Goal: Transaction & Acquisition: Purchase product/service

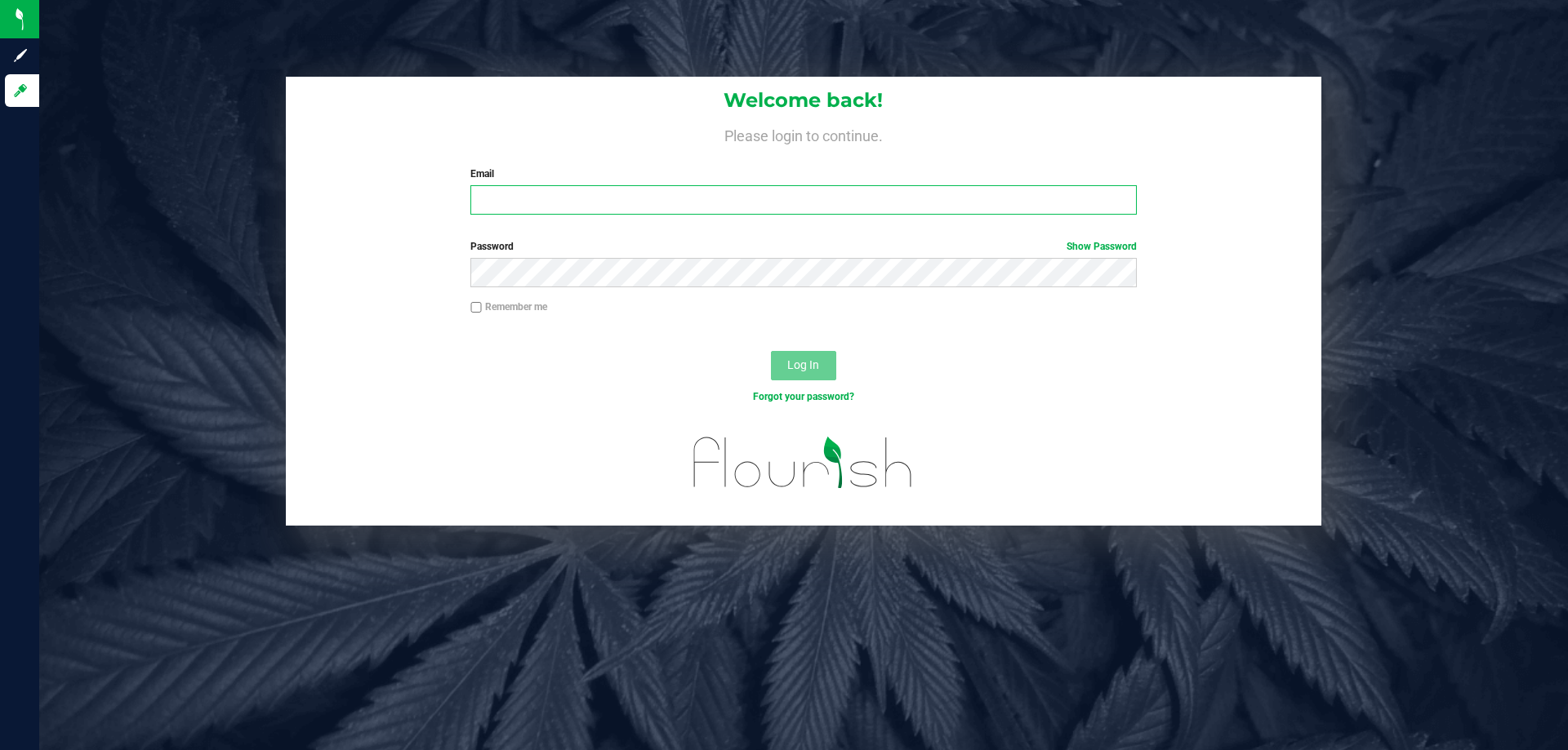
click at [561, 209] on input "Email" at bounding box center [803, 200] width 665 height 30
type input "rgerker@liveparallel.com"
click at [772, 351] on button "Log In" at bounding box center [804, 366] width 66 height 30
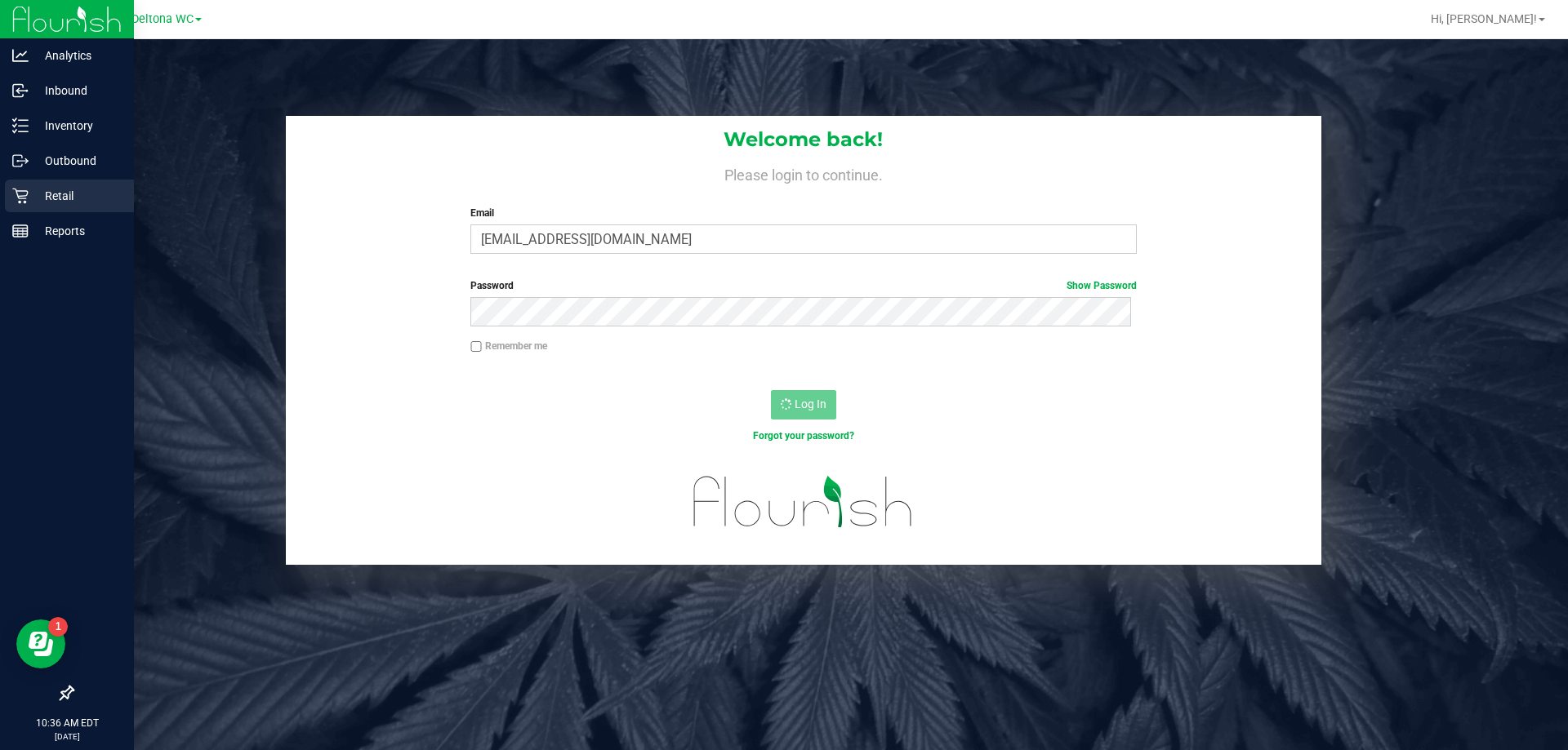
click at [26, 190] on icon at bounding box center [20, 196] width 17 height 17
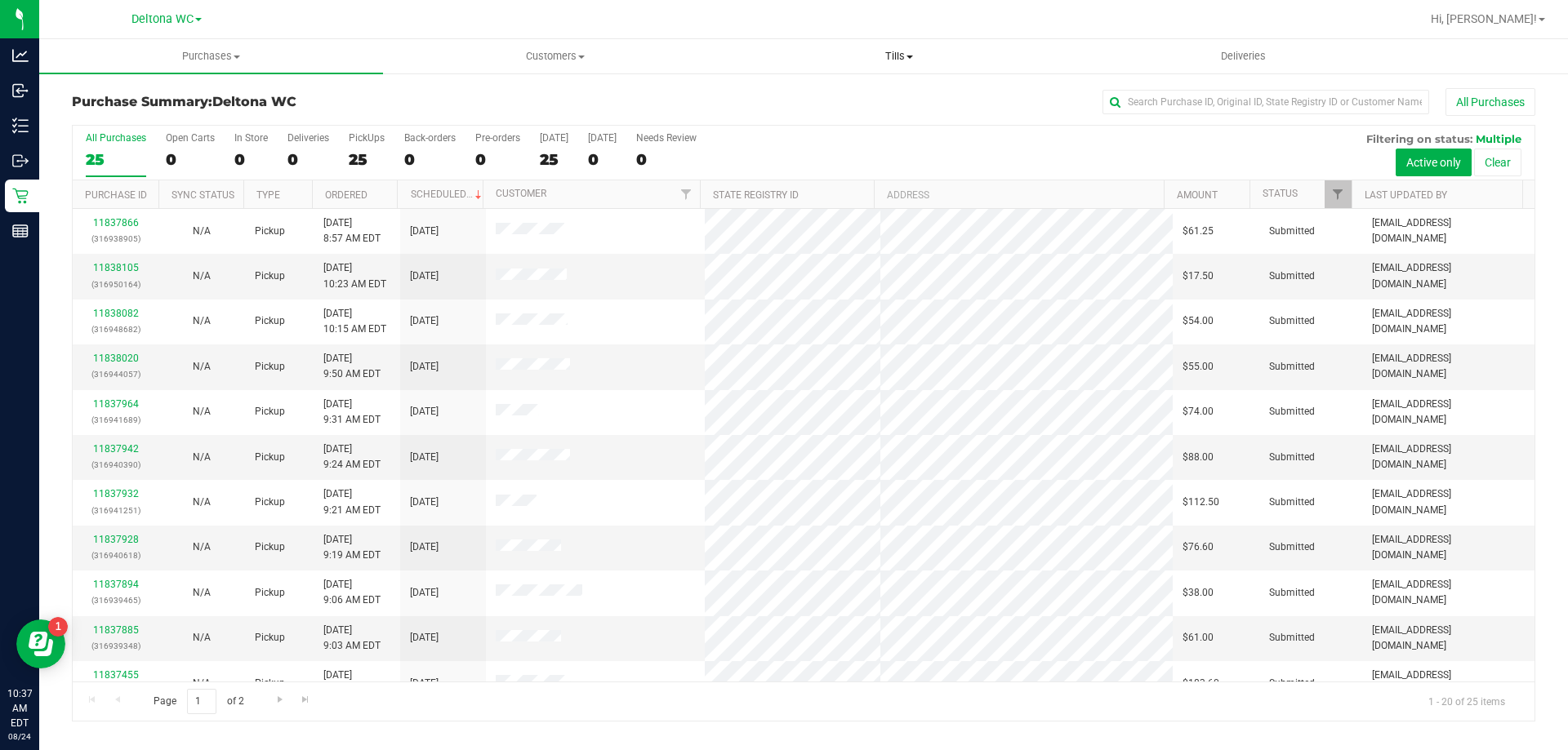
click at [877, 54] on span "Tills" at bounding box center [899, 56] width 342 height 15
click at [788, 99] on span "Manage tills" at bounding box center [782, 98] width 110 height 14
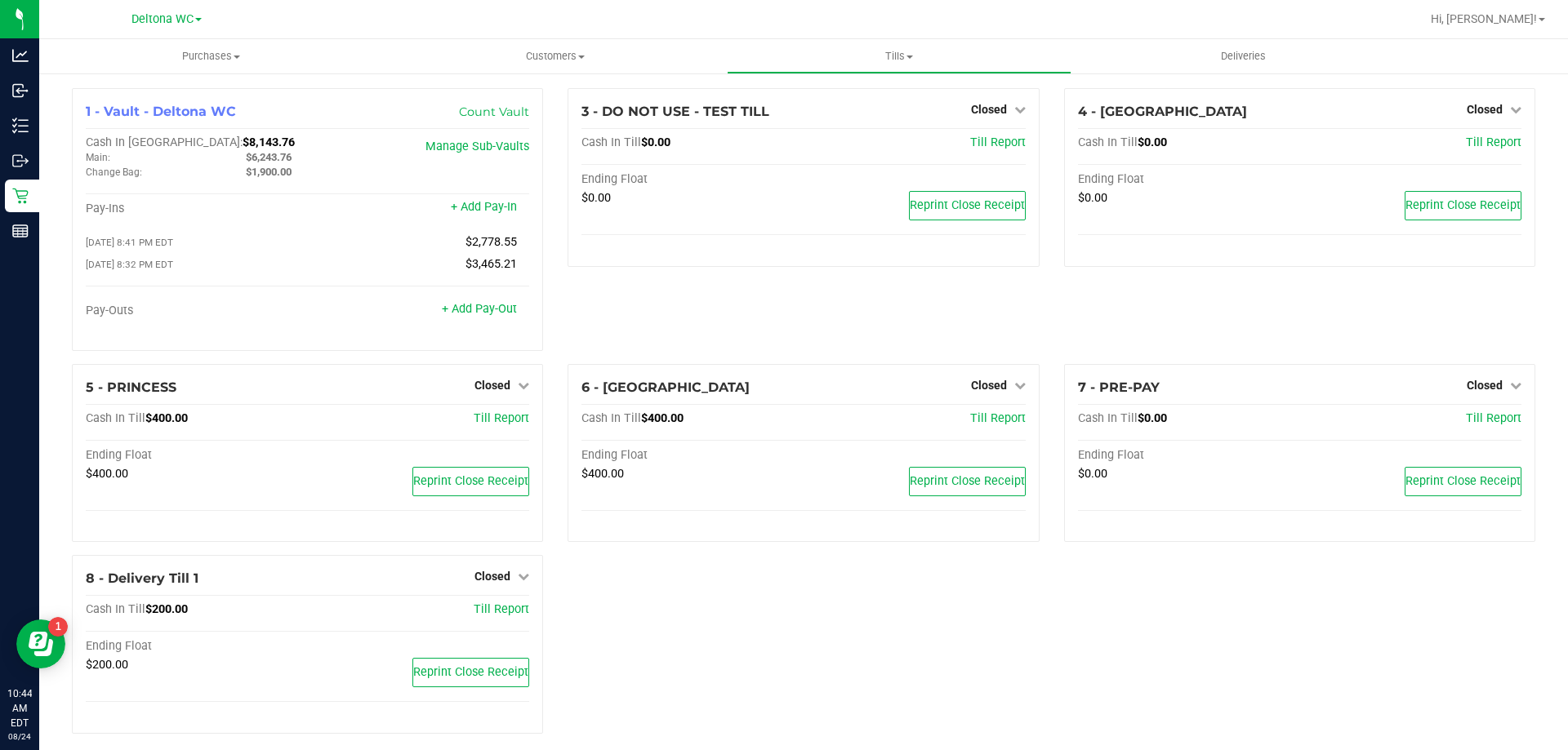
click at [1543, 67] on ul "Purchases Summary of purchases Fulfillment All purchases Customers All customer…" at bounding box center [822, 56] width 1568 height 35
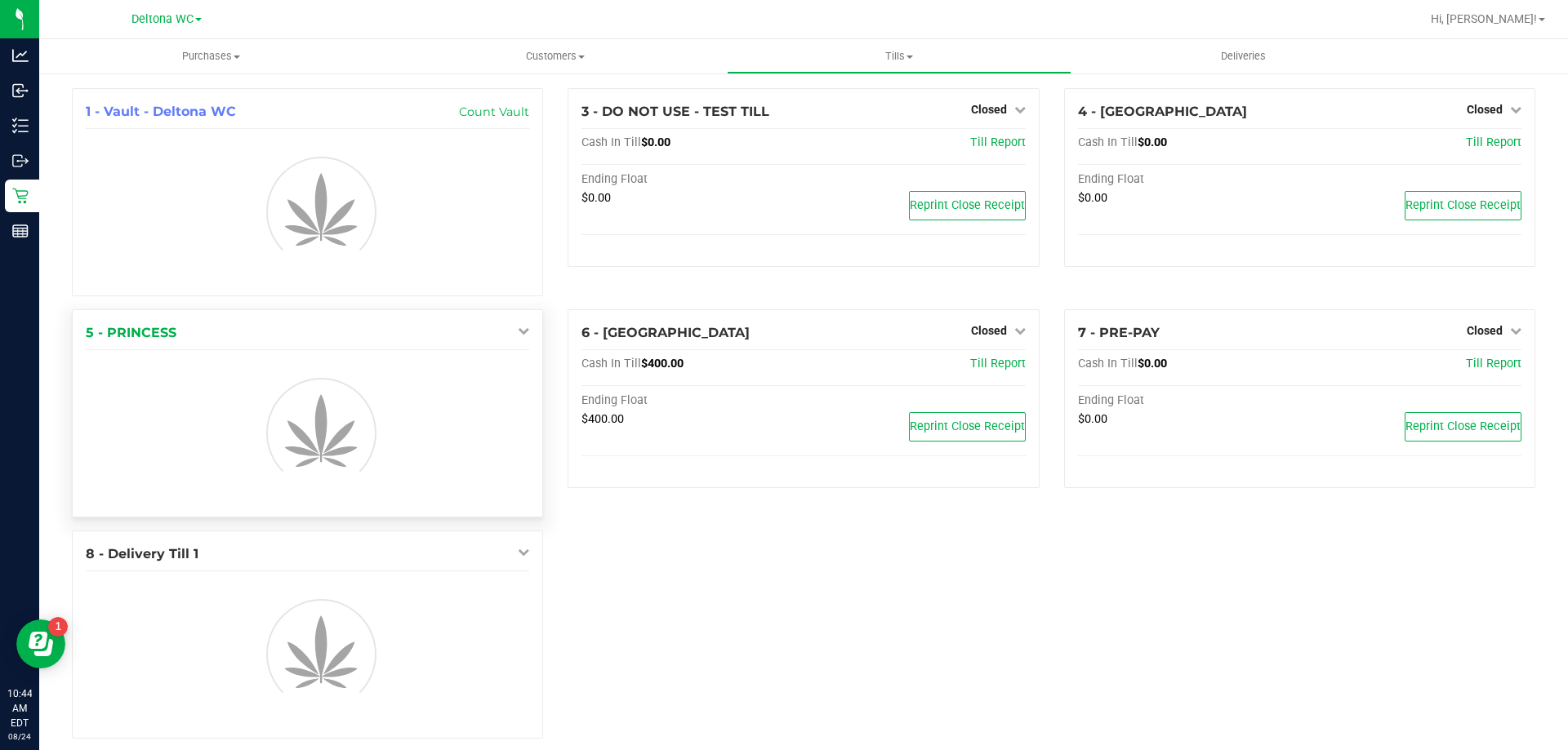
click at [523, 337] on icon at bounding box center [523, 330] width 11 height 11
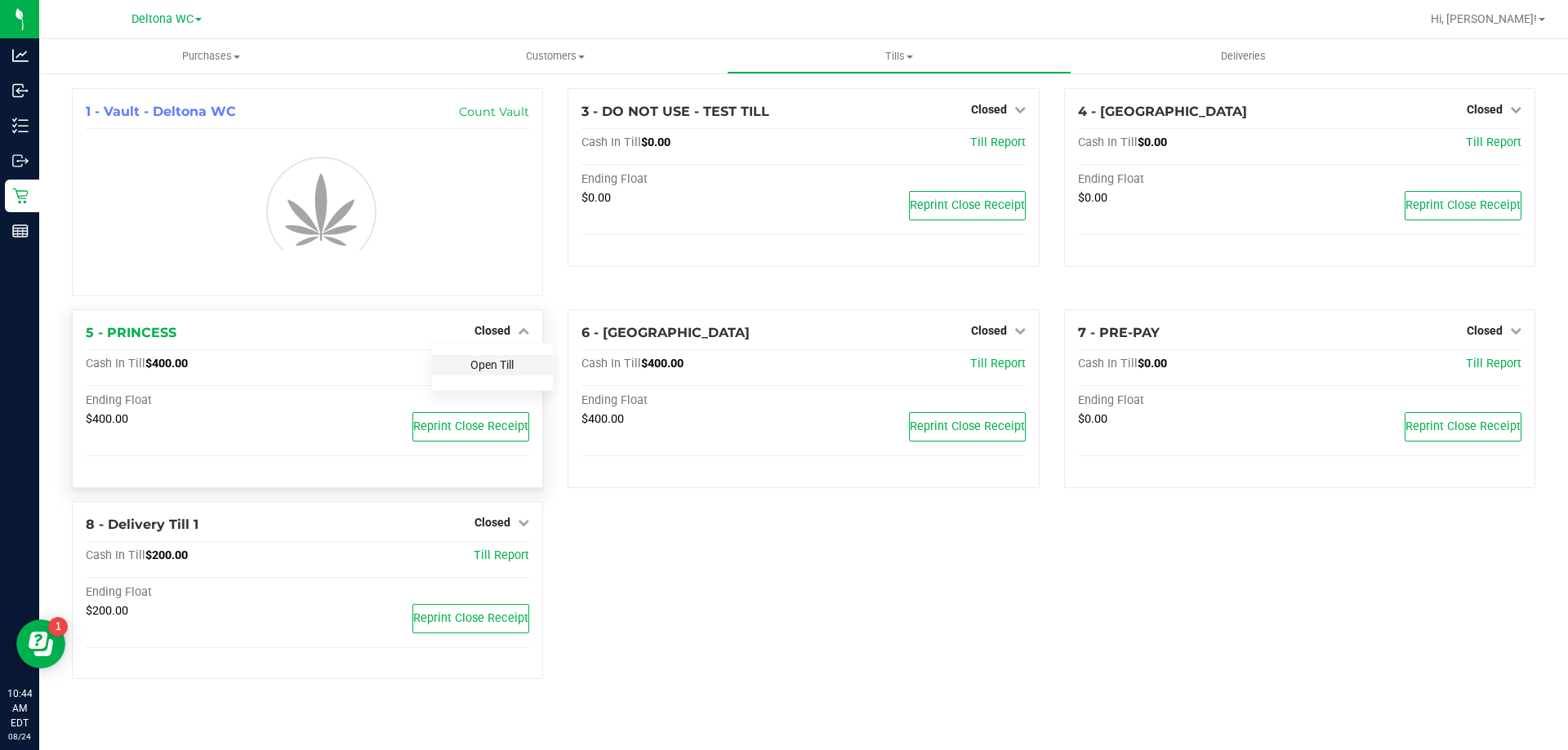
click at [504, 363] on link "Open Till" at bounding box center [492, 365] width 43 height 13
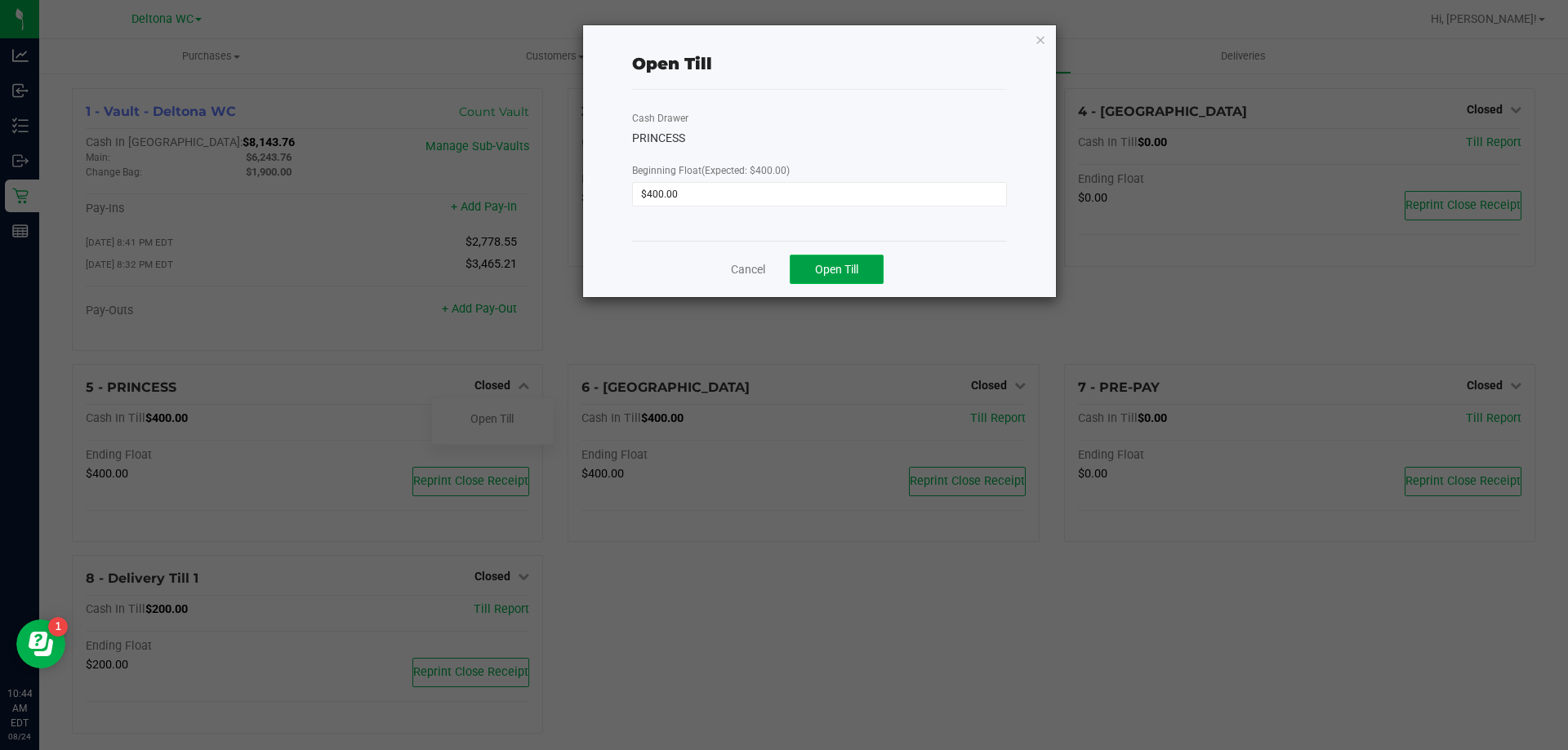
click at [856, 264] on span "Open Till" at bounding box center [836, 269] width 43 height 13
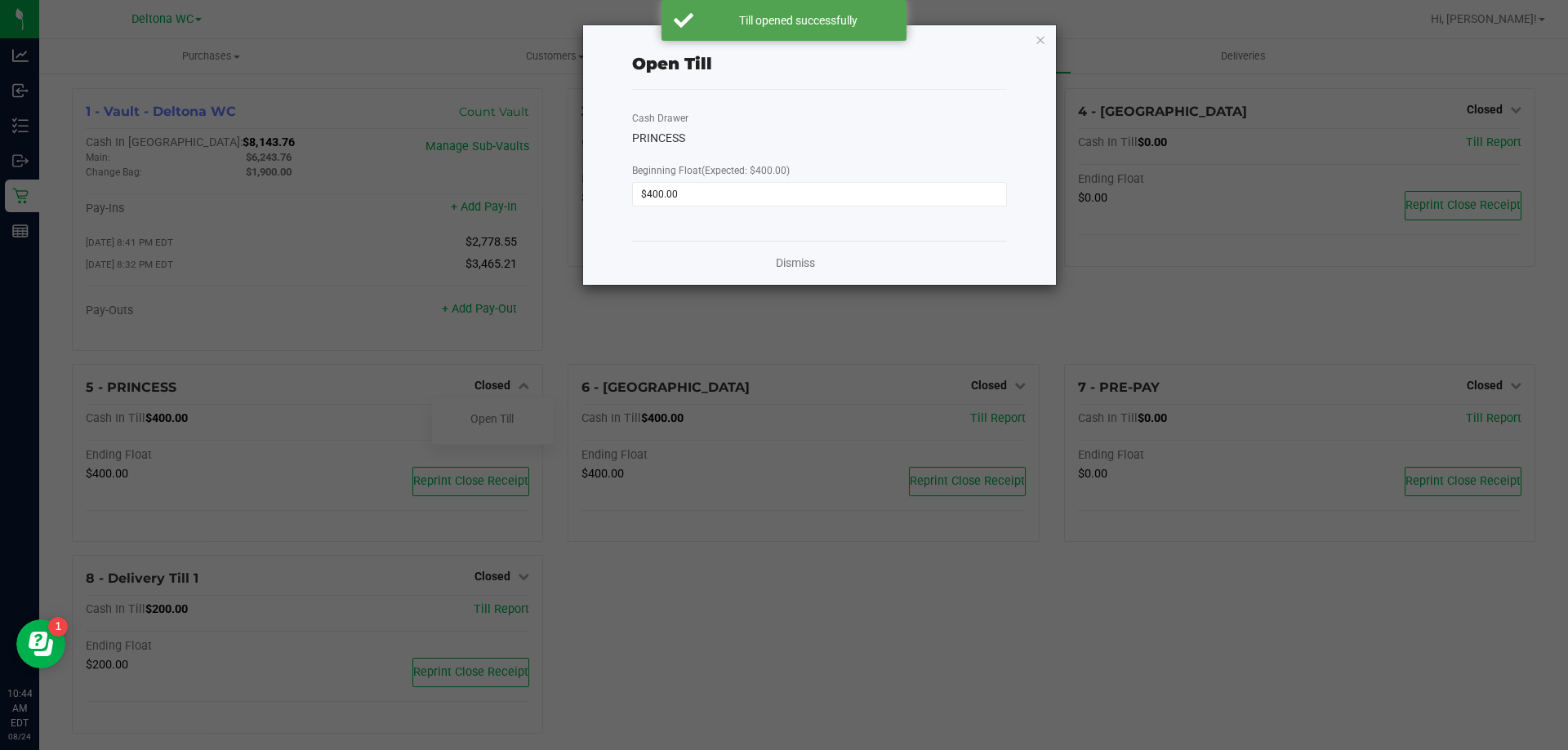
click at [1041, 44] on icon "button" at bounding box center [1040, 39] width 11 height 19
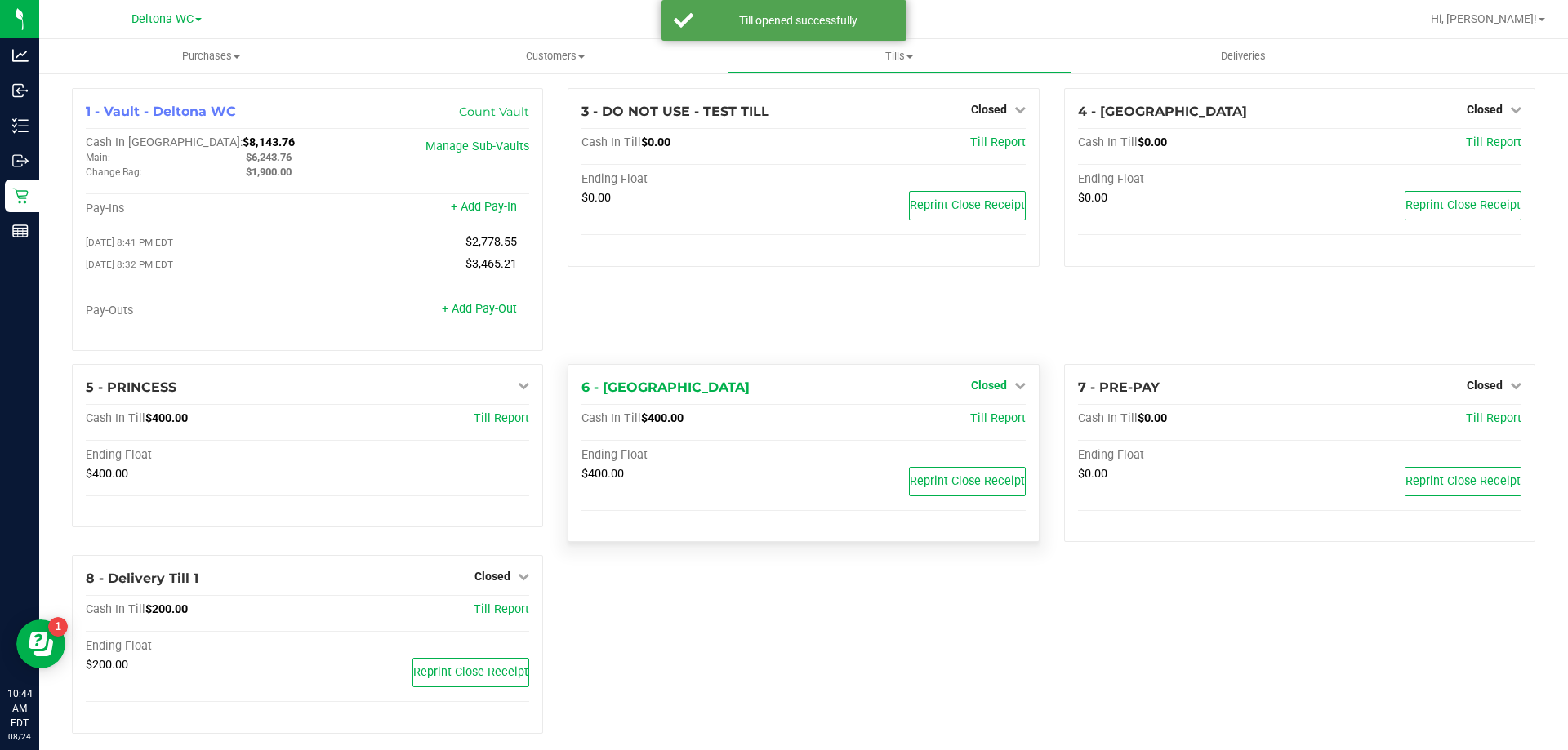
click at [987, 392] on span "Closed" at bounding box center [988, 386] width 36 height 13
click at [989, 417] on link "Open Till" at bounding box center [988, 419] width 43 height 13
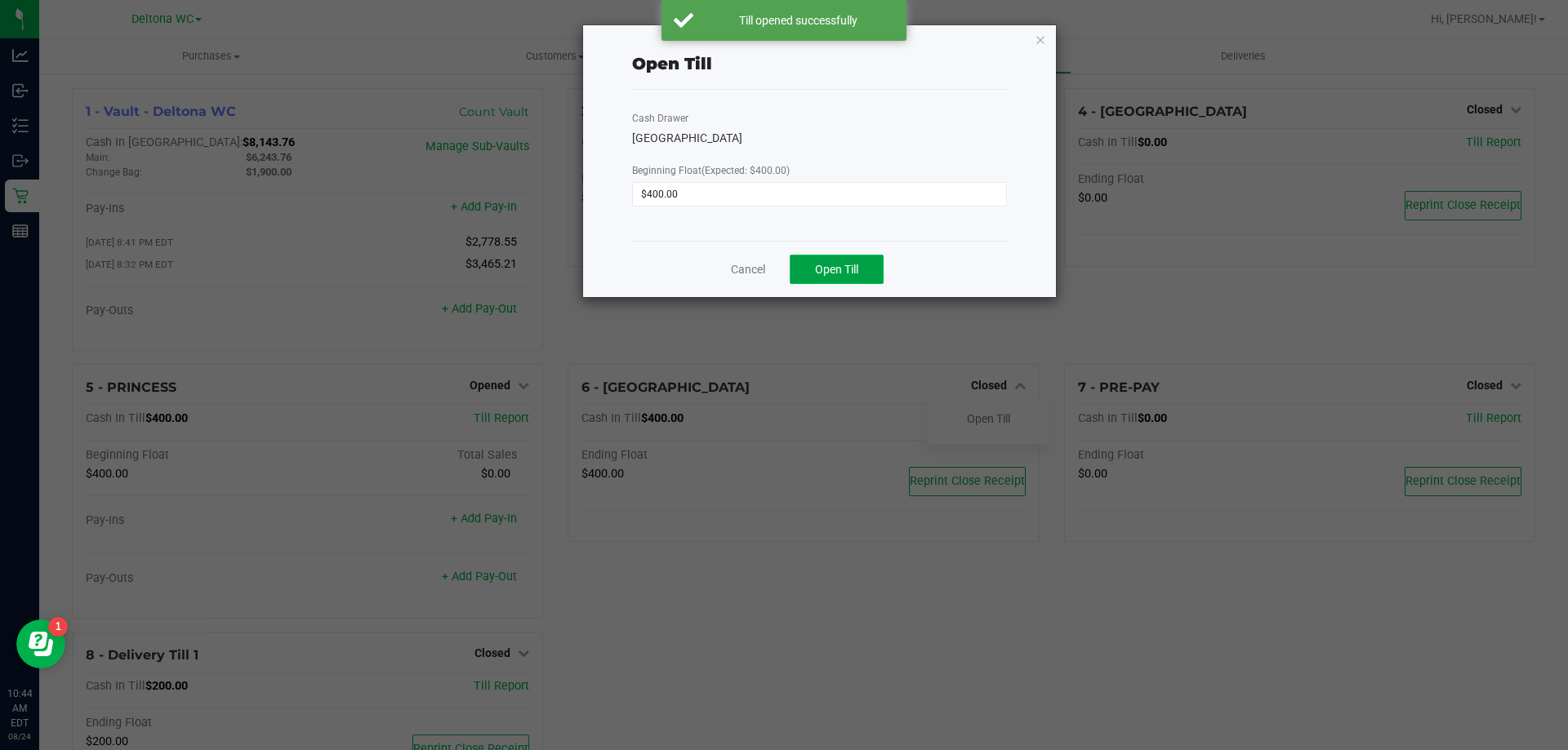
click at [847, 266] on span "Open Till" at bounding box center [836, 269] width 43 height 13
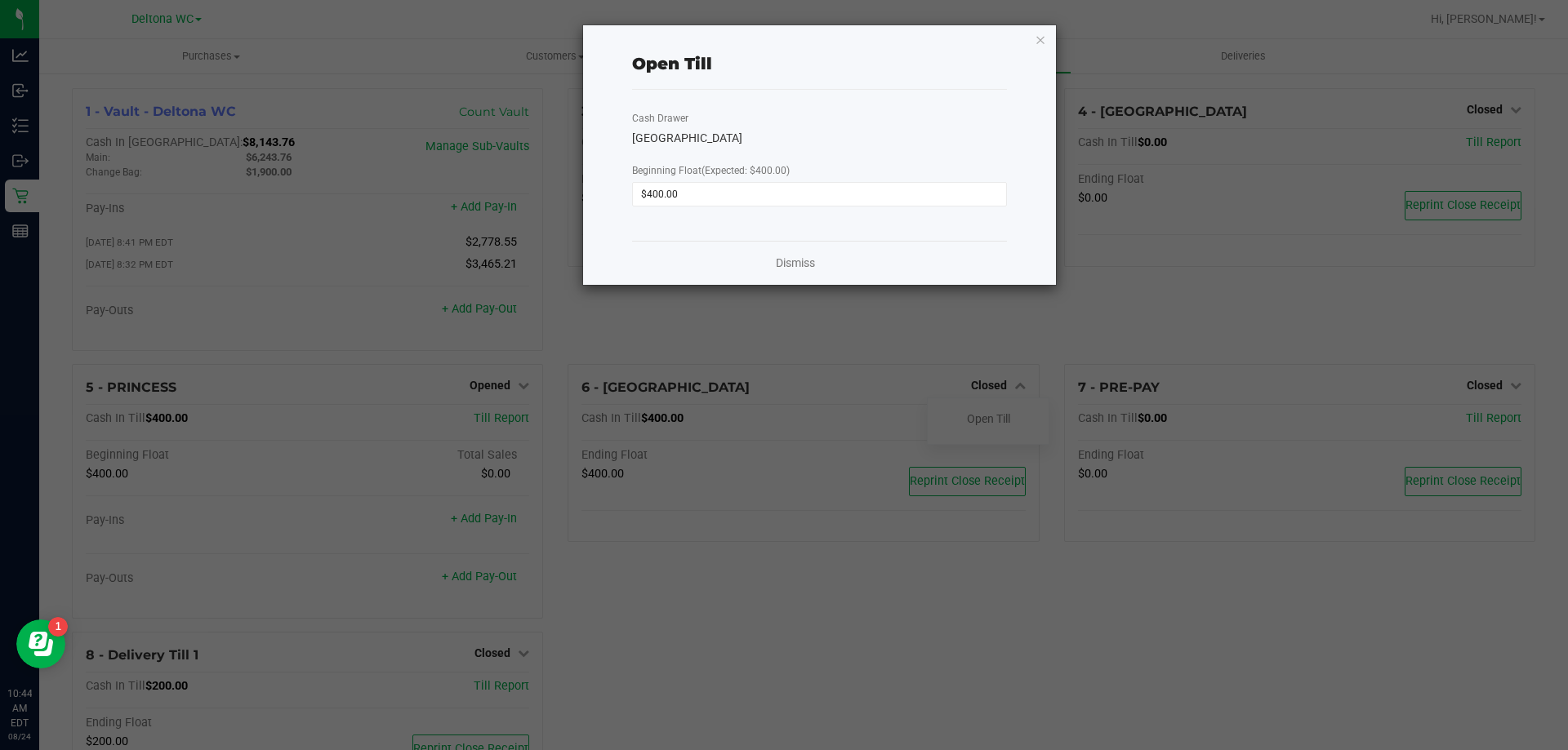
click at [1040, 38] on icon "button" at bounding box center [1040, 39] width 11 height 19
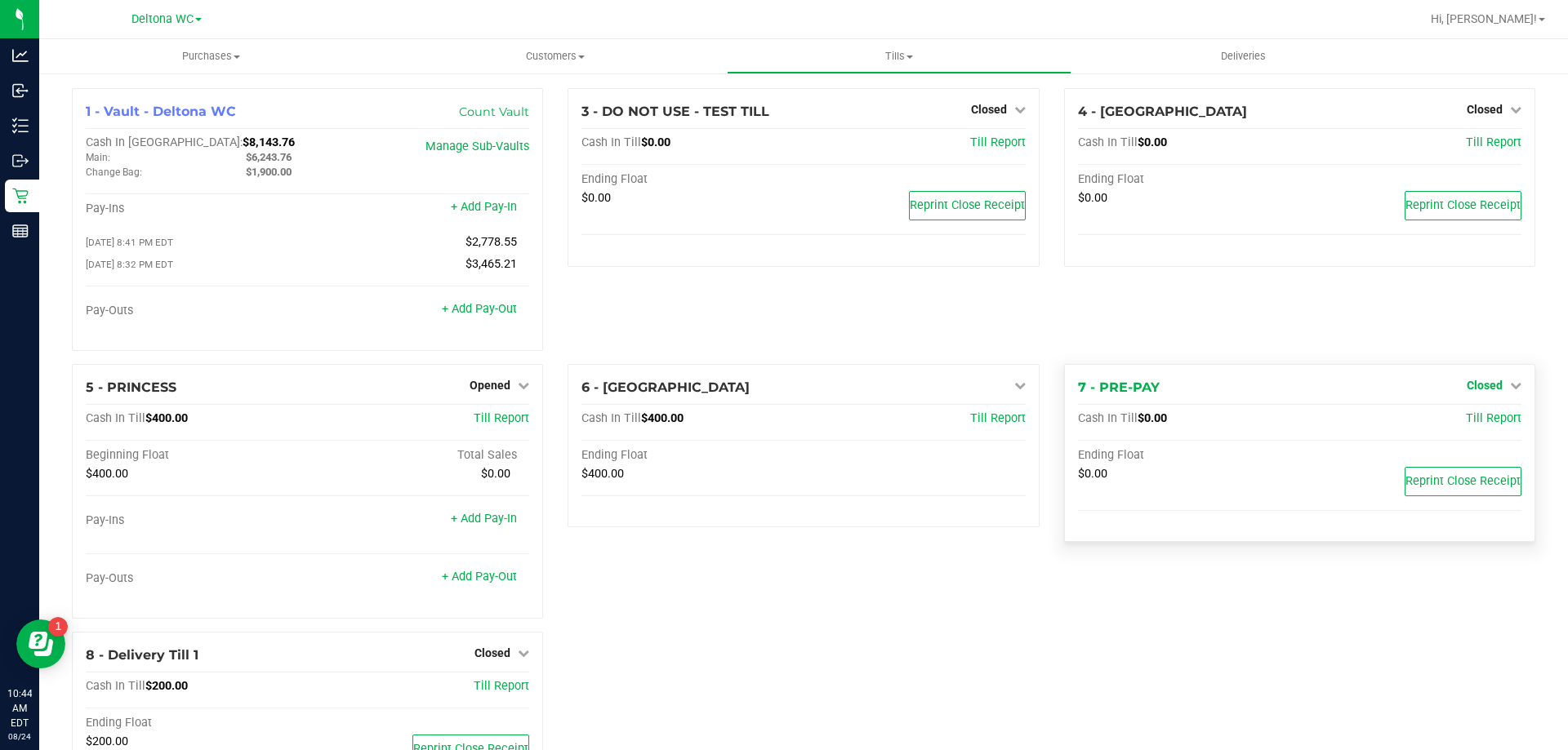
click at [1487, 390] on span "Closed" at bounding box center [1485, 386] width 36 height 13
click at [1494, 423] on link "Open Till" at bounding box center [1484, 419] width 43 height 13
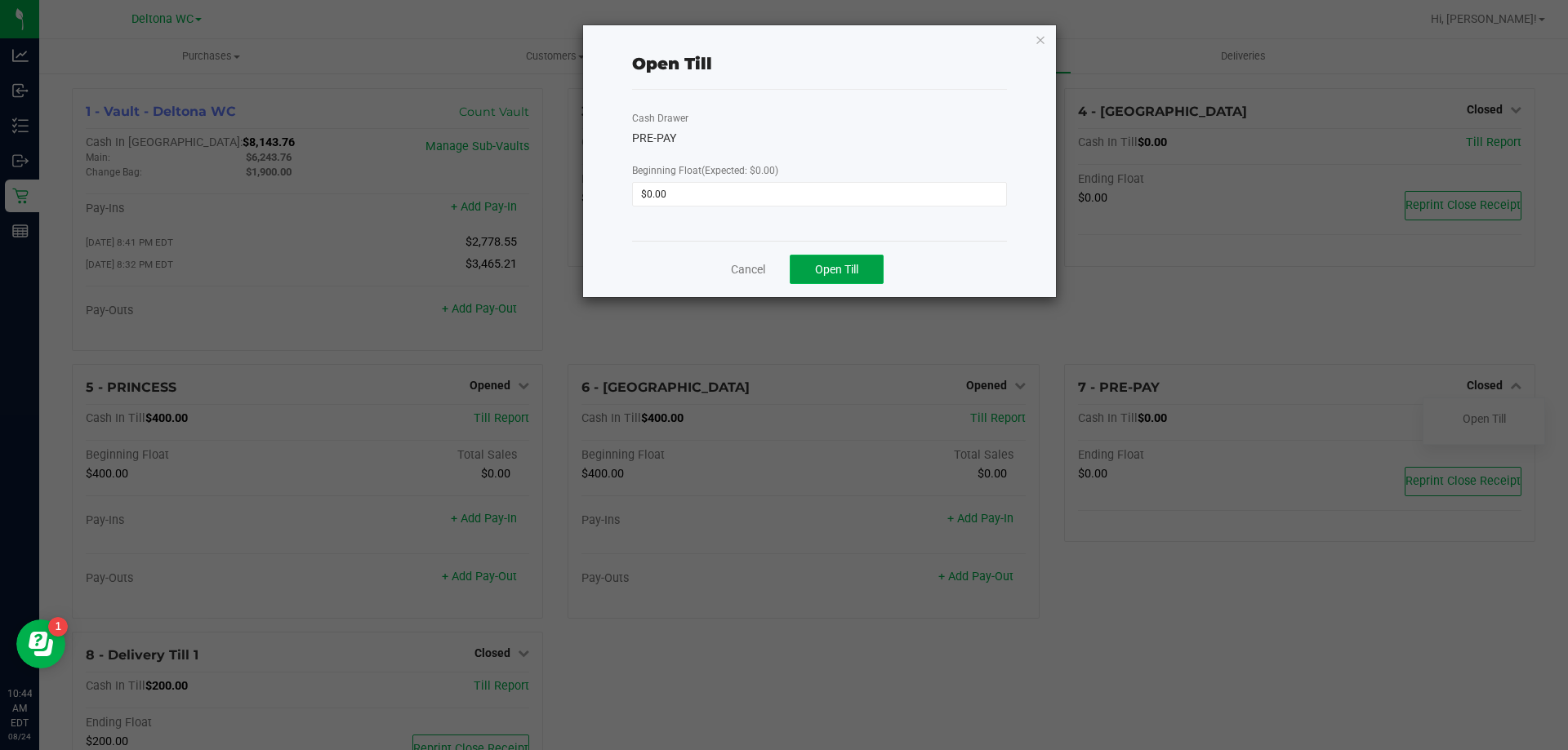
click at [850, 267] on span "Open Till" at bounding box center [836, 269] width 43 height 13
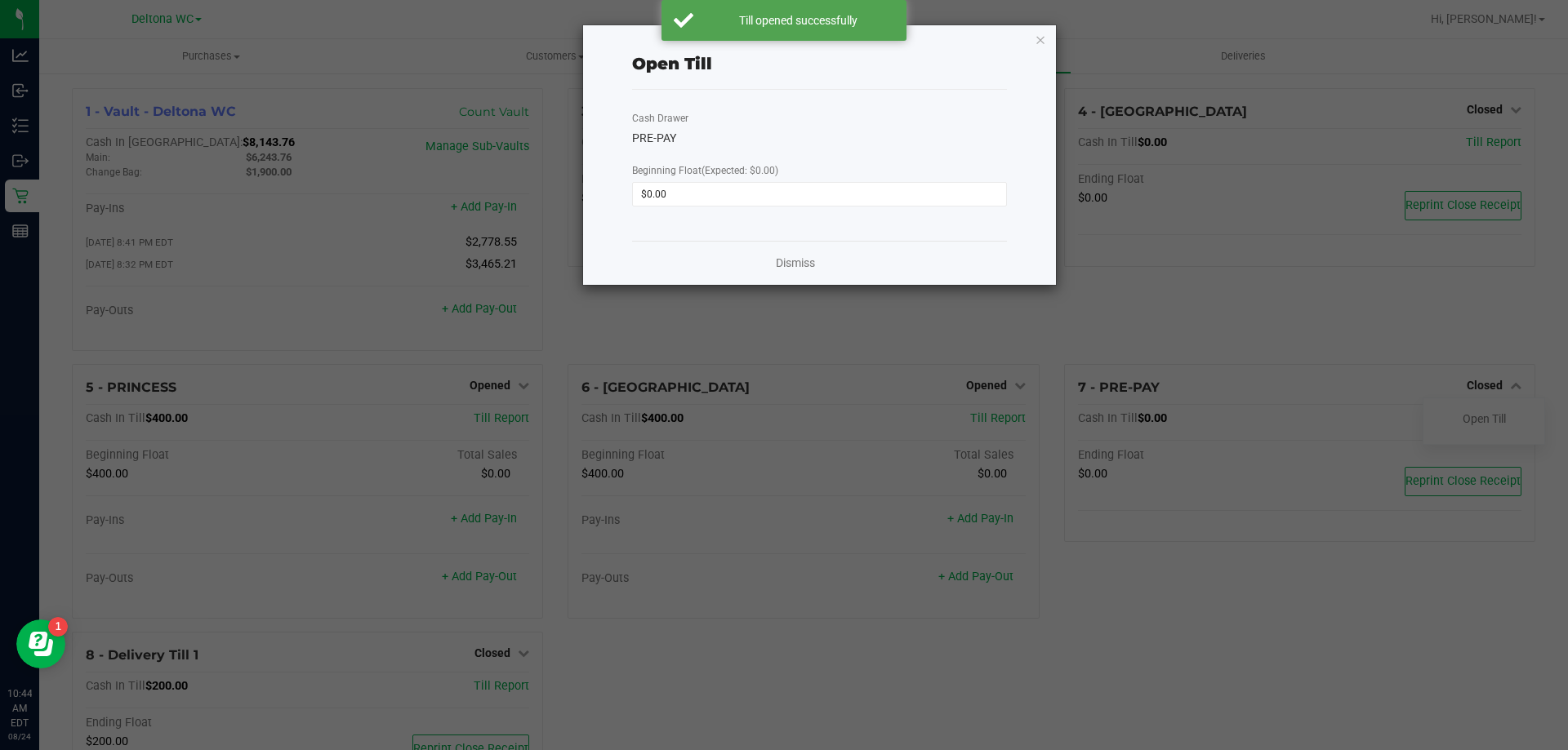
click at [1041, 37] on icon "button" at bounding box center [1040, 39] width 11 height 19
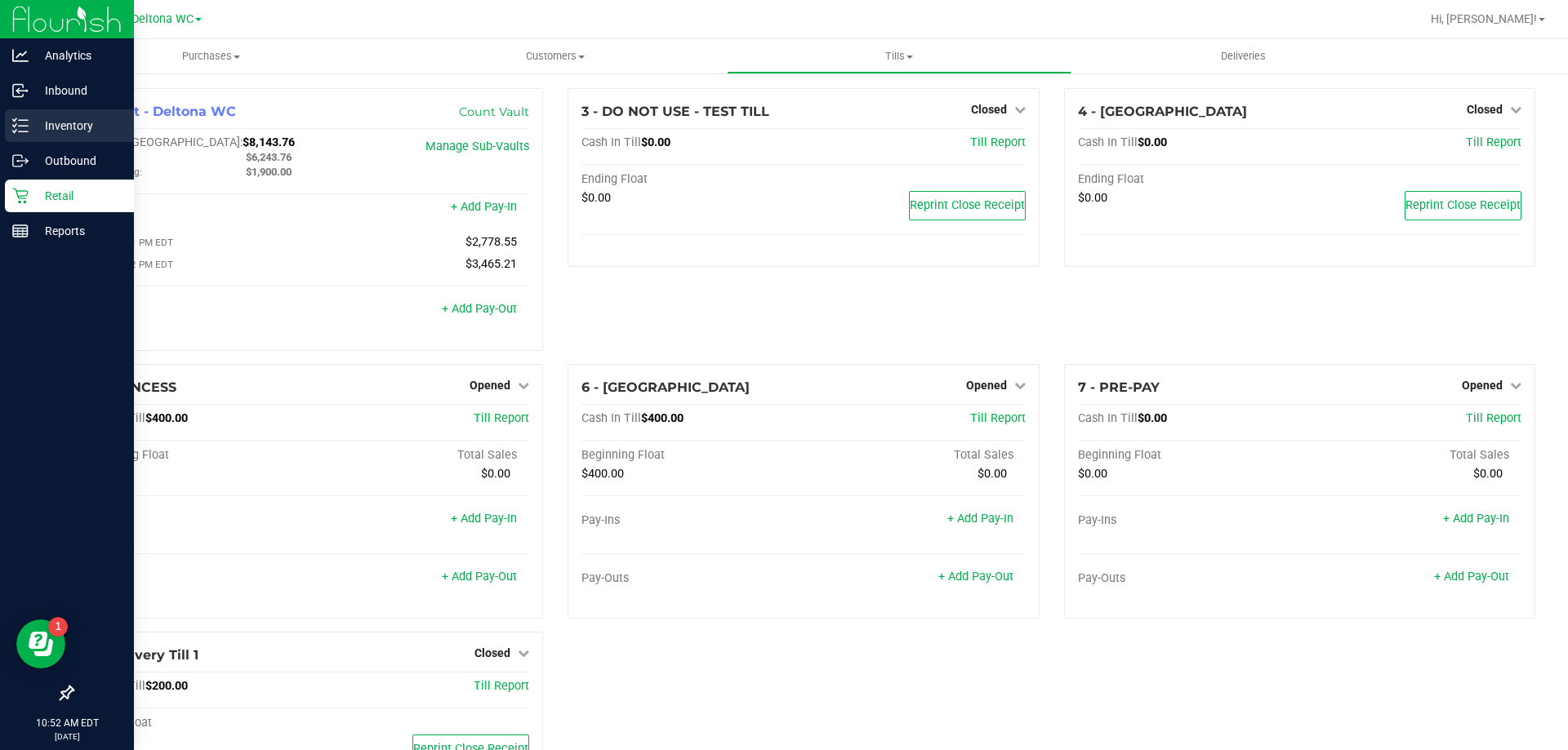
click at [30, 121] on p "Inventory" at bounding box center [78, 125] width 98 height 19
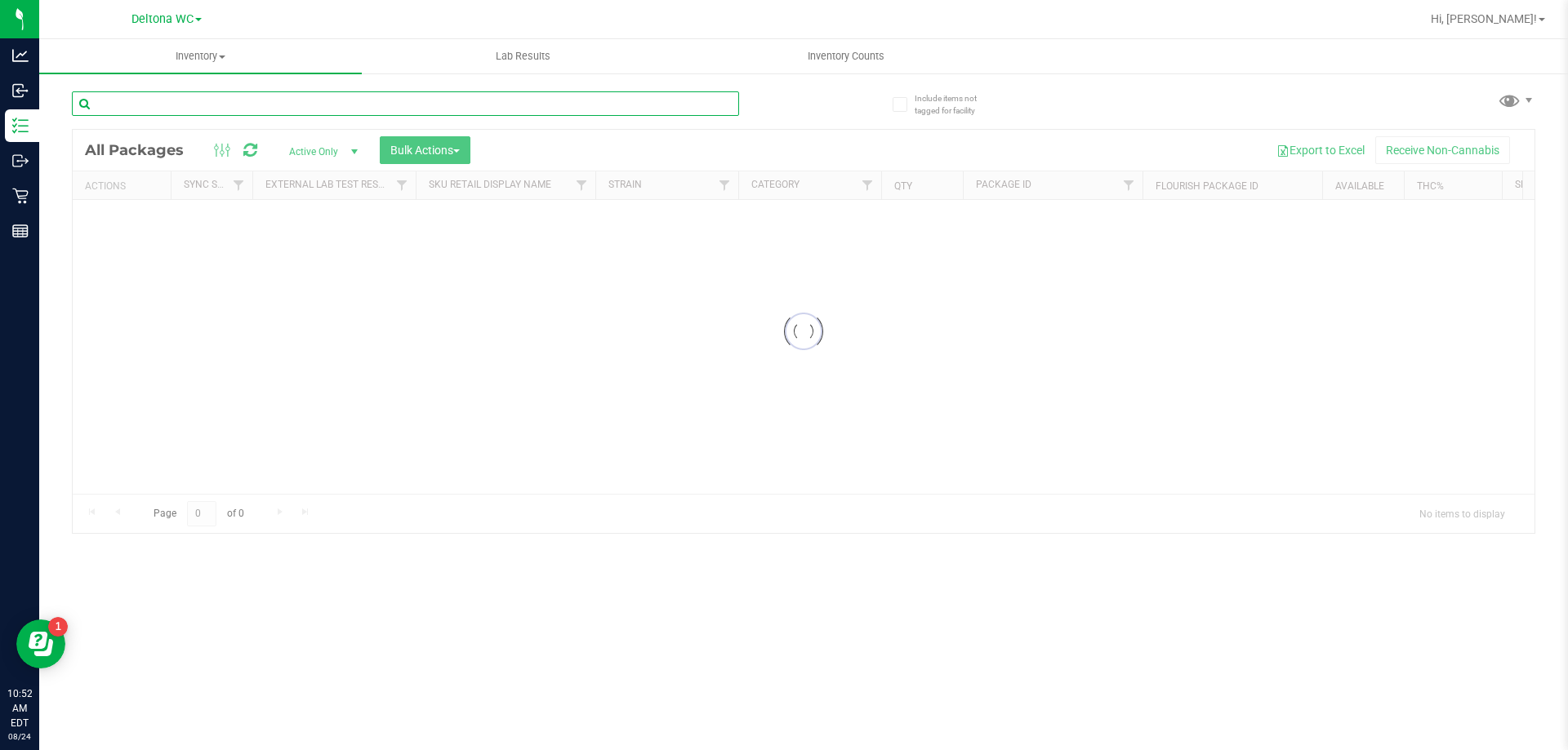
click at [204, 96] on input "text" at bounding box center [405, 103] width 667 height 25
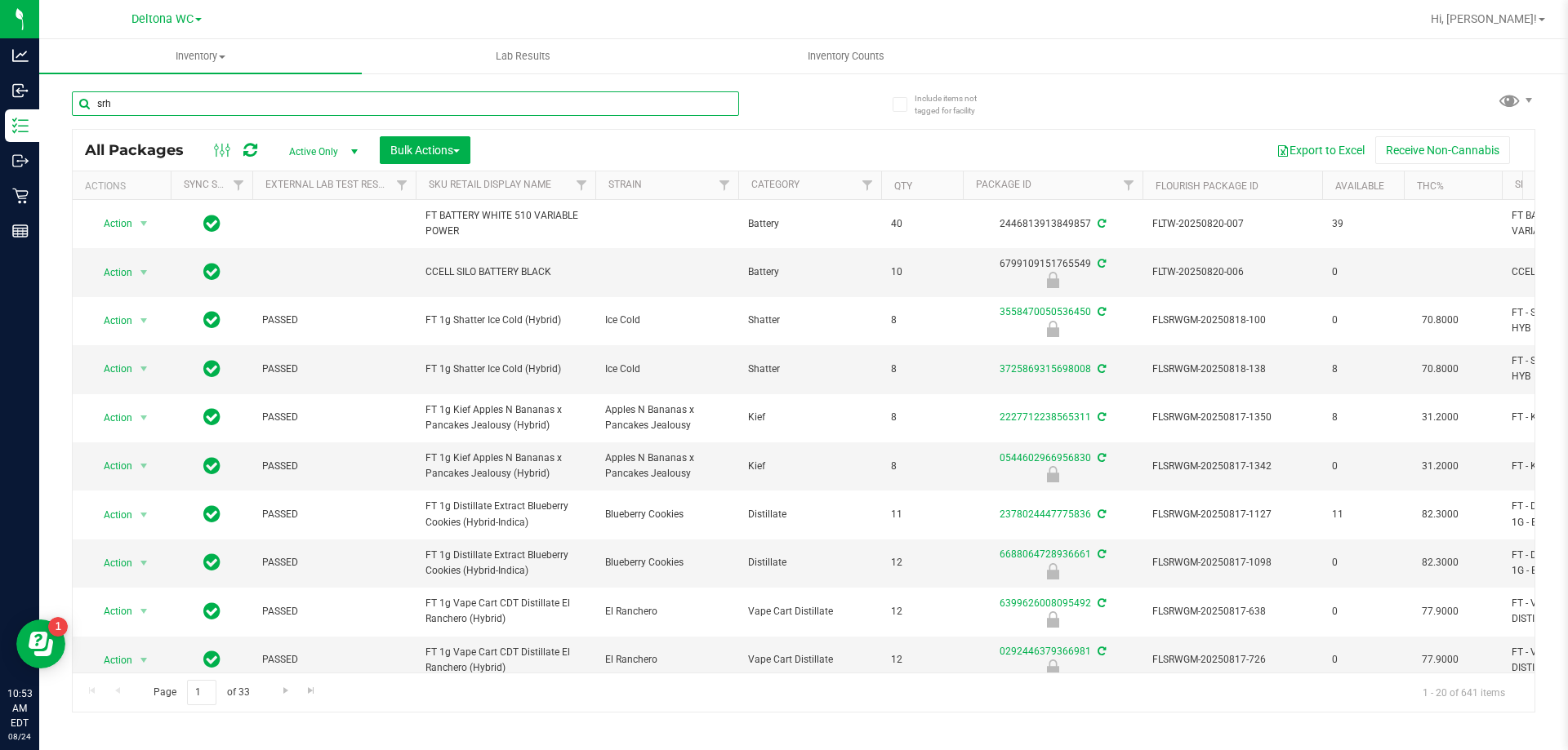
type input "srh"
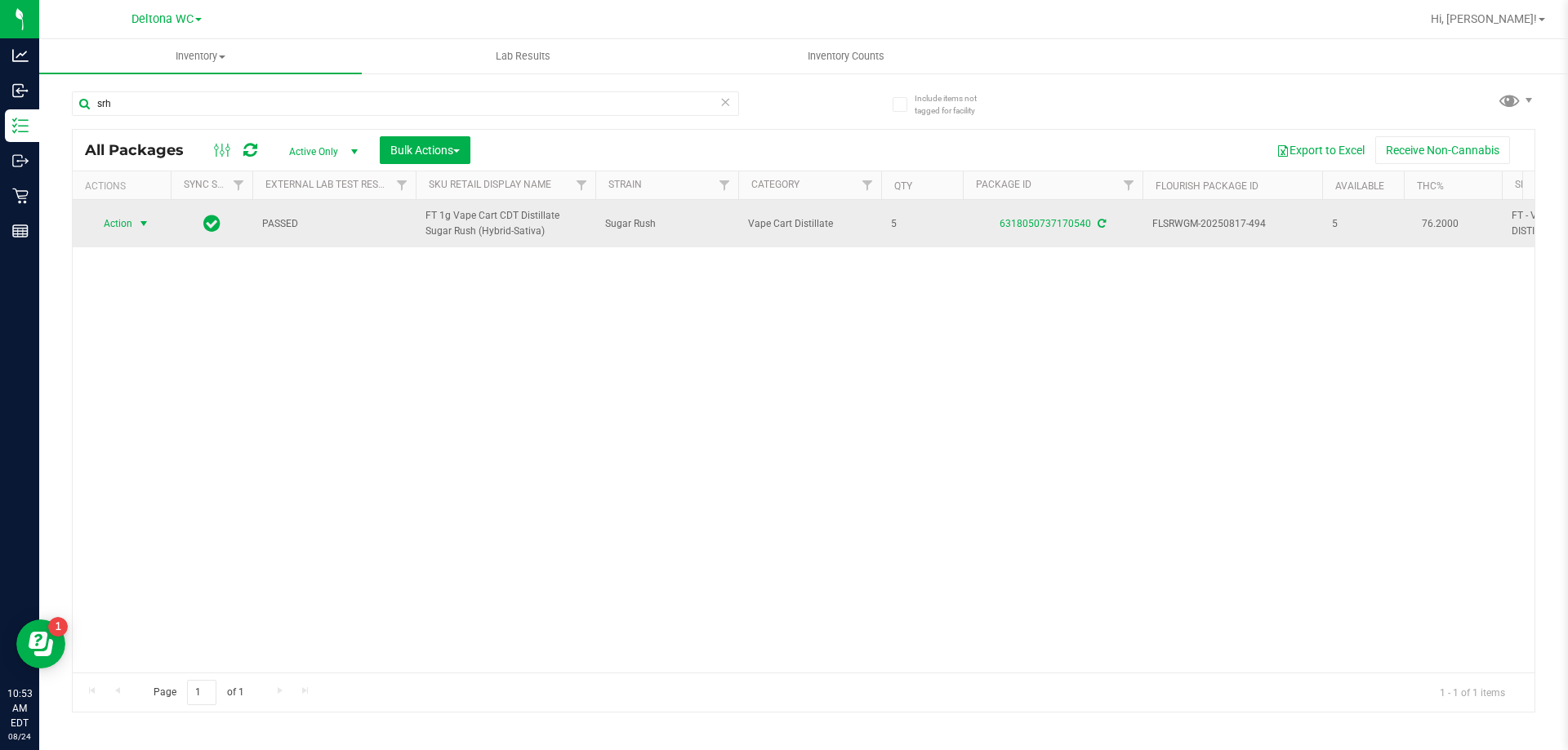
click at [150, 221] on span "select" at bounding box center [144, 223] width 20 height 23
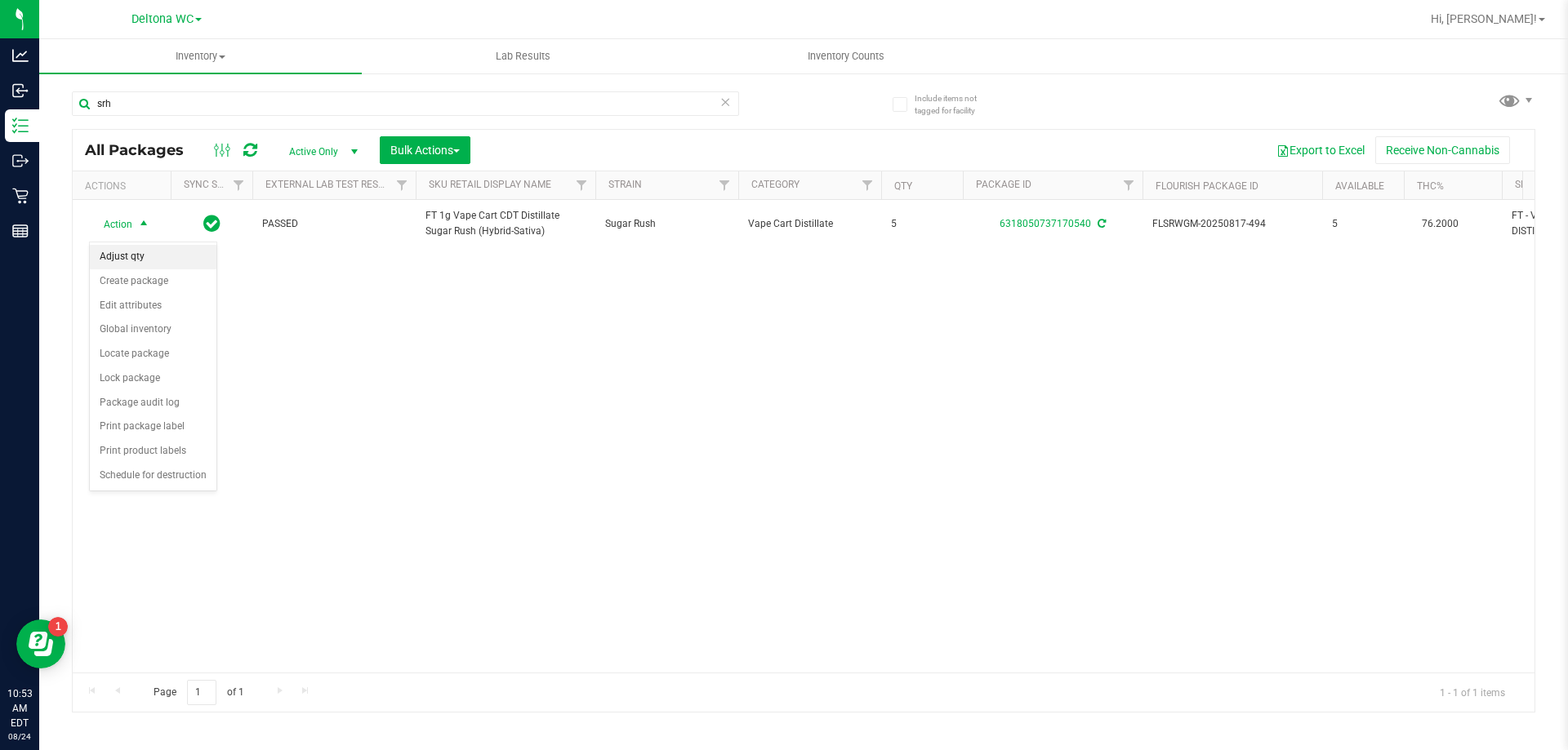
click at [156, 259] on li "Adjust qty" at bounding box center [152, 257] width 126 height 25
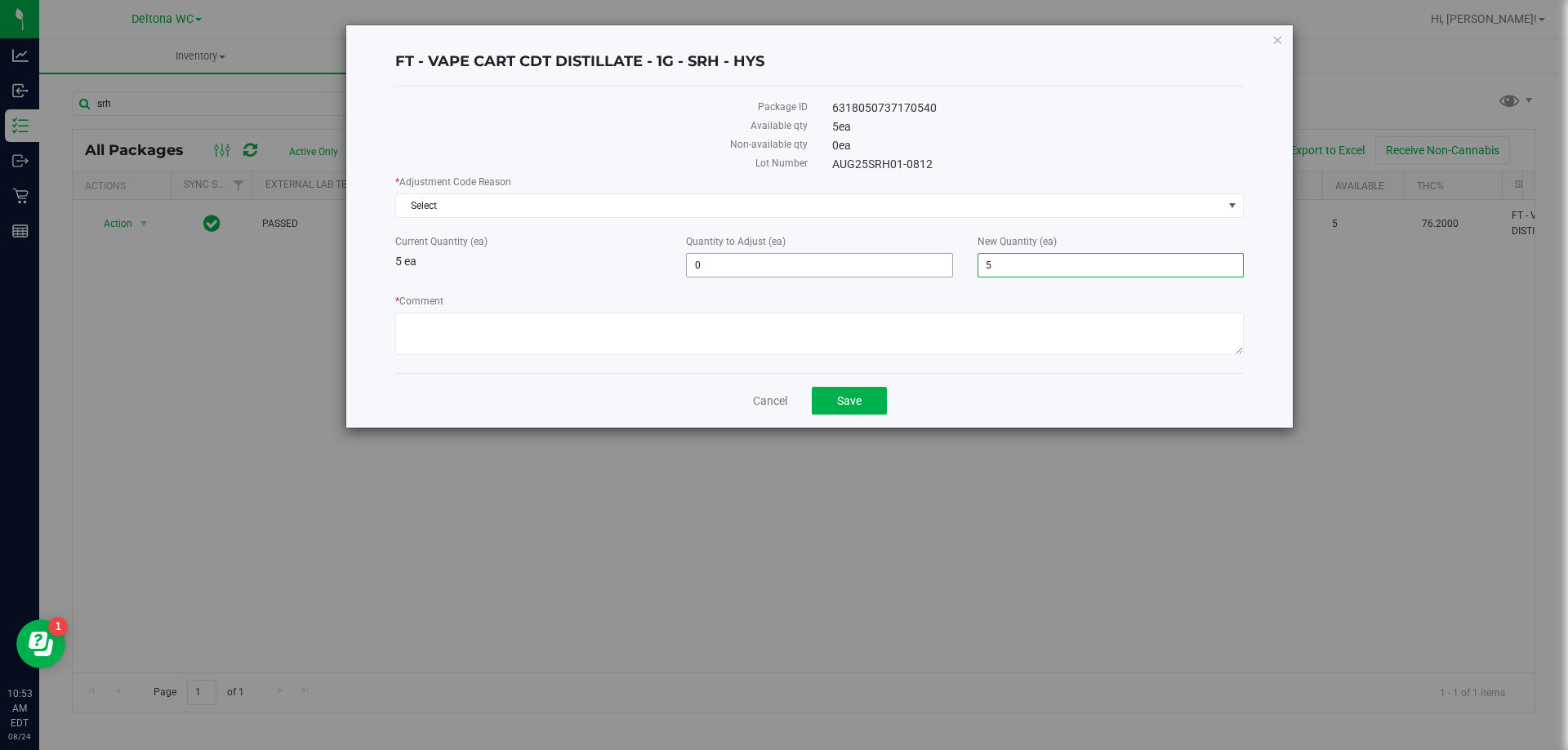
drag, startPoint x: 1141, startPoint y: 276, endPoint x: 807, endPoint y: 254, distance: 334.7
click at [807, 254] on div "Current Quantity (ea) 5 ea Quantity to Adjust (ea) 0 0 New Quantity (ea) 5 5" at bounding box center [820, 256] width 873 height 43
type input "6"
type input "1"
type input "6"
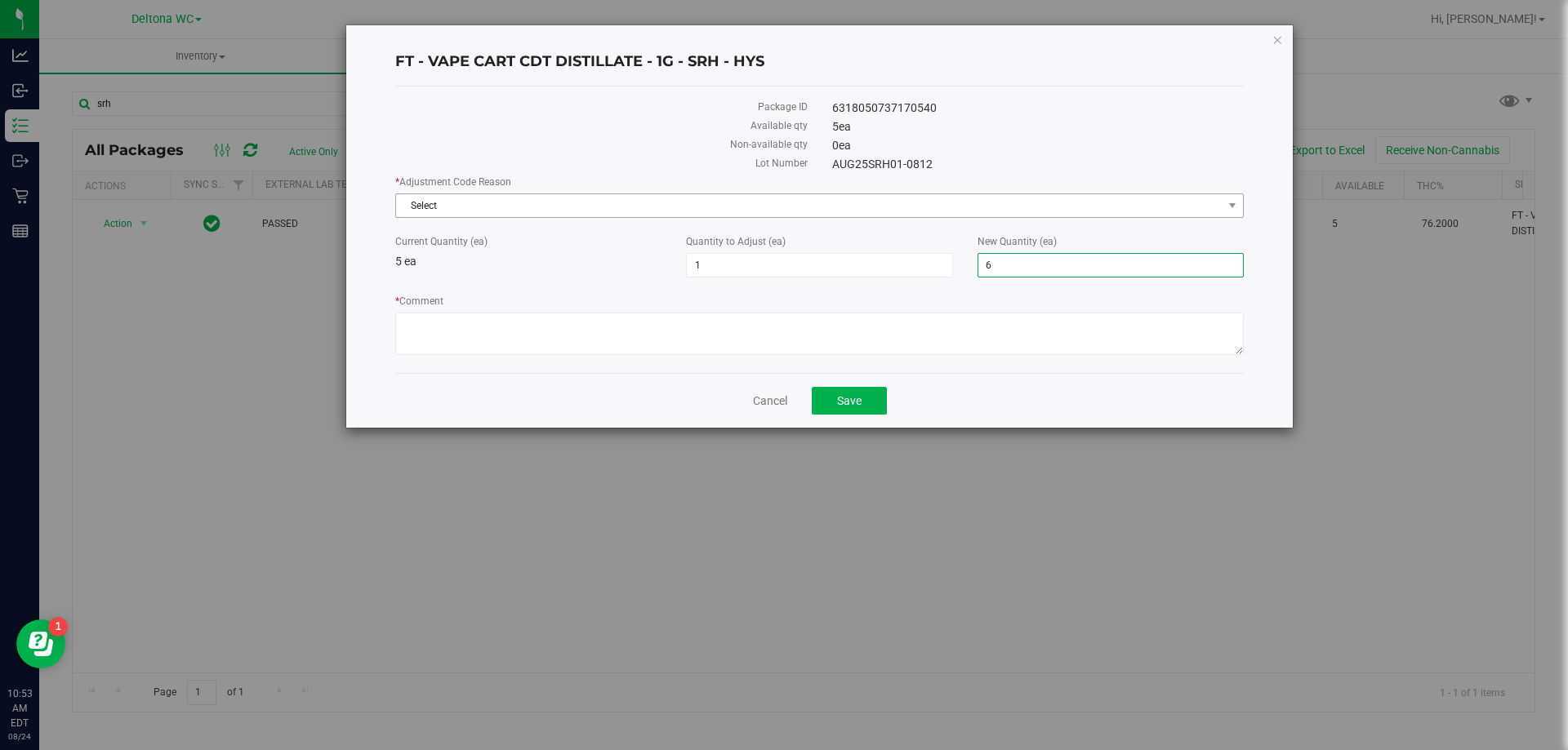
drag, startPoint x: 772, startPoint y: 190, endPoint x: 764, endPoint y: 203, distance: 15.3
click at [772, 191] on div "* Adjustment Code Reason Select Select Depleted Inventory Audit Mistake Moistur…" at bounding box center [820, 196] width 849 height 43
click at [763, 203] on span "Select" at bounding box center [809, 206] width 827 height 23
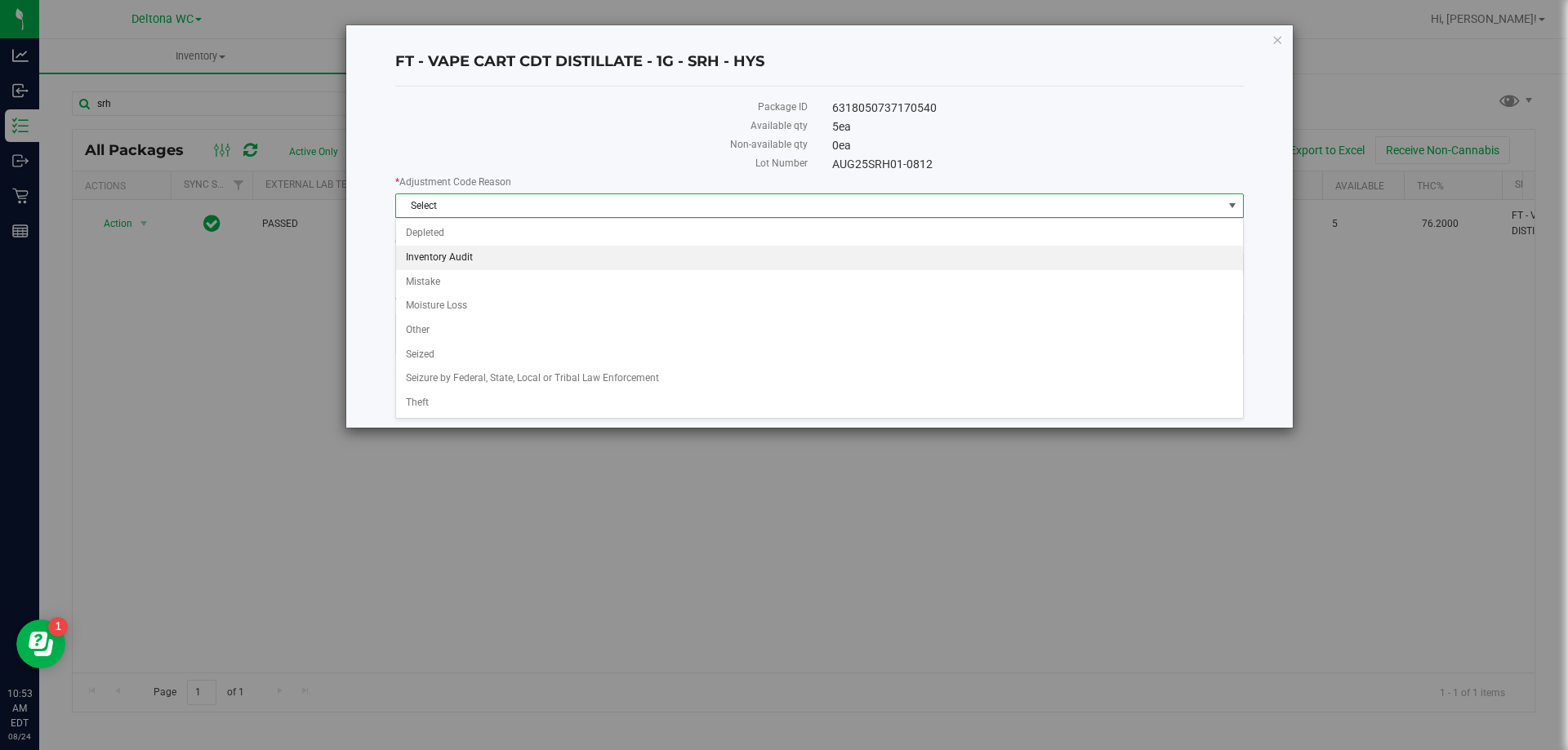
click at [523, 262] on li "Inventory Audit" at bounding box center [820, 257] width 847 height 25
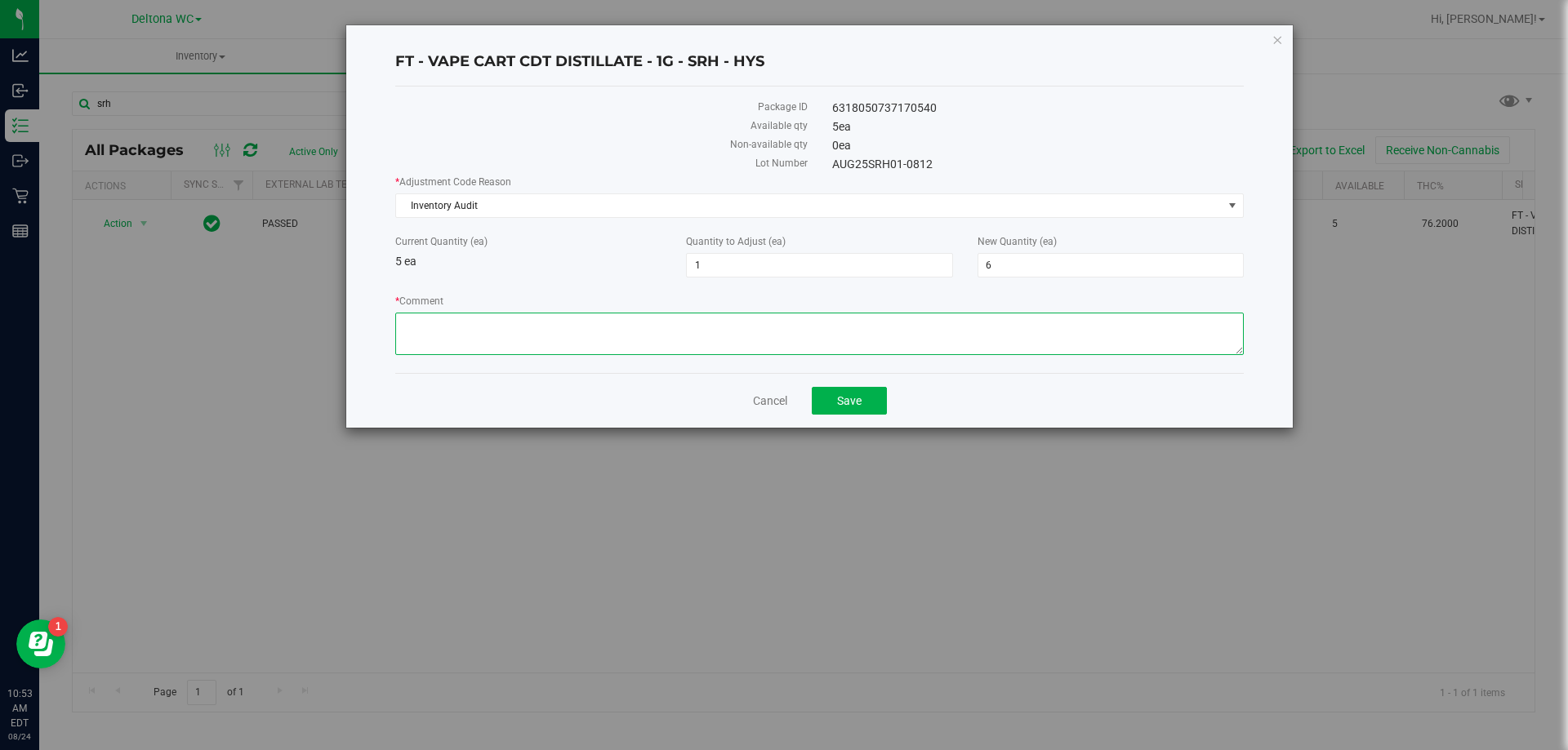
click at [512, 322] on textarea "* Comment" at bounding box center [820, 334] width 849 height 42
type textarea "EON count adjustment"
click at [574, 273] on div "Current Quantity (ea) 5 ea Quantity to Adjust (ea) 1 1 New Quantity (ea) 6 6" at bounding box center [820, 256] width 873 height 43
click at [864, 411] on button "Save" at bounding box center [849, 401] width 75 height 28
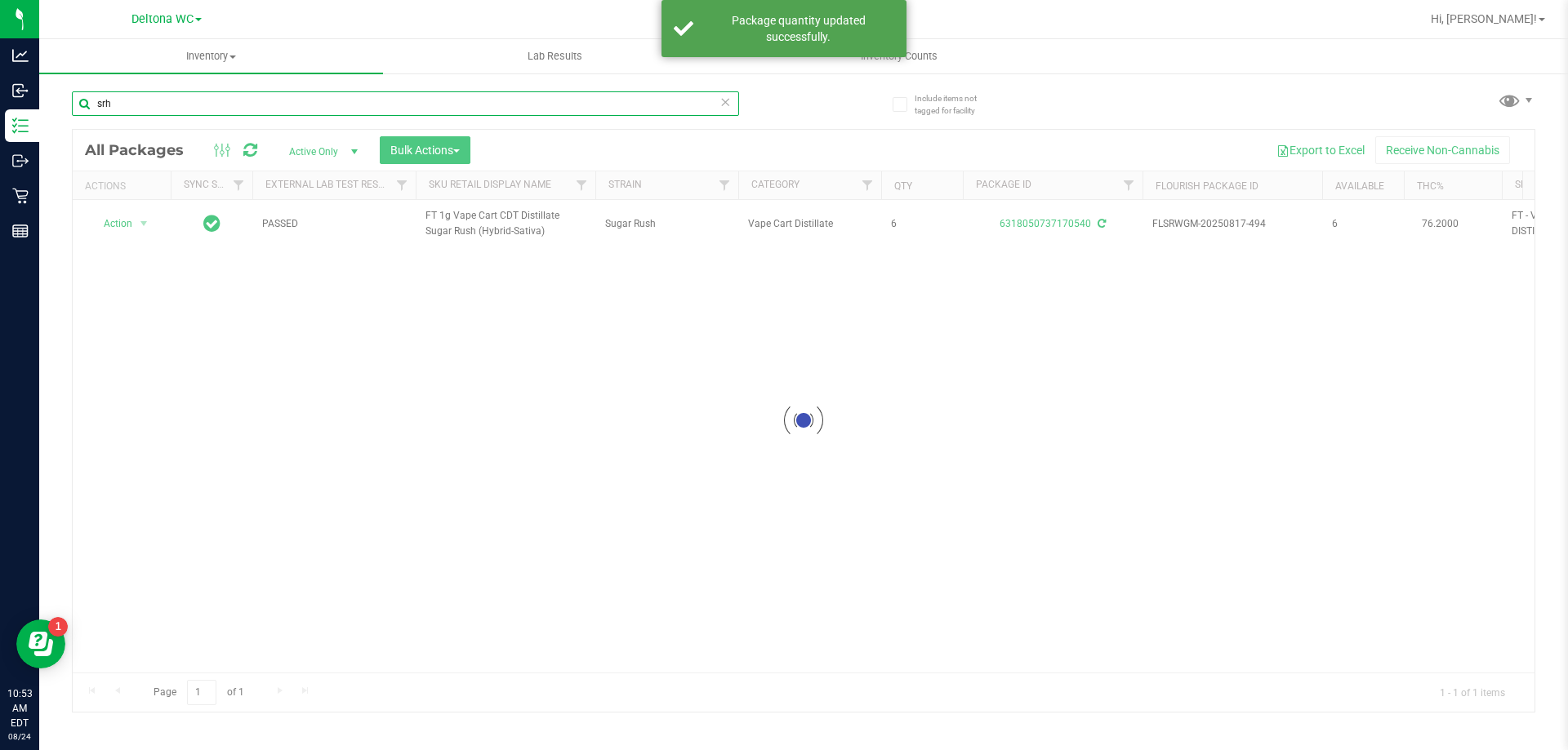
click at [236, 101] on input "srh" at bounding box center [405, 103] width 667 height 25
type input "t17"
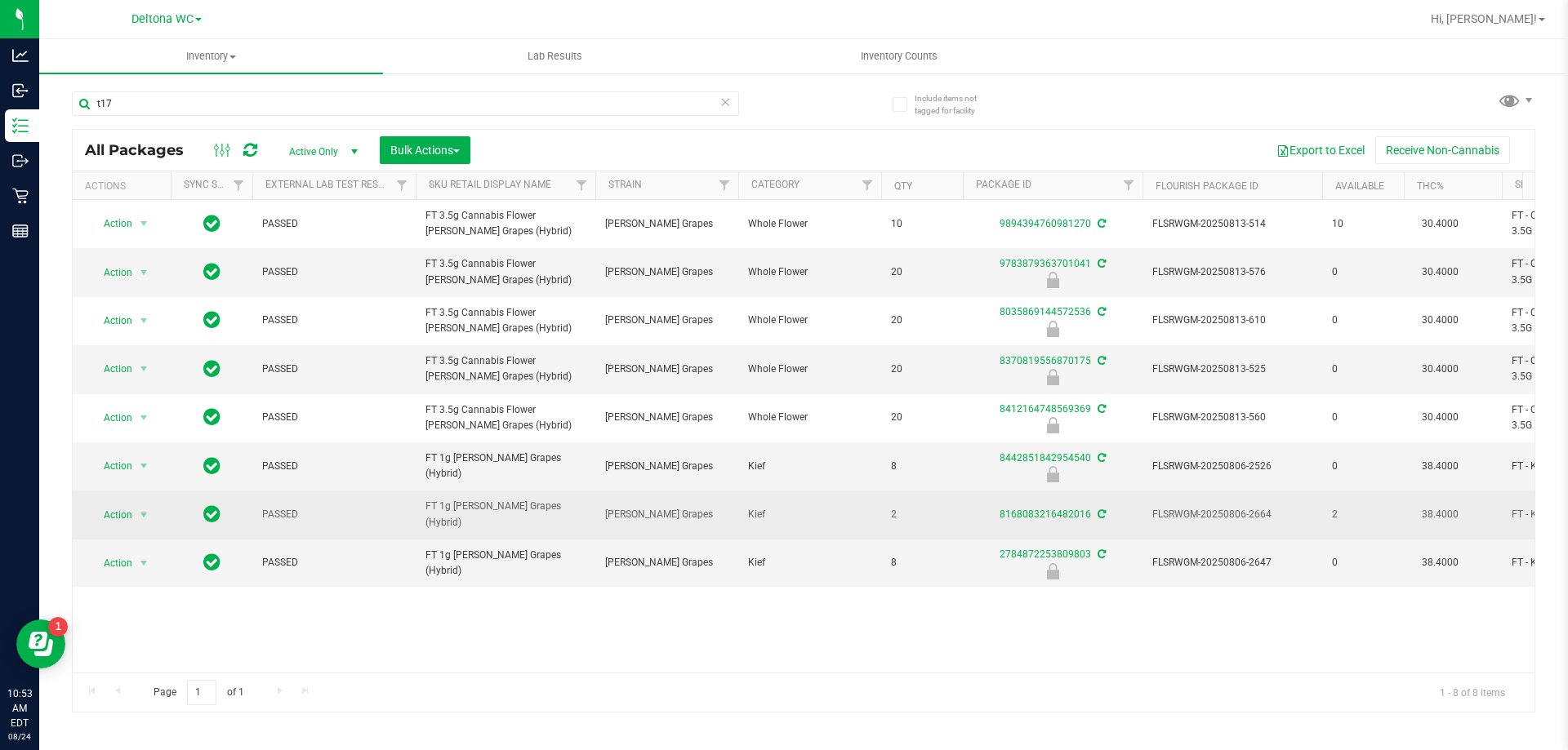
click at [158, 511] on div "Action Action Adjust qty Create package Edit attributes Global inventory Locate…" at bounding box center [121, 515] width 78 height 23
click at [135, 518] on span "select" at bounding box center [144, 515] width 20 height 23
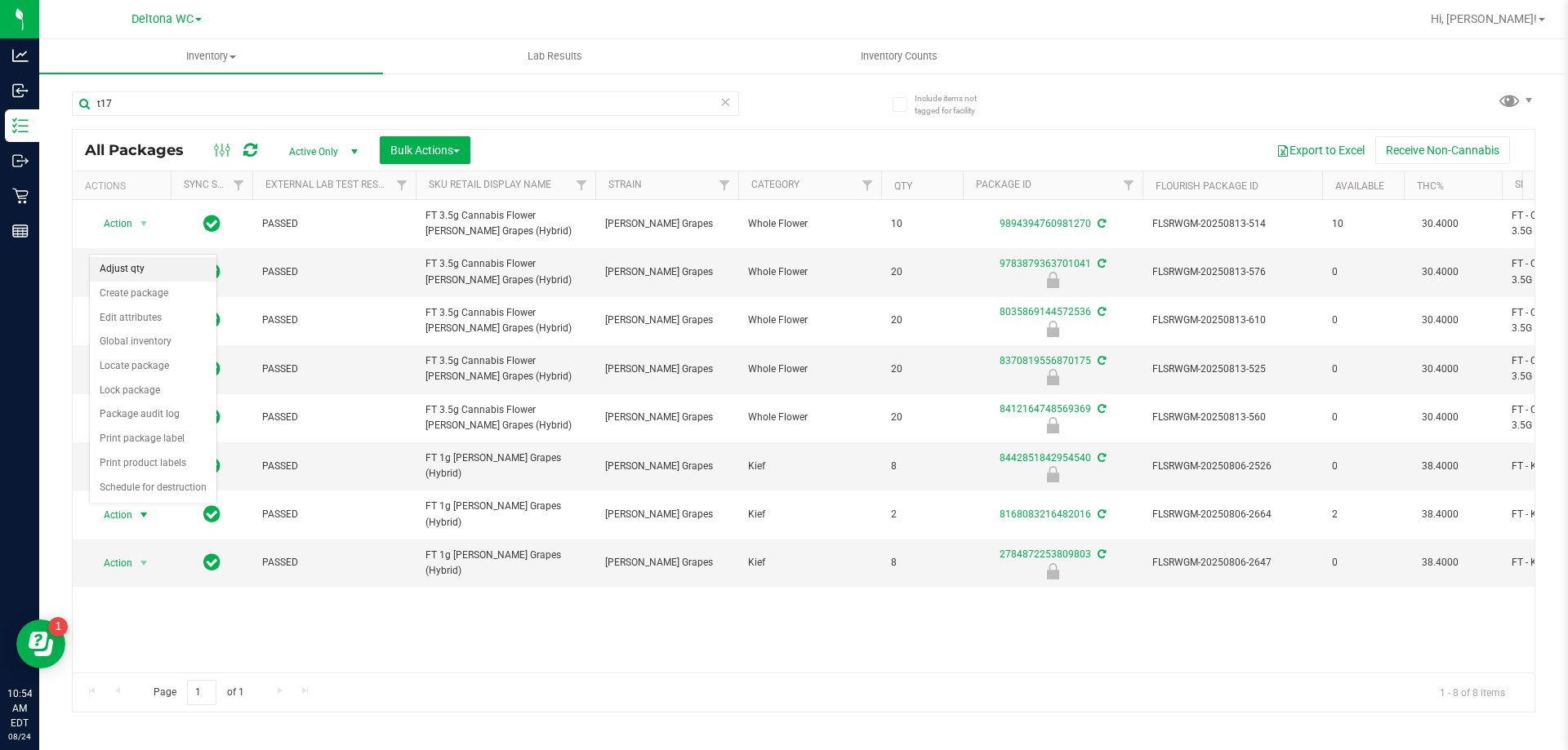
click at [141, 270] on li "Adjust qty" at bounding box center [152, 269] width 126 height 25
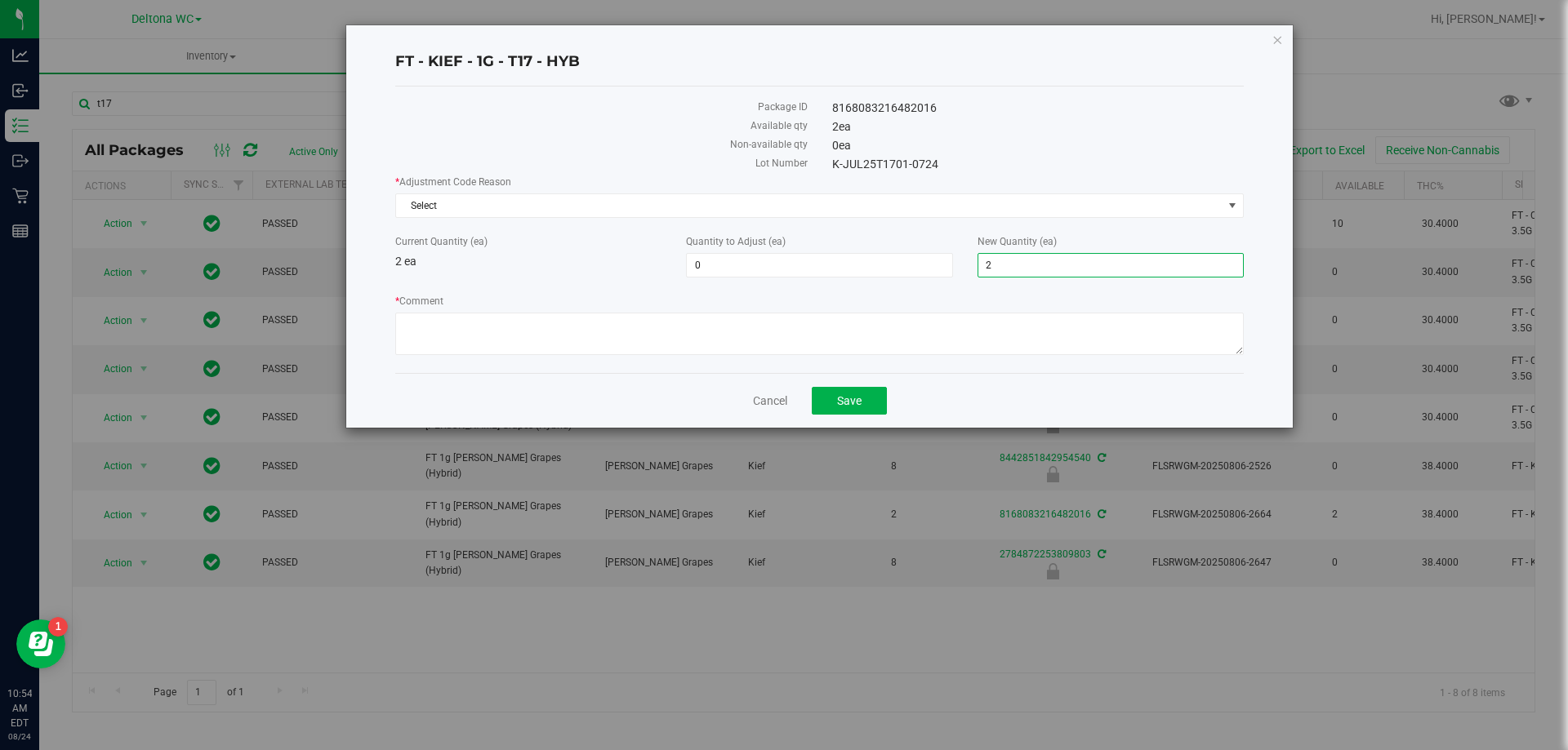
drag, startPoint x: 1008, startPoint y: 255, endPoint x: 953, endPoint y: 272, distance: 57.6
click at [953, 272] on div "Current Quantity (ea) 2 ea Quantity to Adjust (ea) 0 0 New Quantity (ea) 2 2" at bounding box center [820, 256] width 873 height 43
type input "1"
type input "-1"
type input "1"
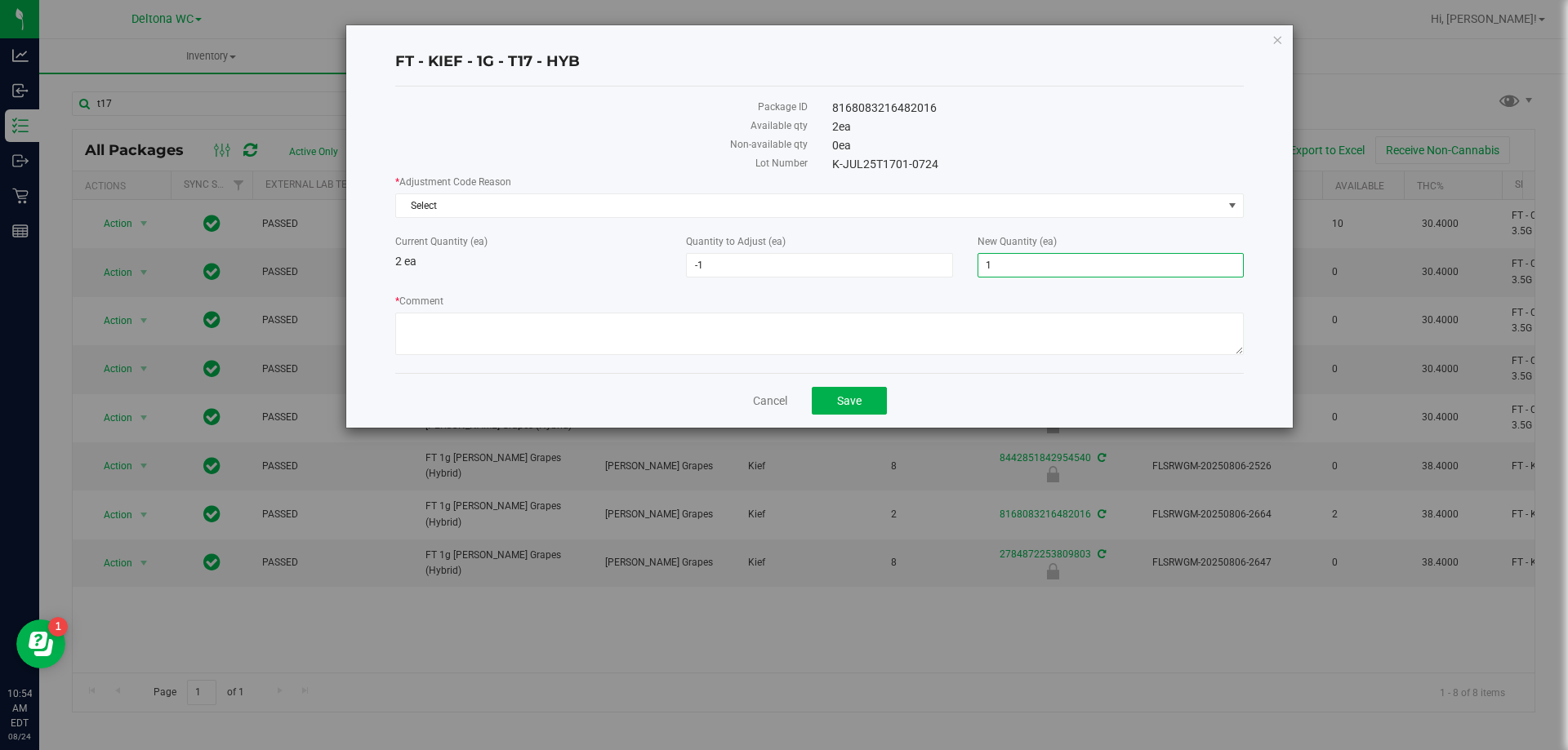
click at [867, 227] on div "* Adjustment Code Reason Select Select Depleted Inventory Audit Mistake Moistur…" at bounding box center [820, 267] width 849 height 185
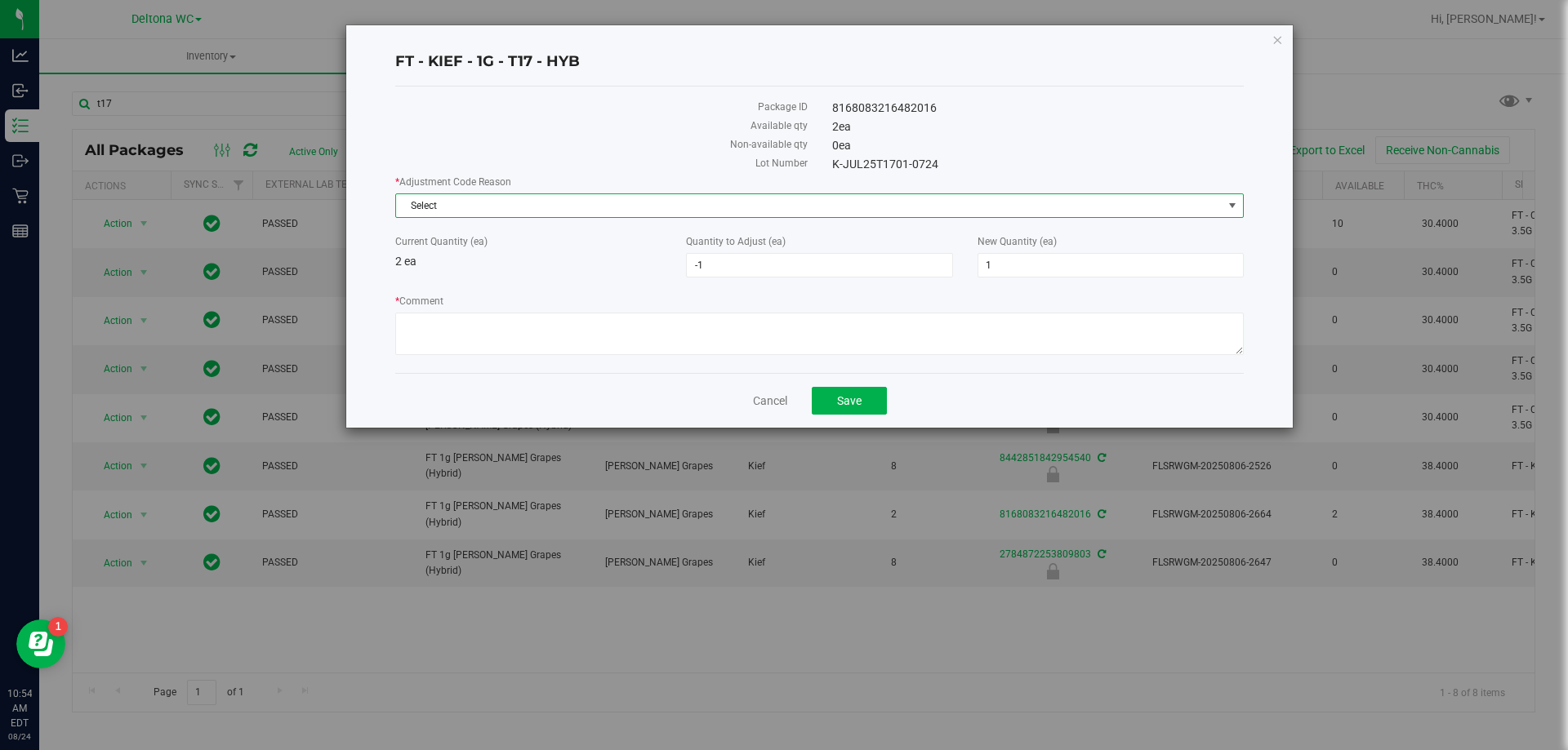
click at [871, 209] on span "Select" at bounding box center [809, 206] width 827 height 23
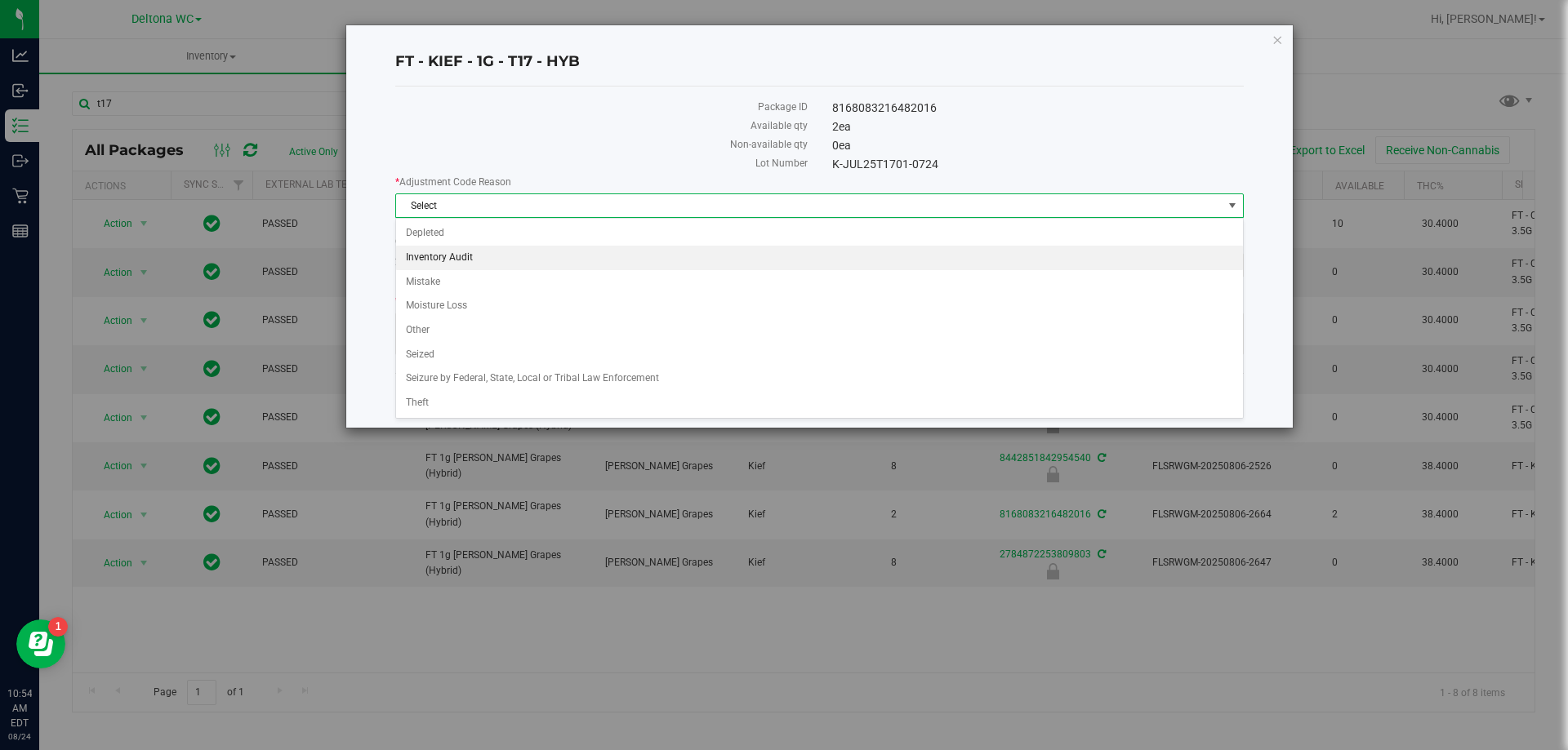
click at [565, 92] on div "Package ID 8168083216482016 Available qty 2 ea Non-available qty 0 ea Lot Numbe…" at bounding box center [820, 230] width 849 height 287
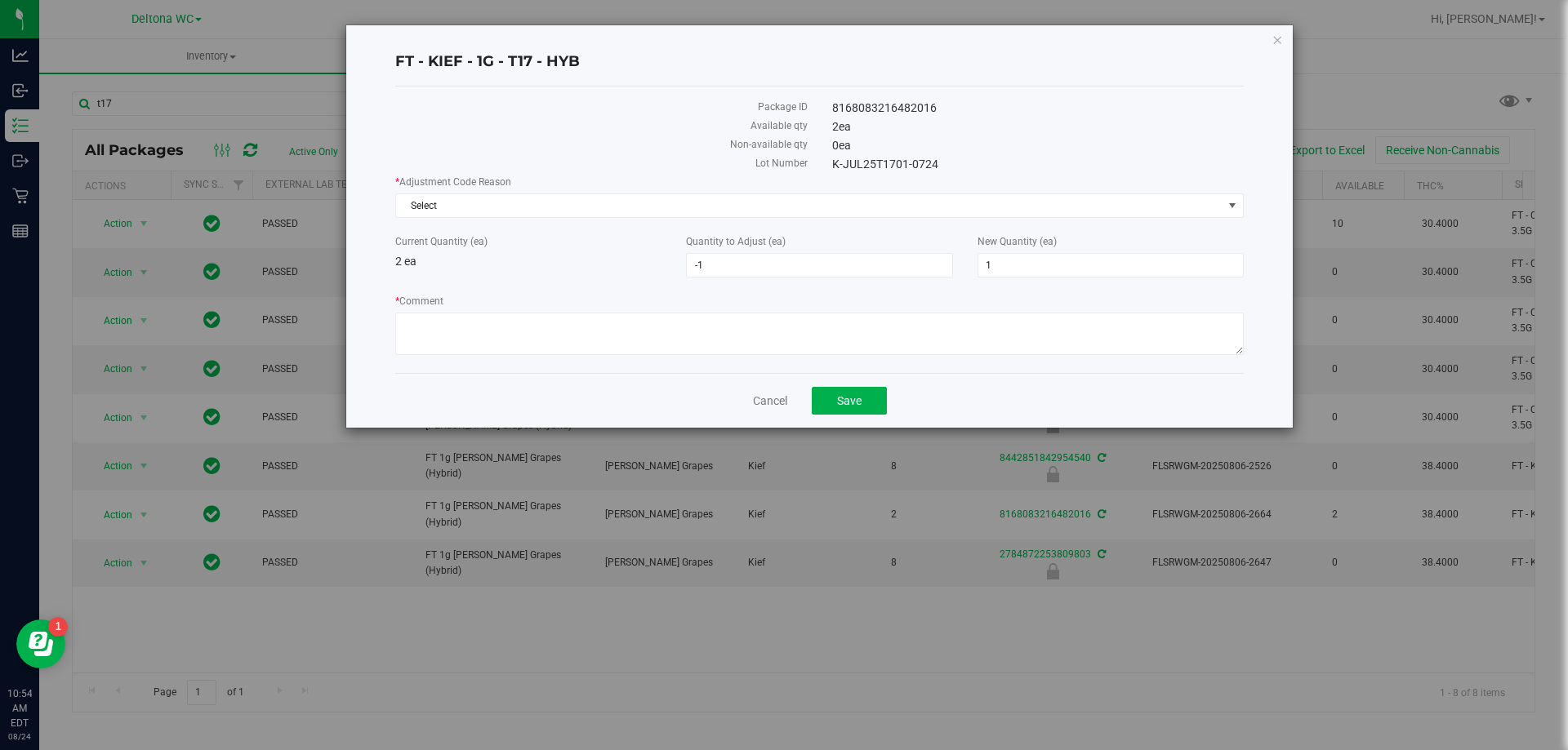
click at [892, 187] on label "* Adjustment Code Reason" at bounding box center [820, 182] width 849 height 15
click at [883, 195] on span "Select" at bounding box center [809, 206] width 827 height 23
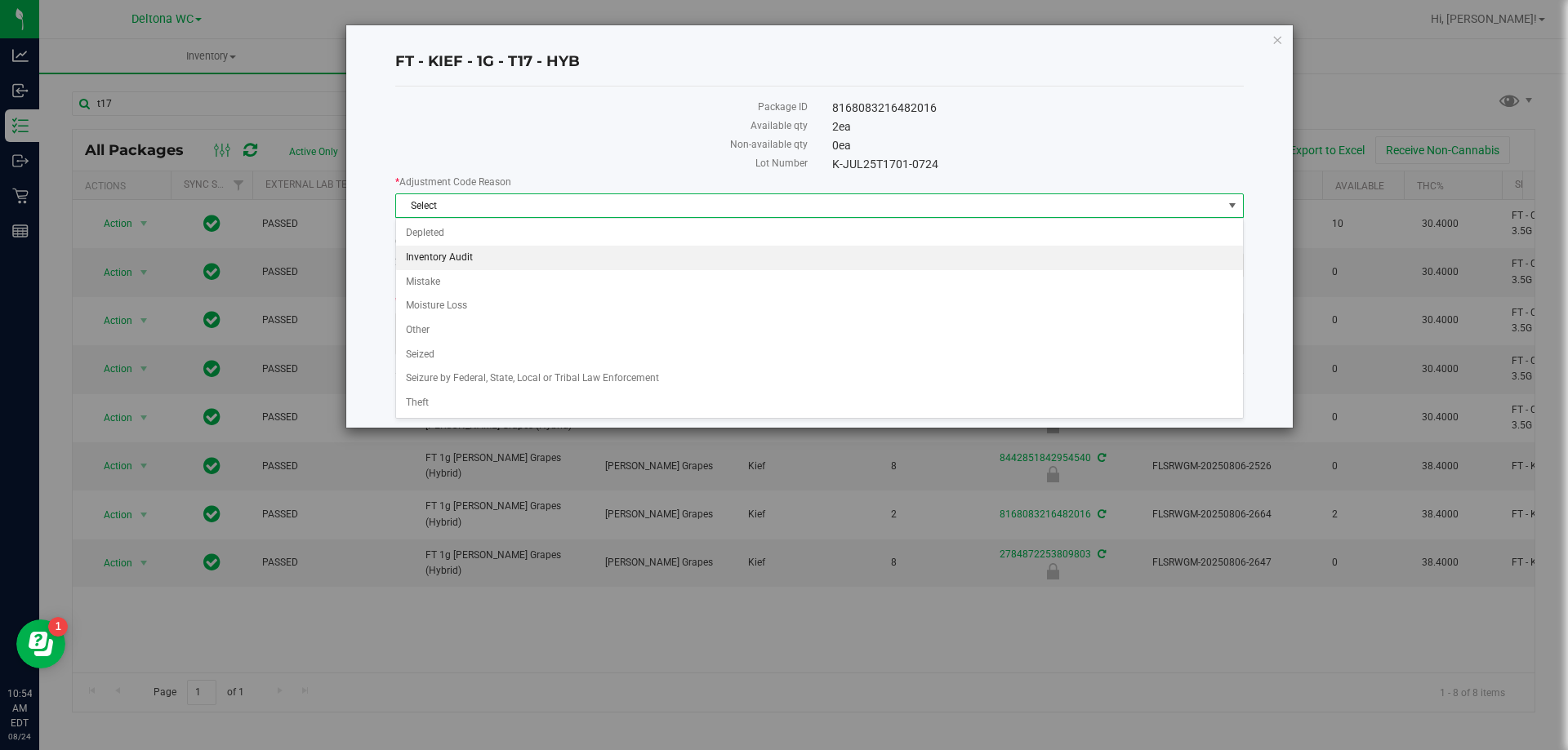
click at [555, 259] on li "Inventory Audit" at bounding box center [820, 257] width 847 height 25
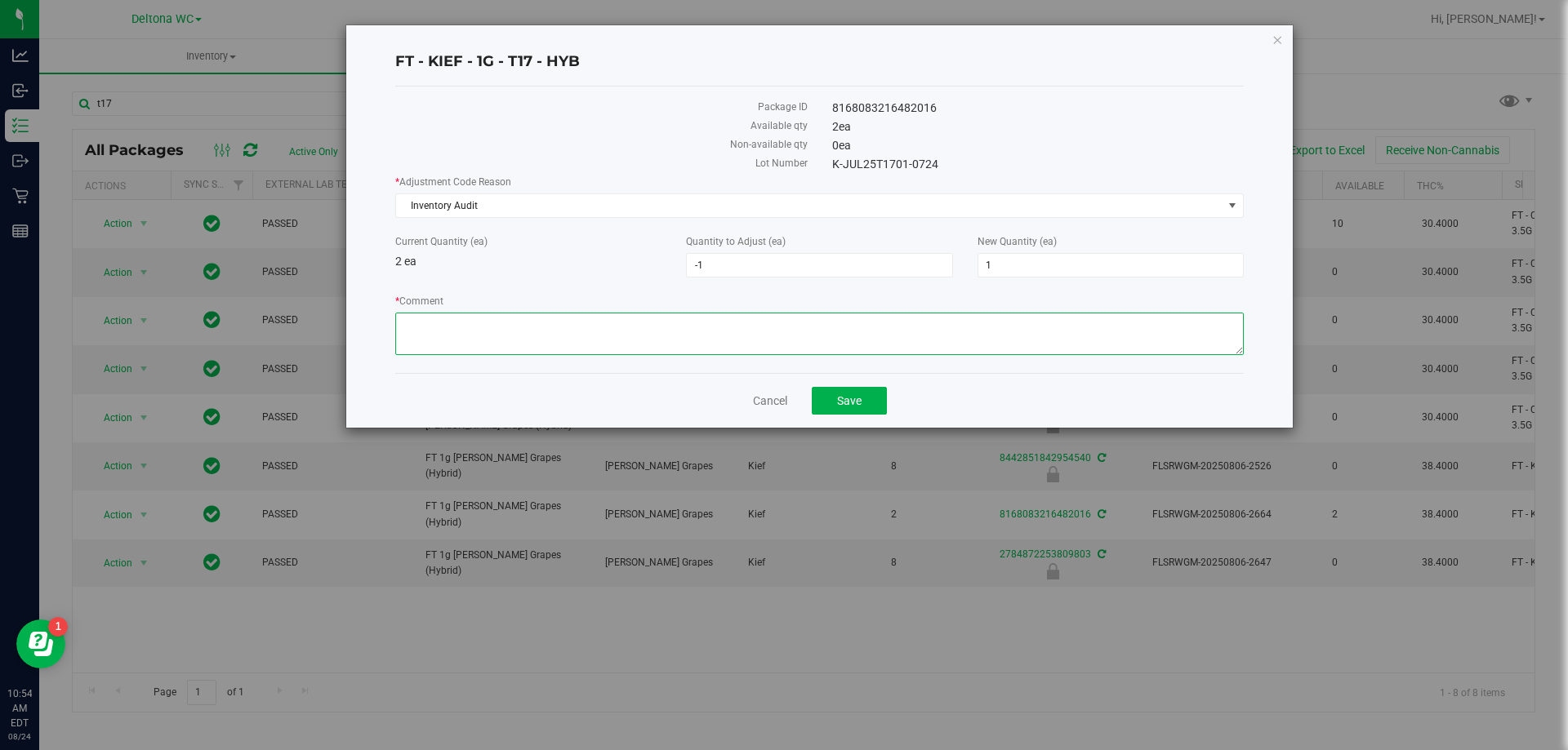
click at [512, 331] on textarea "* Comment" at bounding box center [820, 334] width 849 height 42
paste textarea "EON count adjustment"
type textarea "EON count adjustment"
click at [855, 395] on span "Save" at bounding box center [849, 401] width 25 height 13
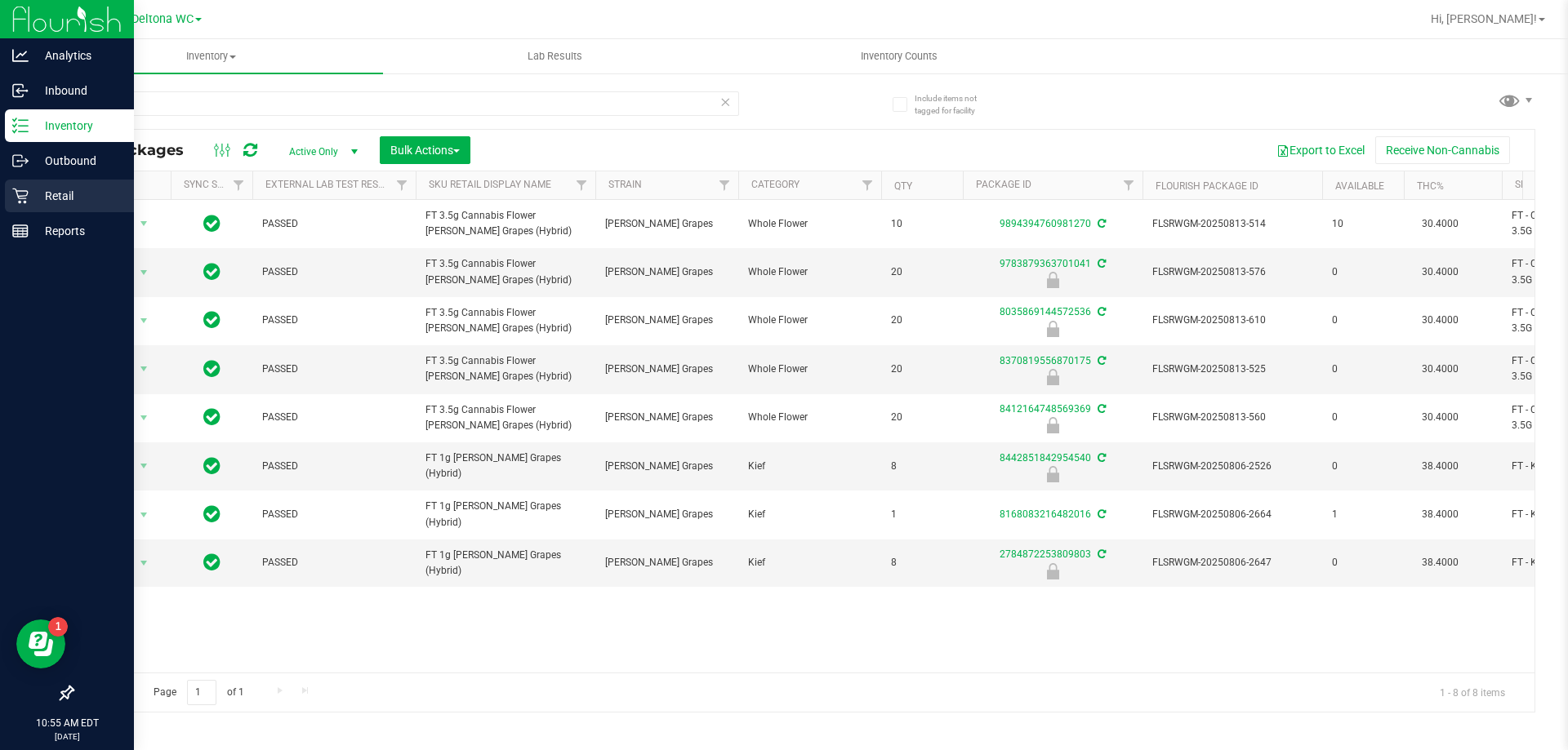
click at [30, 196] on p "Retail" at bounding box center [78, 196] width 98 height 19
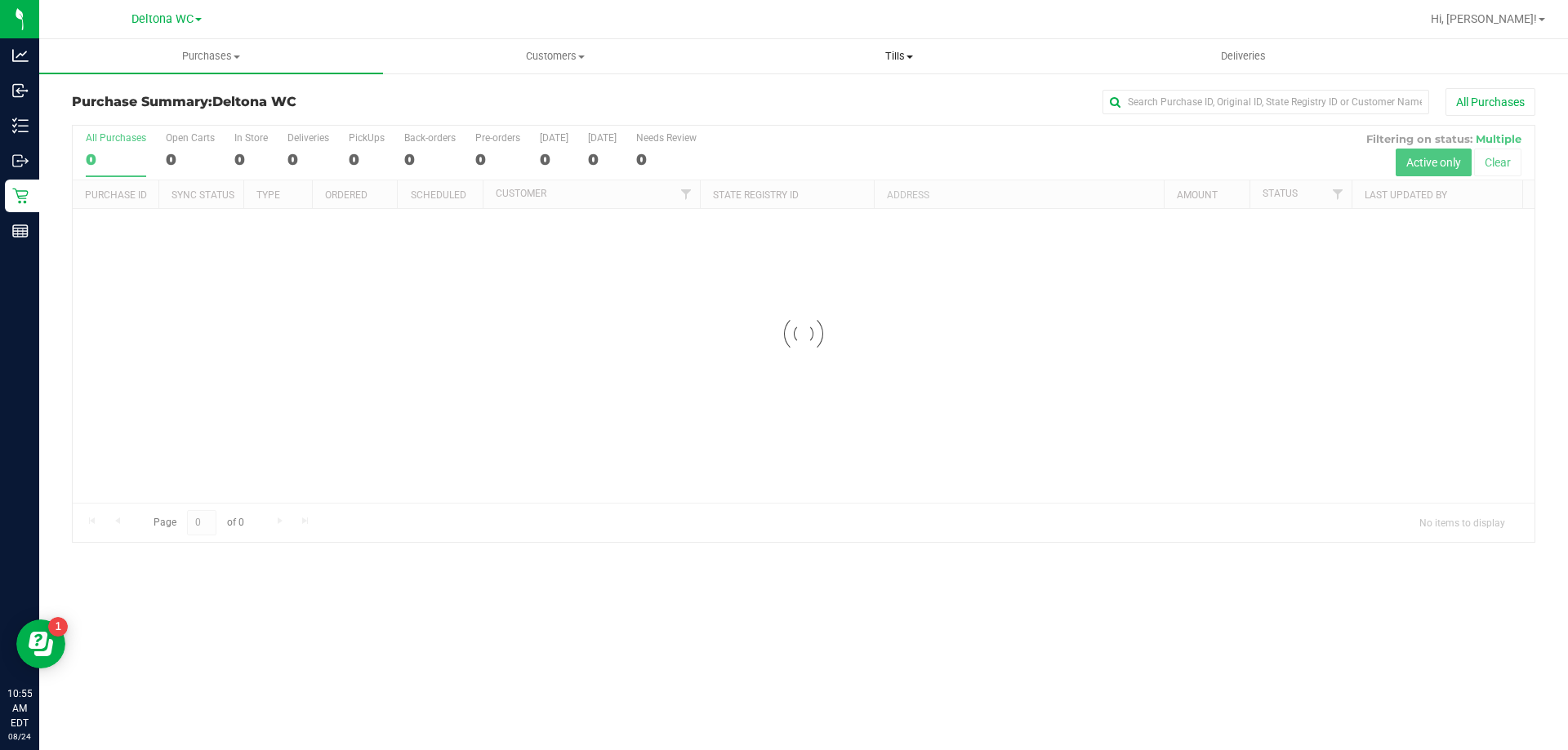
click at [900, 54] on span "Tills" at bounding box center [899, 56] width 342 height 15
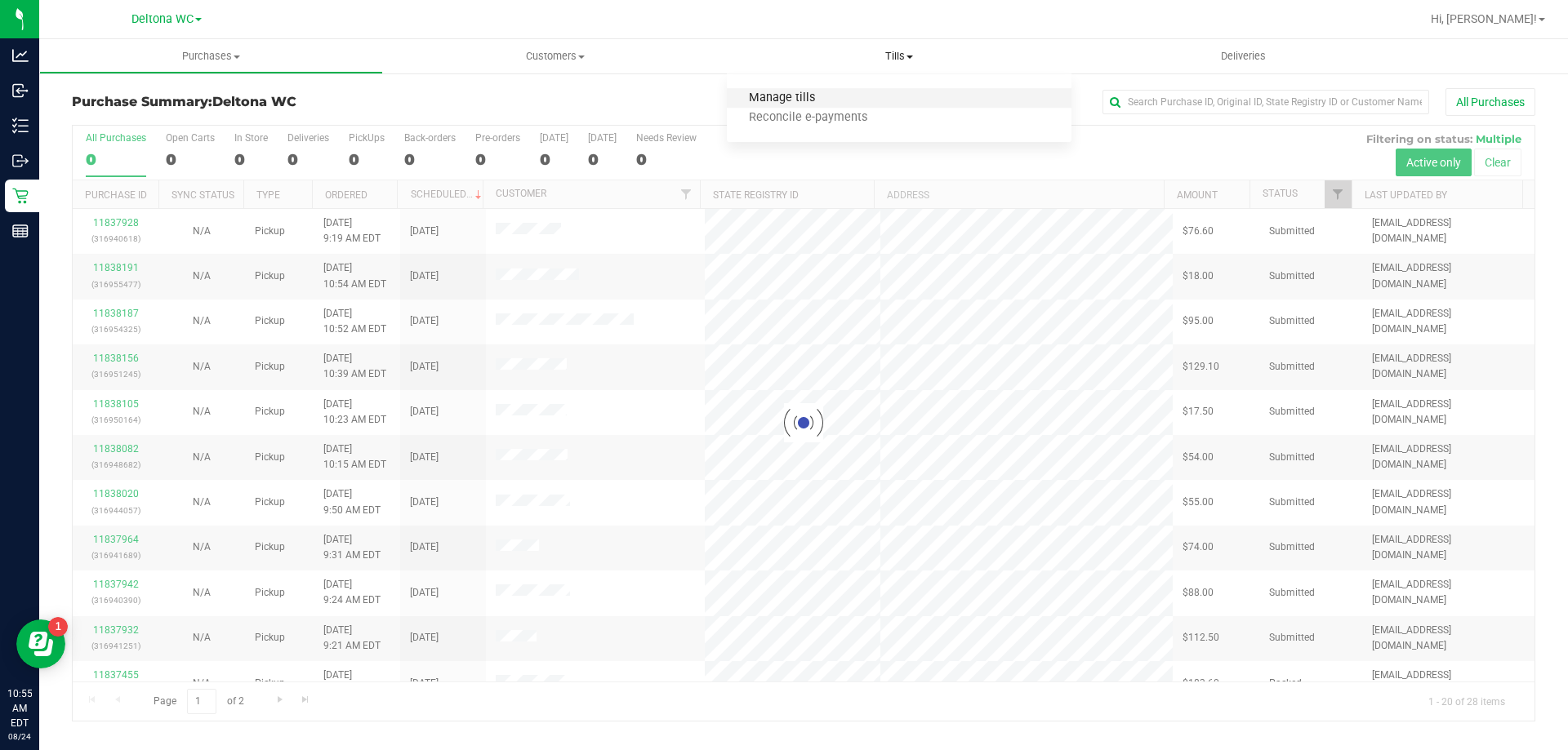
click at [828, 100] on span "Manage tills" at bounding box center [782, 98] width 110 height 14
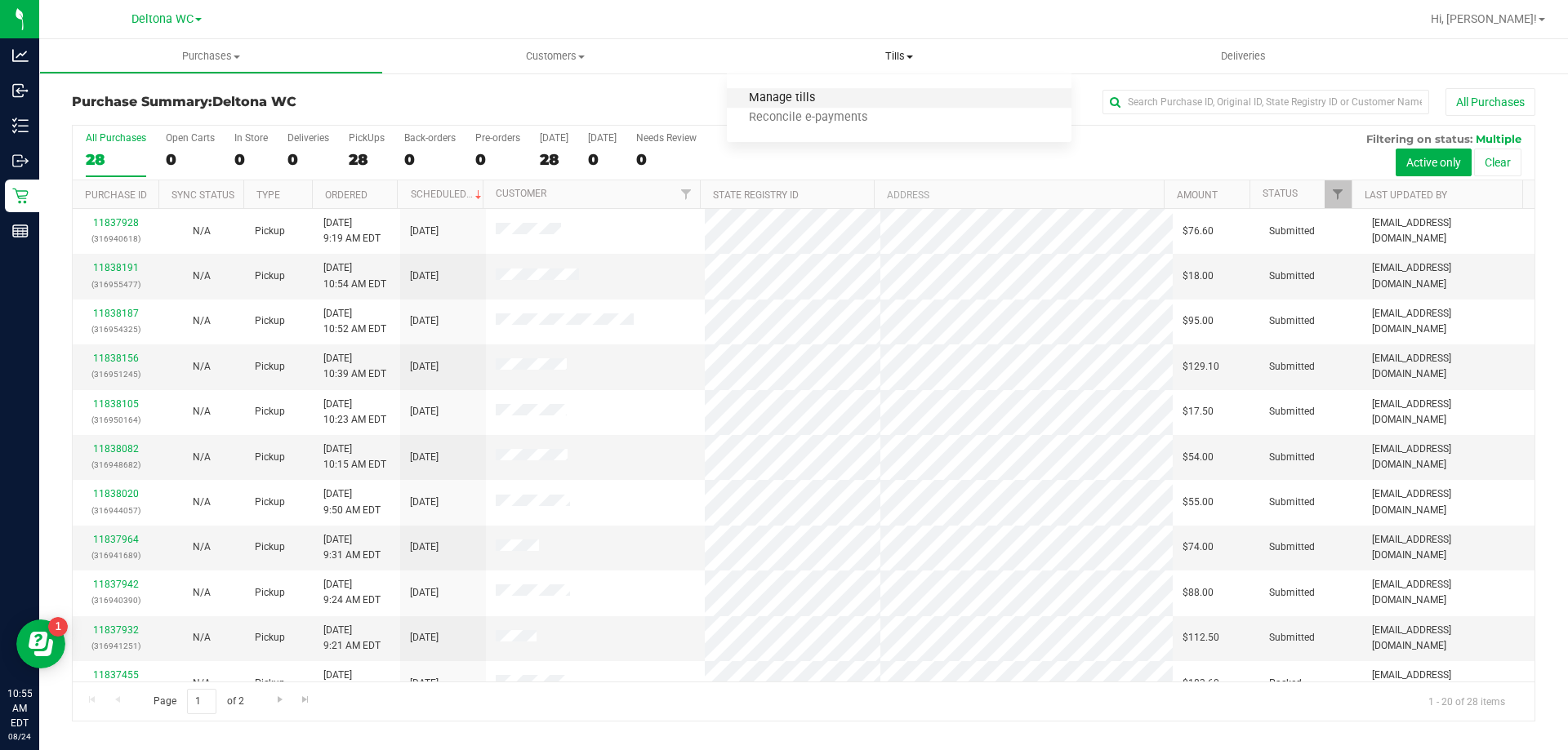
click at [798, 98] on span "Manage tills" at bounding box center [782, 98] width 110 height 14
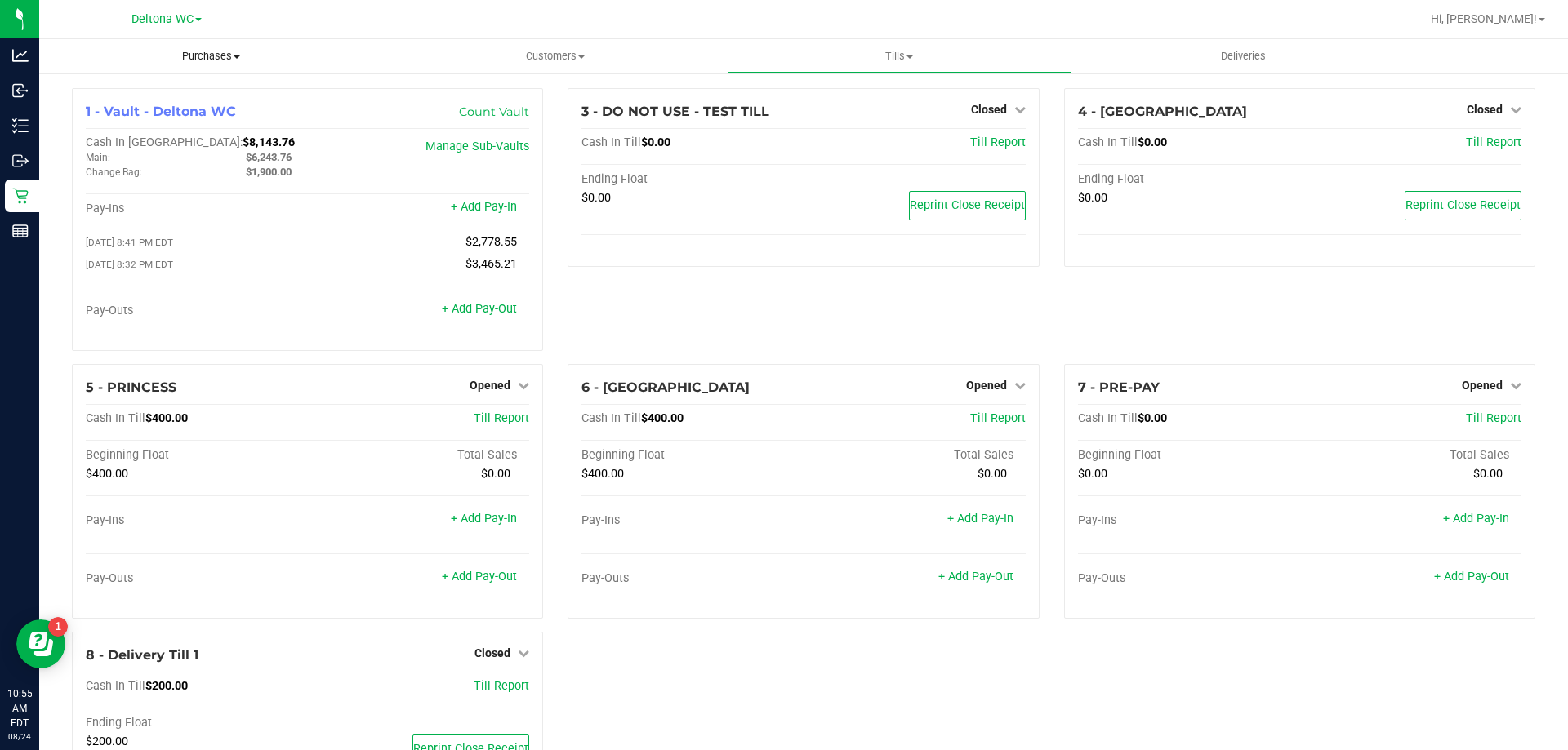
click at [244, 54] on span "Purchases" at bounding box center [210, 56] width 344 height 15
click at [153, 119] on li "Fulfillment" at bounding box center [210, 118] width 344 height 19
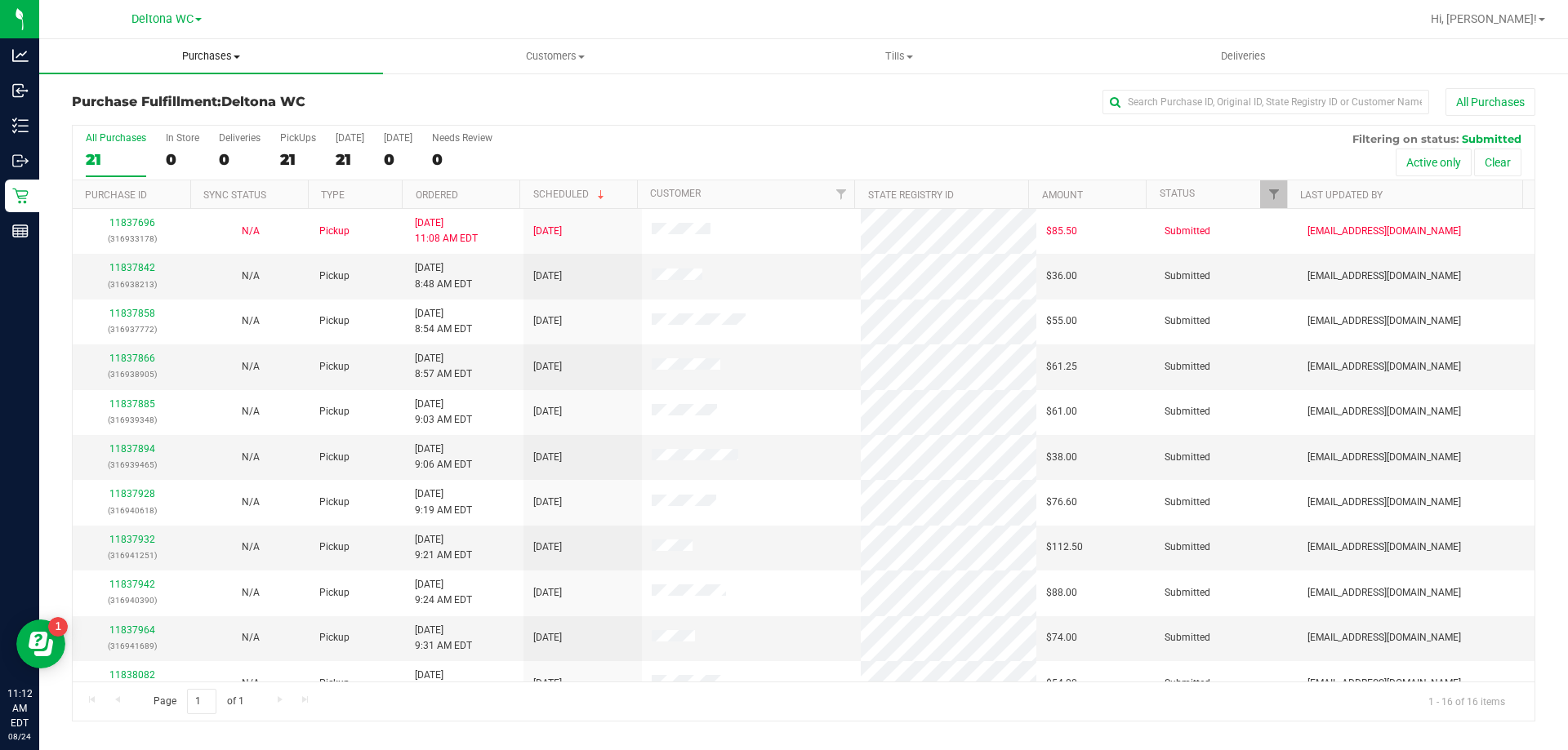
click at [245, 44] on uib-tab-heading "Purchases Summary of purchases Fulfillment All purchases" at bounding box center [210, 55] width 344 height 34
click at [112, 112] on span "Fulfillment" at bounding box center [90, 117] width 102 height 14
click at [196, 54] on span "Purchases" at bounding box center [210, 56] width 344 height 15
click at [162, 125] on li "Fulfillment" at bounding box center [210, 118] width 344 height 19
click at [479, 199] on th "Ordered" at bounding box center [460, 195] width 117 height 29
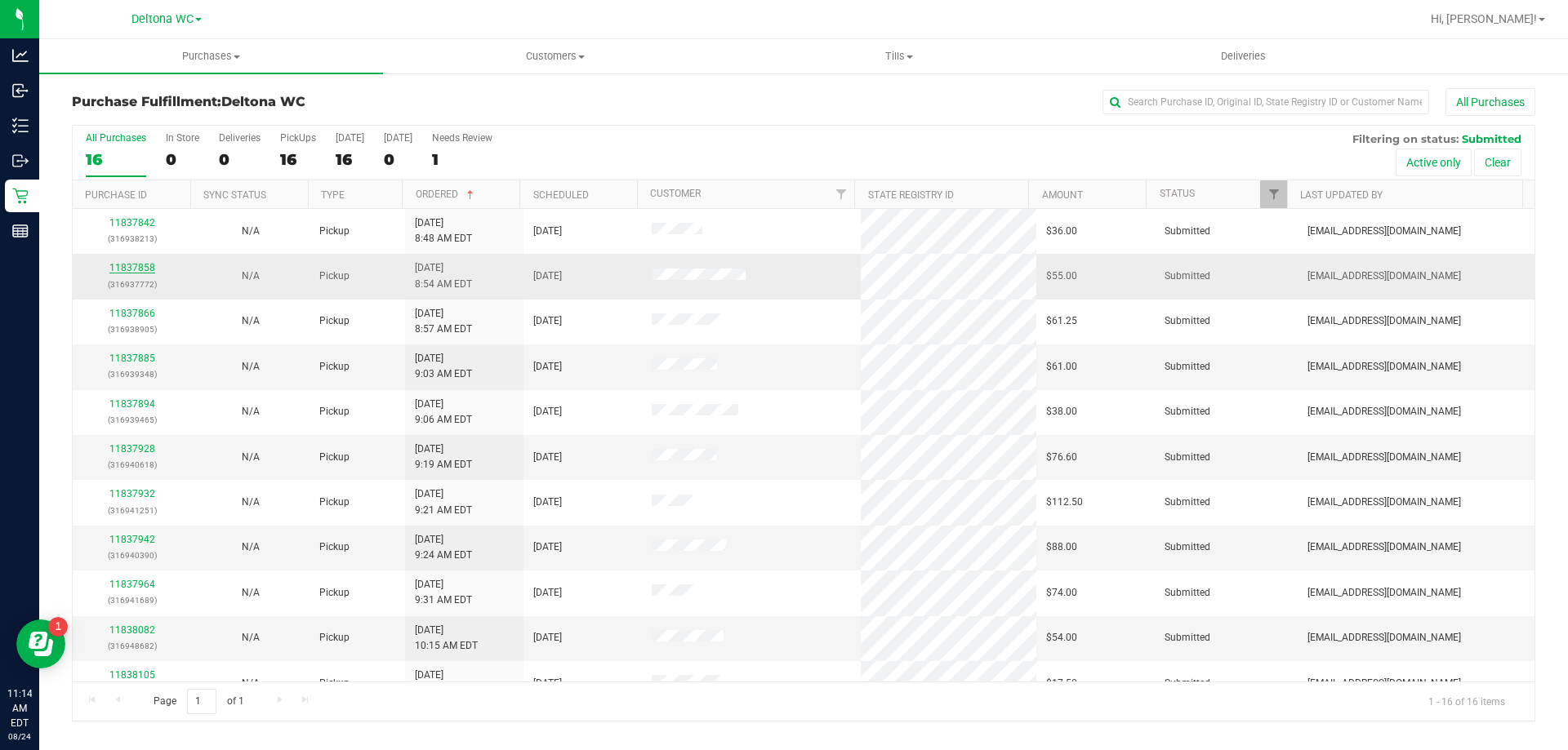
click at [135, 263] on link "11837858" at bounding box center [133, 268] width 46 height 11
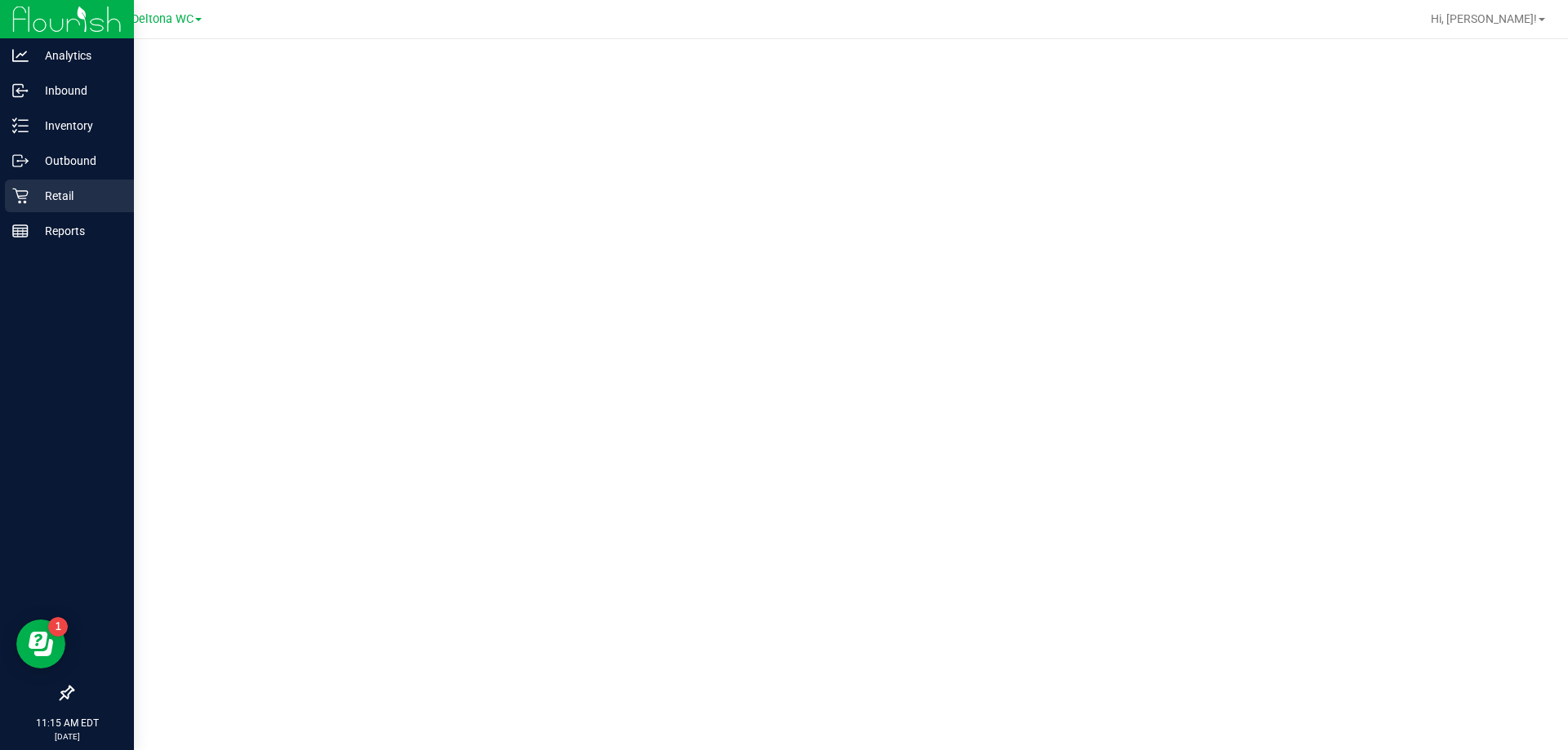
click at [63, 188] on p "Retail" at bounding box center [78, 196] width 98 height 19
click at [81, 116] on p "Inventory" at bounding box center [78, 125] width 98 height 19
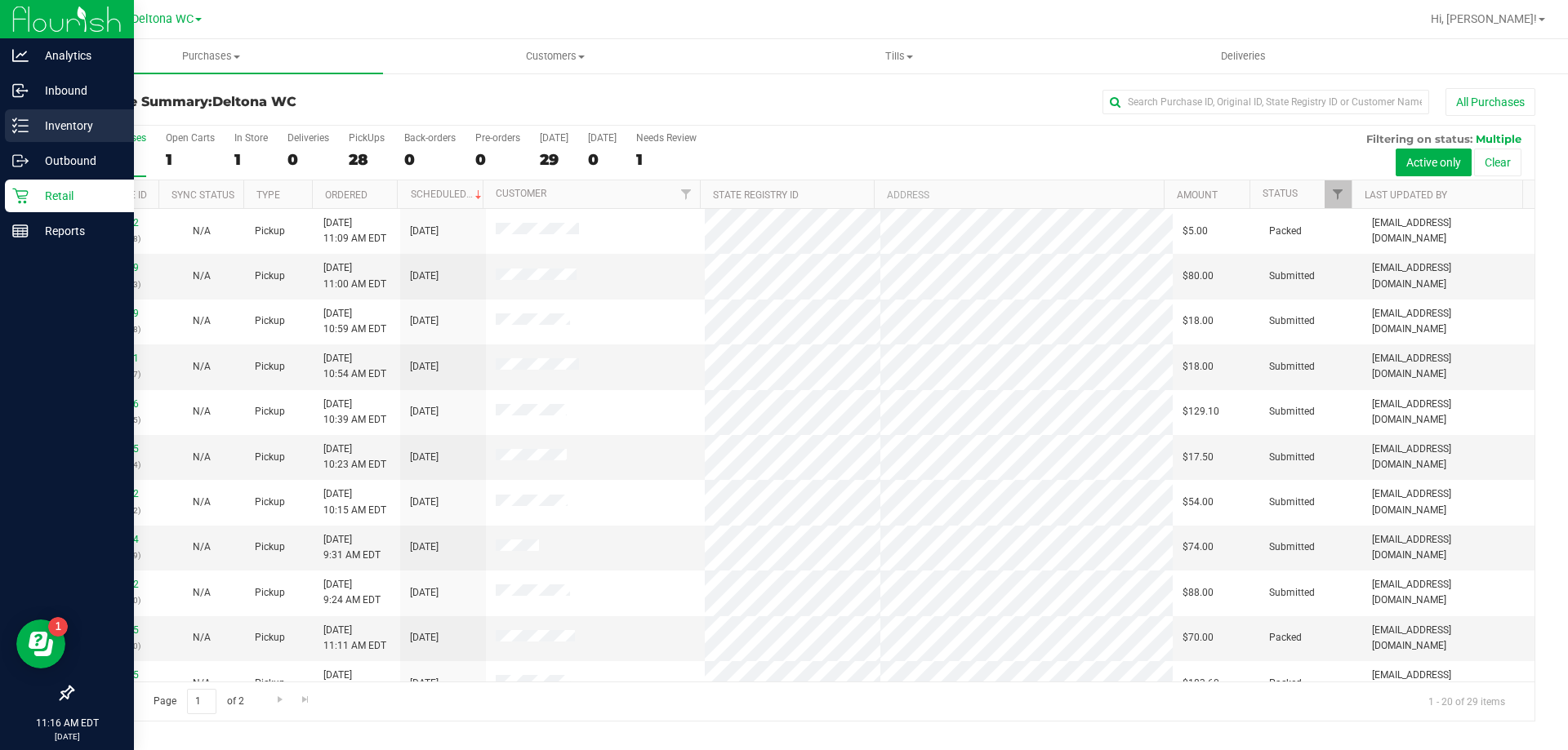
click at [60, 114] on div "Inventory" at bounding box center [69, 125] width 129 height 32
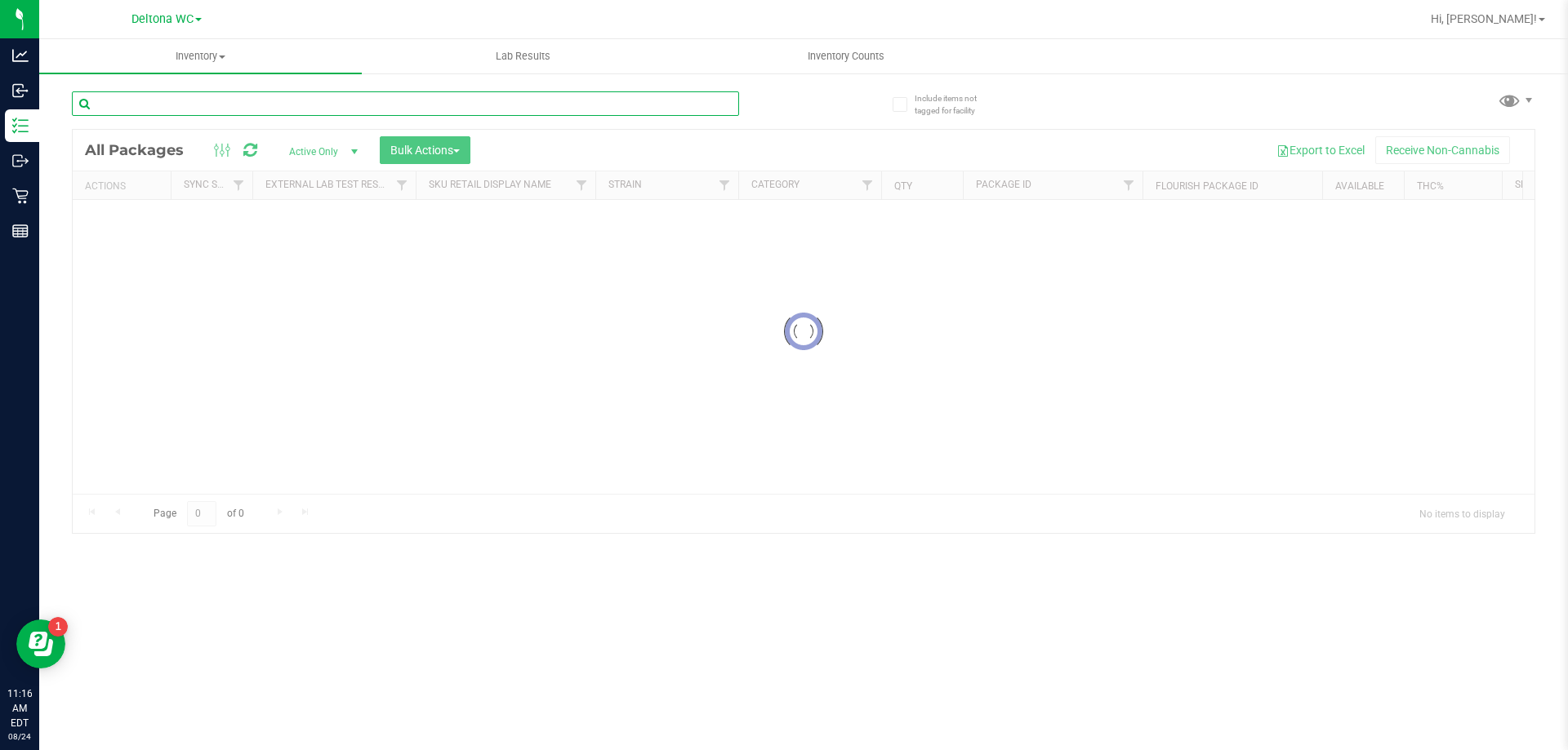
click at [281, 101] on input "text" at bounding box center [405, 103] width 667 height 25
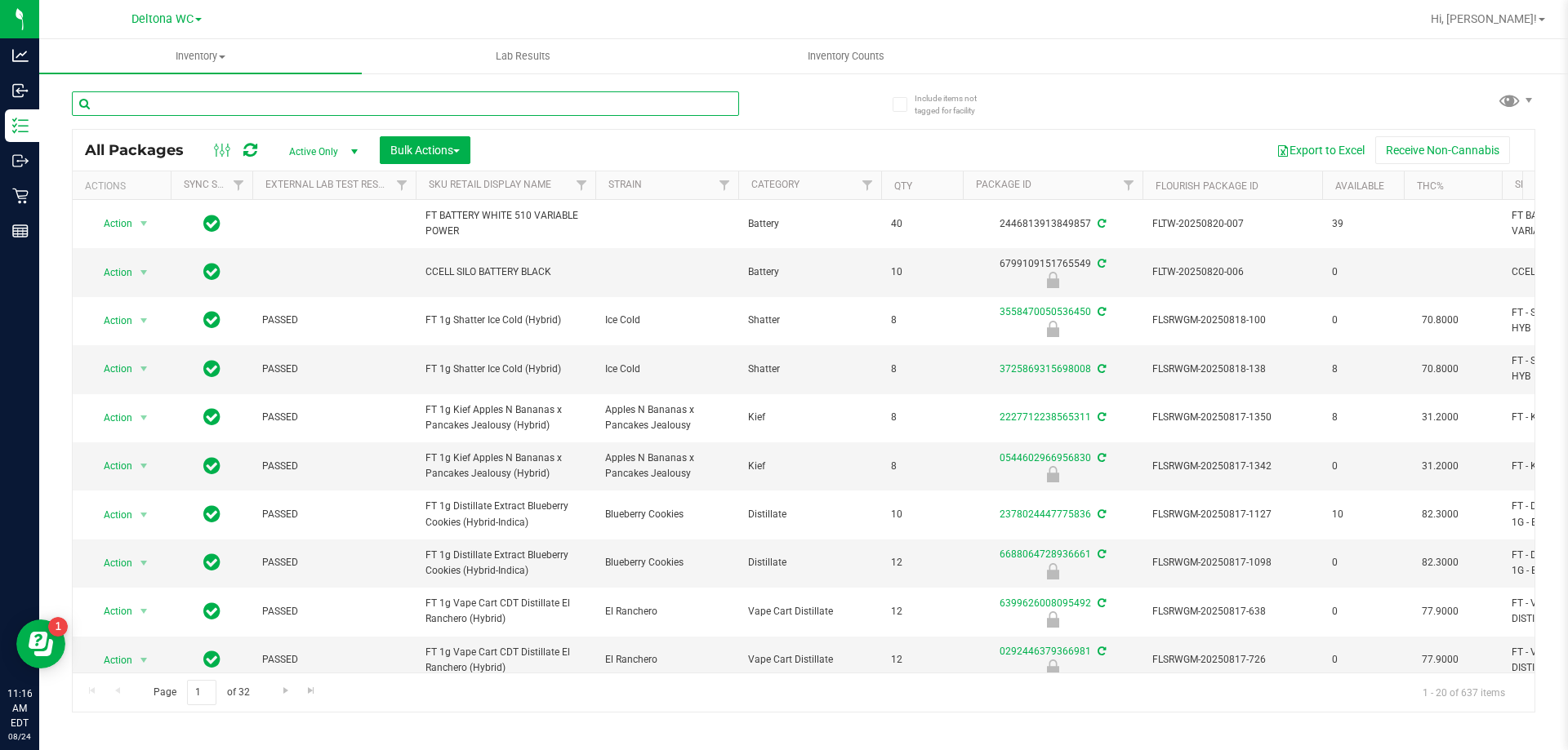
type input "\"
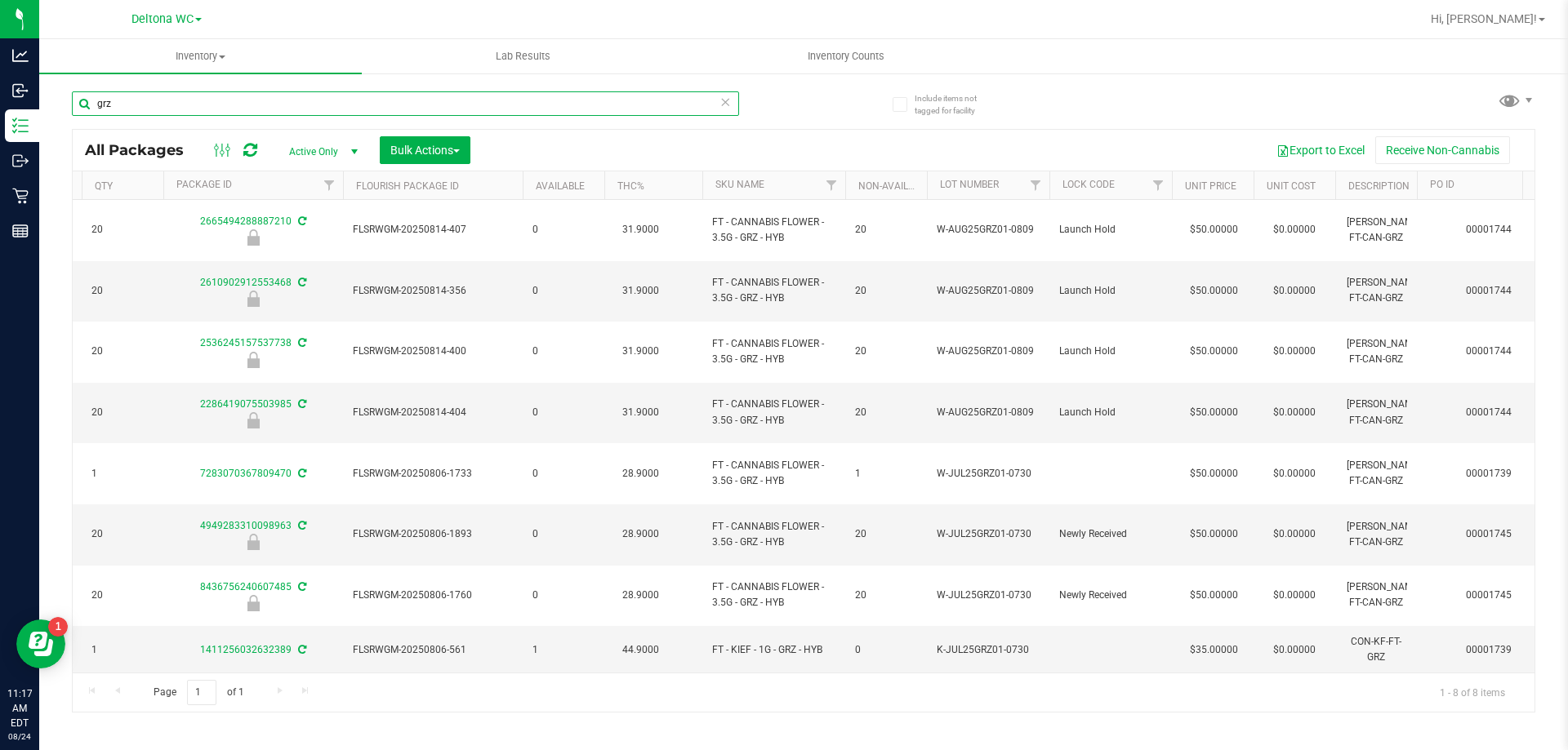
scroll to position [0, 820]
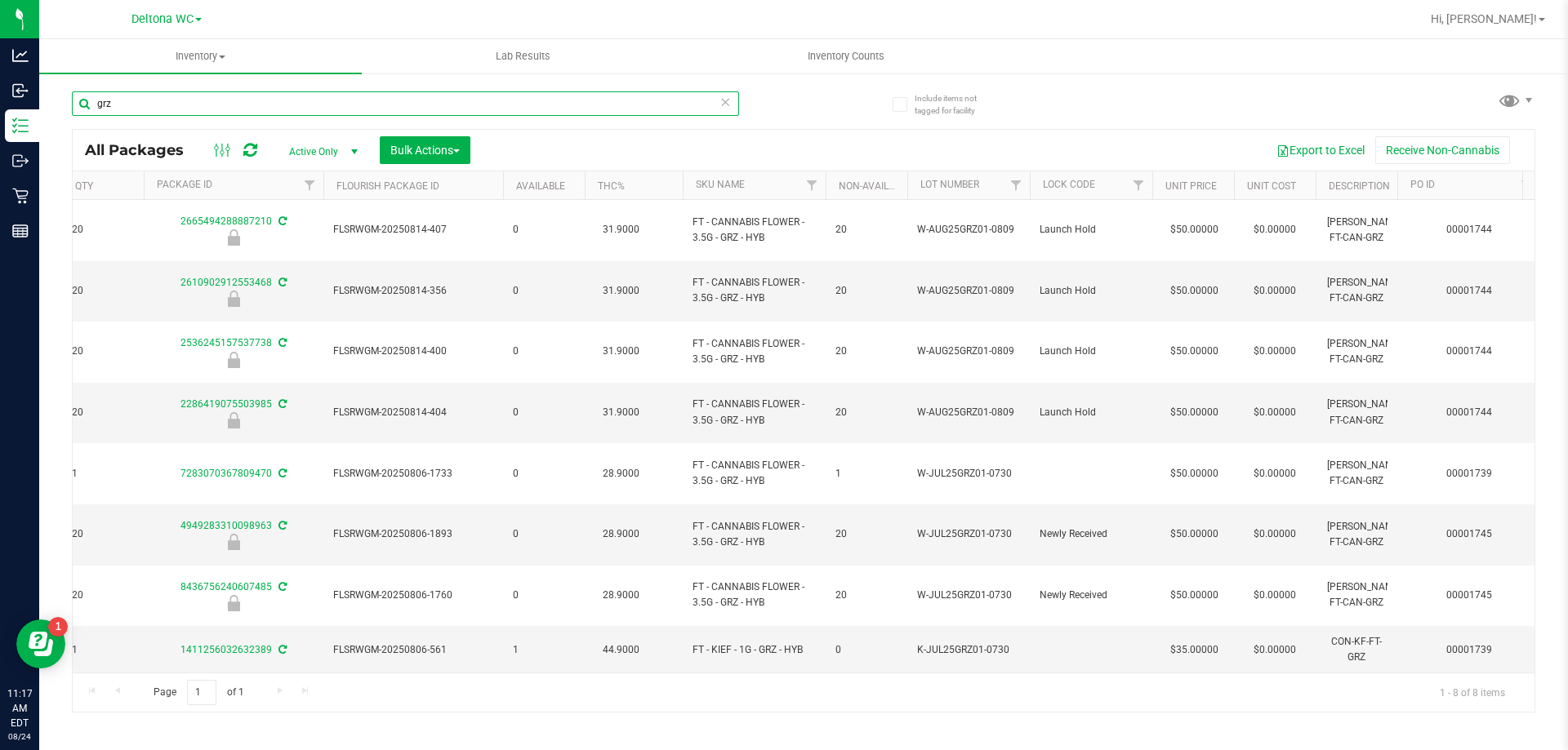
type input "grz"
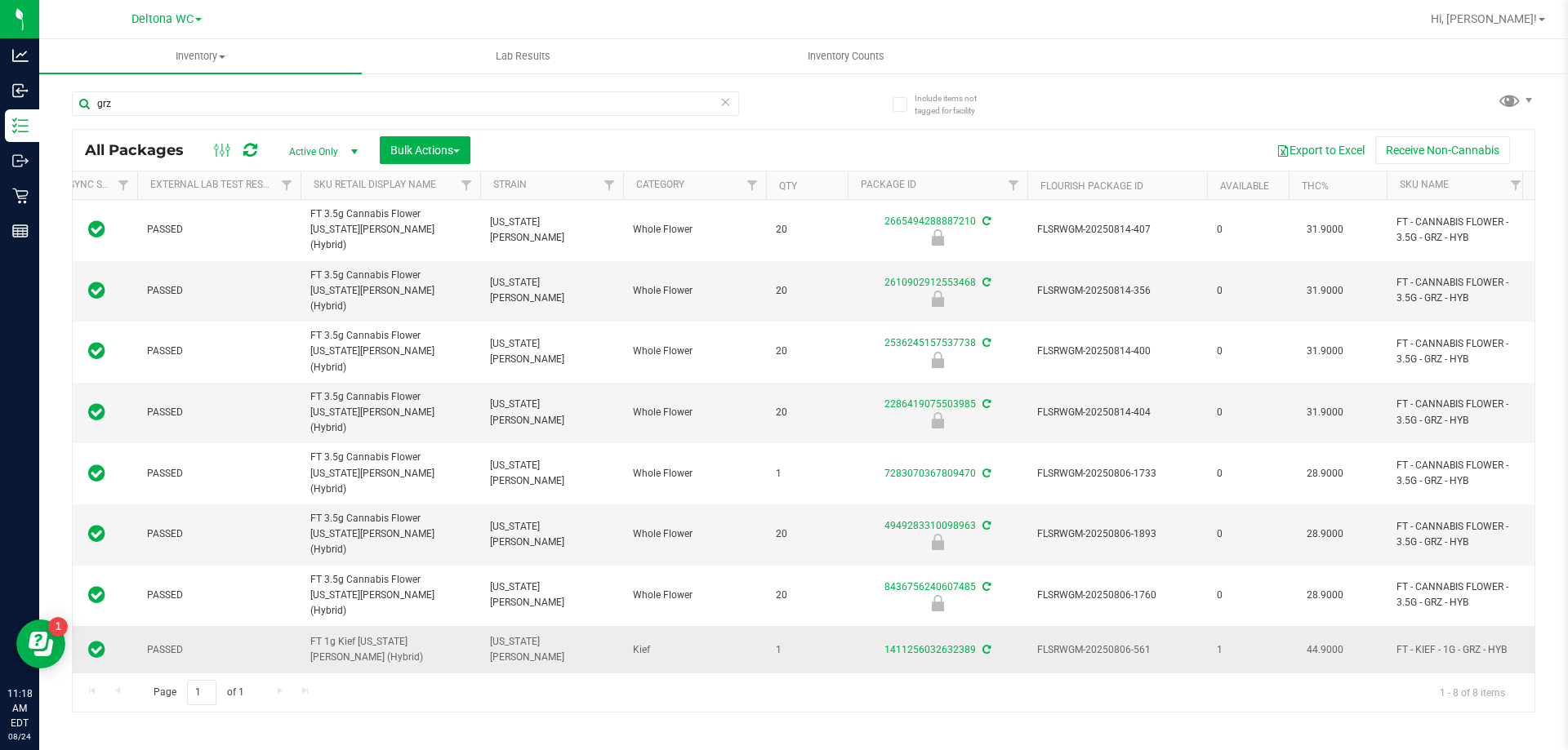
scroll to position [0, 0]
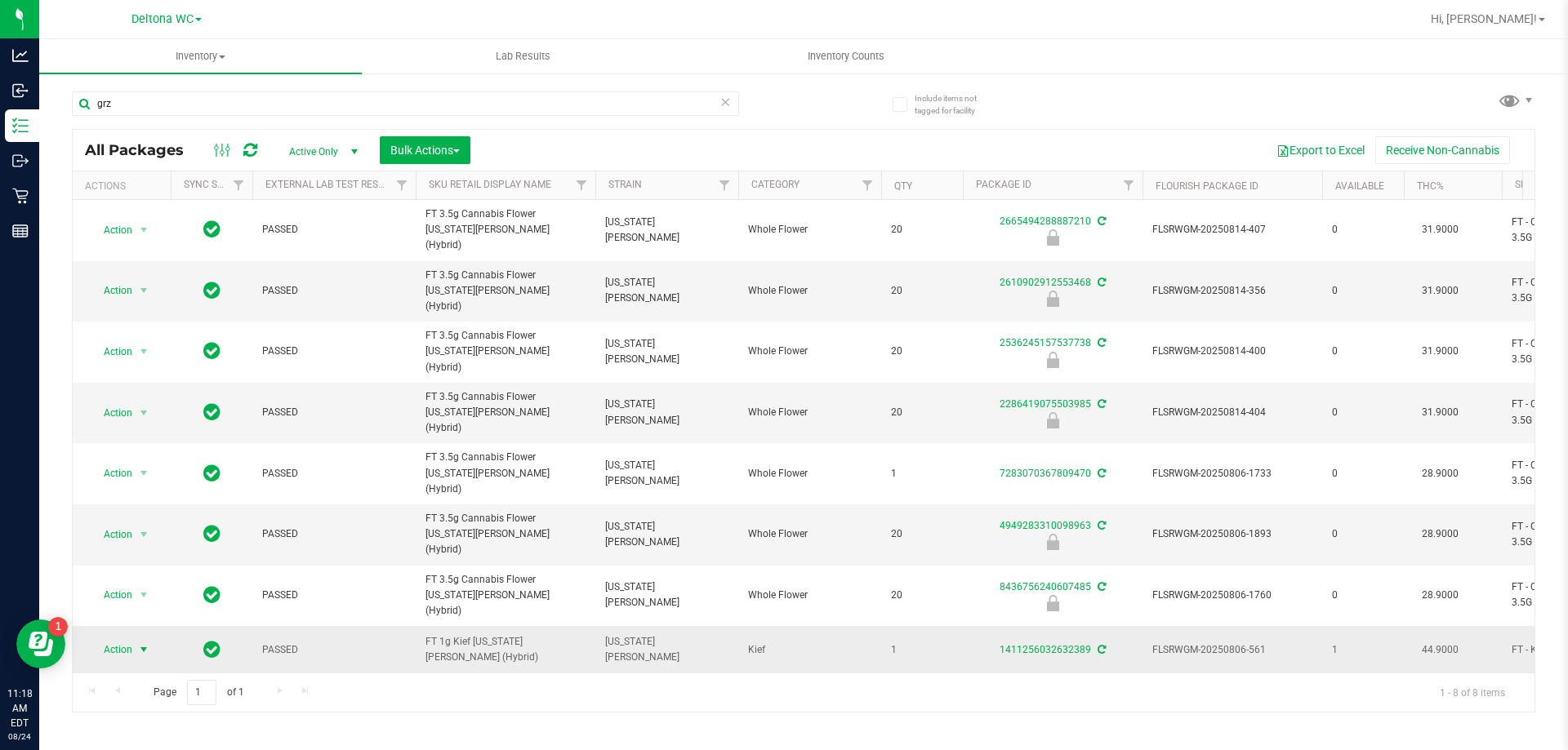
drag, startPoint x: 356, startPoint y: 575, endPoint x: 138, endPoint y: 554, distance: 219.0
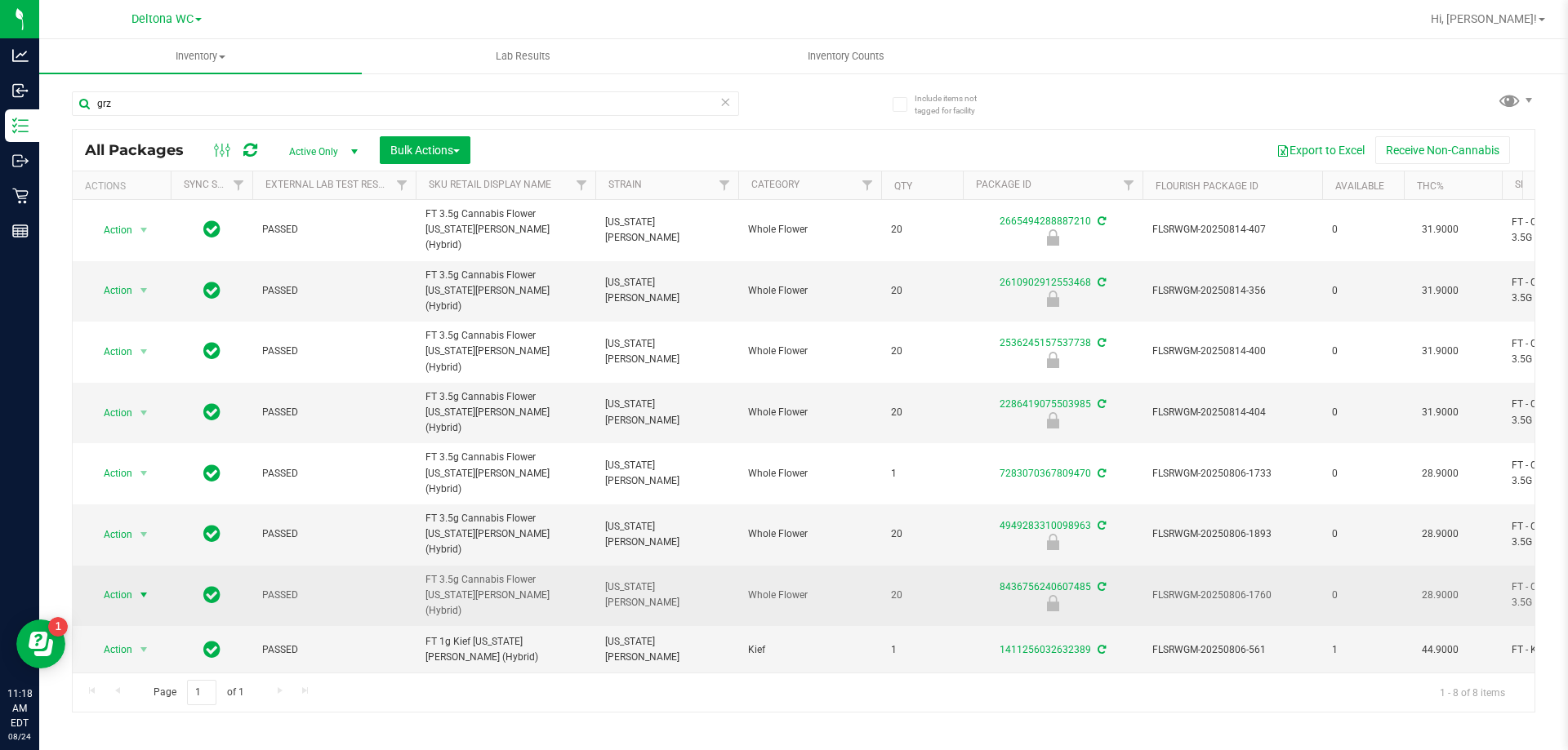
click at [140, 589] on span "select" at bounding box center [144, 595] width 13 height 13
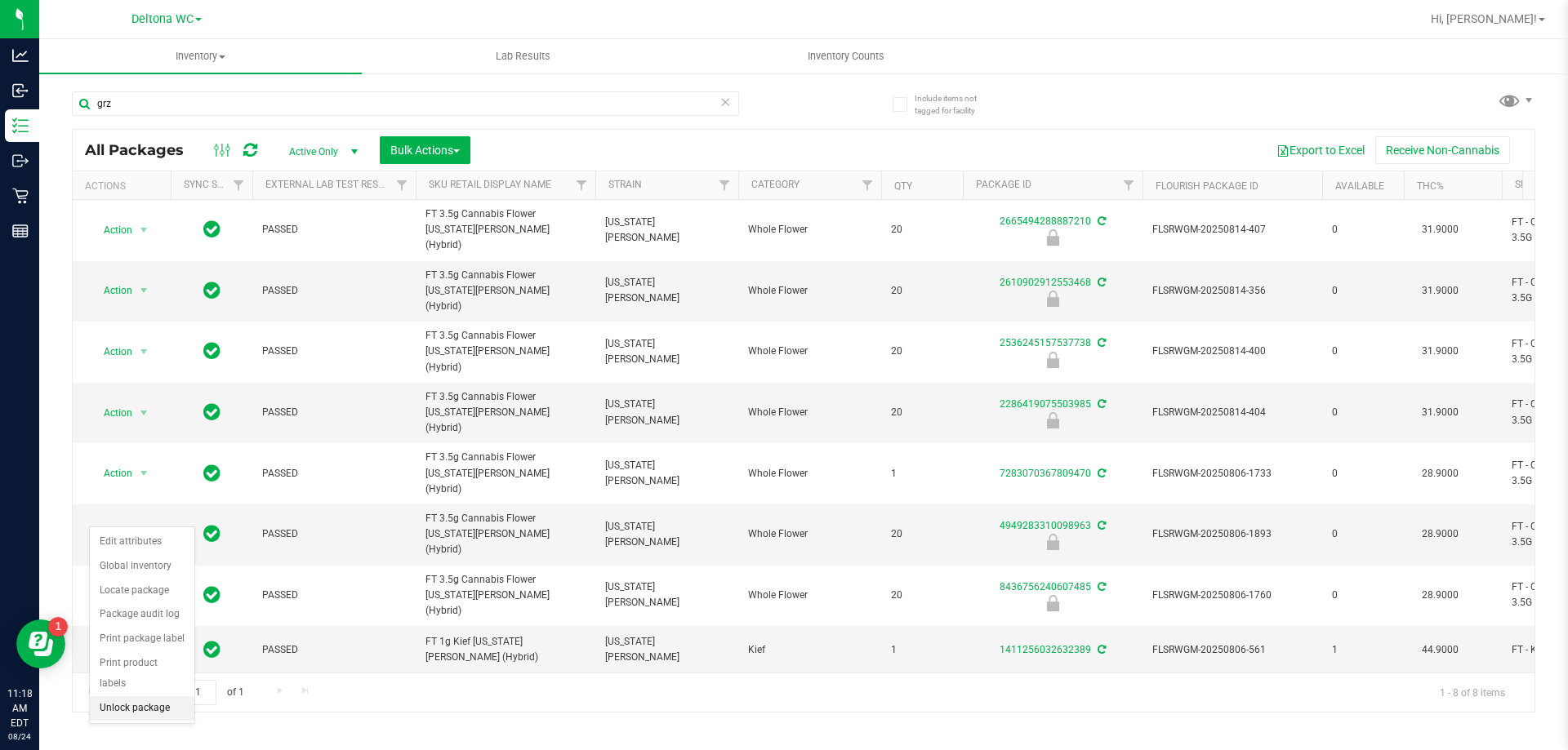
click at [124, 696] on li "Unlock package" at bounding box center [141, 708] width 104 height 25
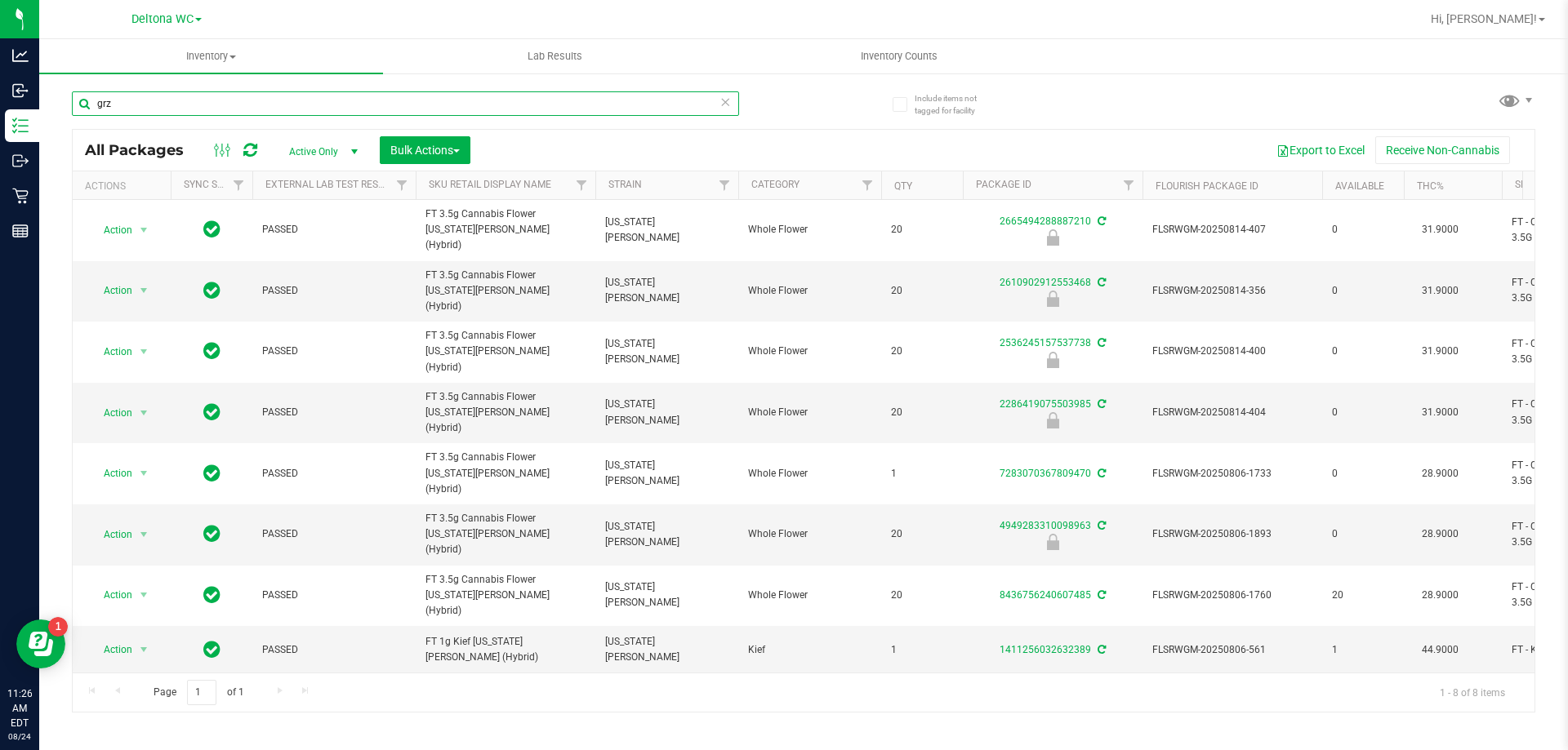
click at [174, 101] on input "grz" at bounding box center [405, 103] width 667 height 25
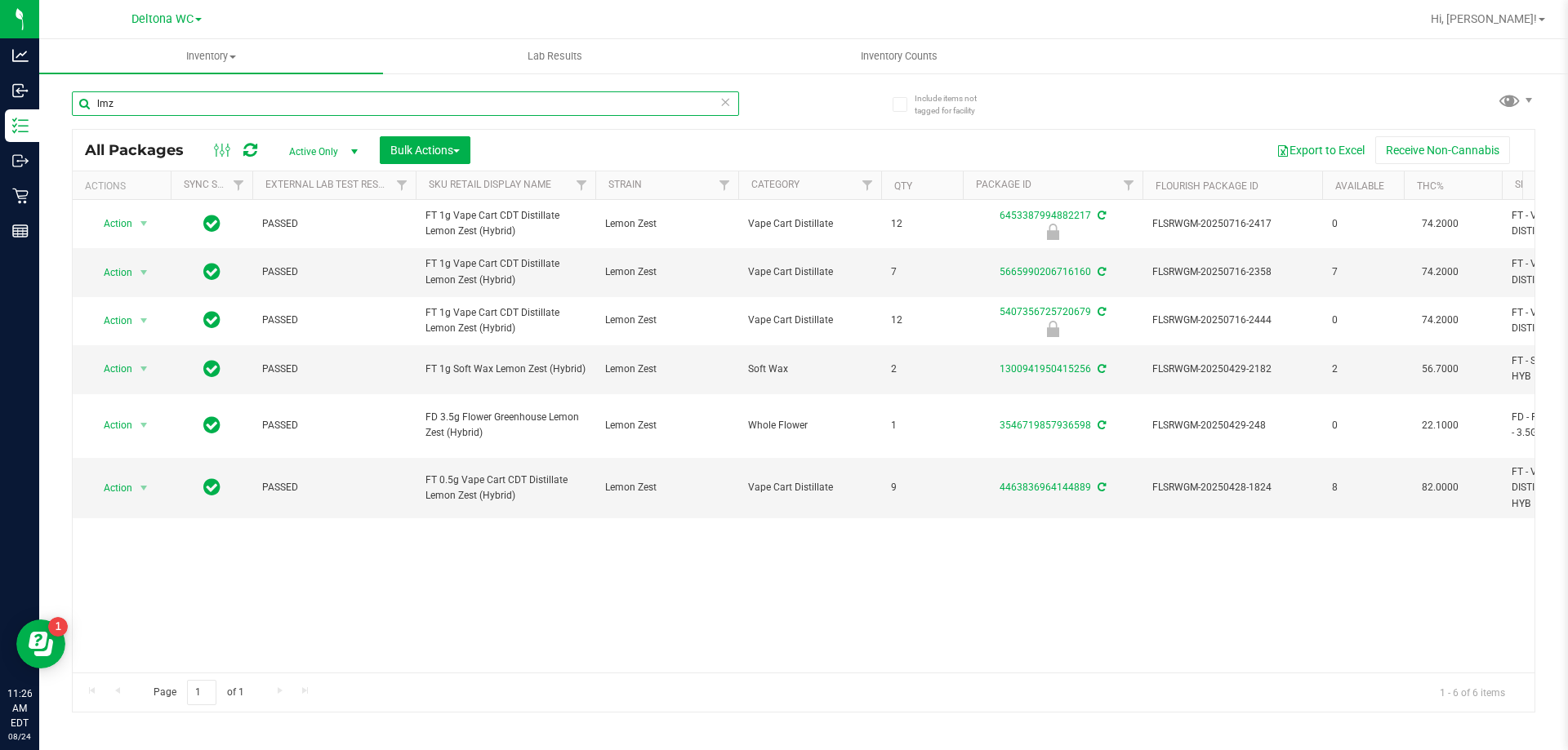
click at [369, 101] on input "lmz" at bounding box center [405, 103] width 667 height 25
click at [369, 102] on input "lmz" at bounding box center [405, 103] width 667 height 25
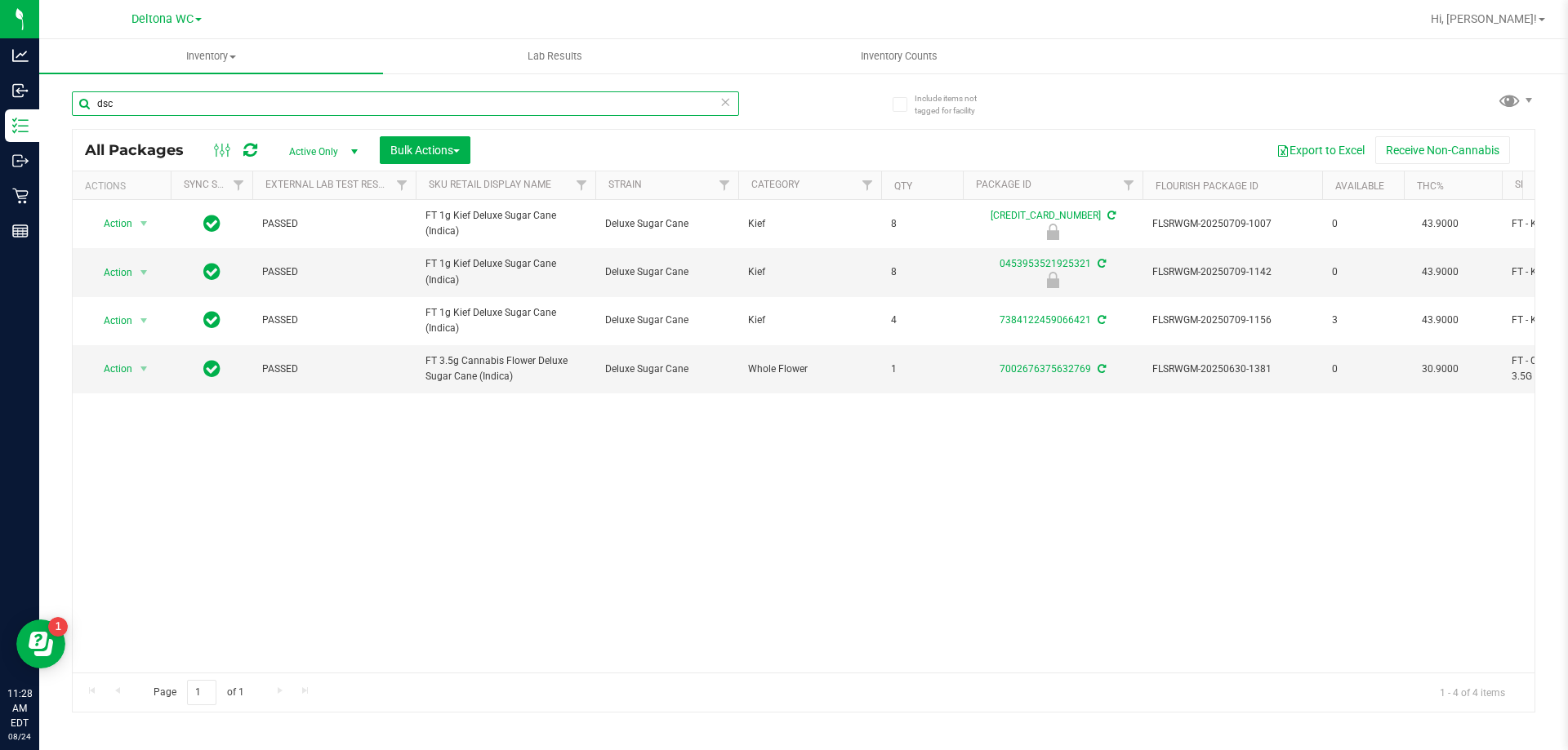
click at [289, 96] on input "dsc" at bounding box center [405, 103] width 667 height 25
type input "2385414317016441"
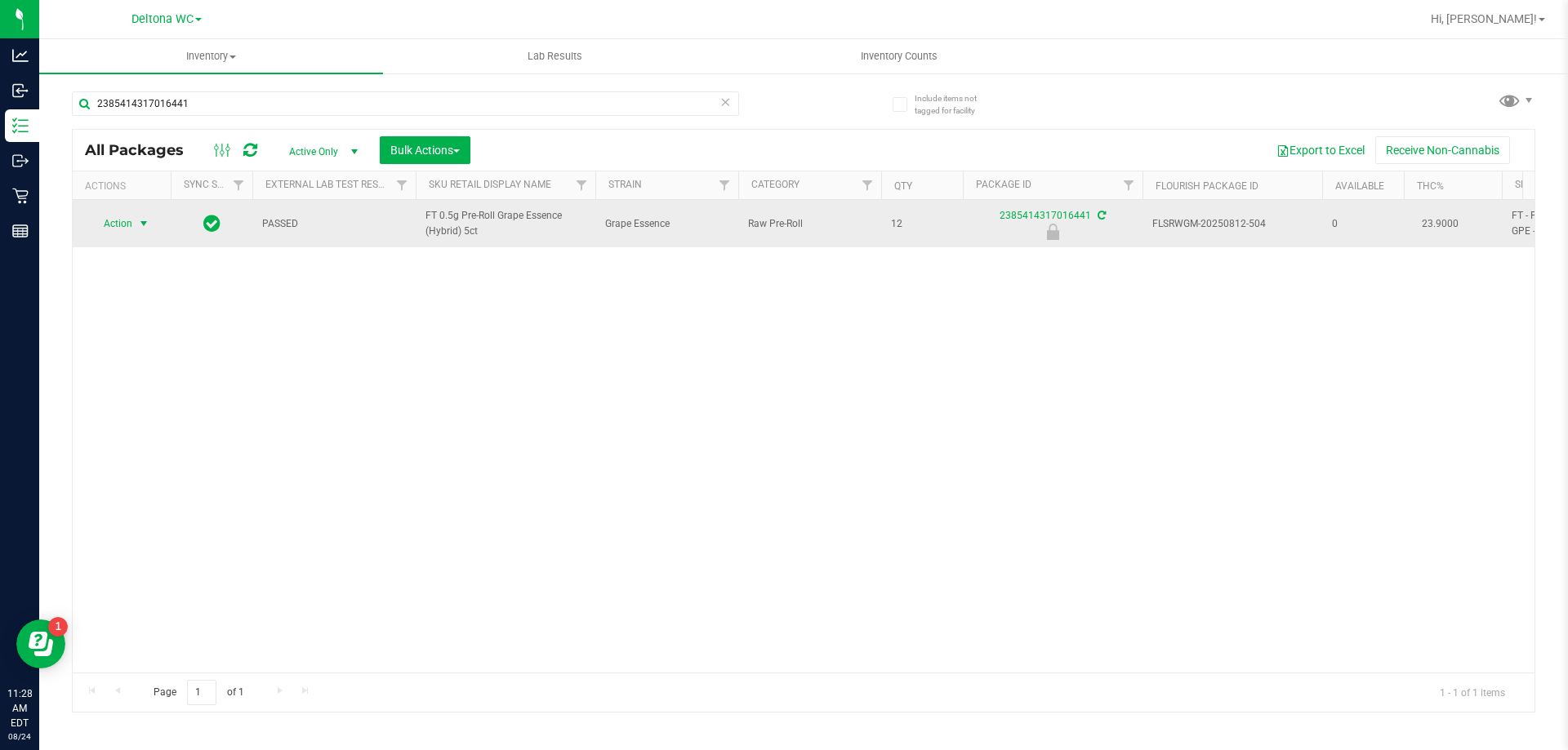
click at [134, 225] on span "select" at bounding box center [144, 223] width 20 height 23
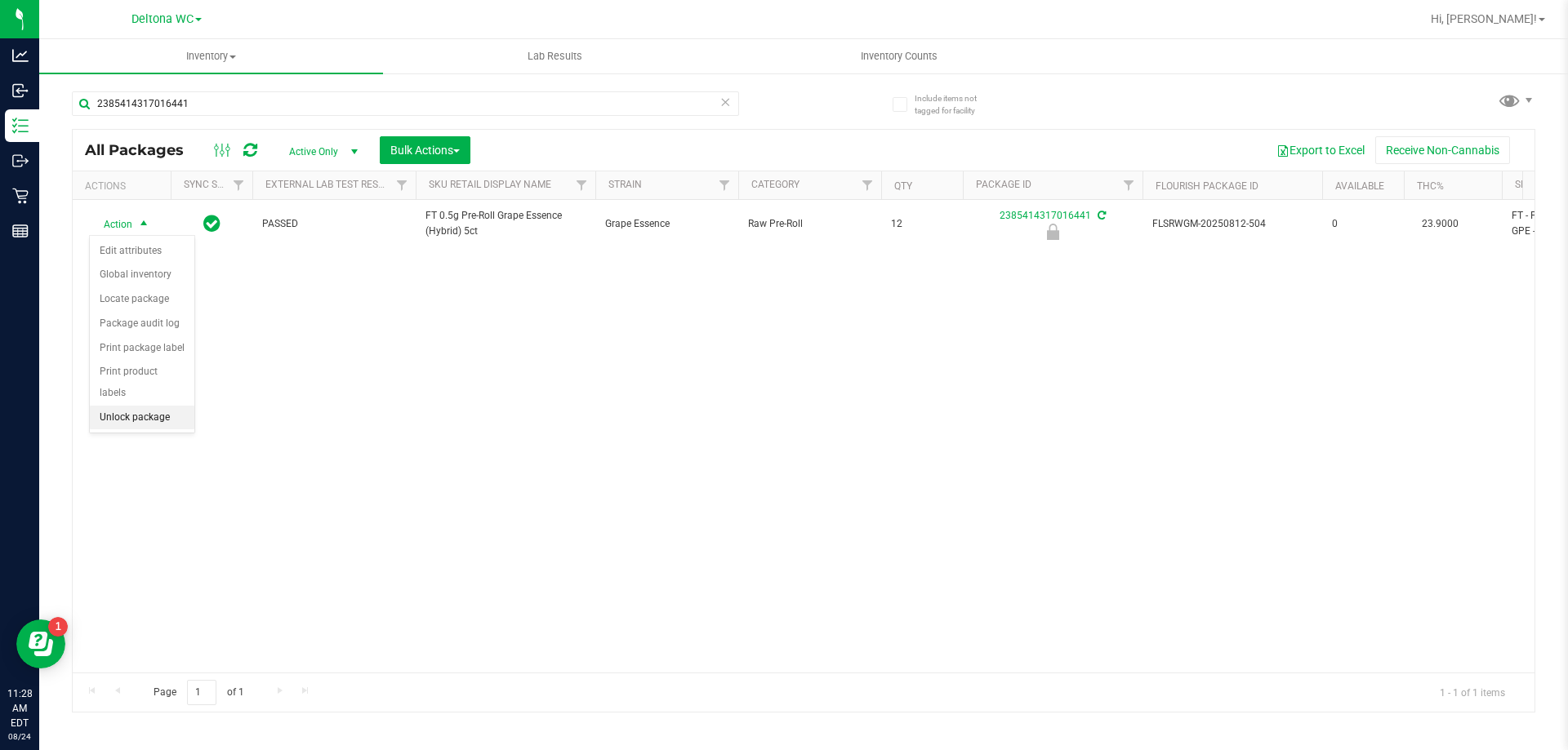
click at [128, 406] on li "Unlock package" at bounding box center [141, 418] width 104 height 25
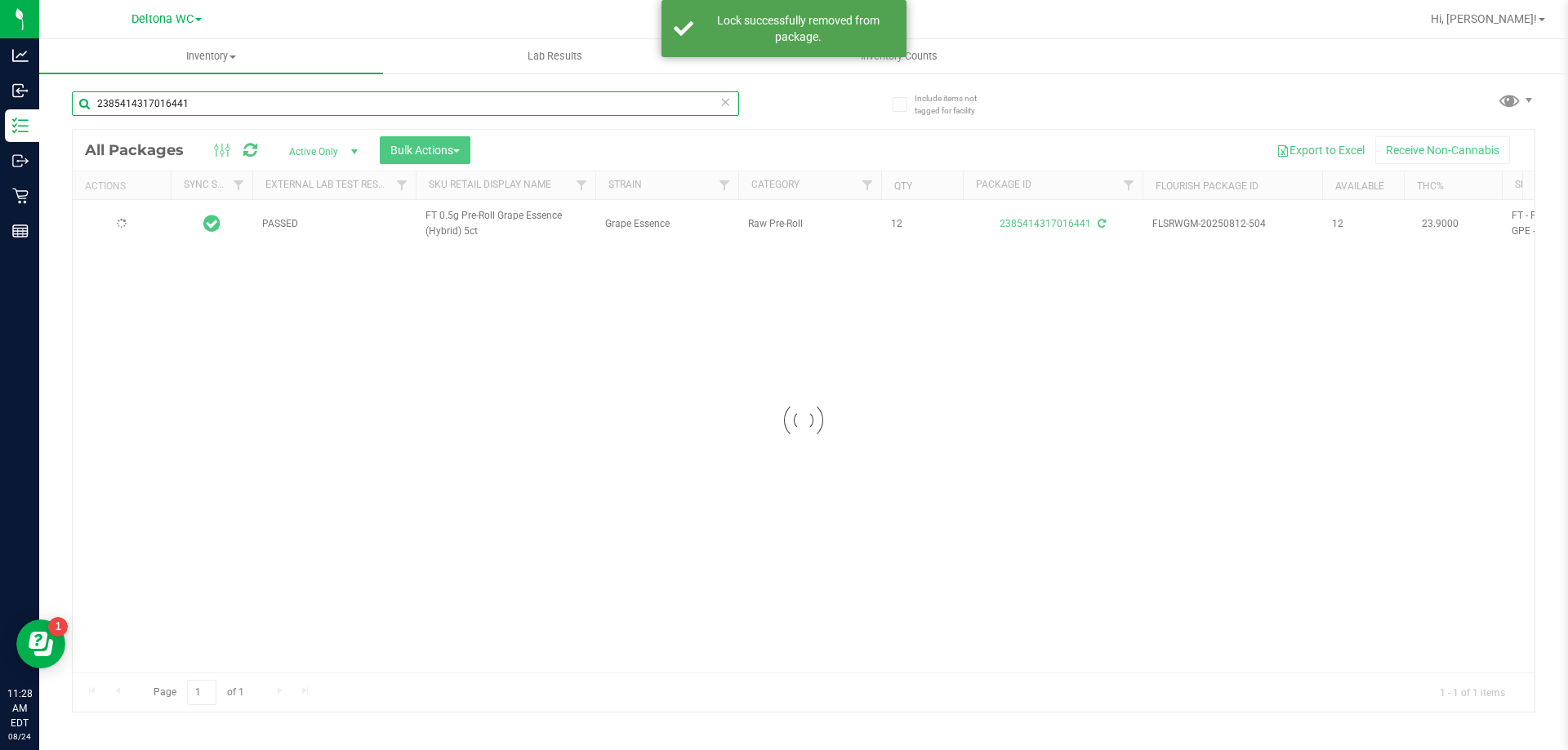
click at [224, 110] on input "2385414317016441" at bounding box center [405, 103] width 667 height 25
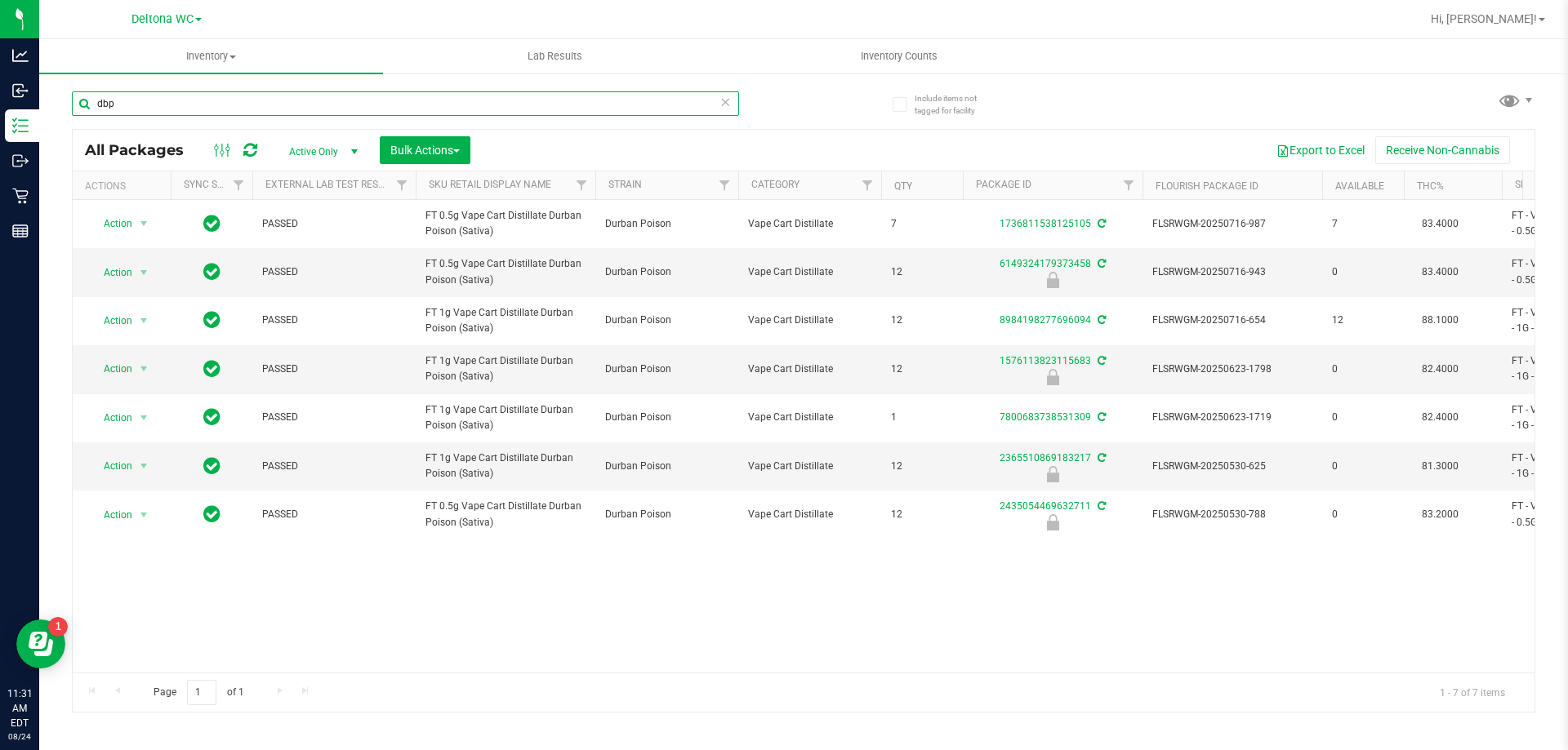
type input "dbp"
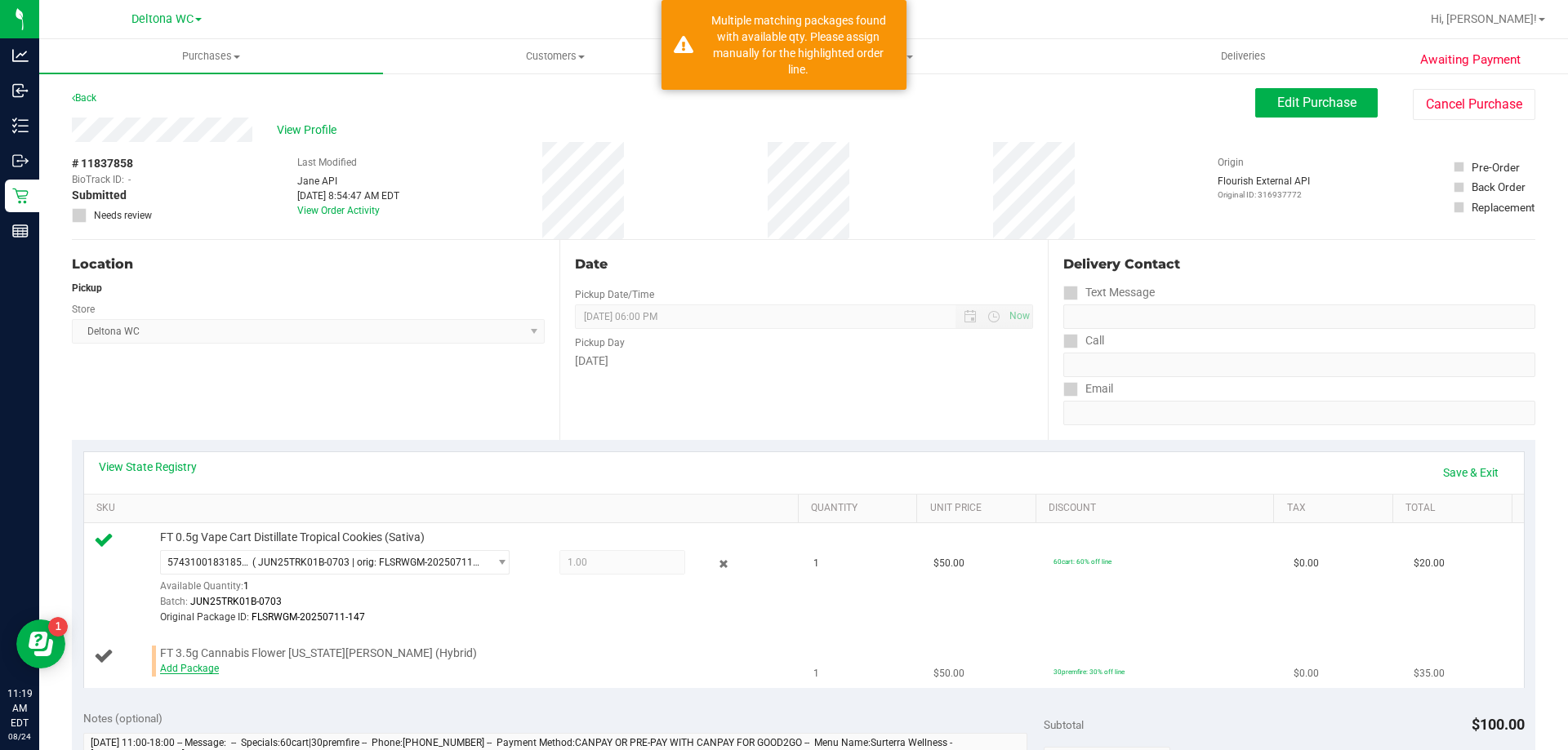
click at [211, 672] on link "Add Package" at bounding box center [189, 669] width 59 height 11
click at [268, 675] on span "Select Package" at bounding box center [324, 672] width 328 height 23
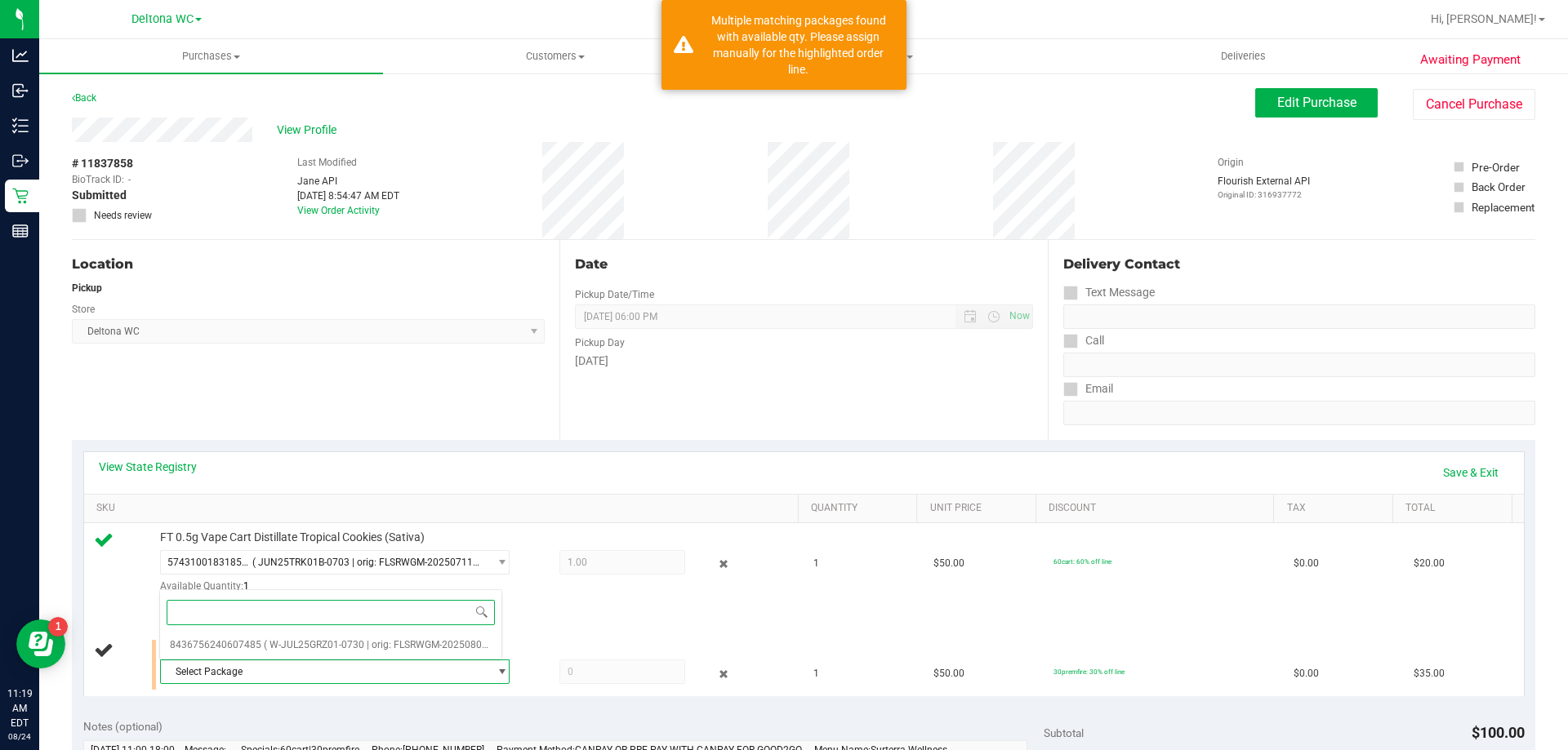
click at [330, 629] on span at bounding box center [330, 613] width 341 height 39
click at [328, 644] on span "( W-JUL25GRZ01-0730 | orig: FLSRWGM-20250806-1760 )" at bounding box center [391, 645] width 255 height 11
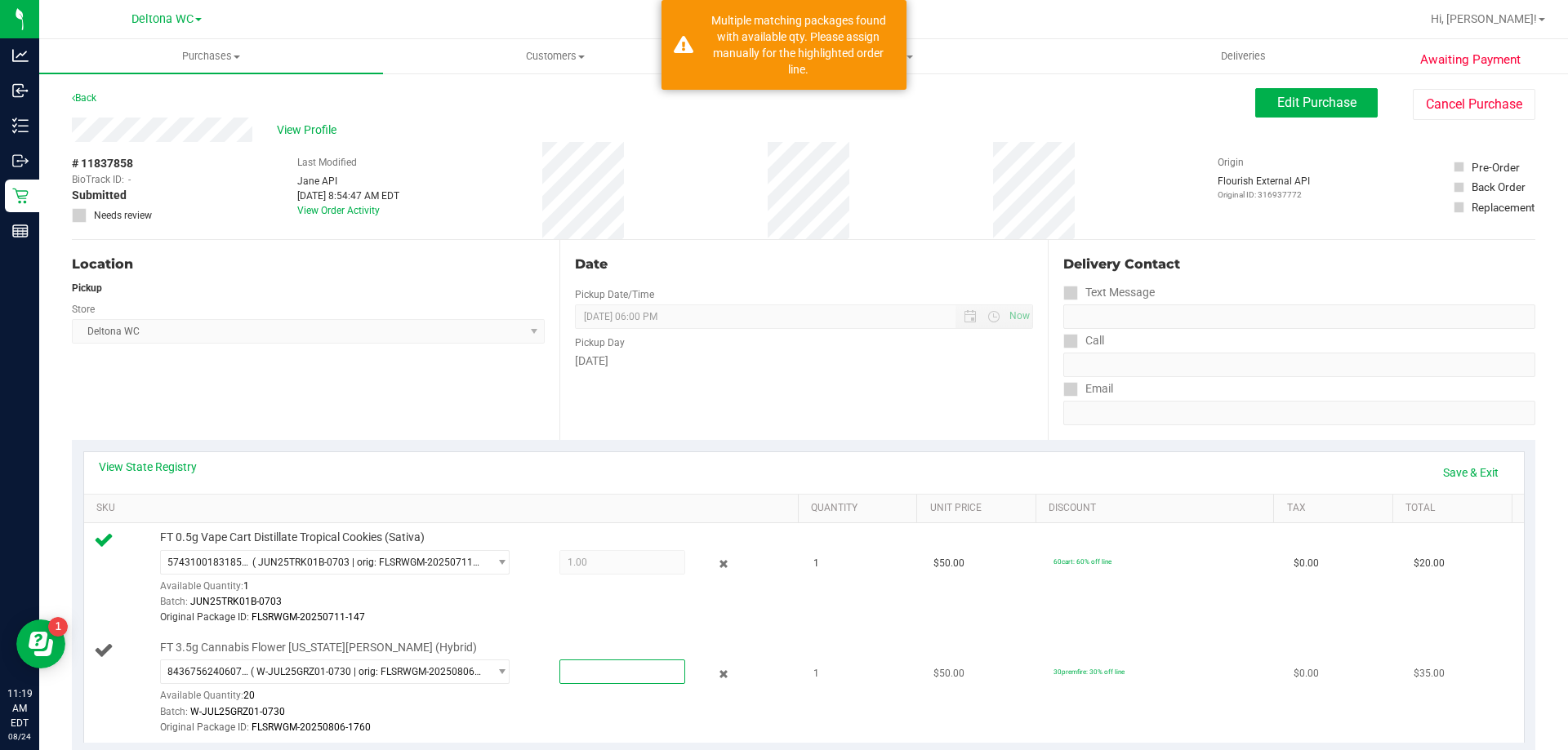
drag, startPoint x: 628, startPoint y: 661, endPoint x: 521, endPoint y: 672, distance: 107.6
click at [528, 672] on div at bounding box center [606, 672] width 158 height 25
type input "1"
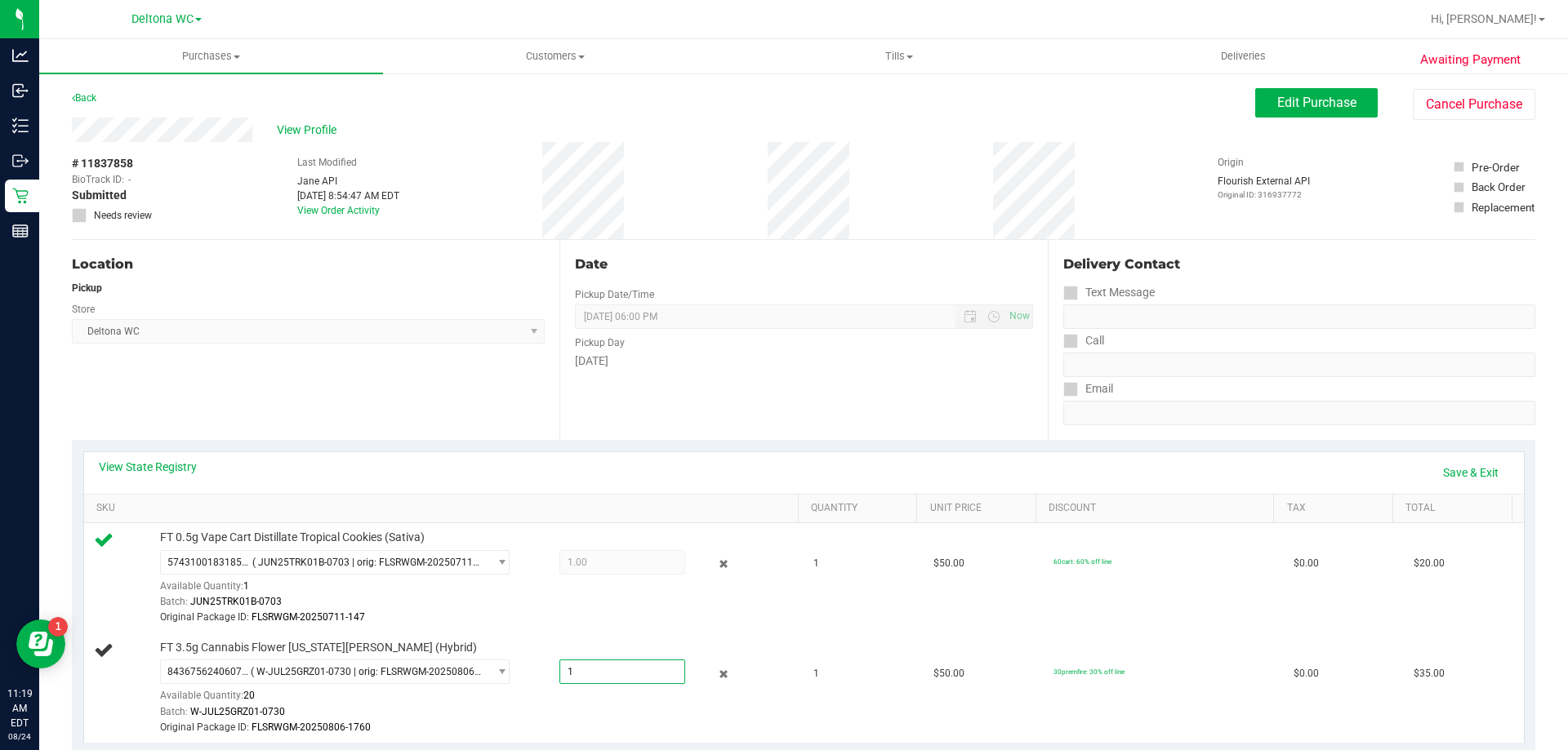
type input "1.0000"
click at [711, 481] on div "View State Registry Save & Exit" at bounding box center [804, 472] width 1411 height 28
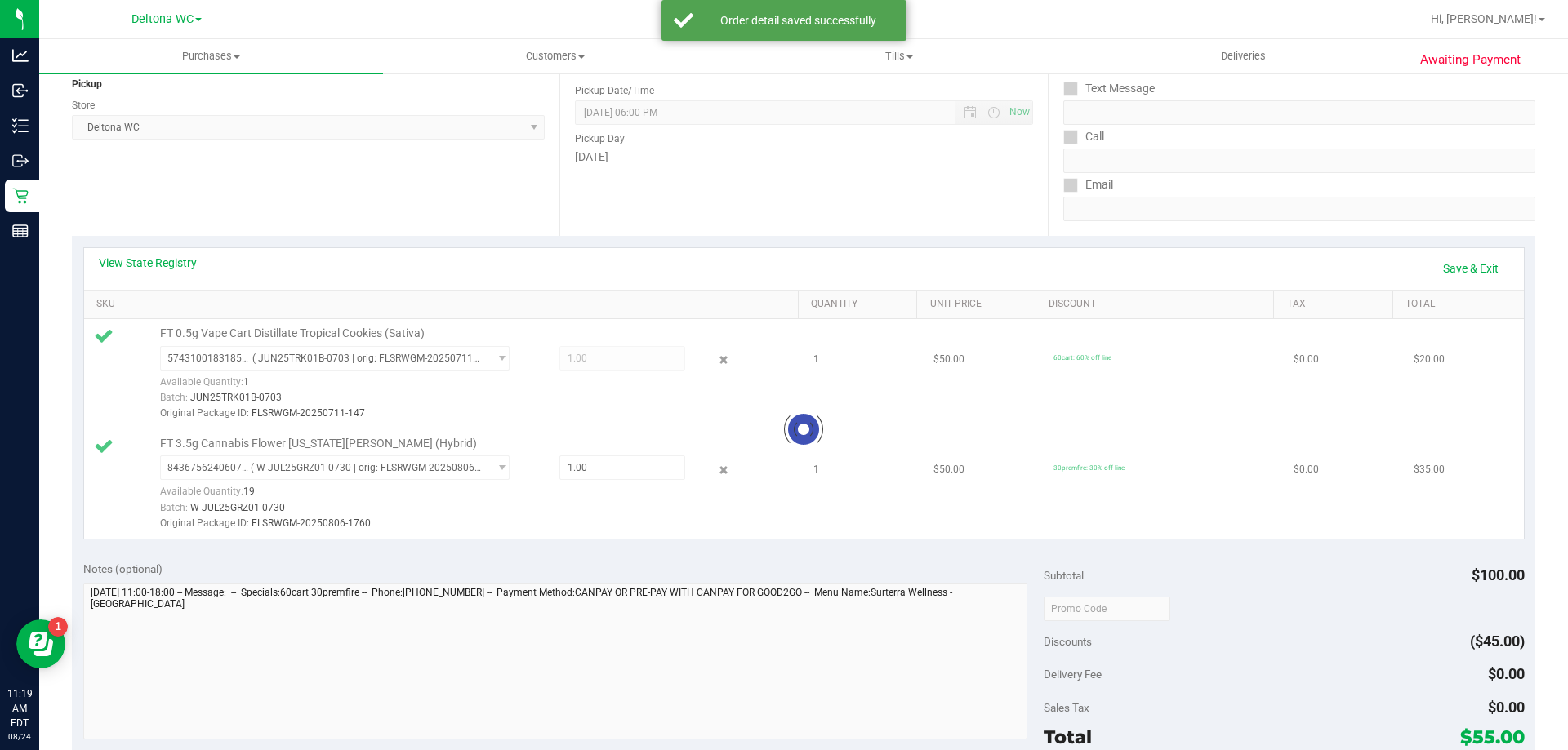
scroll to position [327, 0]
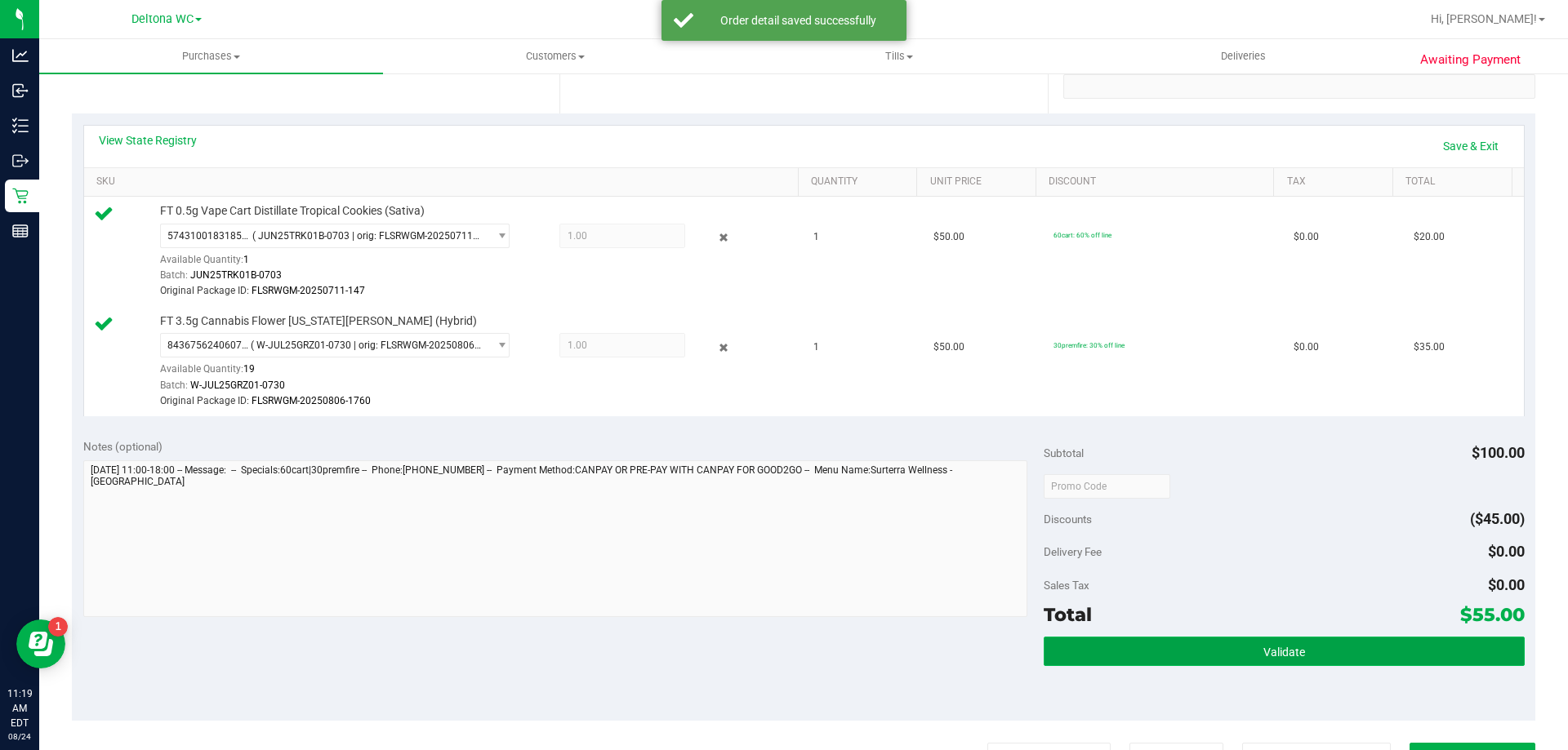
click at [1221, 661] on button "Validate" at bounding box center [1284, 651] width 480 height 30
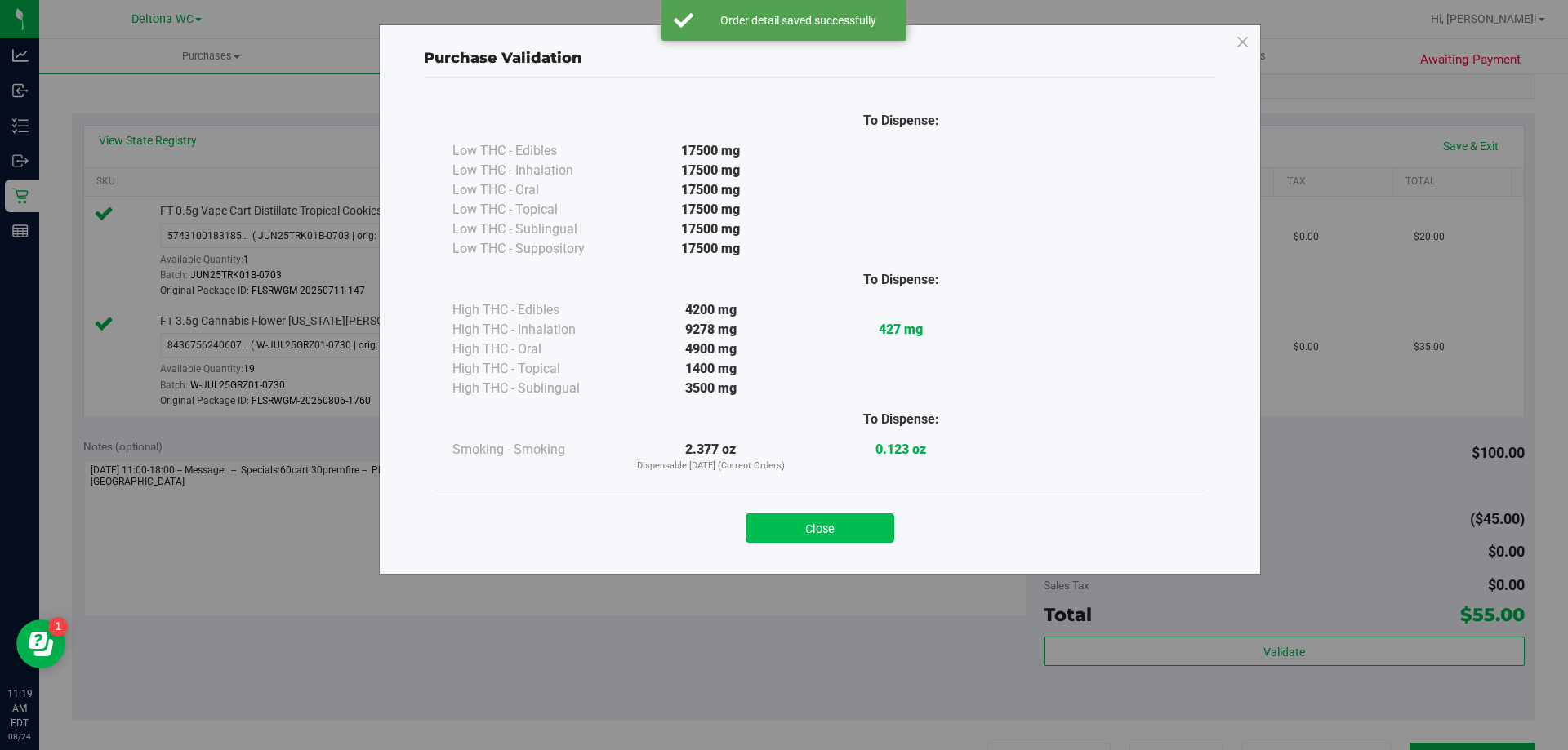
drag, startPoint x: 847, startPoint y: 537, endPoint x: 429, endPoint y: 575, distance: 419.7
click at [844, 537] on button "Close" at bounding box center [820, 529] width 149 height 30
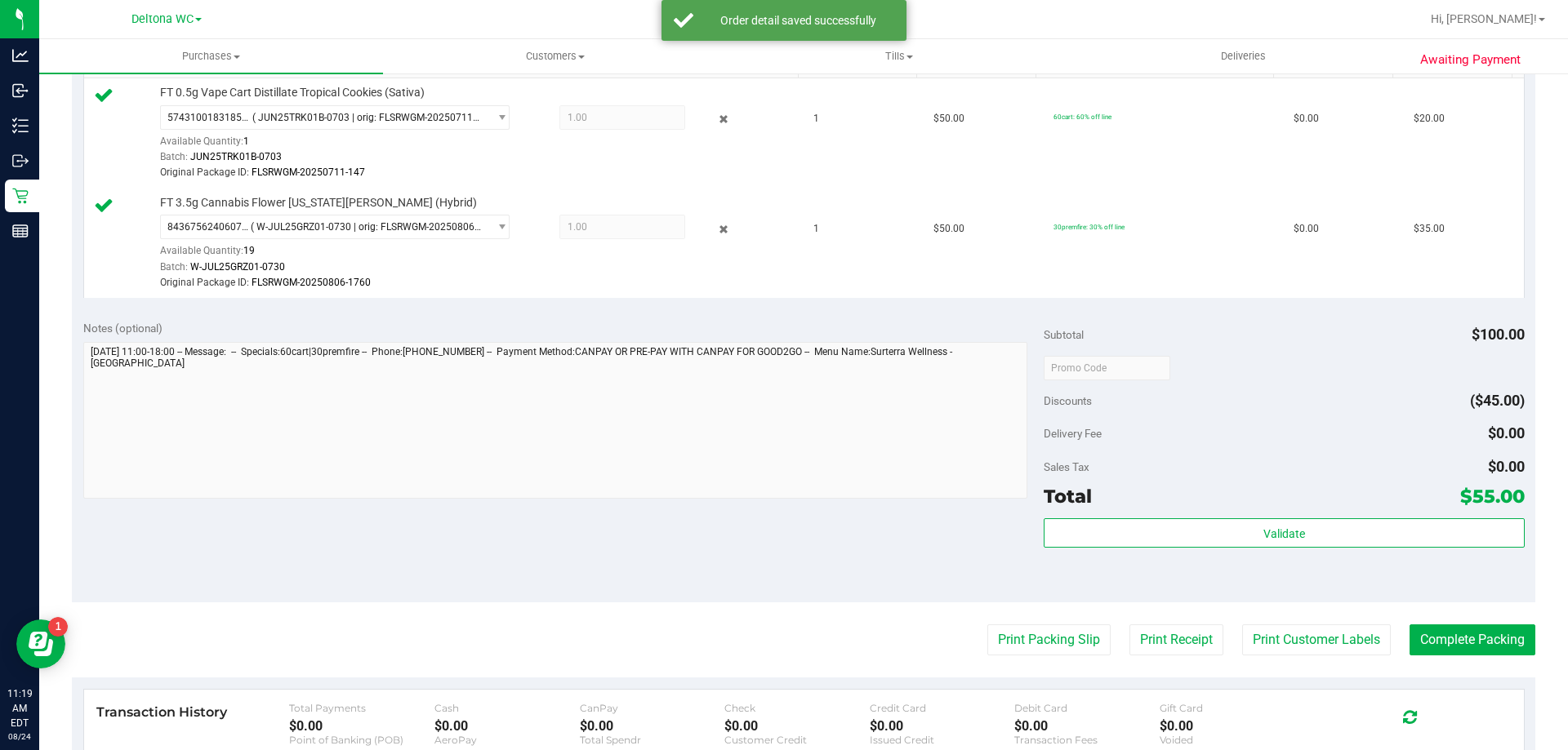
scroll to position [572, 0]
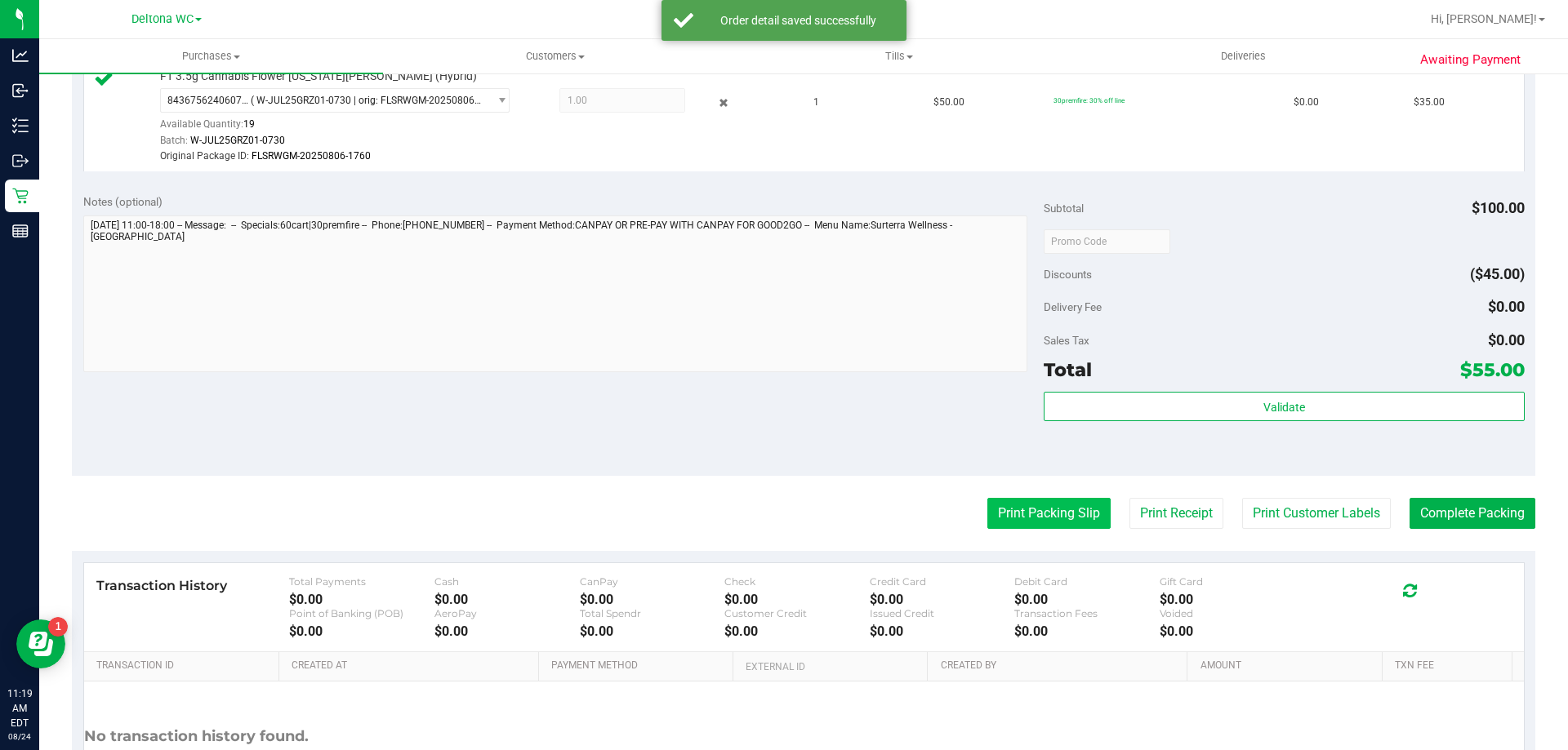
click at [1094, 521] on button "Print Packing Slip" at bounding box center [1049, 514] width 124 height 31
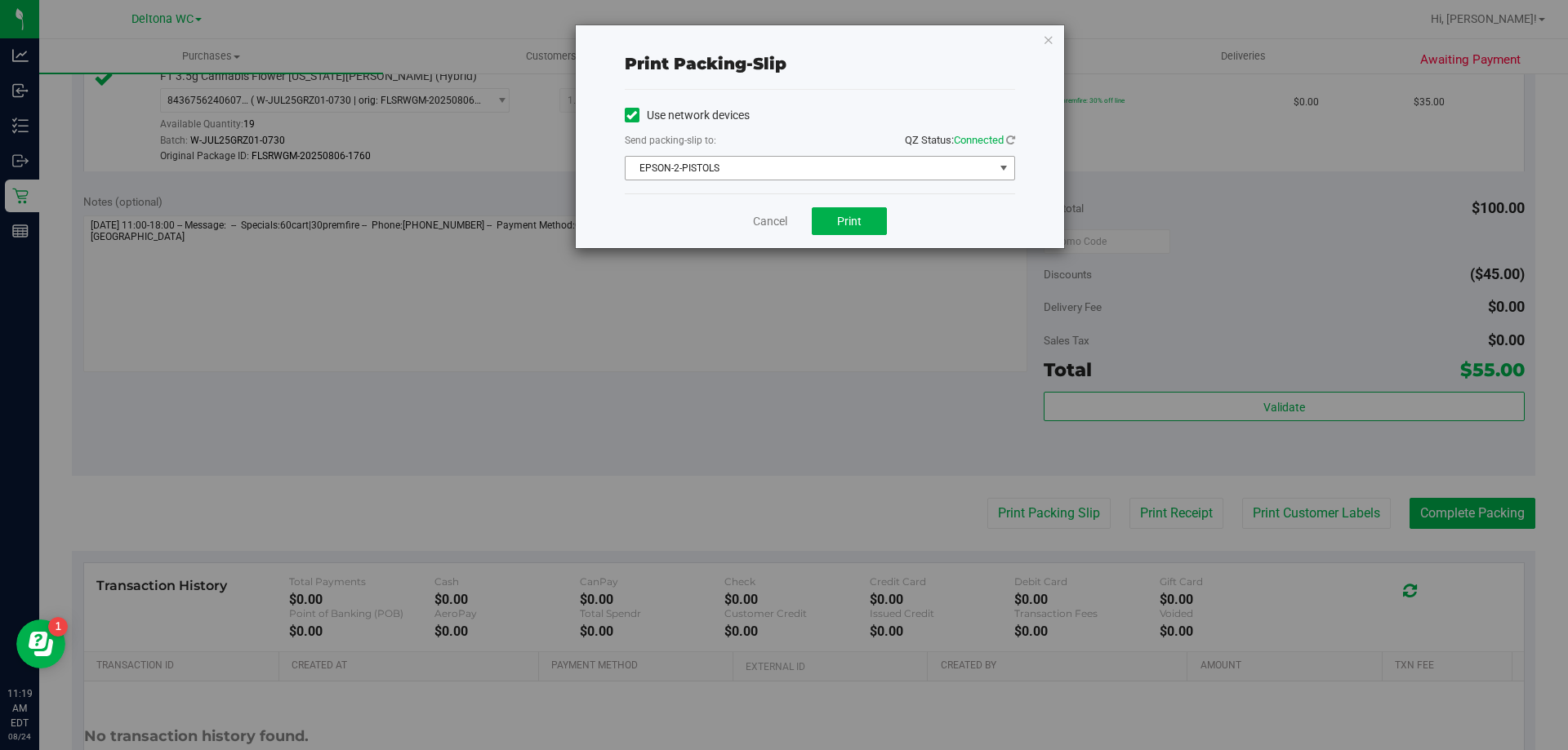
click at [814, 165] on span "EPSON-2-PISTOLS" at bounding box center [809, 168] width 368 height 23
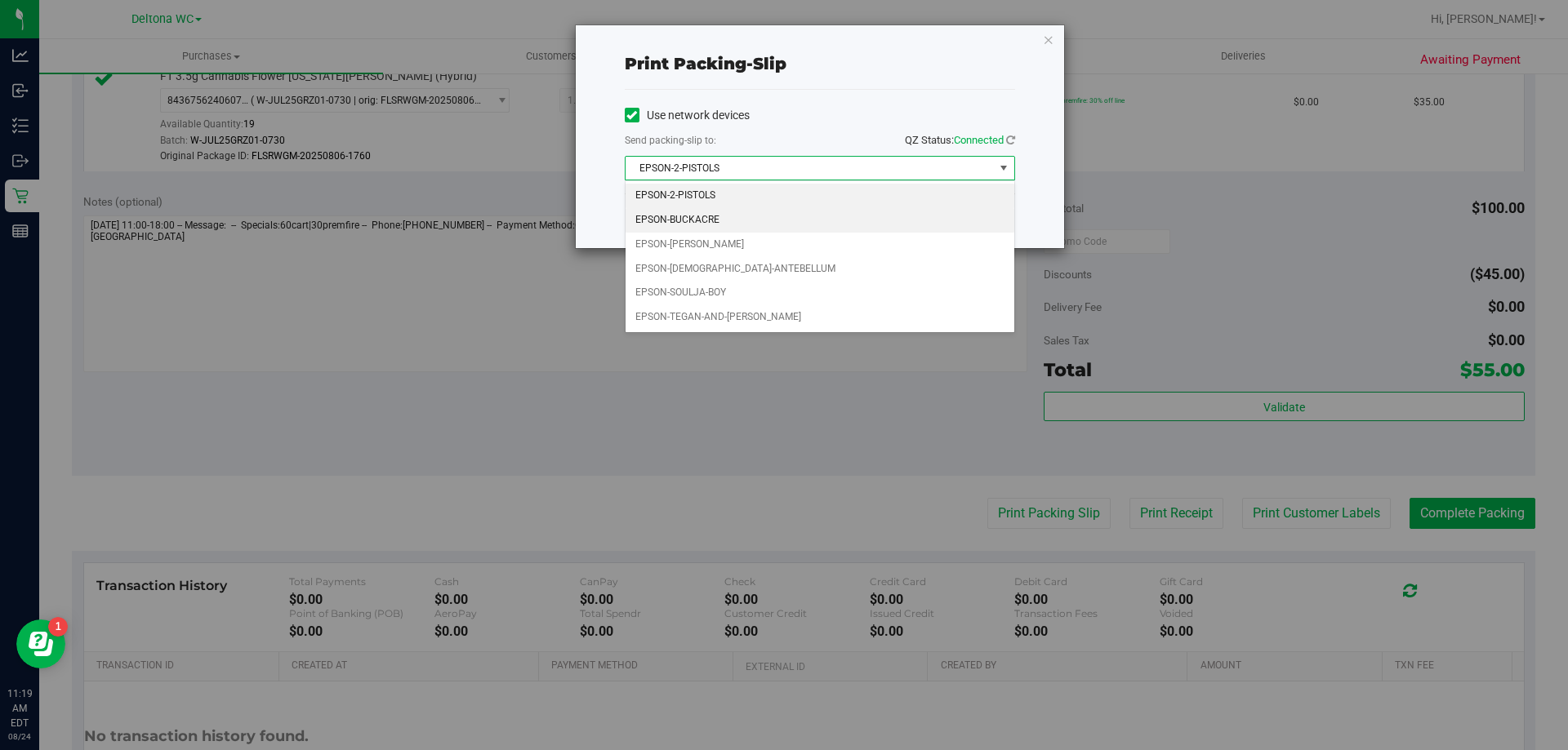
click at [772, 209] on li "EPSON-BUCKACRE" at bounding box center [820, 220] width 389 height 25
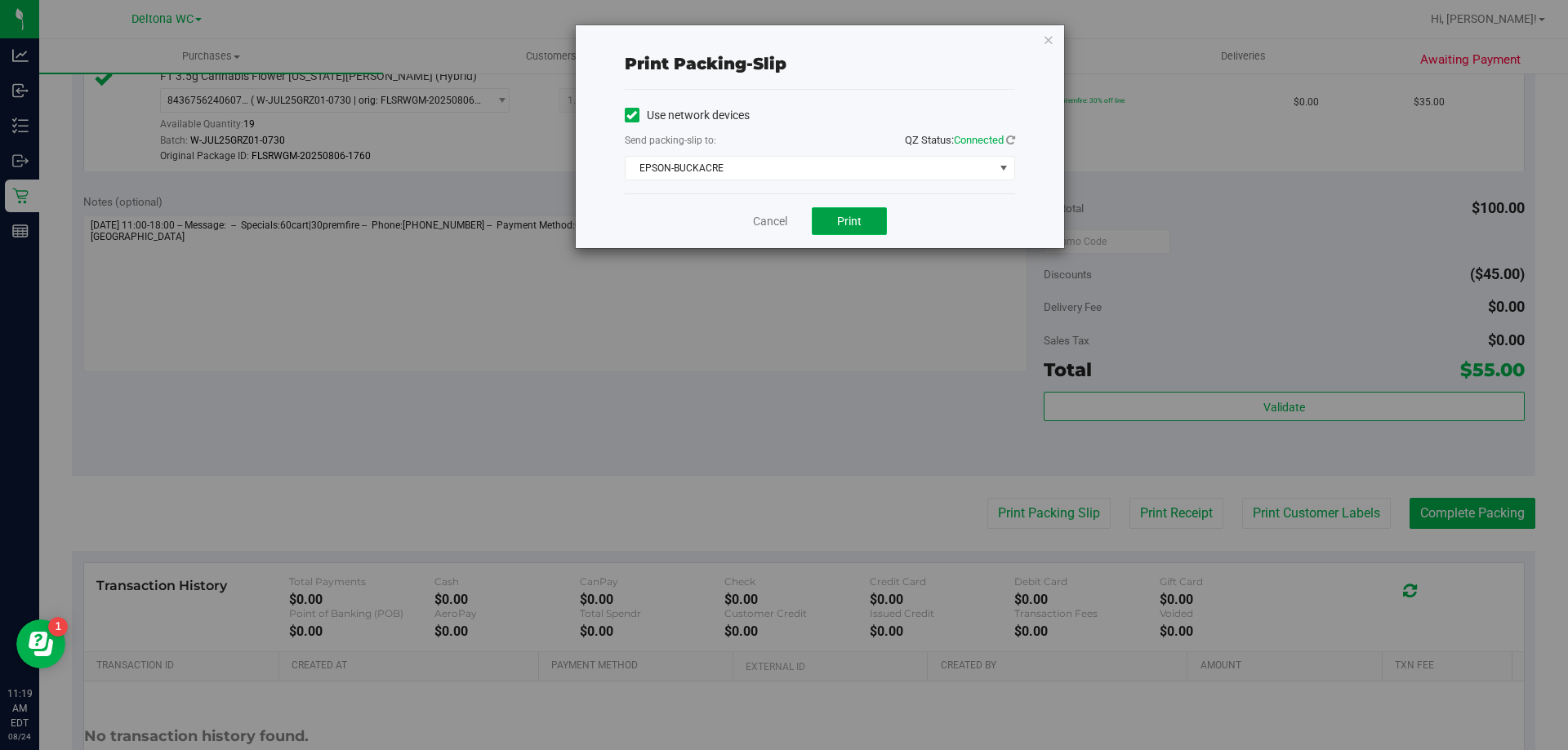
click at [871, 209] on button "Print" at bounding box center [849, 221] width 75 height 28
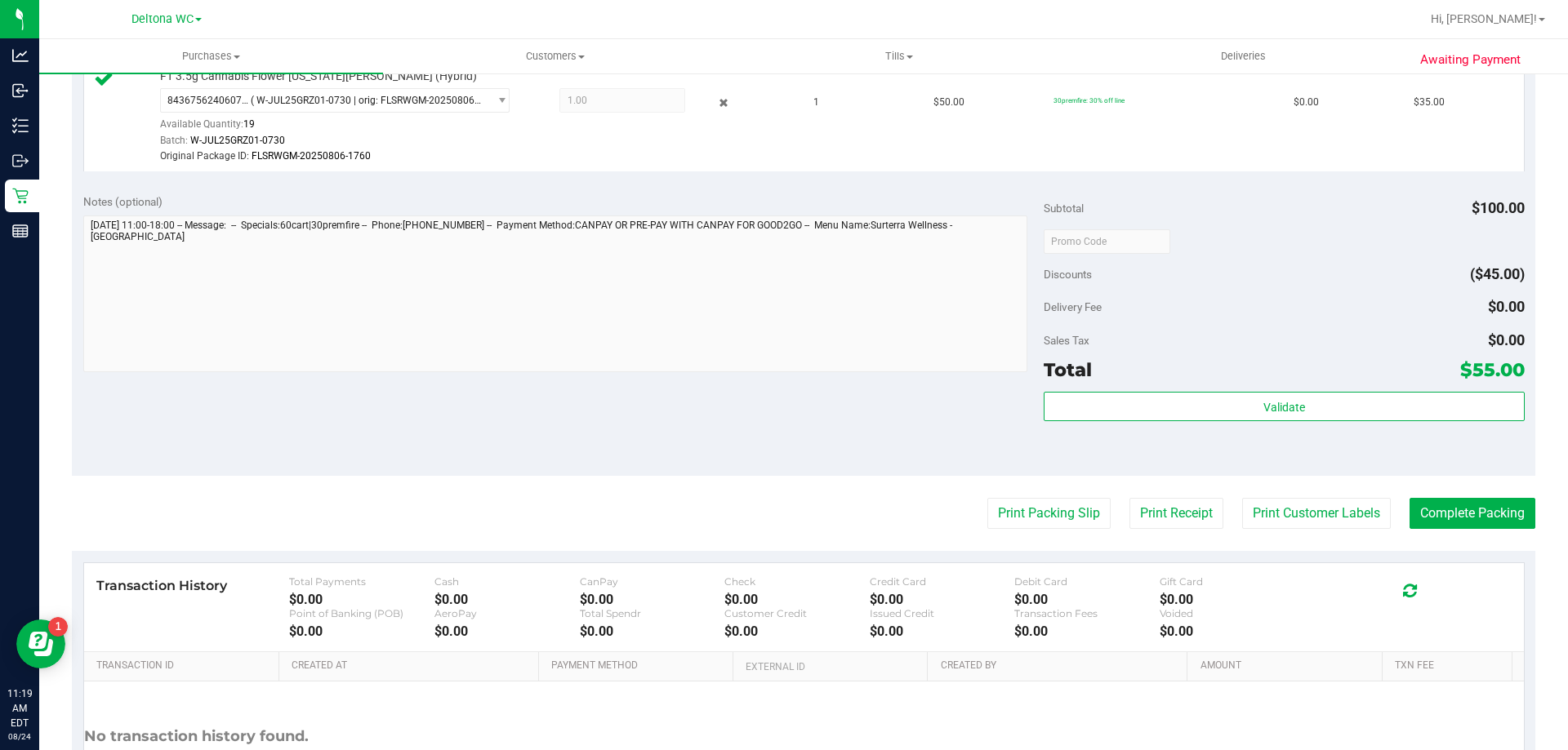
click at [1269, 276] on div "Discounts ($45.00)" at bounding box center [1284, 274] width 480 height 30
click at [1436, 515] on button "Complete Packing" at bounding box center [1473, 514] width 126 height 31
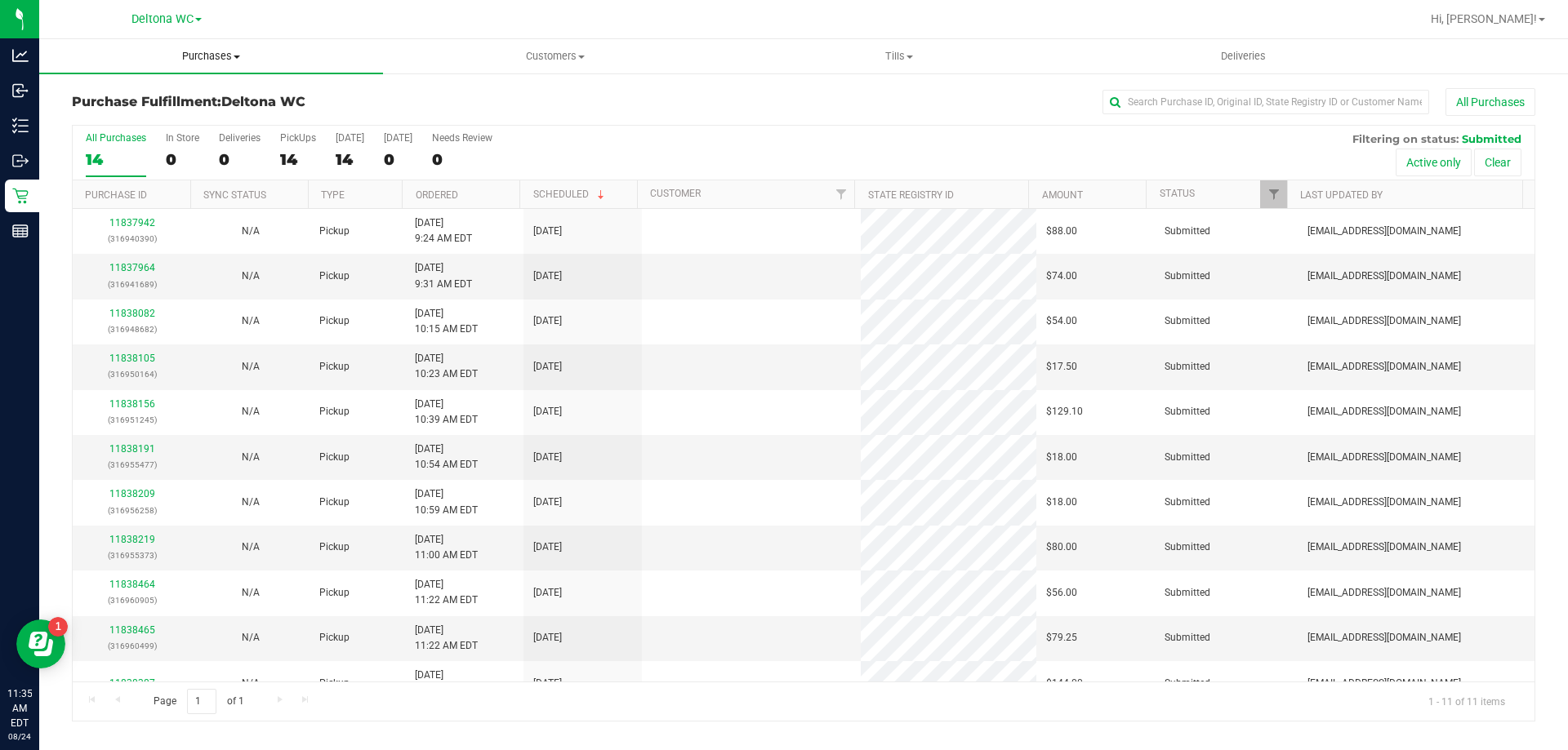
click at [222, 61] on span "Purchases" at bounding box center [210, 56] width 344 height 15
click at [129, 114] on span "Fulfillment" at bounding box center [90, 117] width 102 height 14
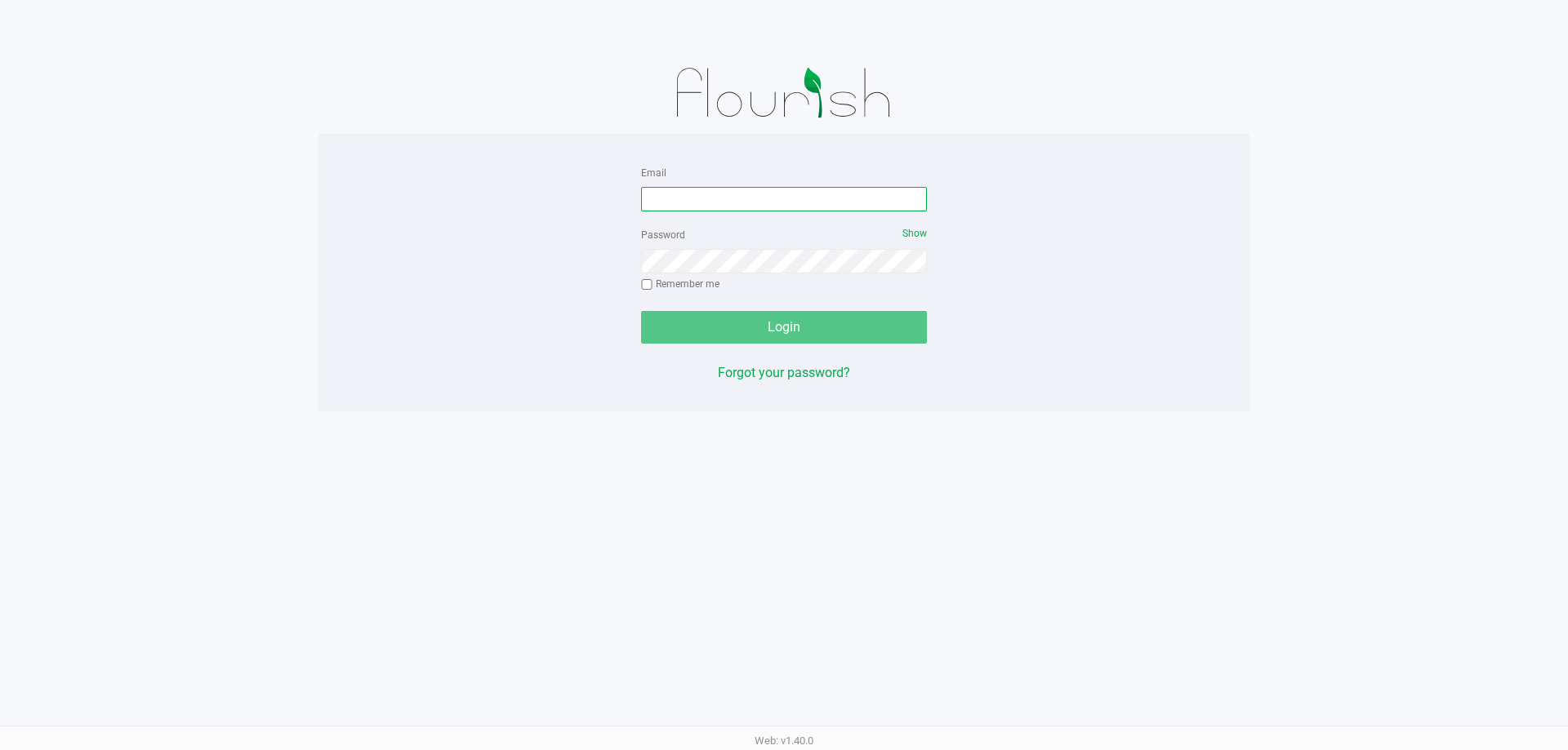
click at [762, 209] on input "Email" at bounding box center [784, 199] width 286 height 25
type input "[EMAIL_ADDRESS][DOMAIN_NAME]"
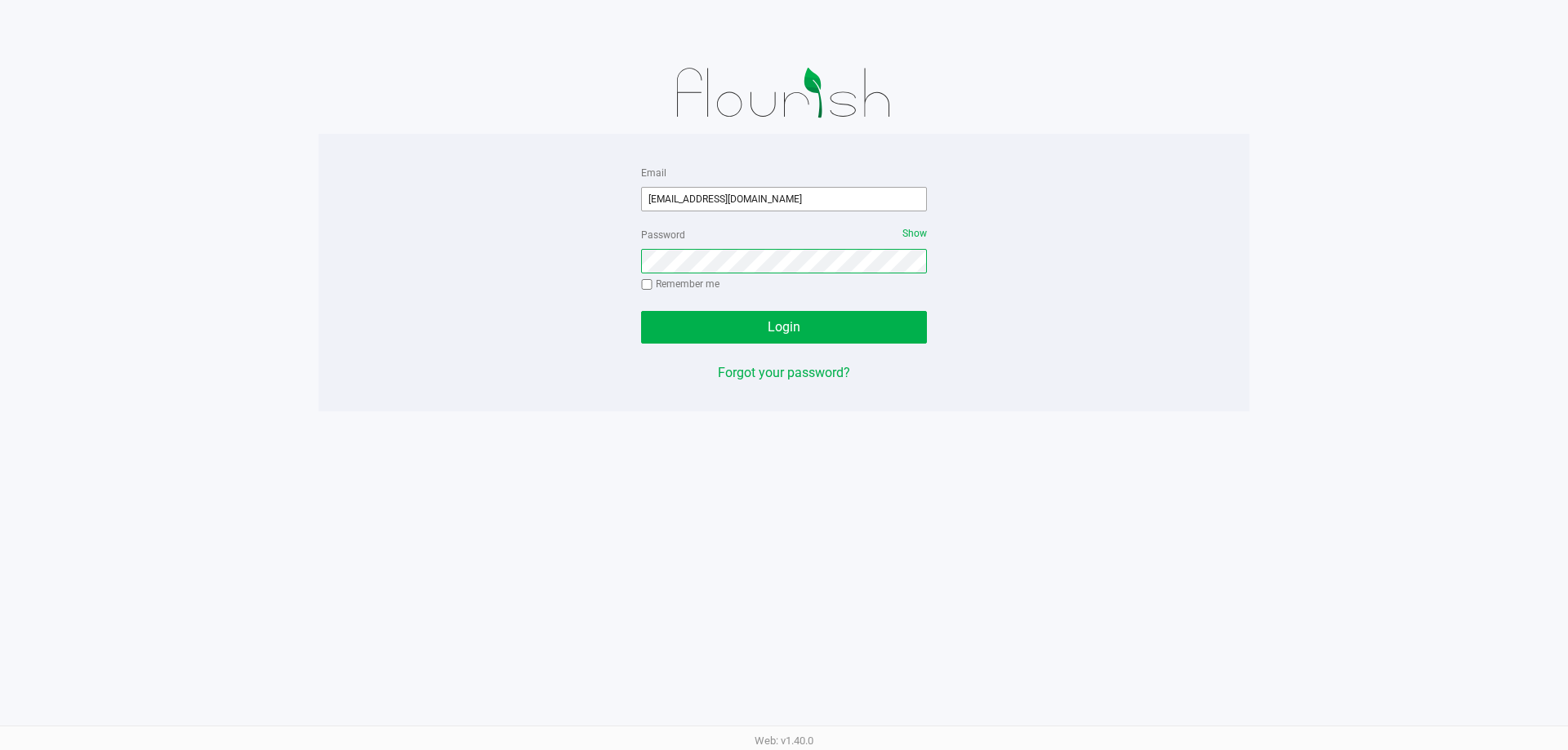
click at [641, 311] on button "Login" at bounding box center [784, 327] width 286 height 32
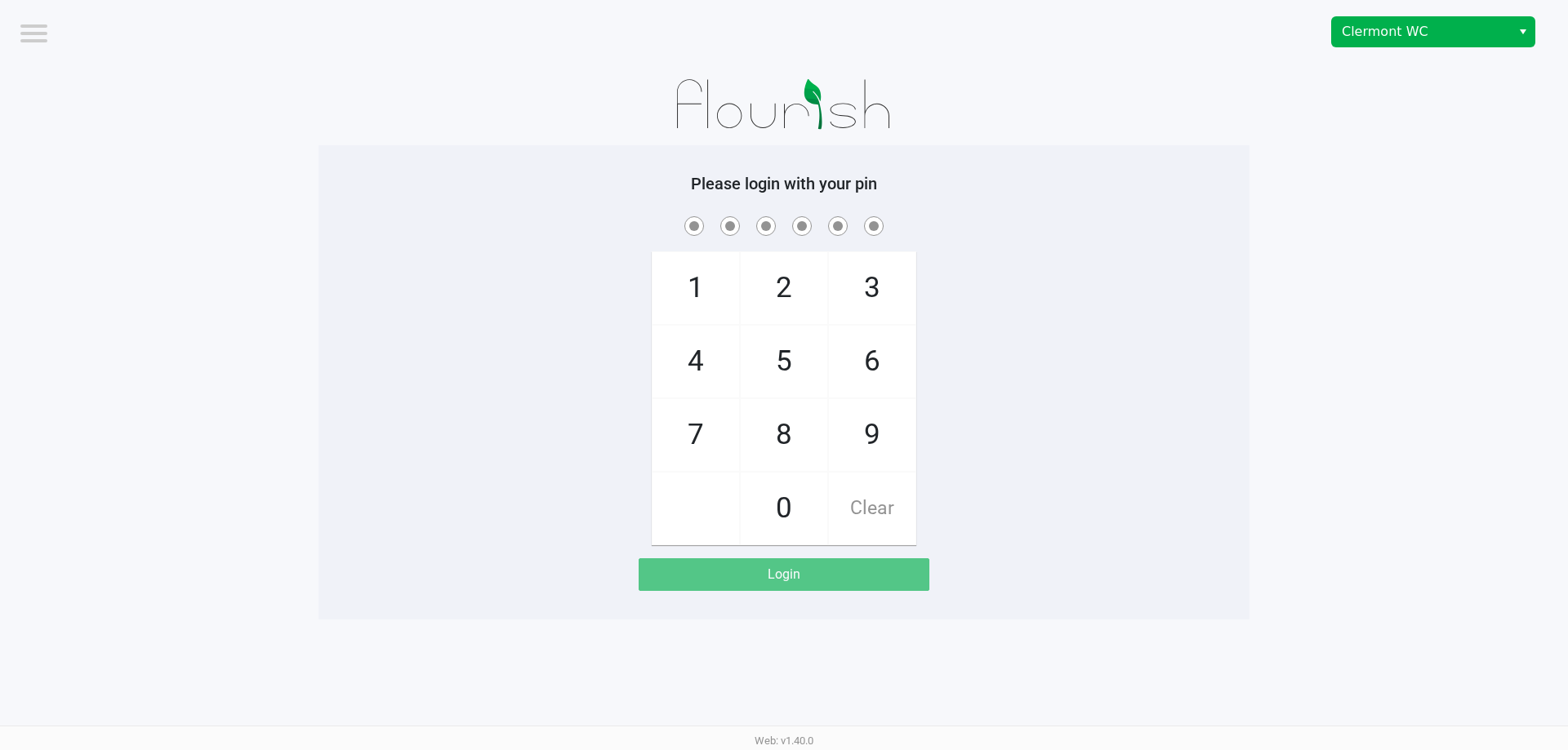
drag, startPoint x: 1484, startPoint y: 14, endPoint x: 1476, endPoint y: 27, distance: 15.3
click at [1481, 19] on div "Clermont WC" at bounding box center [1182, 31] width 772 height 64
click at [1474, 28] on span "Clermont WC" at bounding box center [1421, 31] width 160 height 19
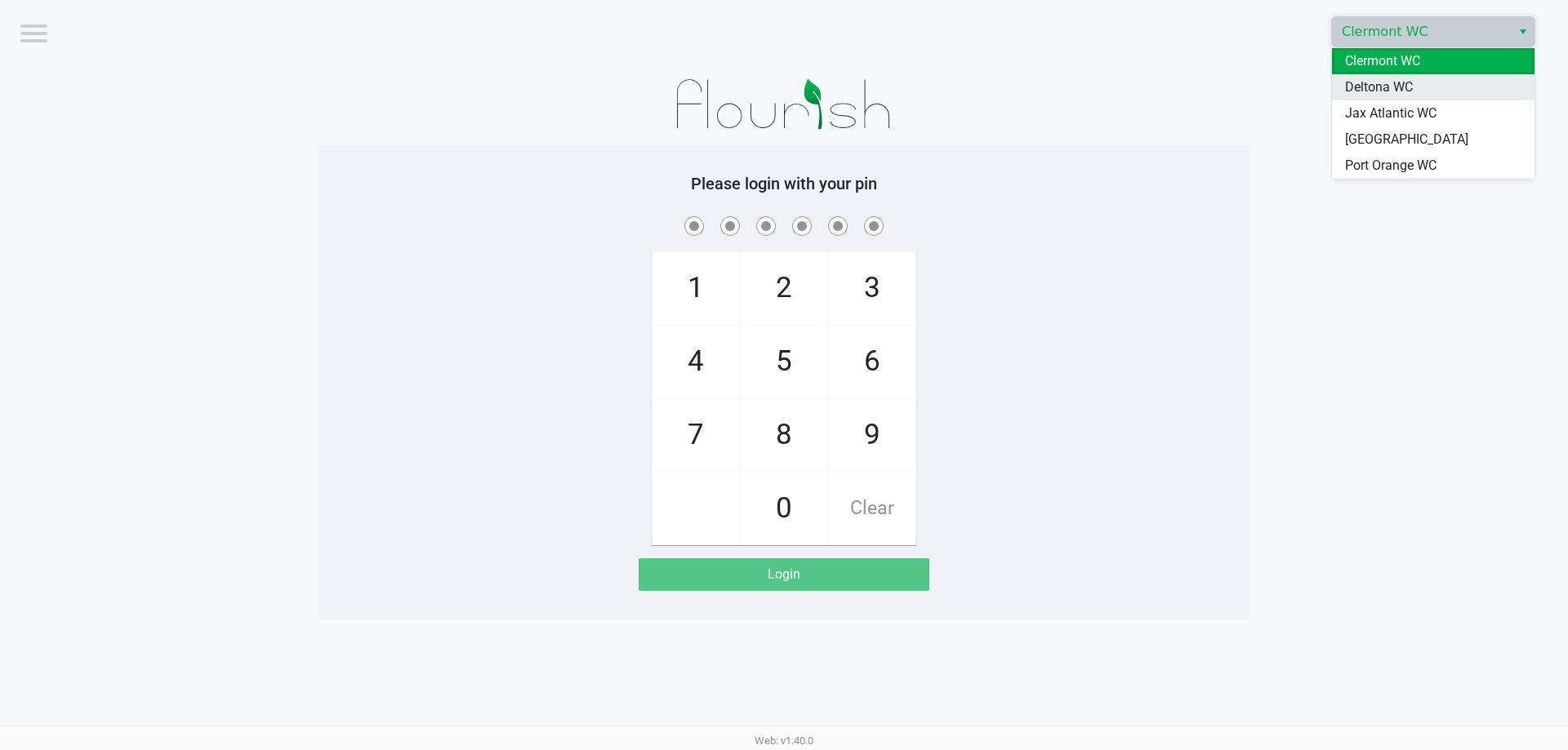
click at [1391, 89] on span "Deltona WC" at bounding box center [1379, 87] width 67 height 19
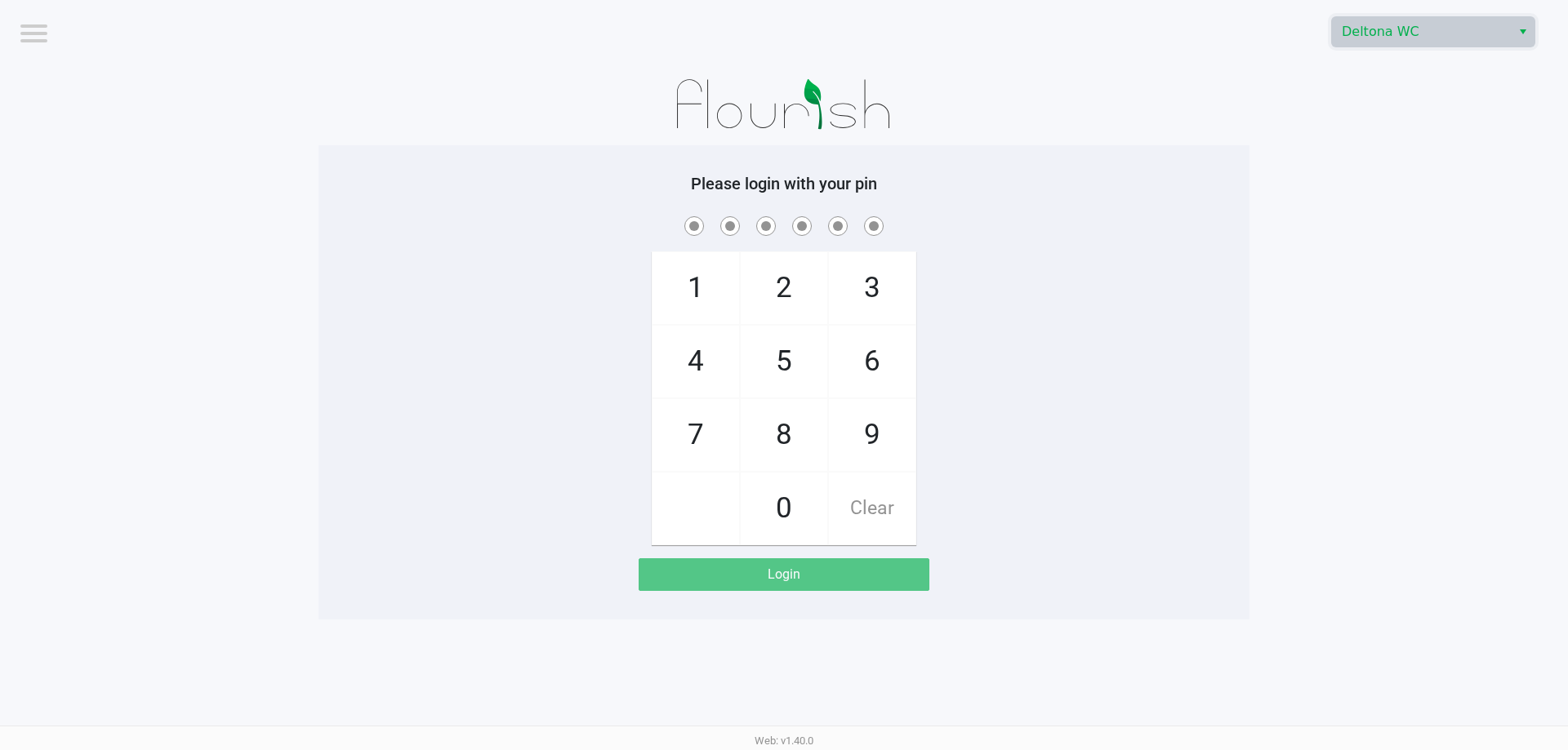
click at [887, 299] on span "3" at bounding box center [872, 288] width 87 height 72
checkbox input "true"
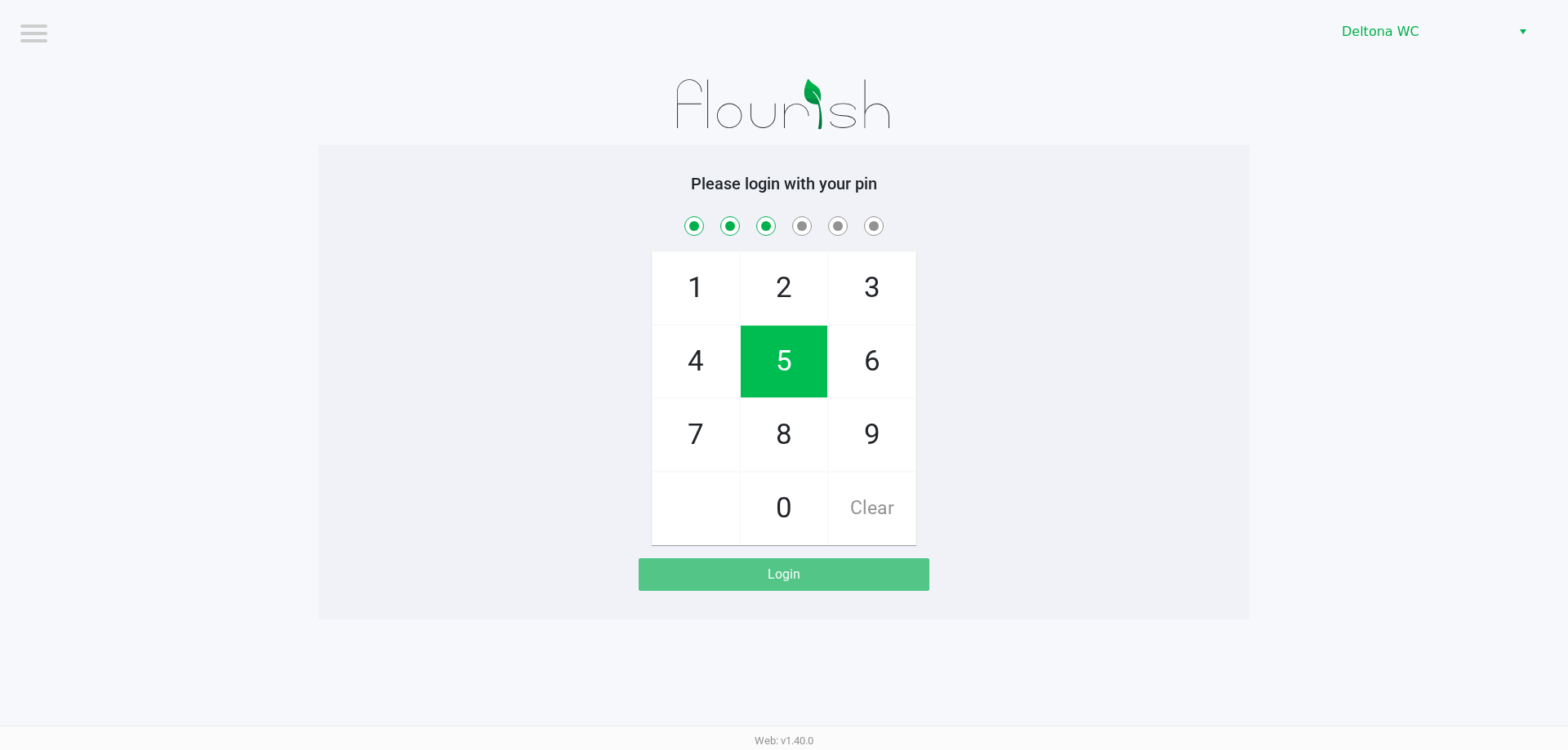
checkbox input "true"
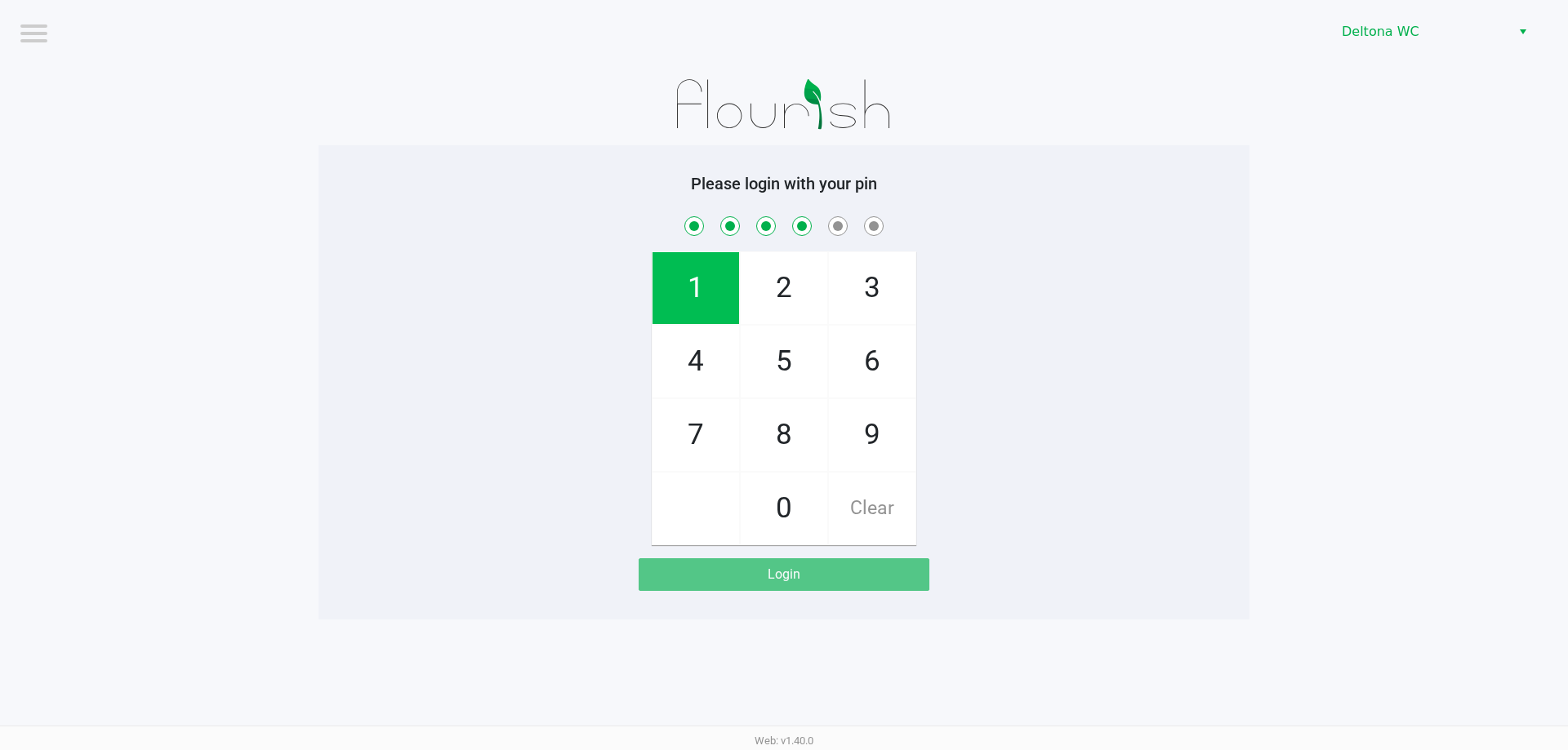
checkbox input "true"
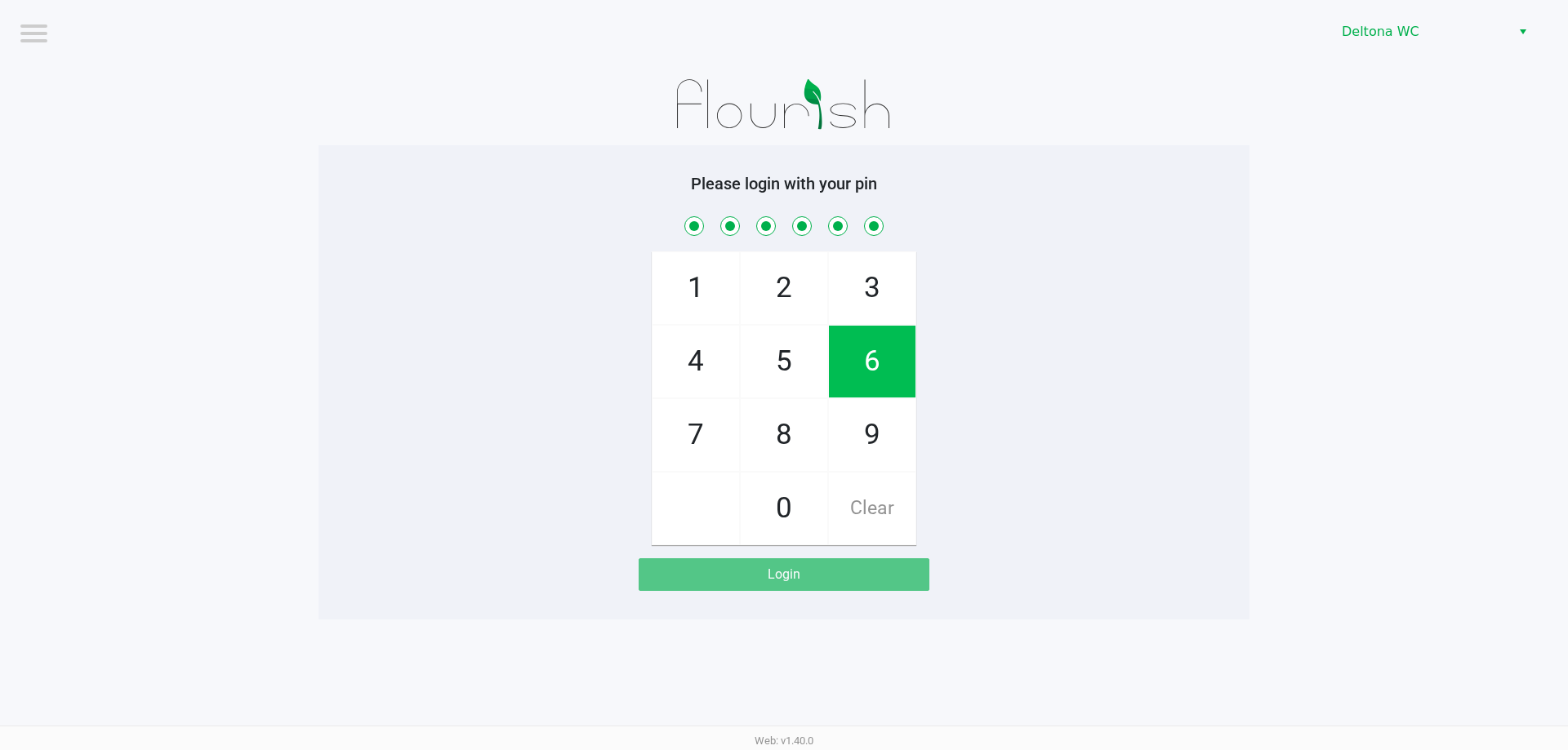
checkbox input "true"
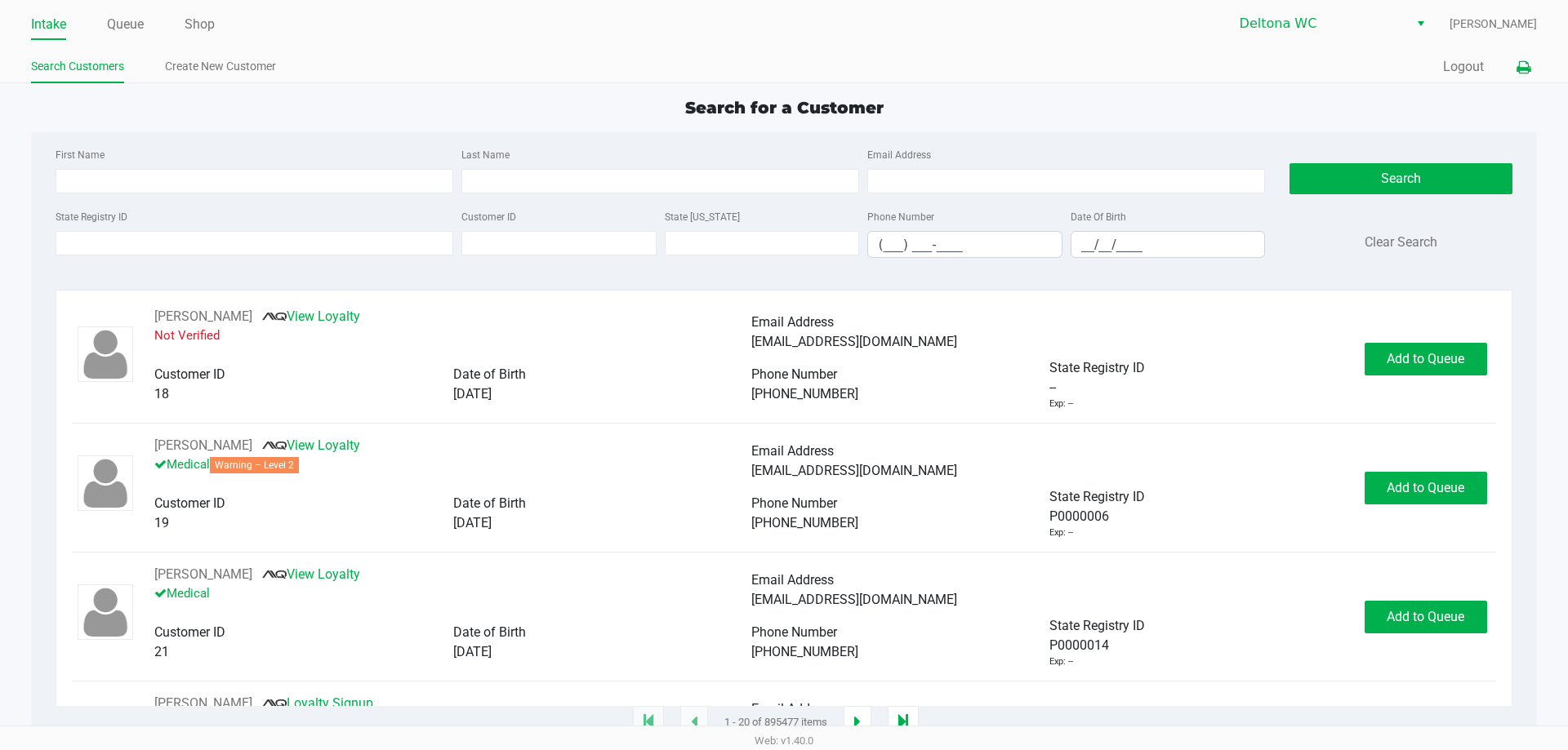
click at [1536, 58] on button at bounding box center [1524, 67] width 27 height 30
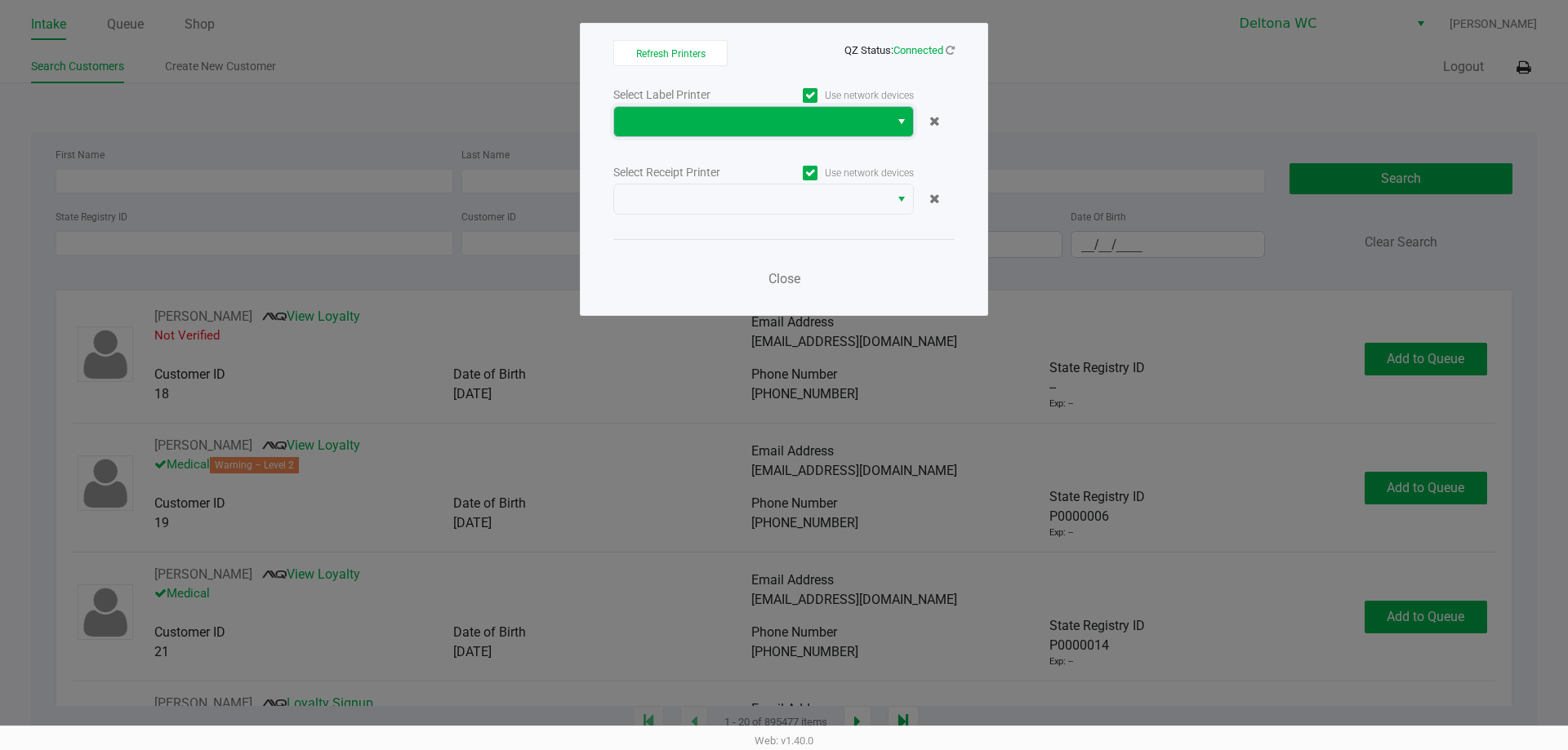
click at [775, 131] on span at bounding box center [751, 121] width 256 height 19
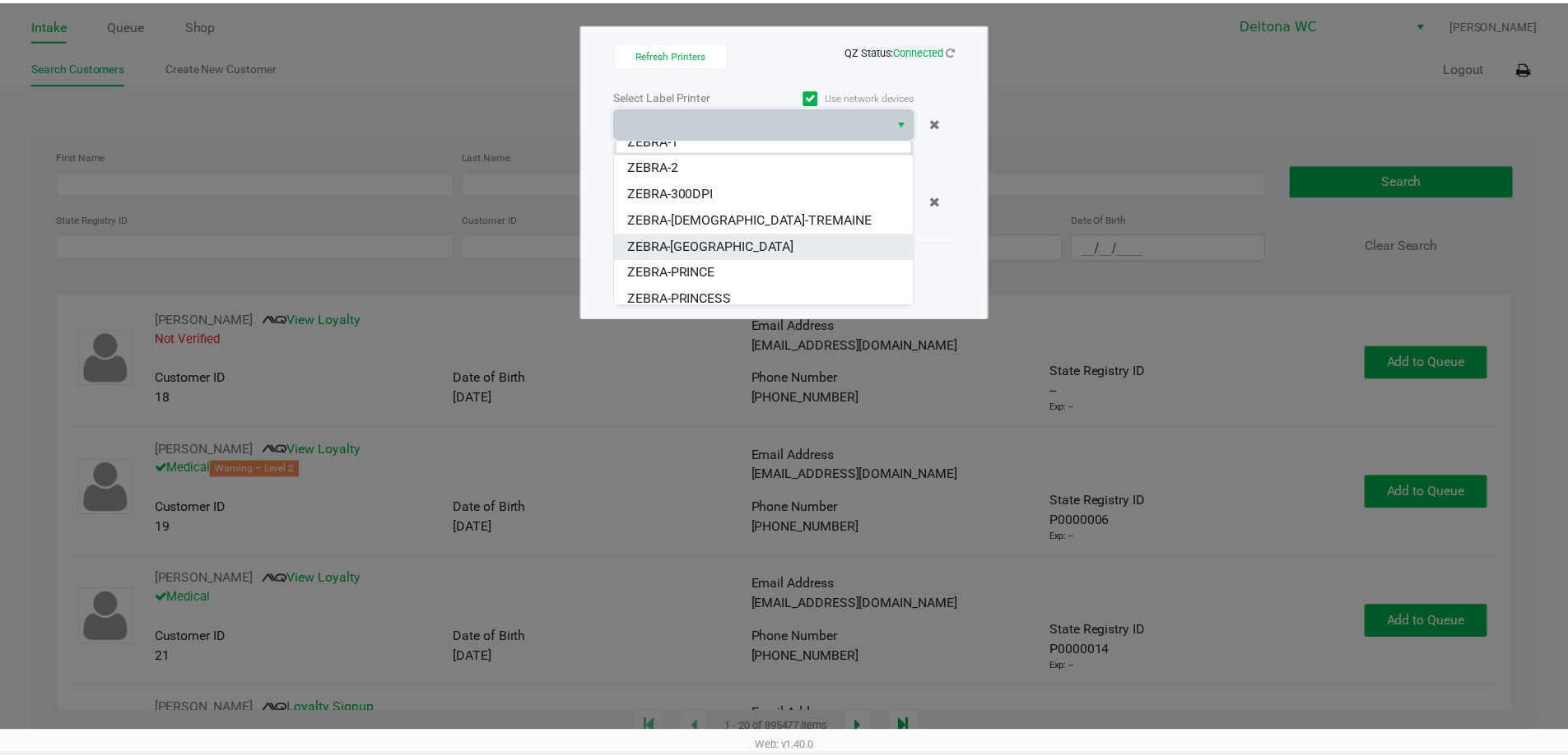
scroll to position [20, 0]
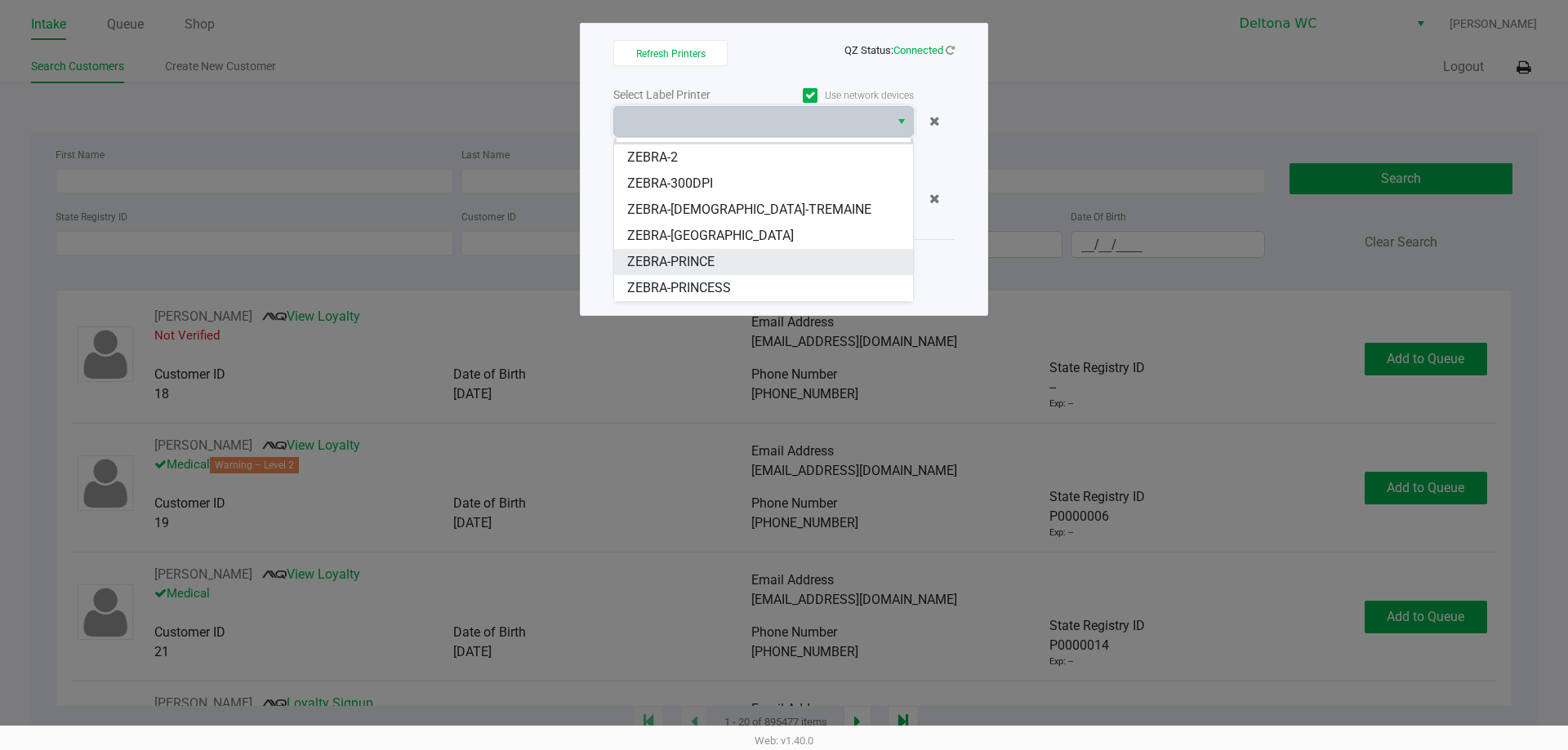
click at [753, 268] on li "ZEBRA-PRINCE" at bounding box center [764, 262] width 299 height 26
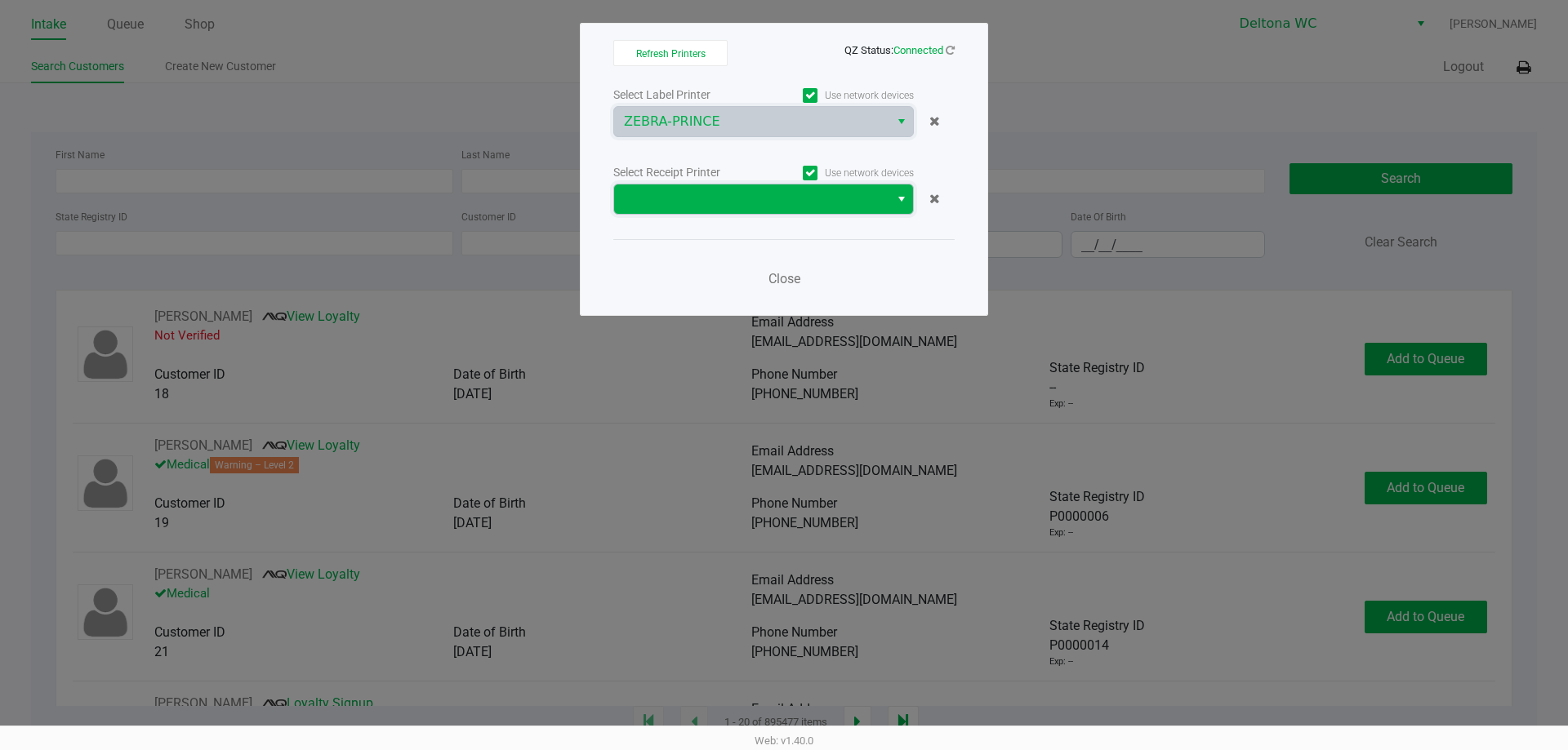
click at [823, 190] on span at bounding box center [751, 198] width 256 height 19
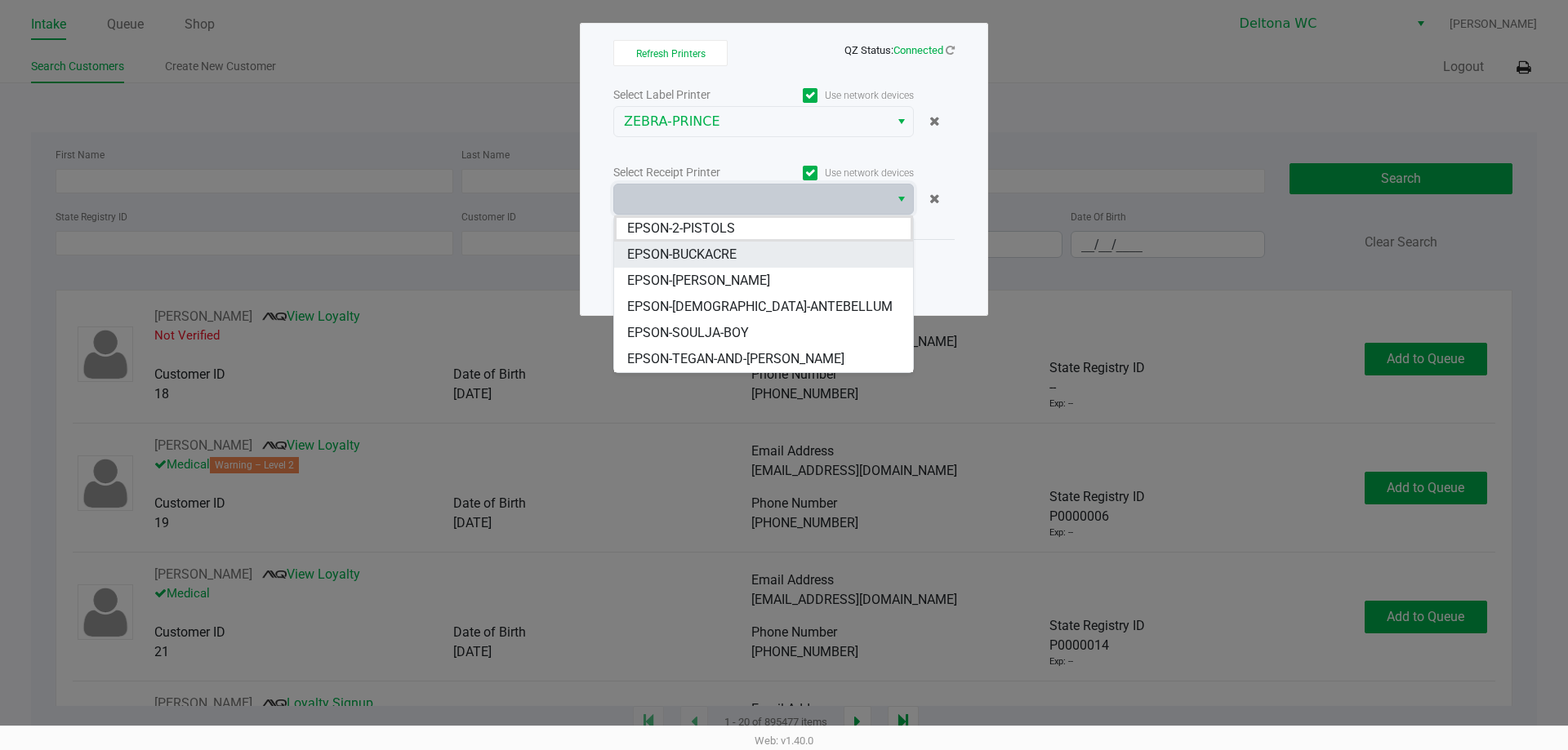
click at [753, 252] on li "EPSON-BUCKACRE" at bounding box center [764, 255] width 299 height 26
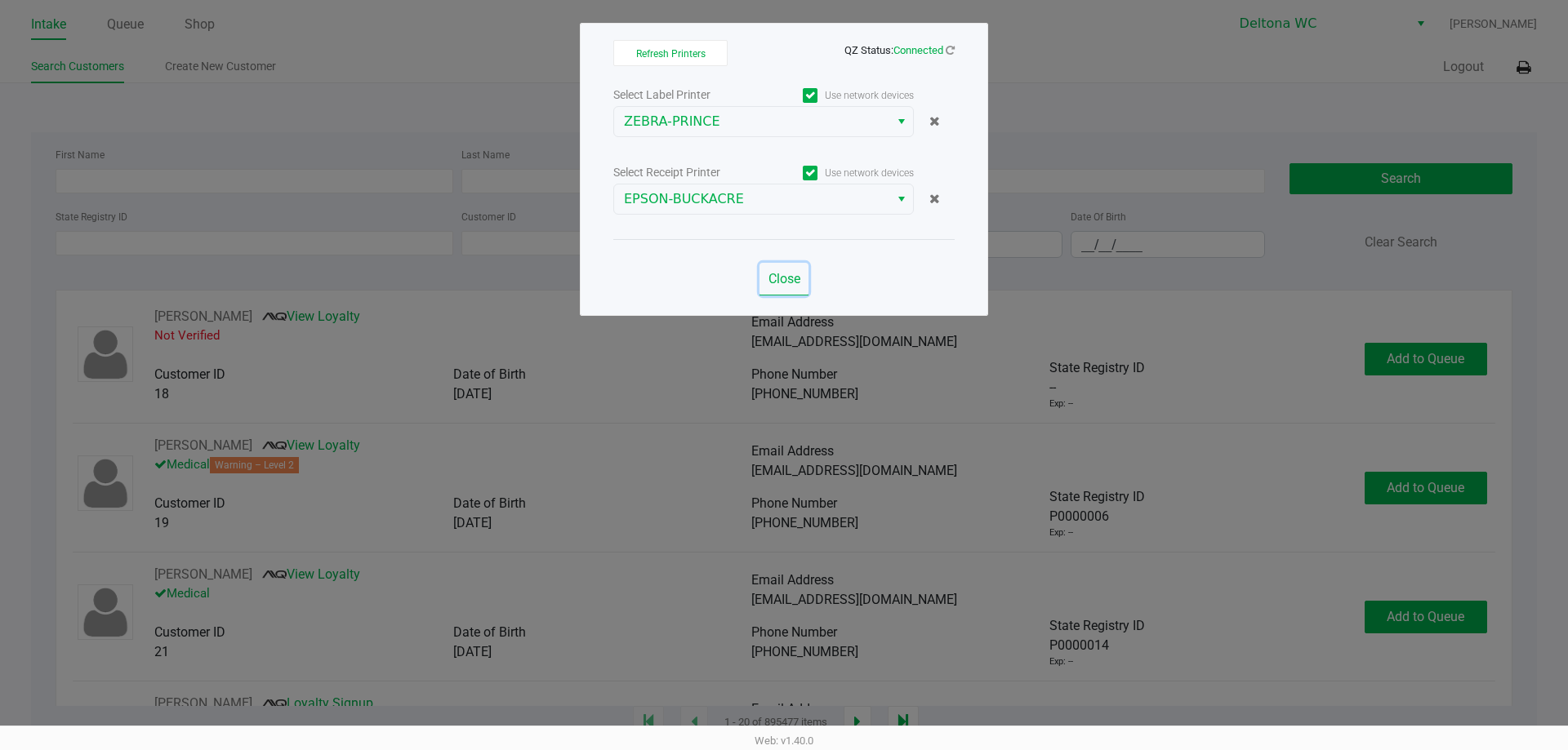
click at [778, 274] on span "Close" at bounding box center [784, 279] width 32 height 16
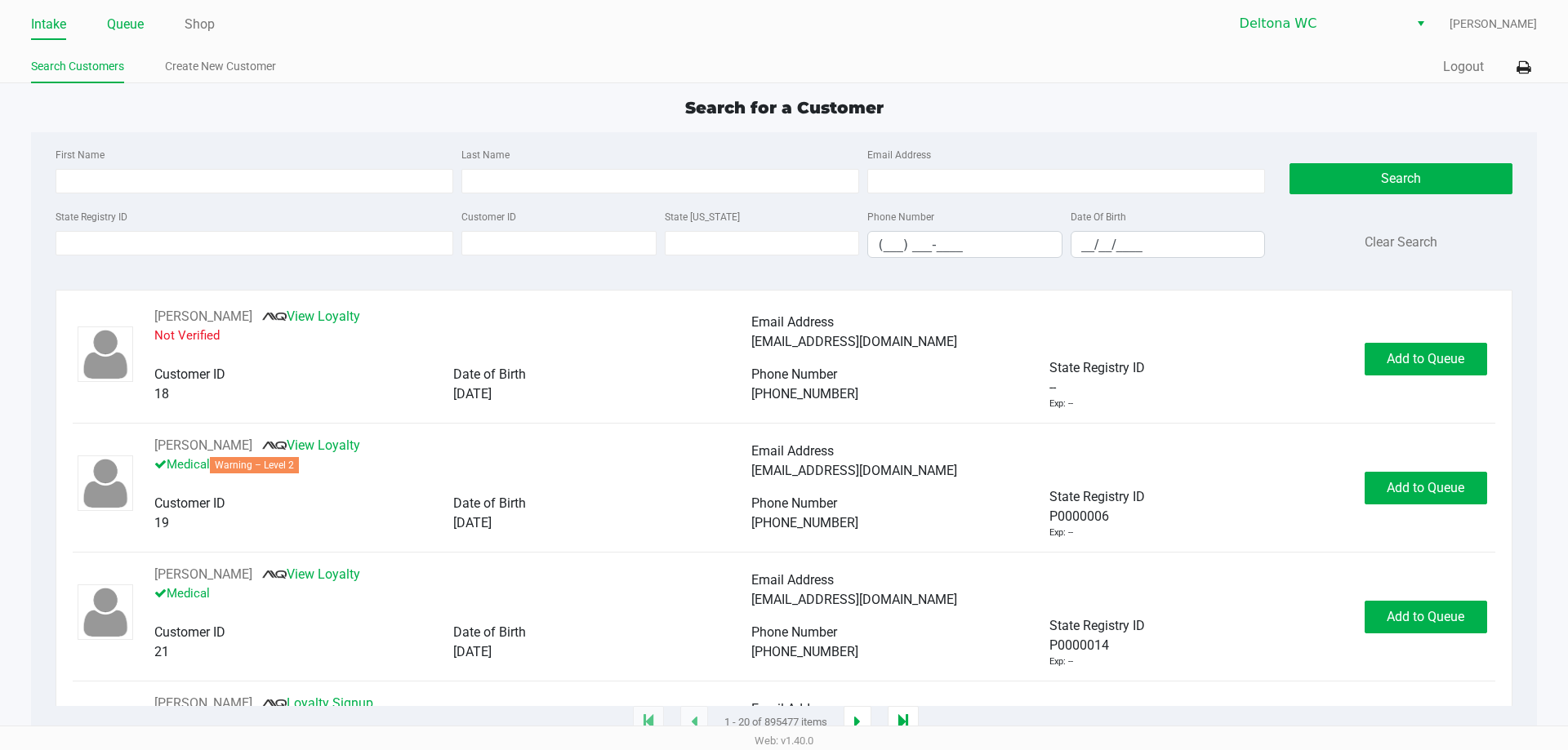
click at [134, 30] on link "Queue" at bounding box center [126, 24] width 37 height 23
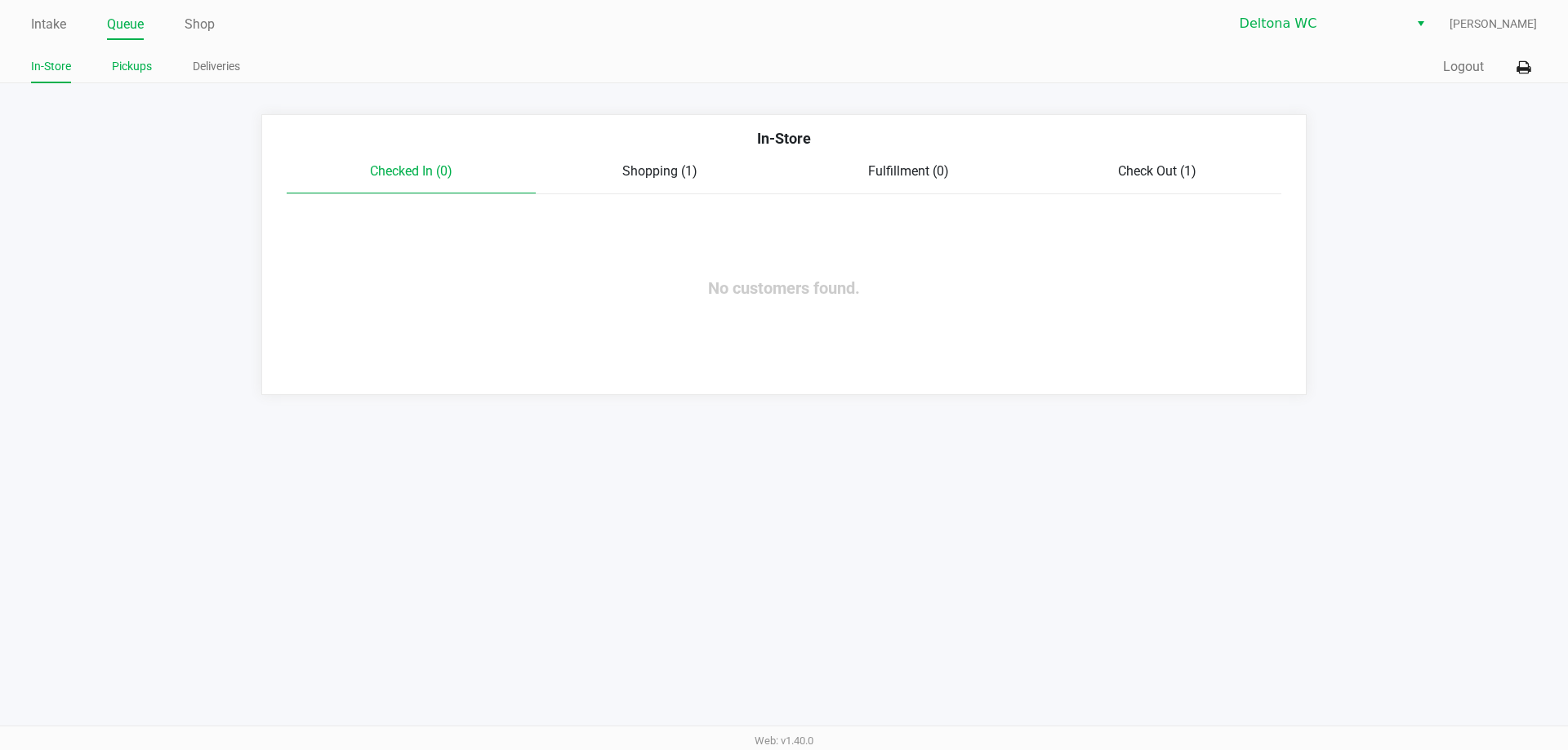
click at [141, 65] on link "Pickups" at bounding box center [131, 66] width 40 height 20
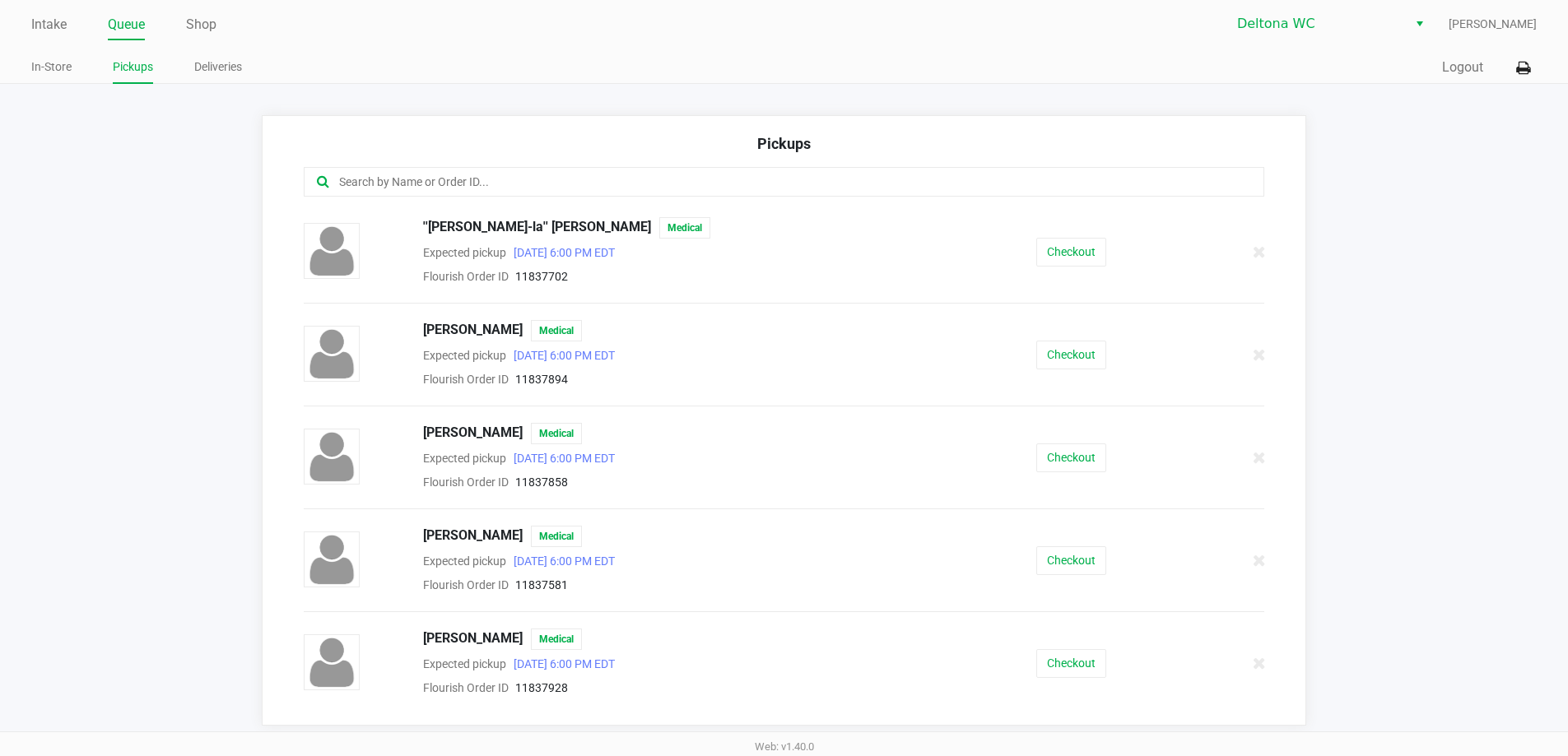
click at [357, 173] on input "text" at bounding box center [758, 182] width 842 height 19
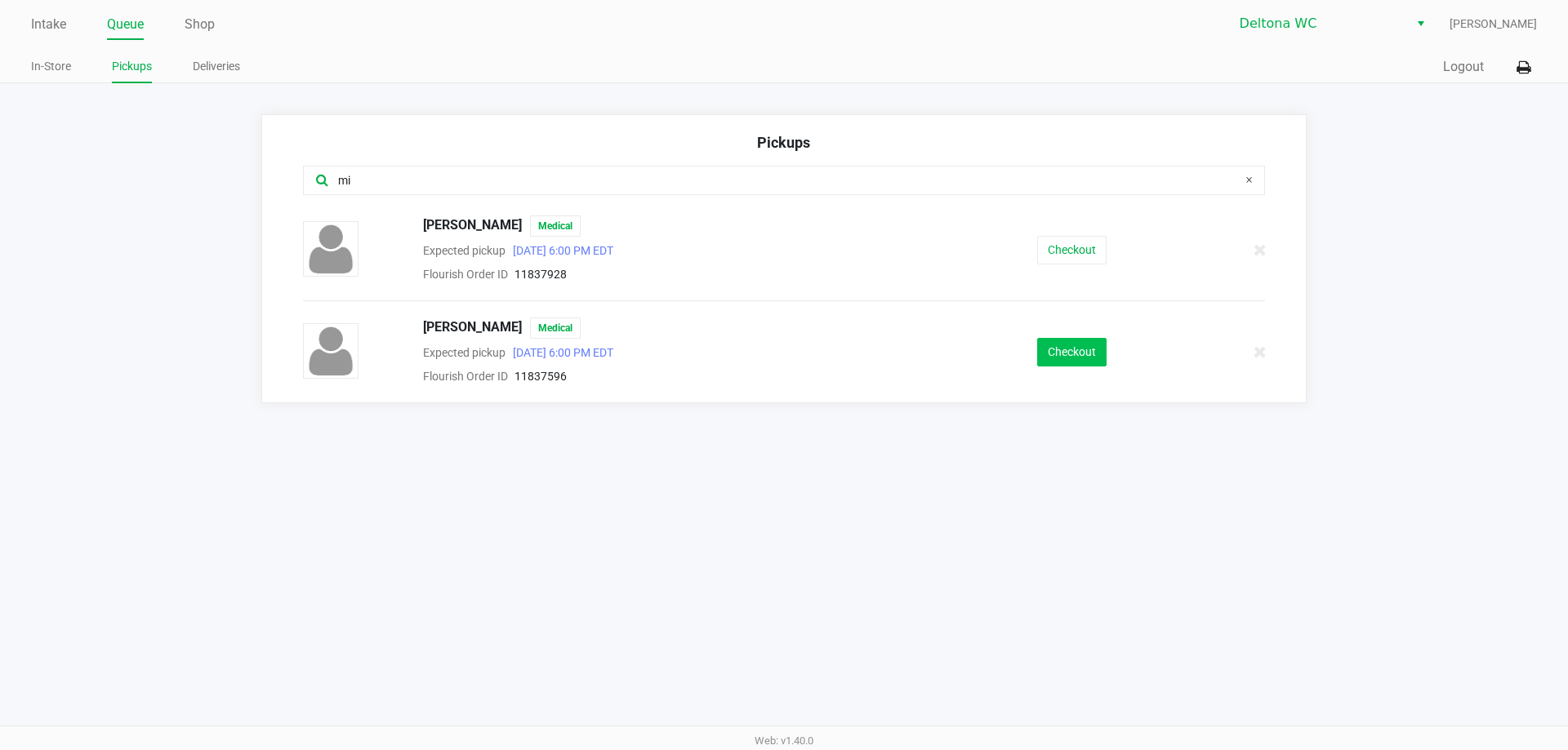
type input "mi"
click at [1077, 356] on button "Checkout" at bounding box center [1071, 351] width 69 height 29
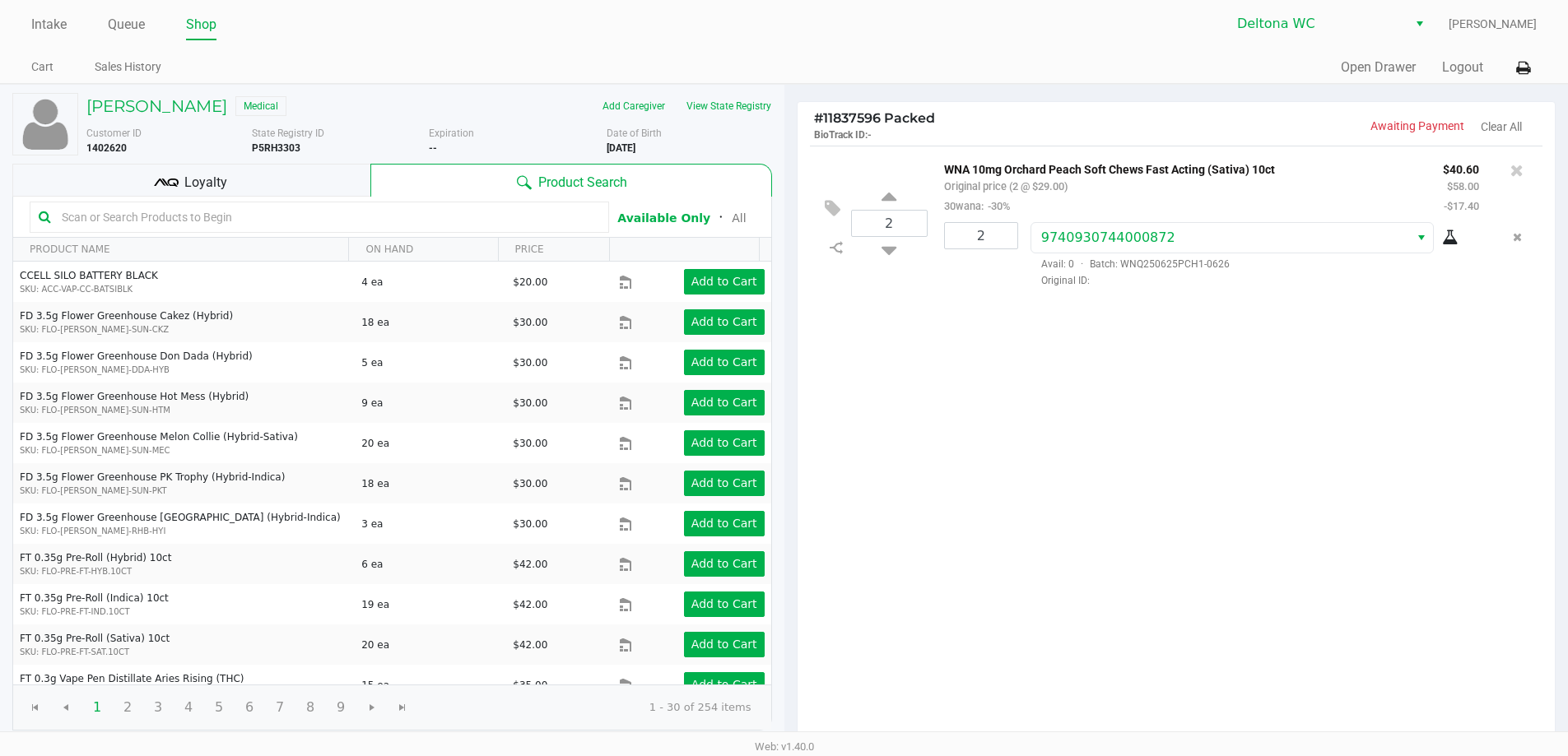
click at [1149, 355] on div "2 WNA 10mg Orchard Peach Soft Chews Fast Acting (Sativa) 10ct Original price (2…" at bounding box center [1176, 444] width 758 height 598
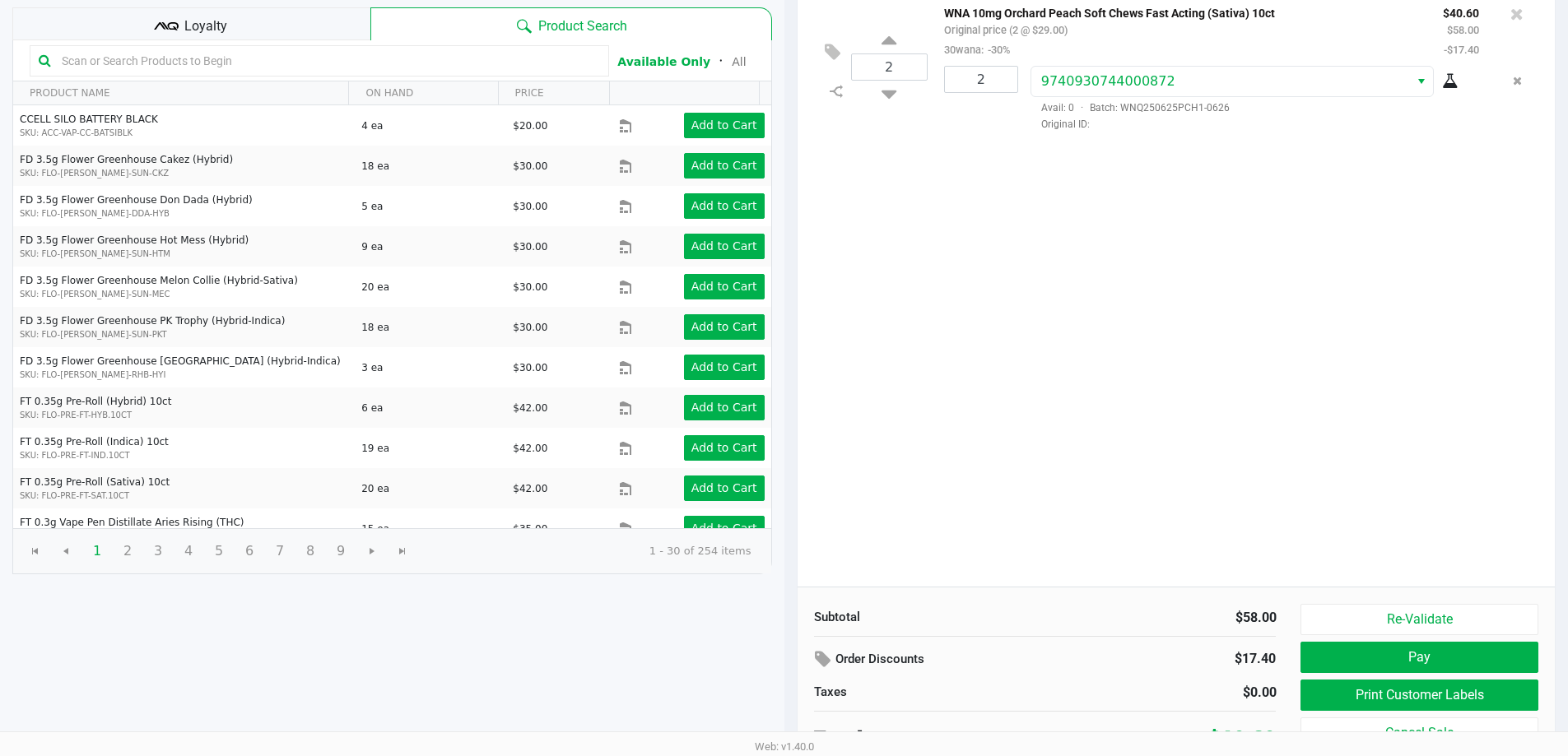
scroll to position [168, 0]
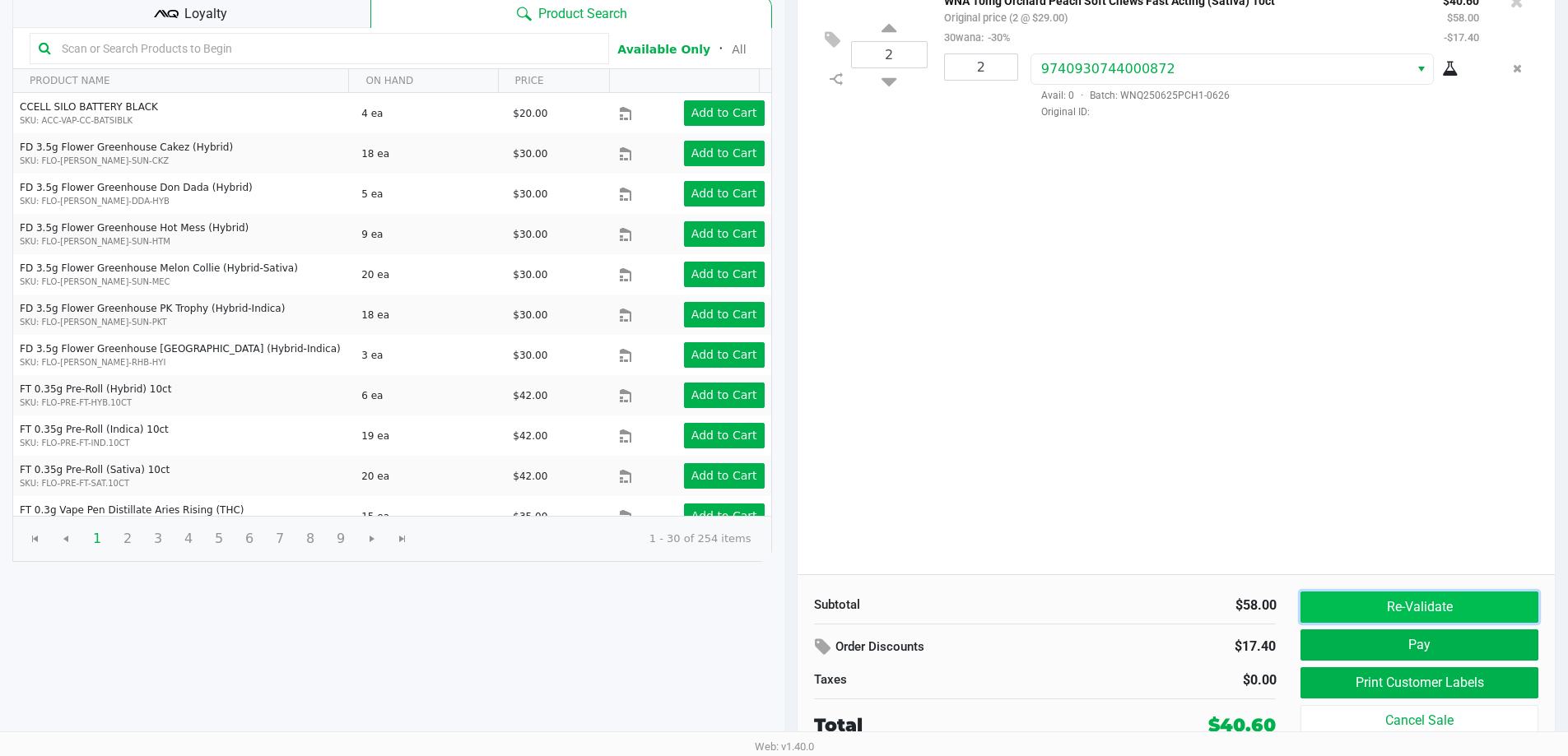
click at [1401, 598] on button "Re-Validate" at bounding box center [1418, 607] width 237 height 32
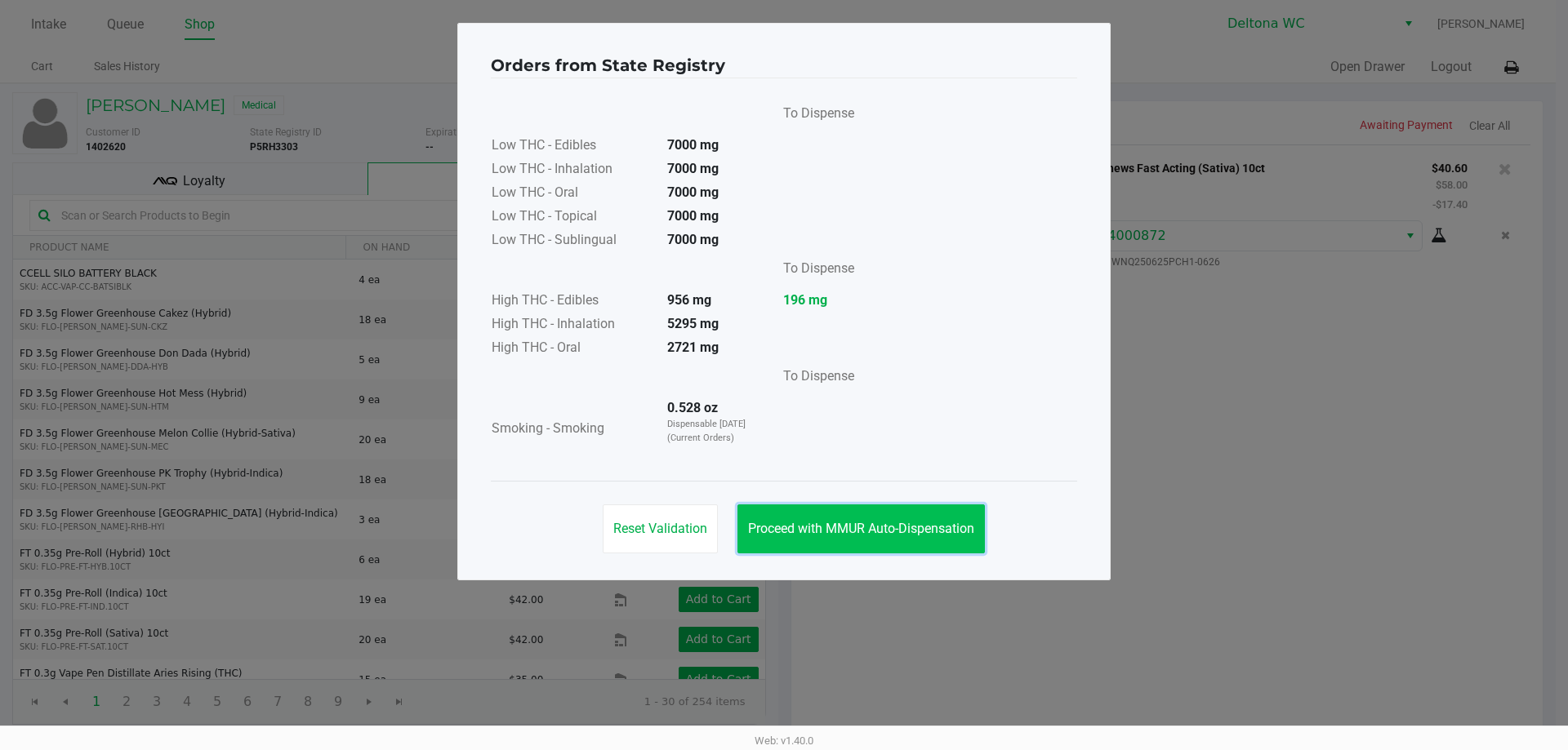
drag, startPoint x: 921, startPoint y: 518, endPoint x: 1347, endPoint y: 539, distance: 426.5
click at [924, 518] on button "Proceed with MMUR Auto-Dispensation" at bounding box center [861, 529] width 247 height 49
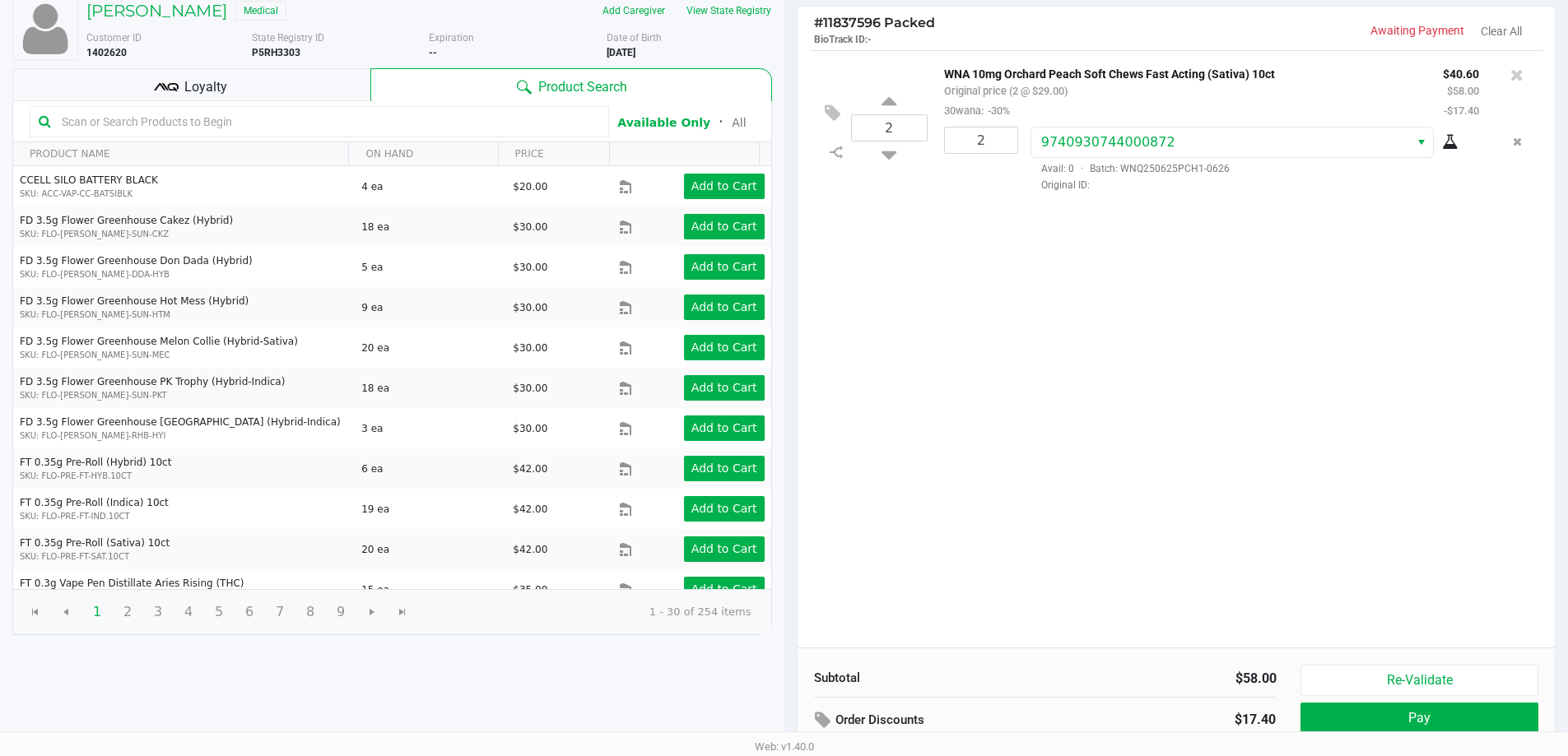
scroll to position [168, 0]
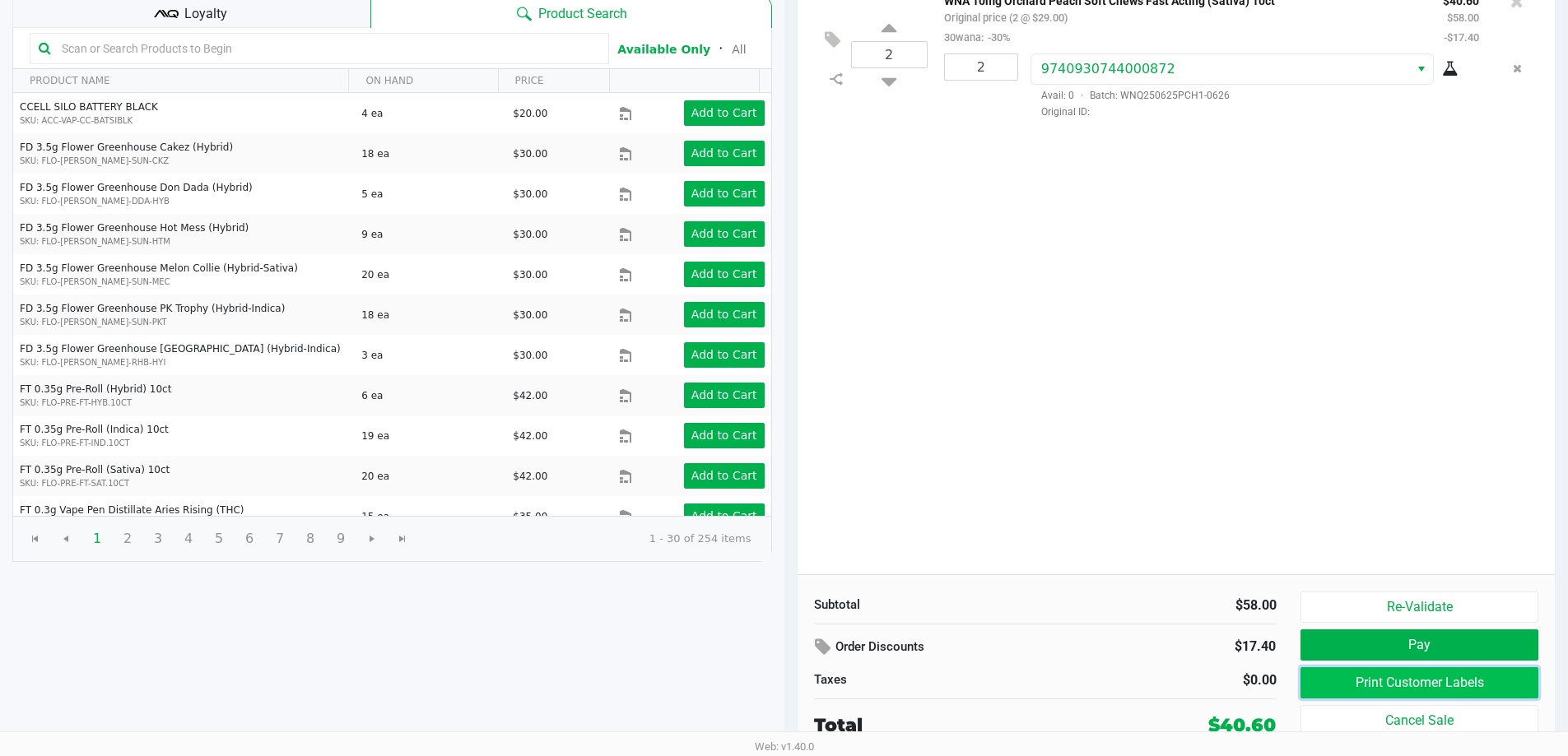
click at [1429, 682] on button "Print Customer Labels" at bounding box center [1418, 683] width 237 height 32
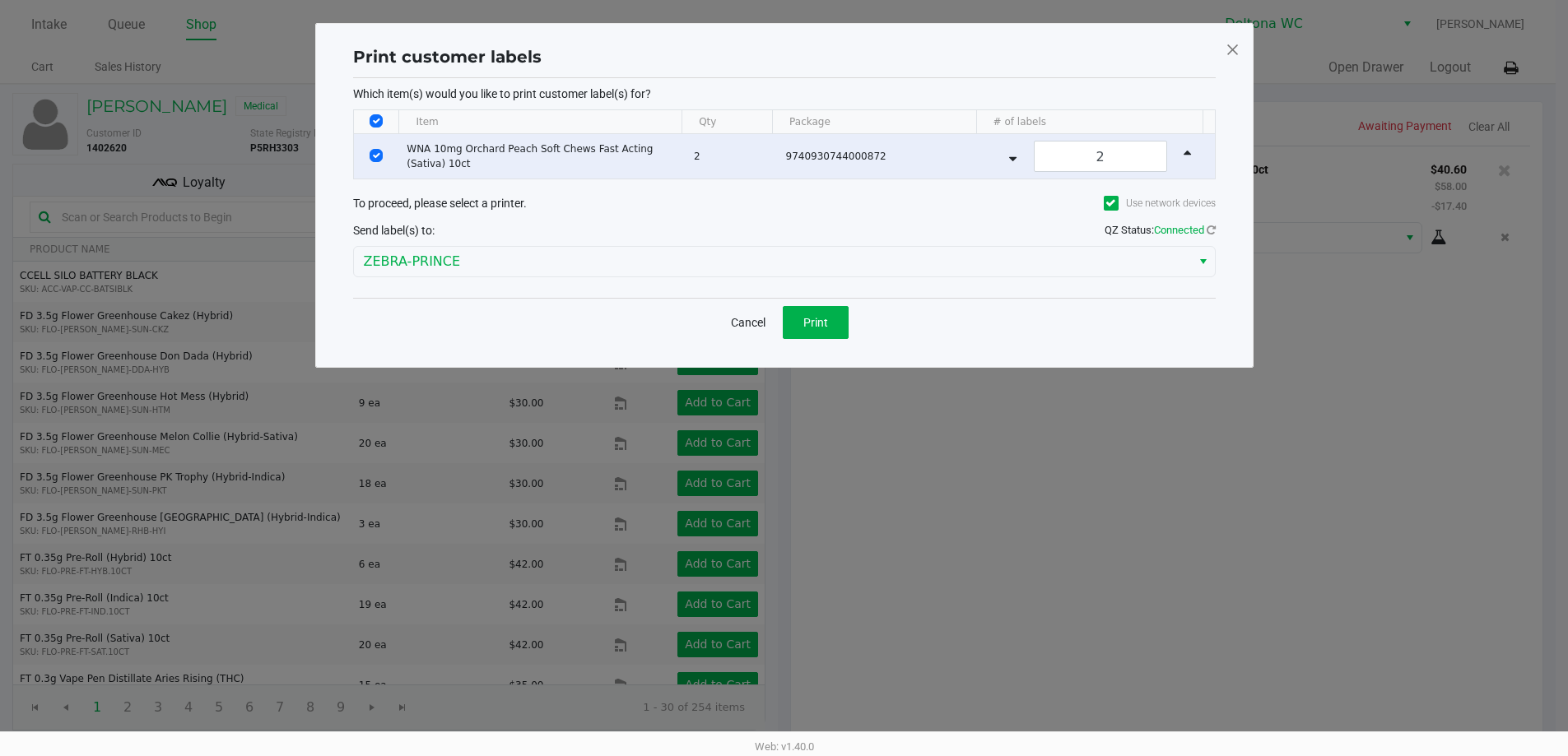
scroll to position [0, 0]
click at [1235, 349] on div "Print customer labels Which item(s) would you like to print customer label(s) f…" at bounding box center [790, 195] width 938 height 345
click at [822, 326] on span "Print" at bounding box center [821, 323] width 25 height 13
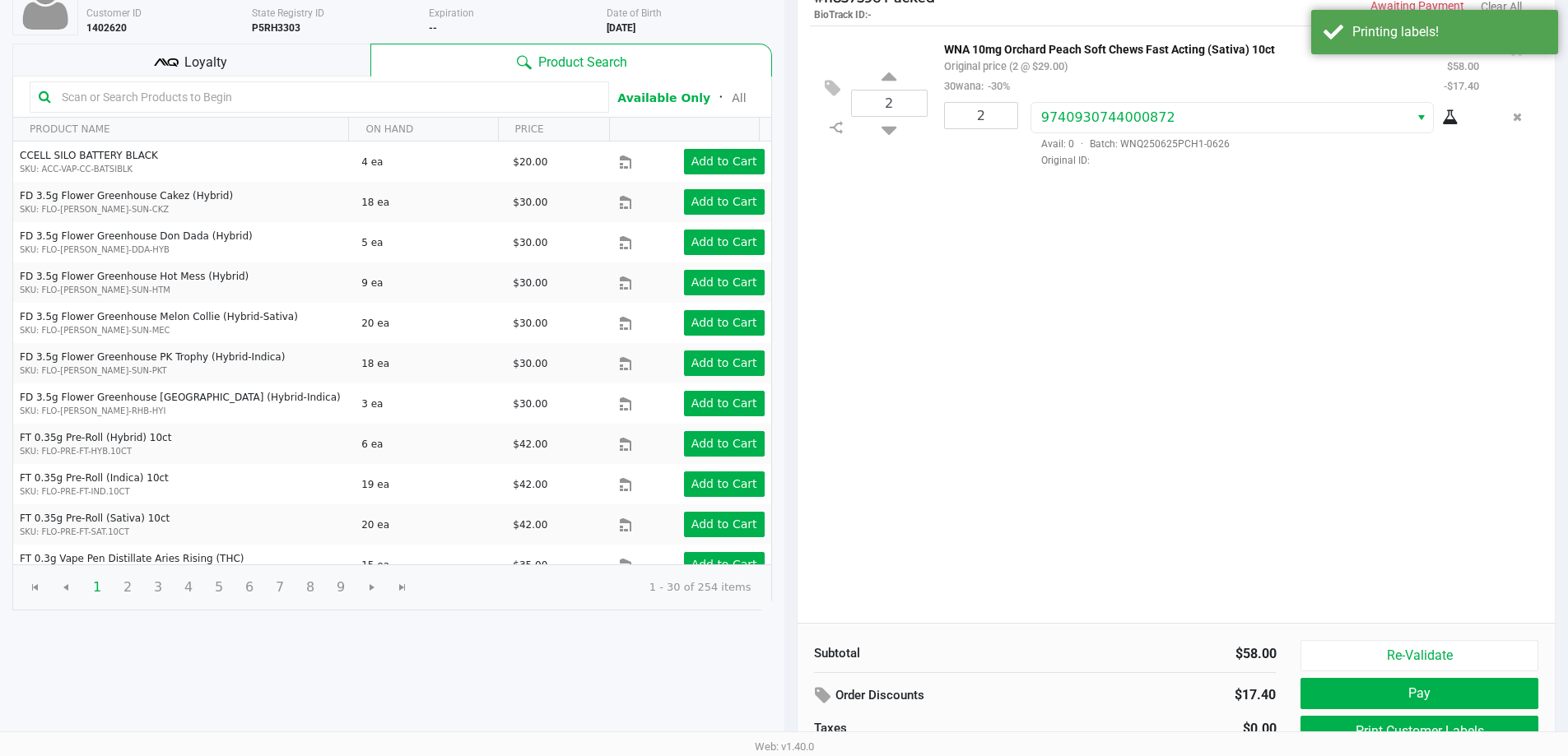
scroll to position [168, 0]
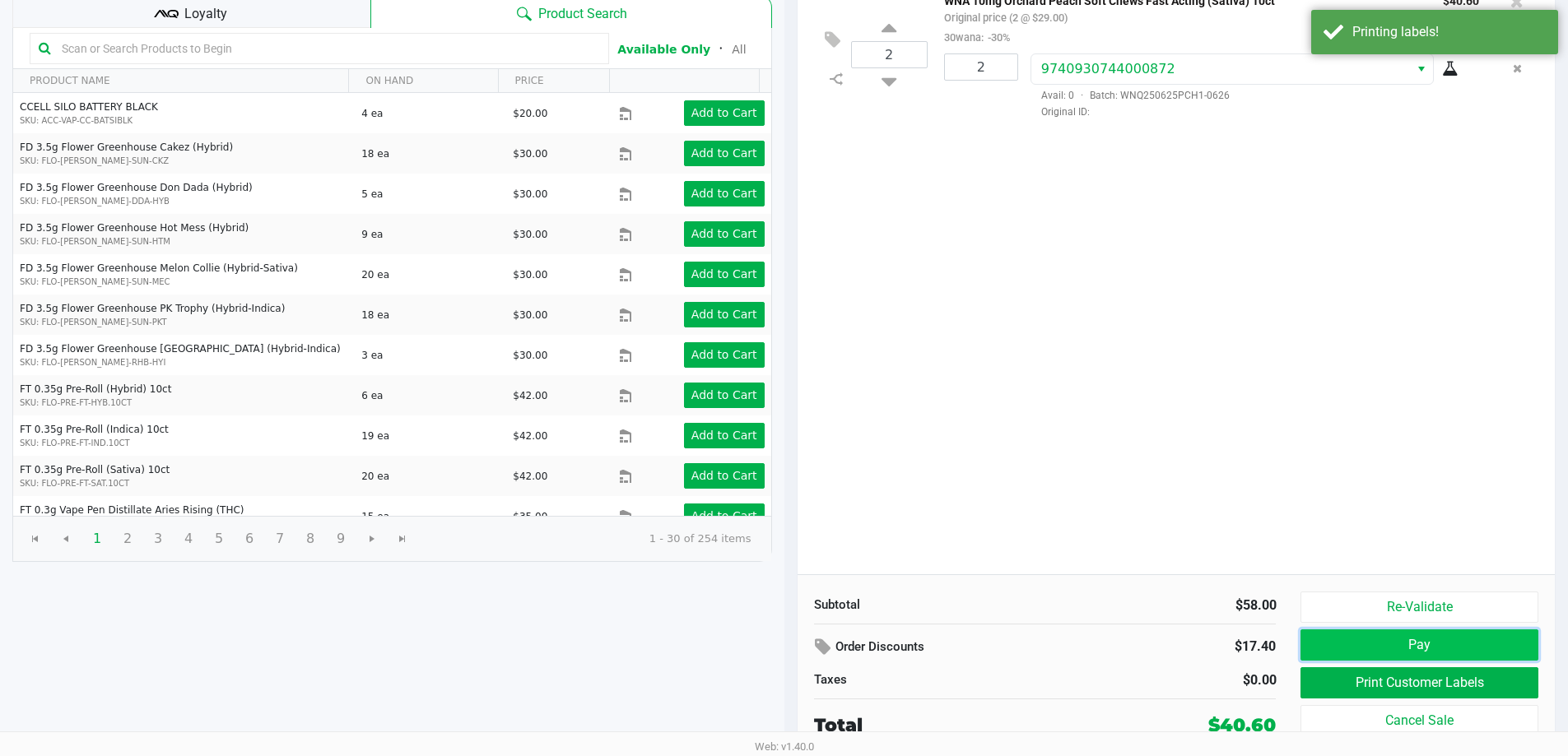
click at [1438, 641] on button "Pay" at bounding box center [1418, 645] width 237 height 32
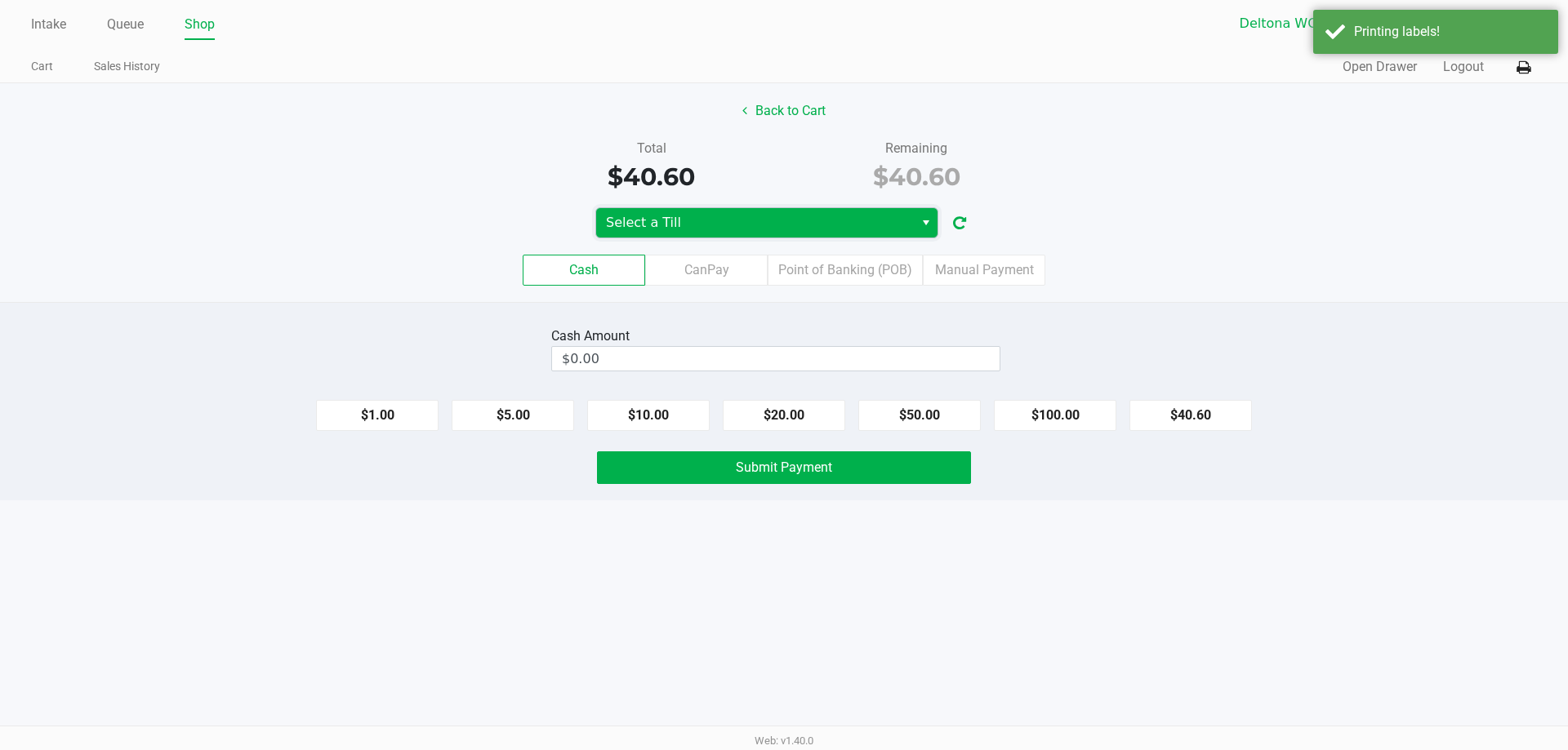
click at [765, 220] on span "Select a Till" at bounding box center [755, 222] width 298 height 19
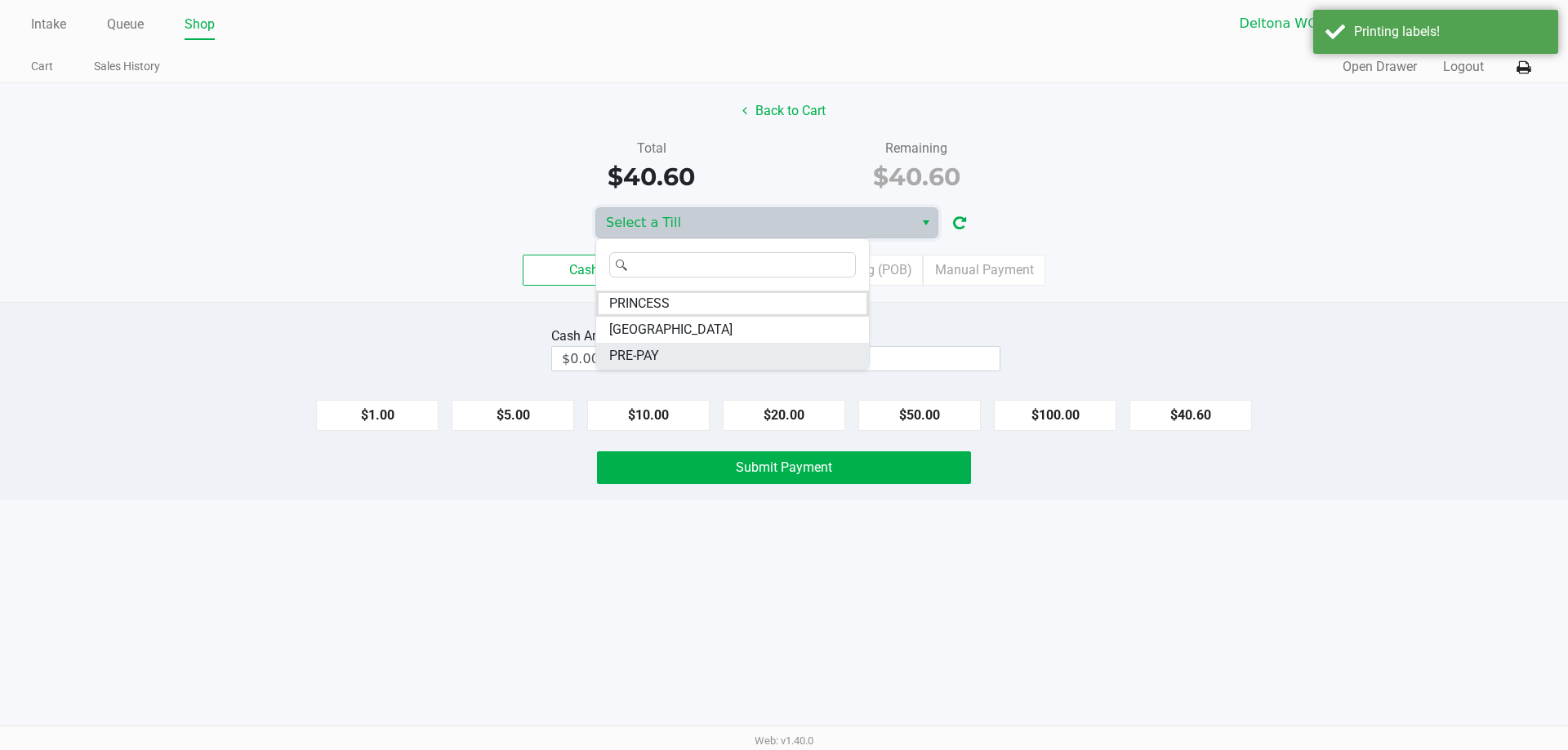
click at [706, 345] on li "PRE-PAY" at bounding box center [733, 356] width 273 height 26
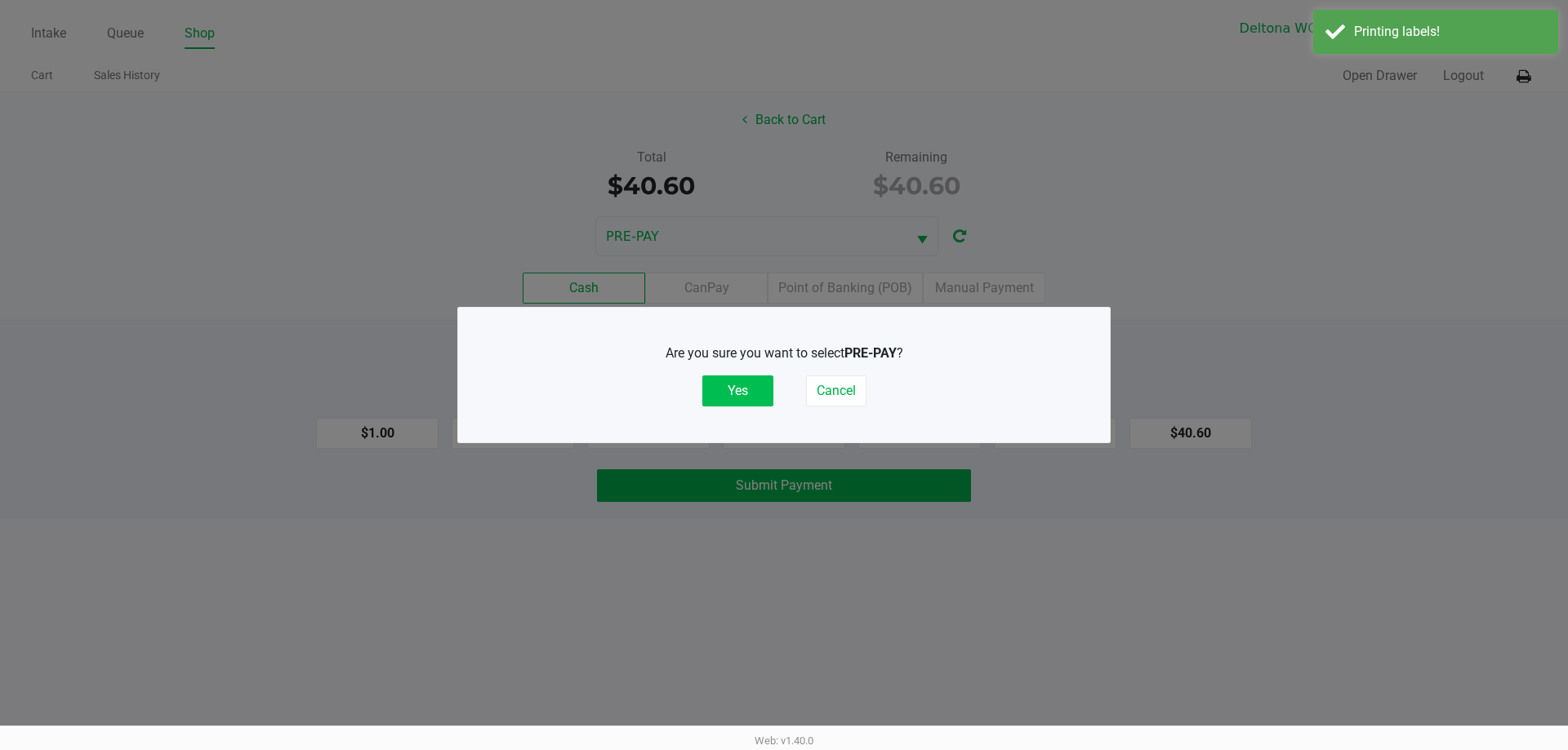
click at [732, 398] on button "Yes" at bounding box center [737, 391] width 71 height 31
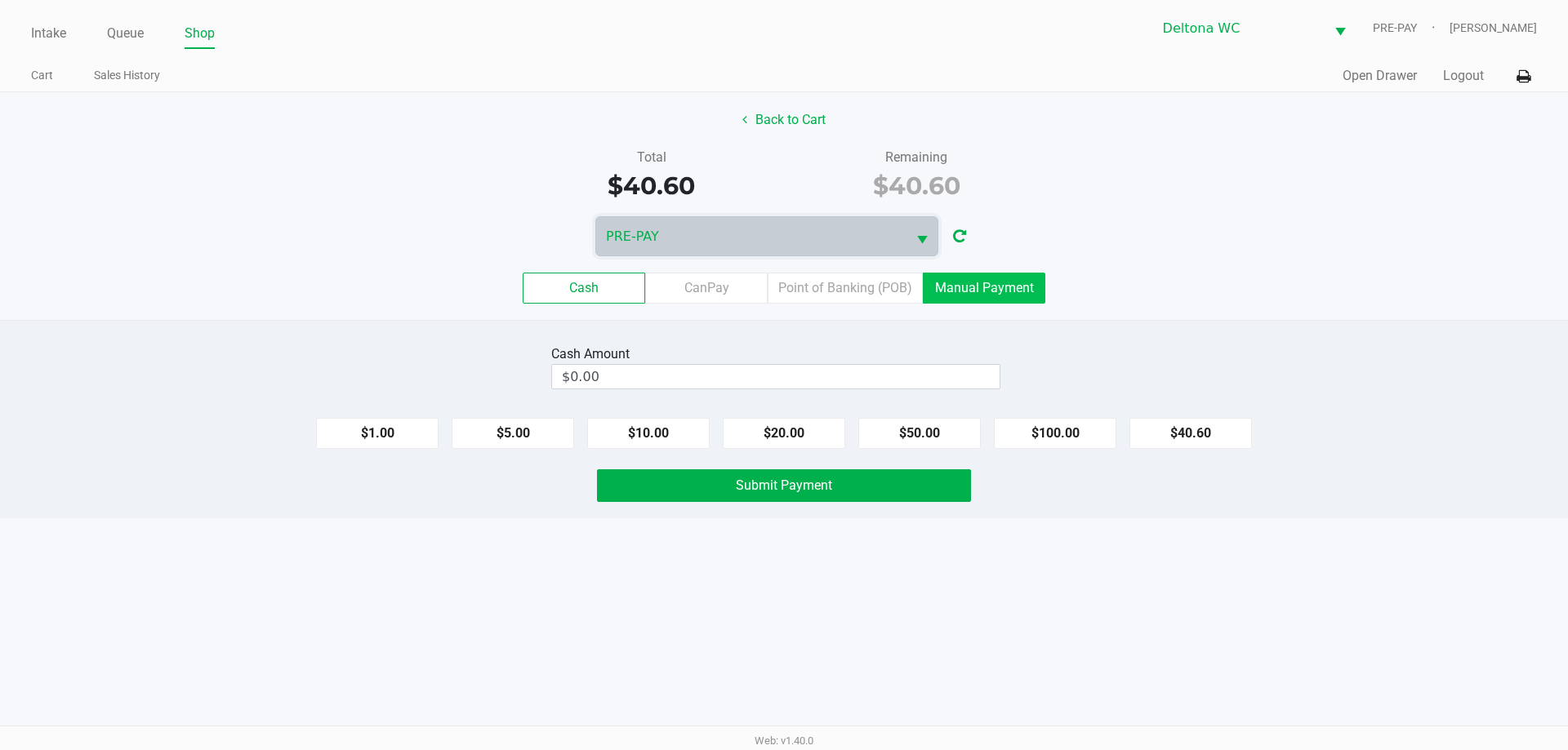
click at [1003, 284] on label "Manual Payment" at bounding box center [984, 289] width 123 height 31
click at [0, 0] on 8 "Manual Payment" at bounding box center [0, 0] width 0 height 0
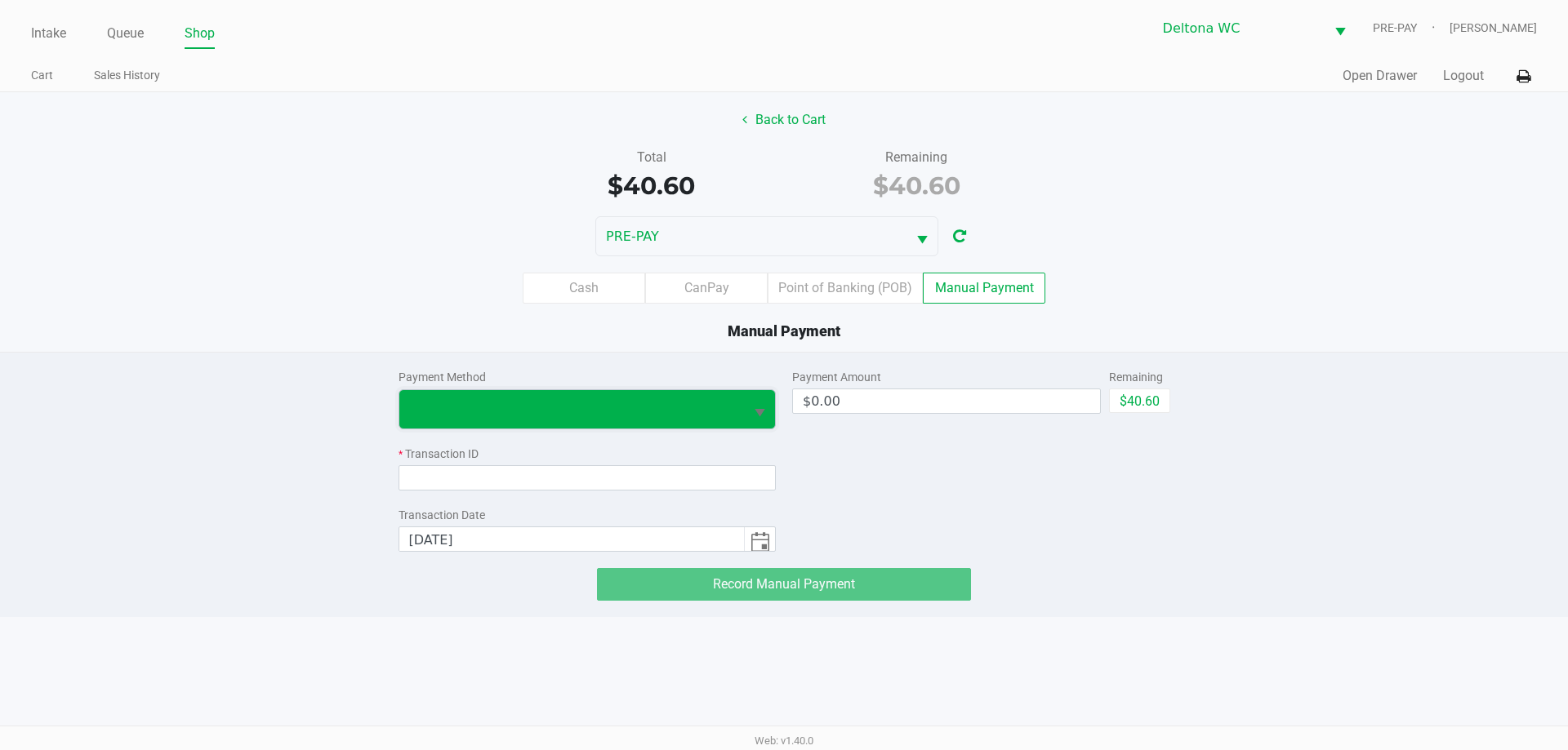
drag, startPoint x: 682, startPoint y: 395, endPoint x: 676, endPoint y: 401, distance: 8.5
click at [682, 395] on span at bounding box center [572, 410] width 345 height 39
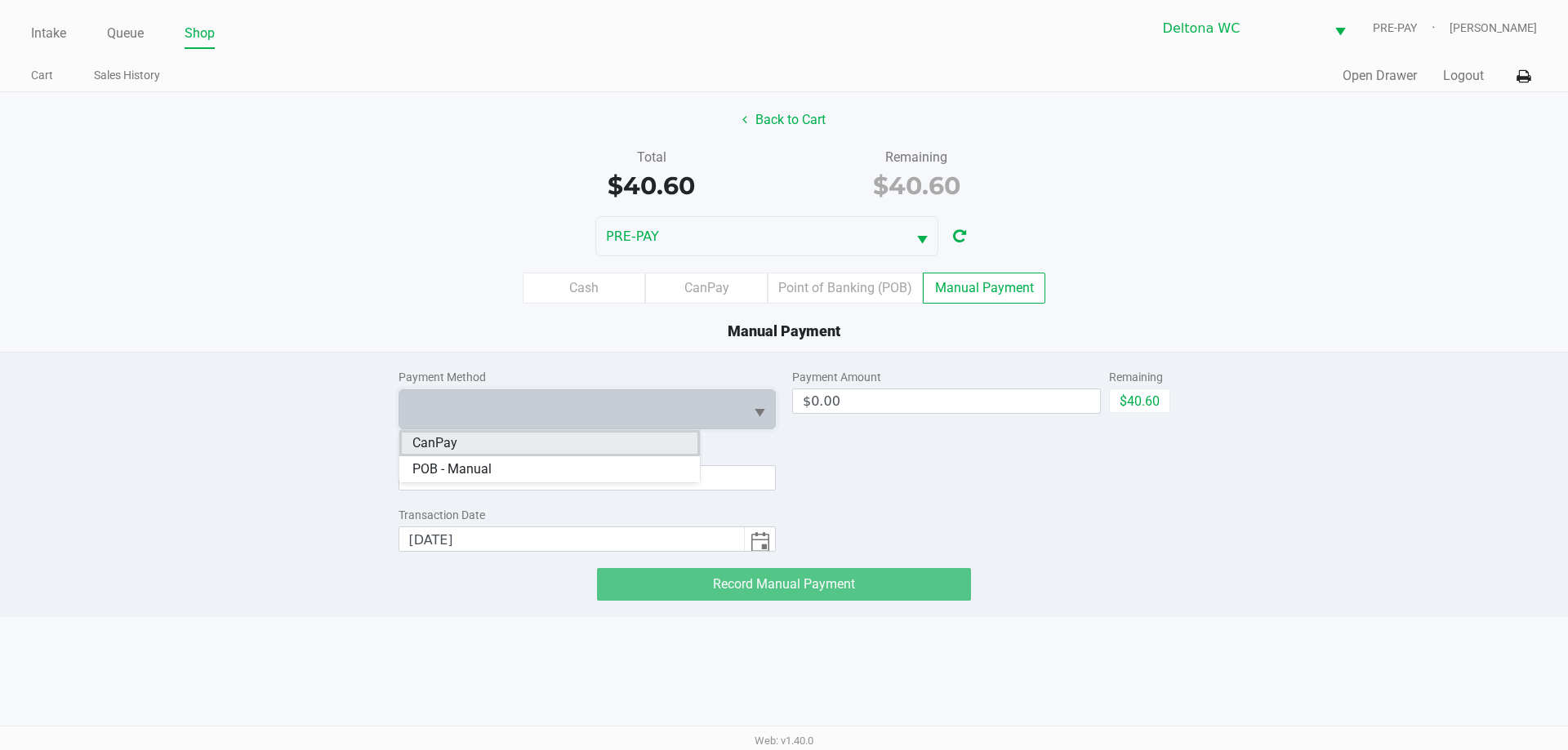
click at [617, 446] on li "CanPay" at bounding box center [550, 443] width 301 height 26
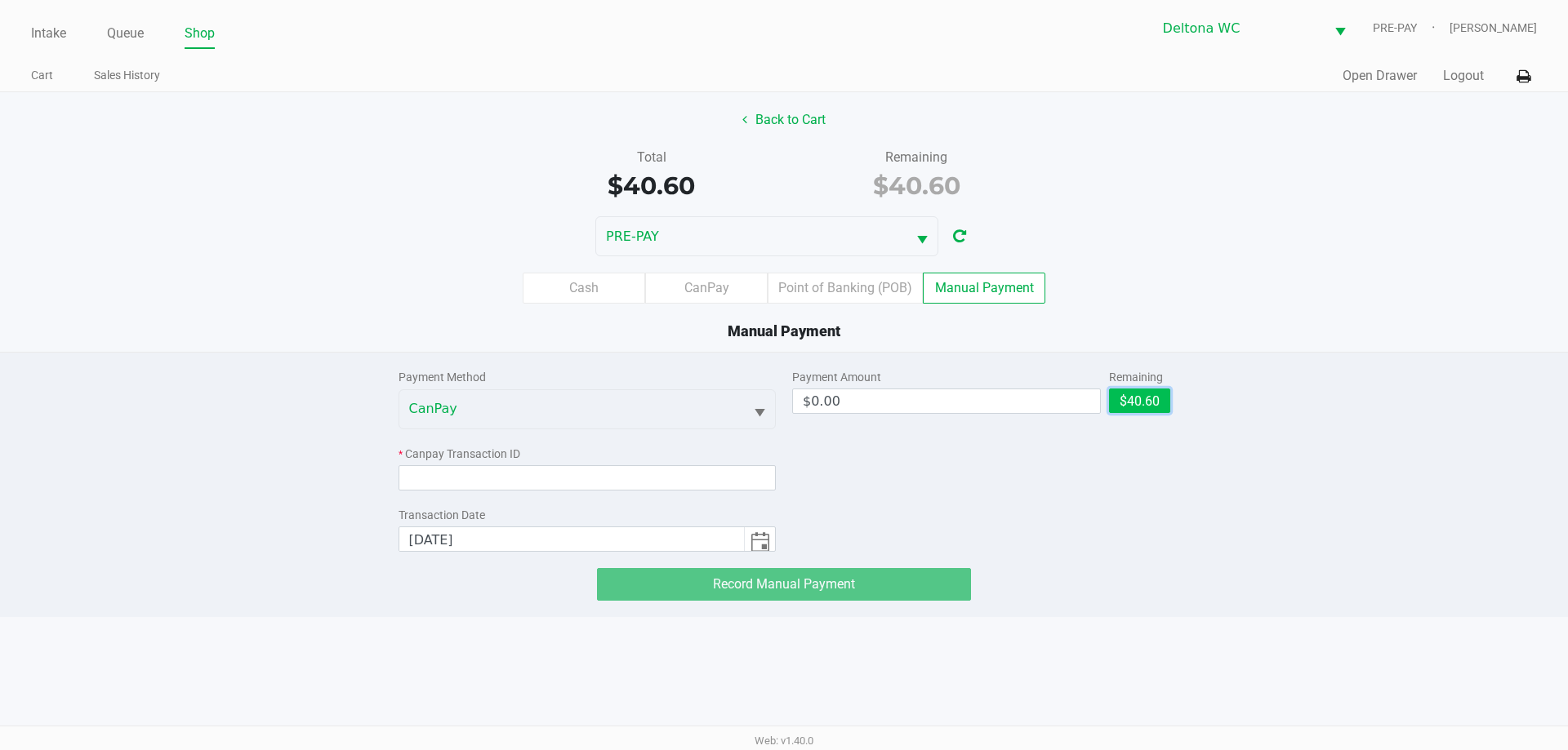
click at [1135, 405] on button "$40.60" at bounding box center [1140, 400] width 61 height 25
type input "$40.60"
click at [1351, 370] on div "Payment Method CanPay * Canpay Transaction ID Transaction Date [DATE] Payment A…" at bounding box center [784, 476] width 1593 height 248
click at [562, 498] on div "Payment Method CanPay * Canpay Transaction ID Transaction Date [DATE]" at bounding box center [588, 452] width 378 height 199
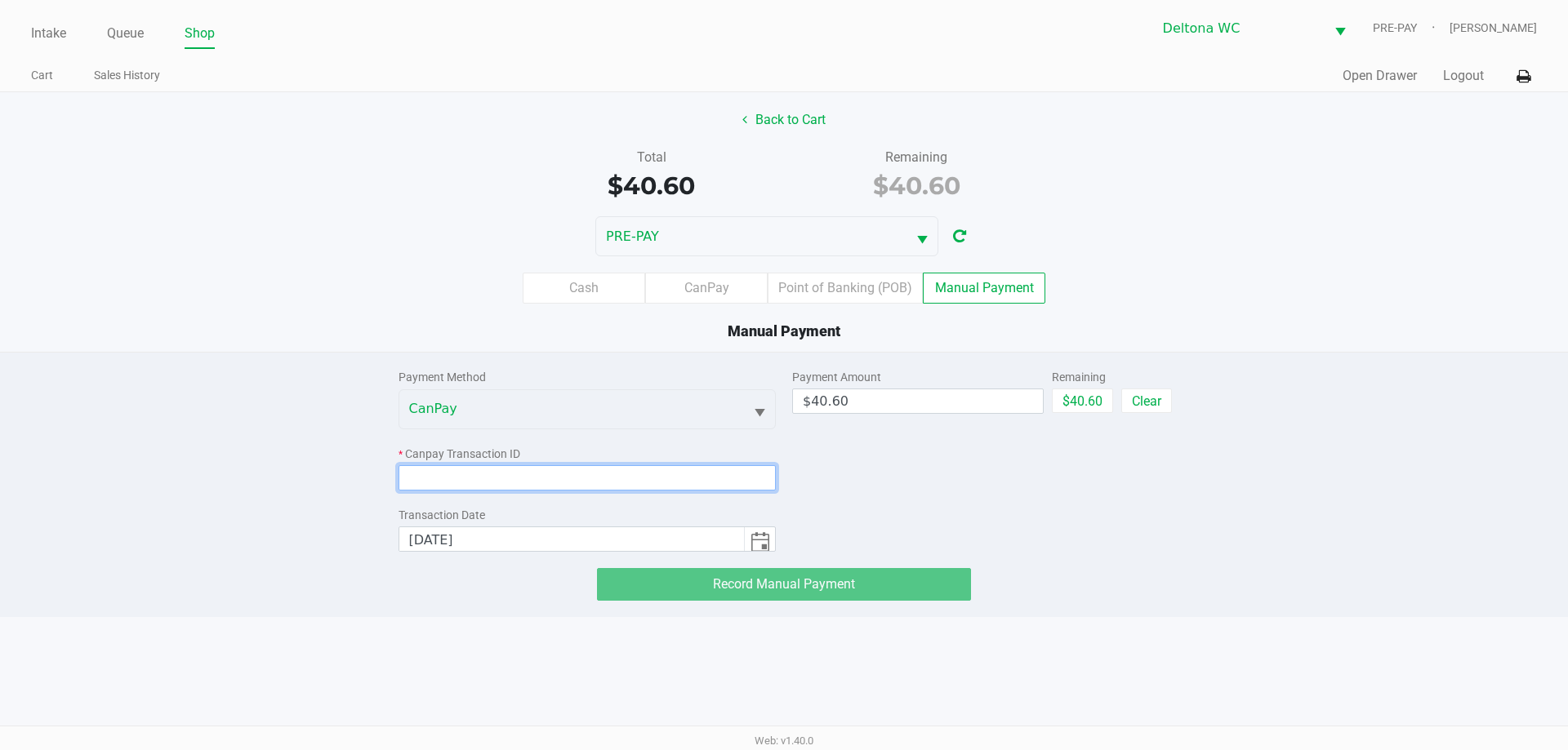
click at [572, 482] on input at bounding box center [588, 478] width 378 height 25
paste input "E4EKEVAKUNEL"
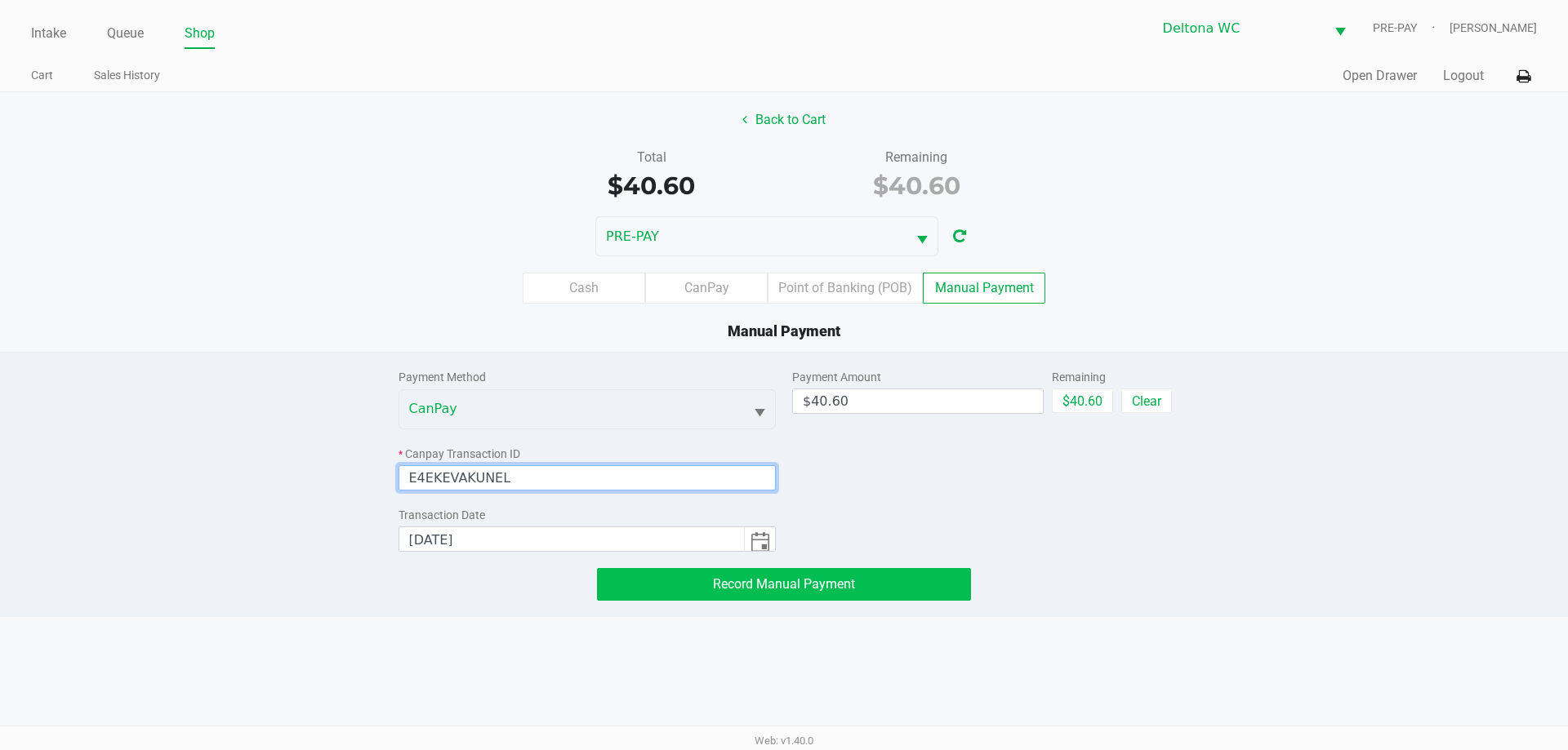
type input "E4EKEVAKUNEL"
click at [919, 580] on button "Record Manual Payment" at bounding box center [784, 584] width 374 height 32
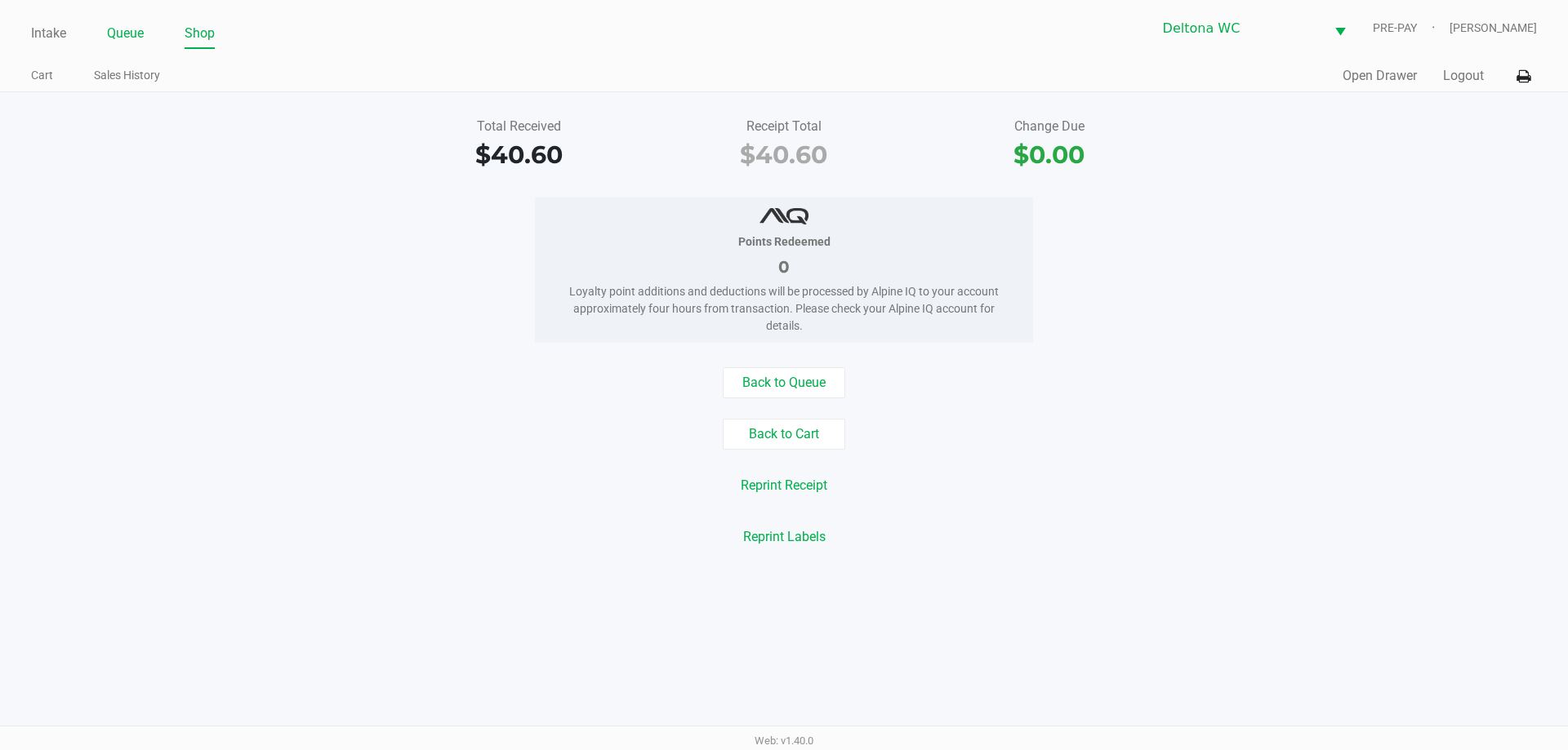
drag, startPoint x: 137, startPoint y: 13, endPoint x: 128, endPoint y: 30, distance: 19.2
click at [132, 18] on div "Intake Queue Shop Deltona WC PRE-PAY [PERSON_NAME]" at bounding box center [784, 28] width 1505 height 40
click at [128, 28] on link "Queue" at bounding box center [126, 33] width 37 height 23
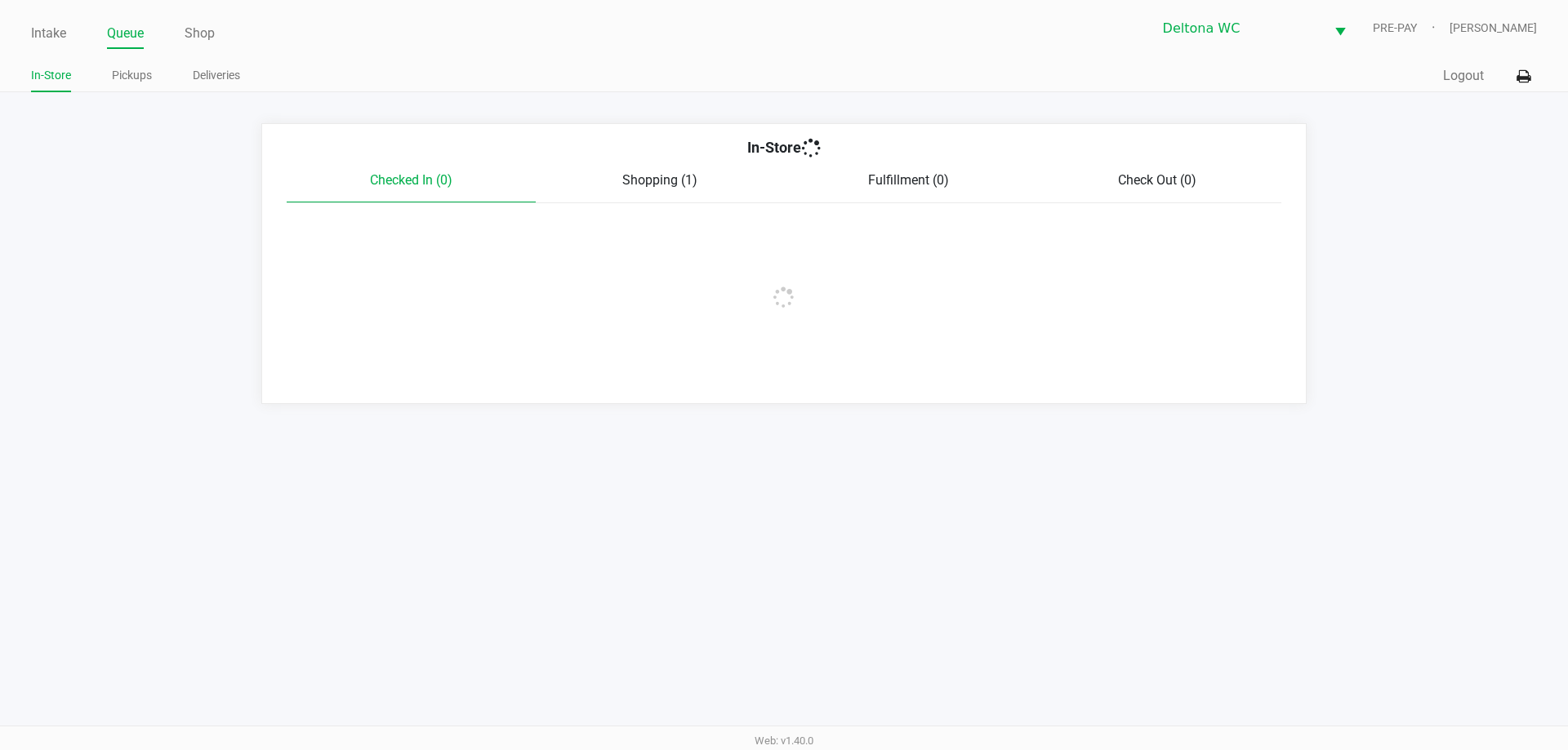
drag, startPoint x: 141, startPoint y: 76, endPoint x: 224, endPoint y: 115, distance: 91.7
click at [141, 77] on link "Pickups" at bounding box center [131, 76] width 40 height 20
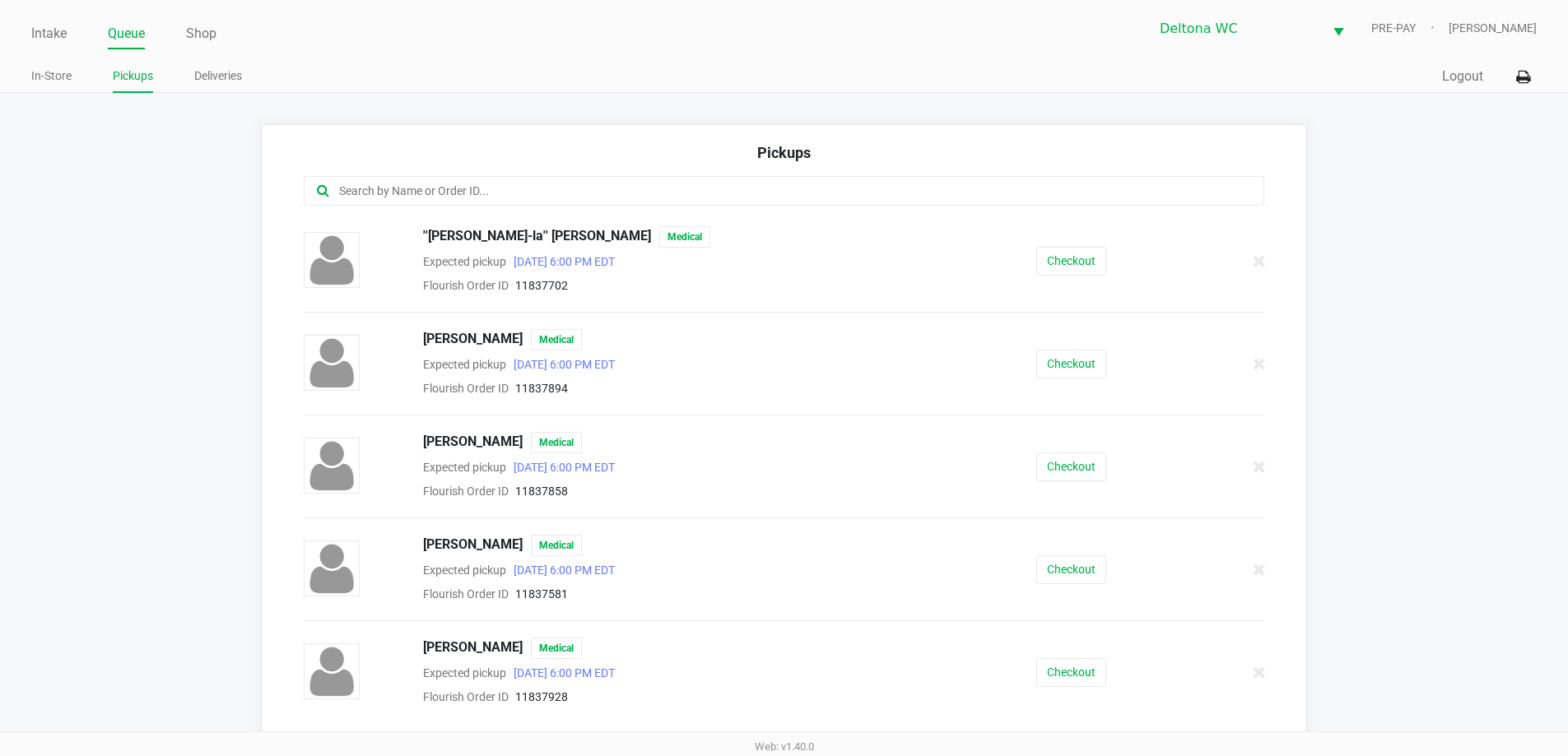
click at [426, 190] on input "text" at bounding box center [758, 192] width 842 height 19
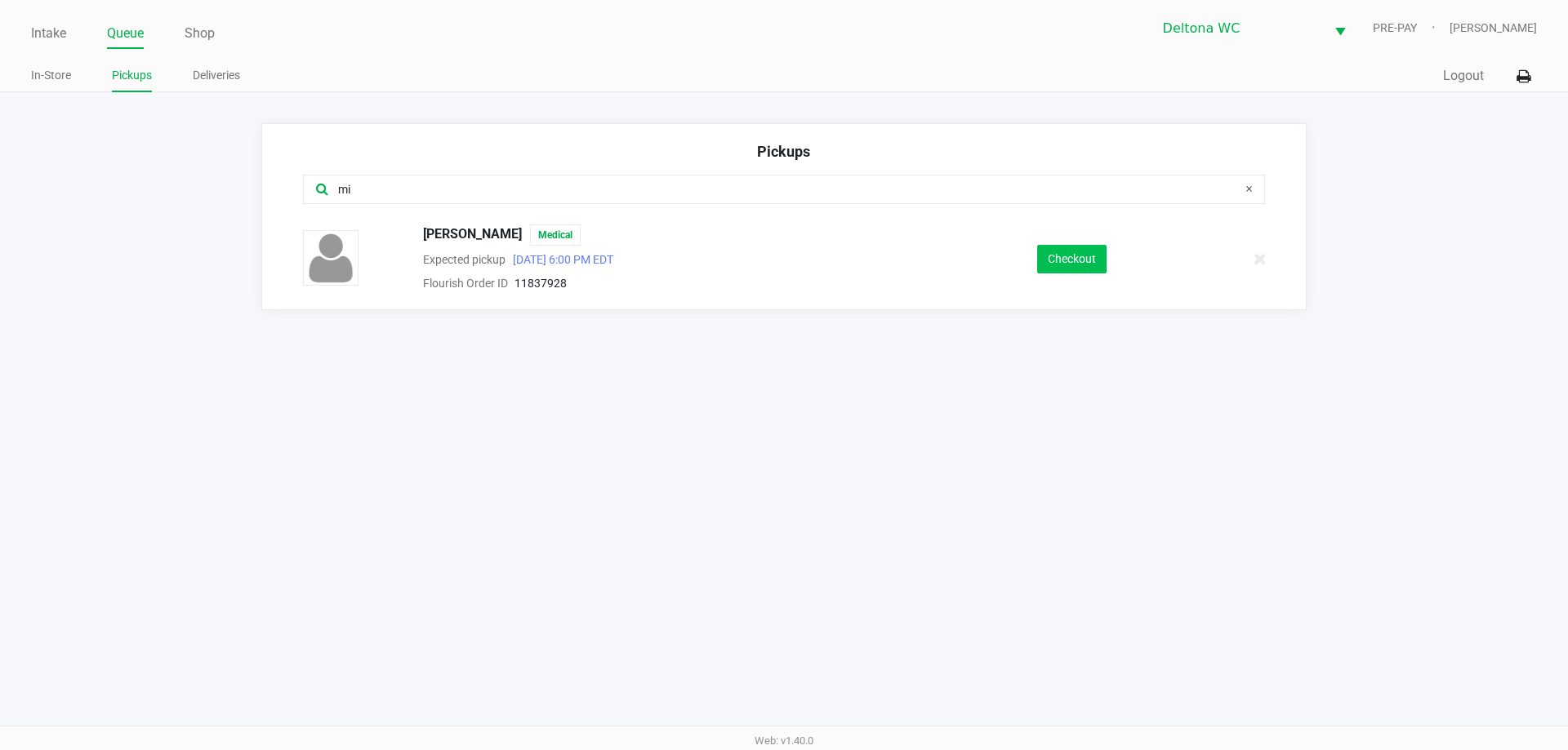
type input "mi"
click at [1061, 245] on button "Checkout" at bounding box center [1071, 259] width 69 height 29
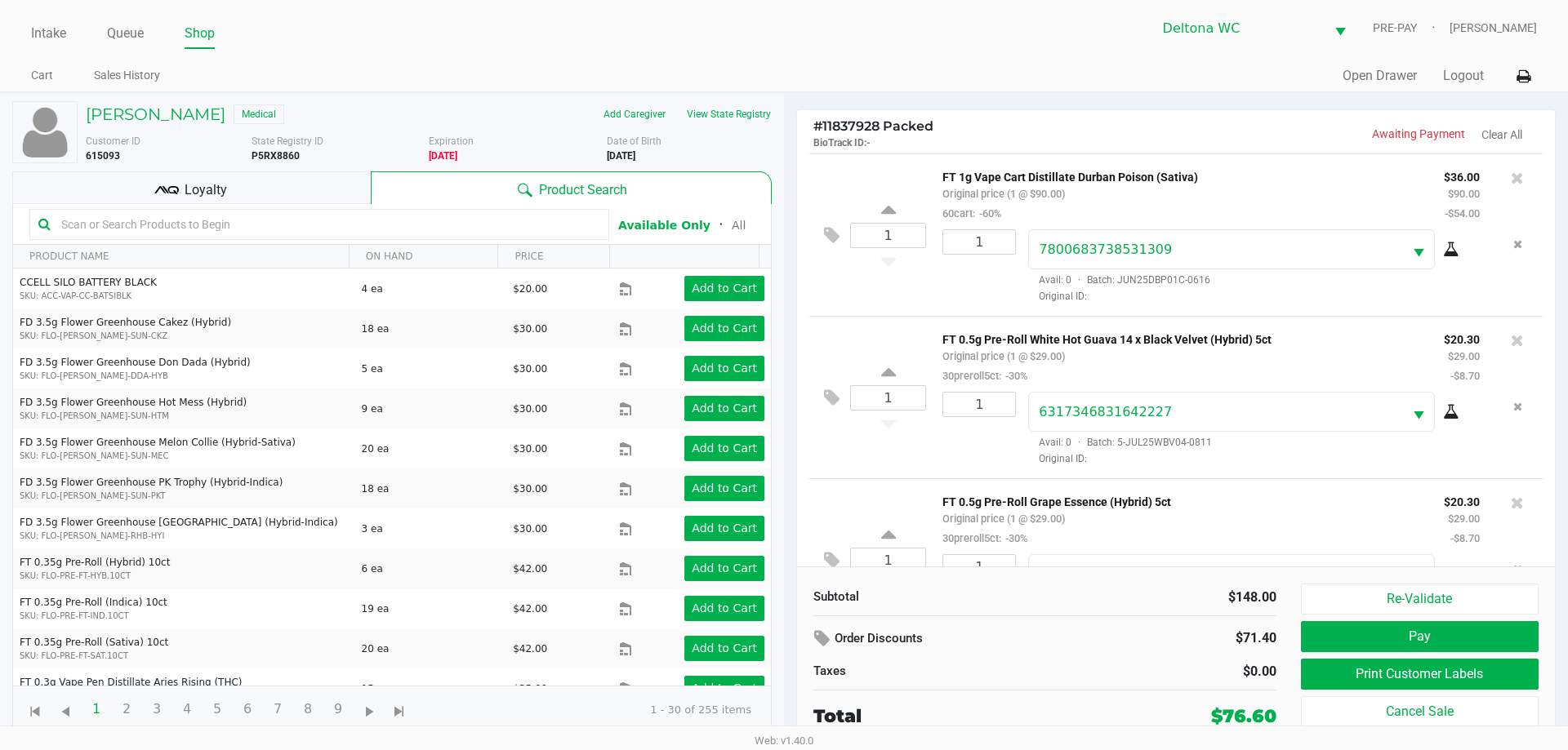
click at [1230, 508] on p "FT 0.5g Pre-Roll Grape Essence (Hybrid) 5ct" at bounding box center [1180, 500] width 477 height 18
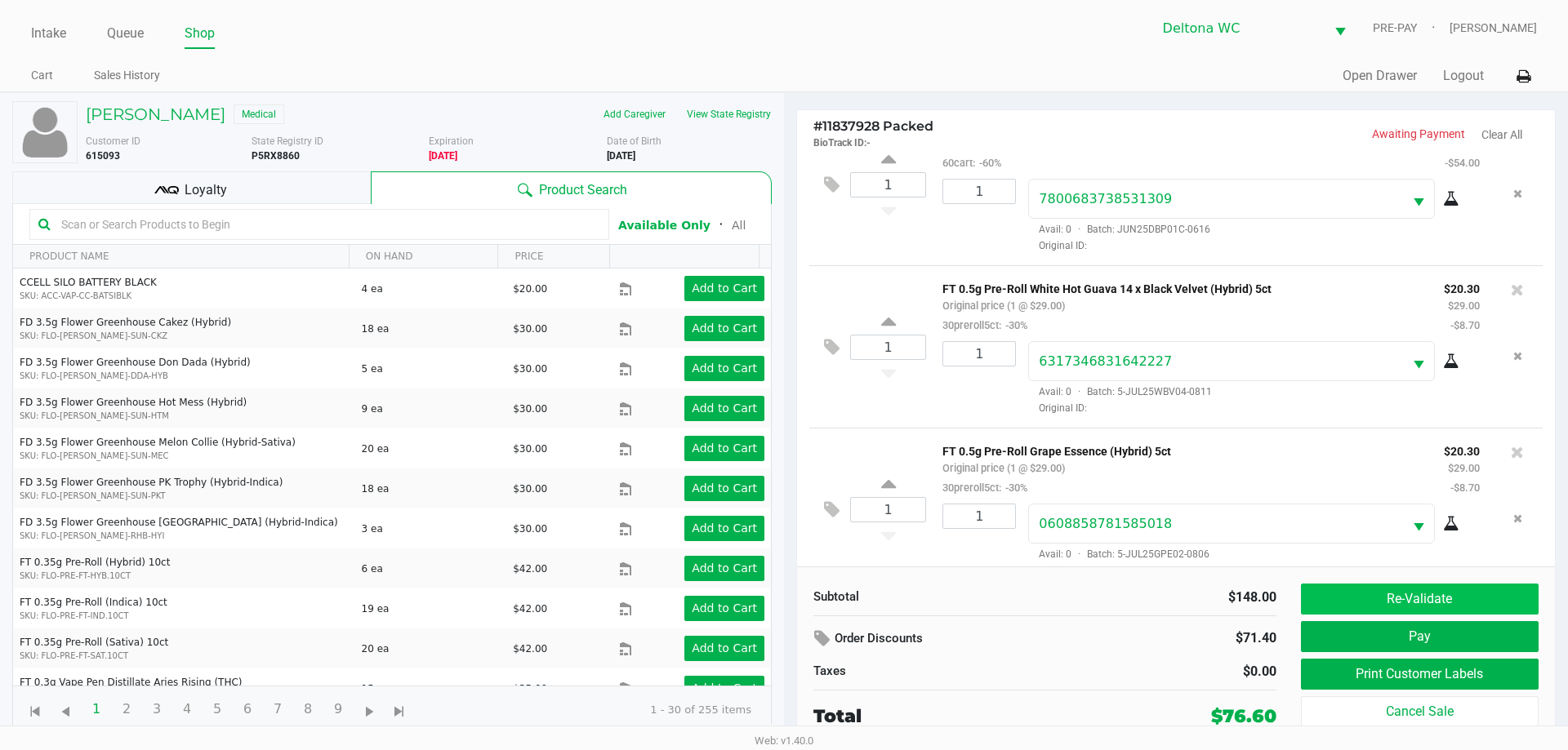
scroll to position [77, 0]
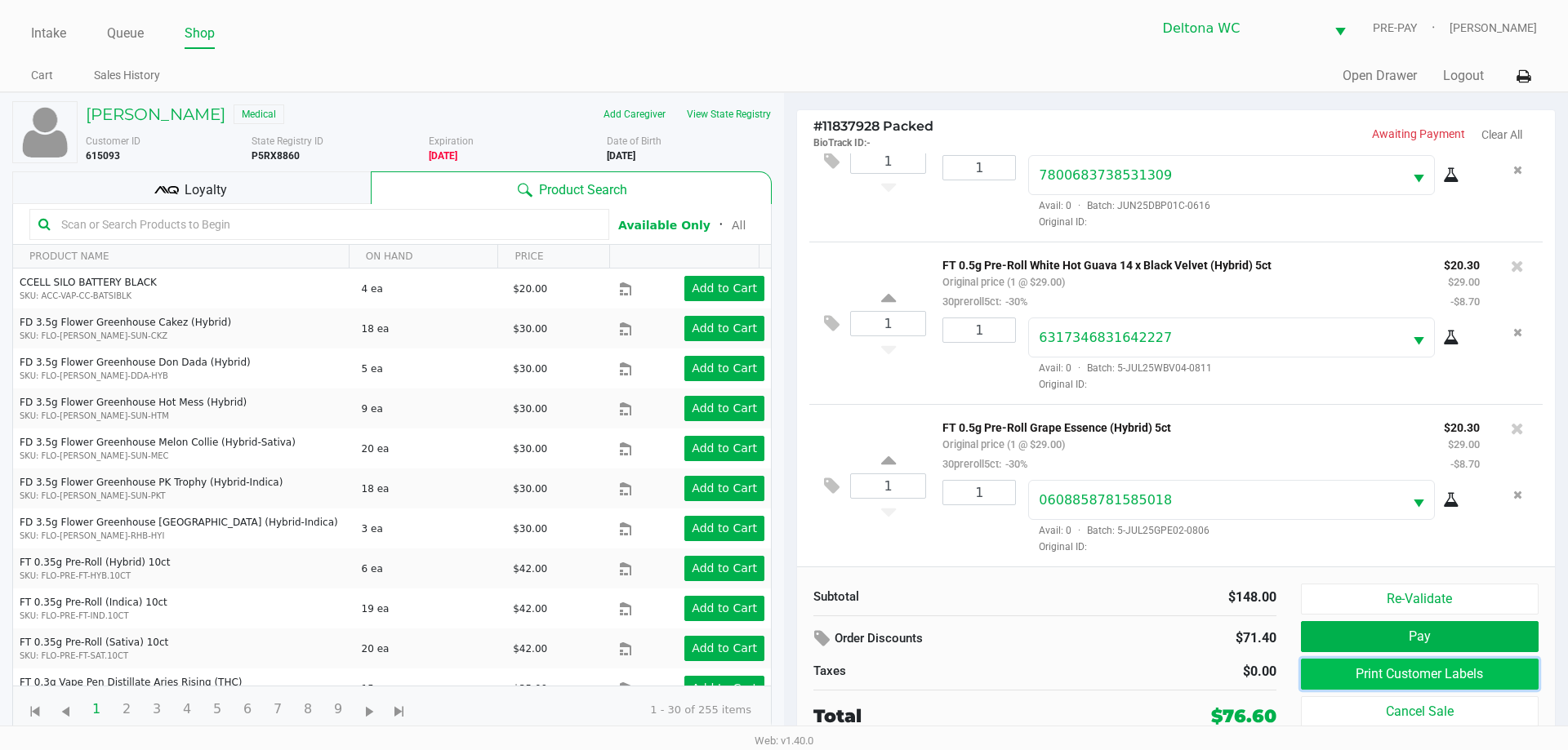
click at [1418, 670] on button "Print Customer Labels" at bounding box center [1420, 674] width 238 height 31
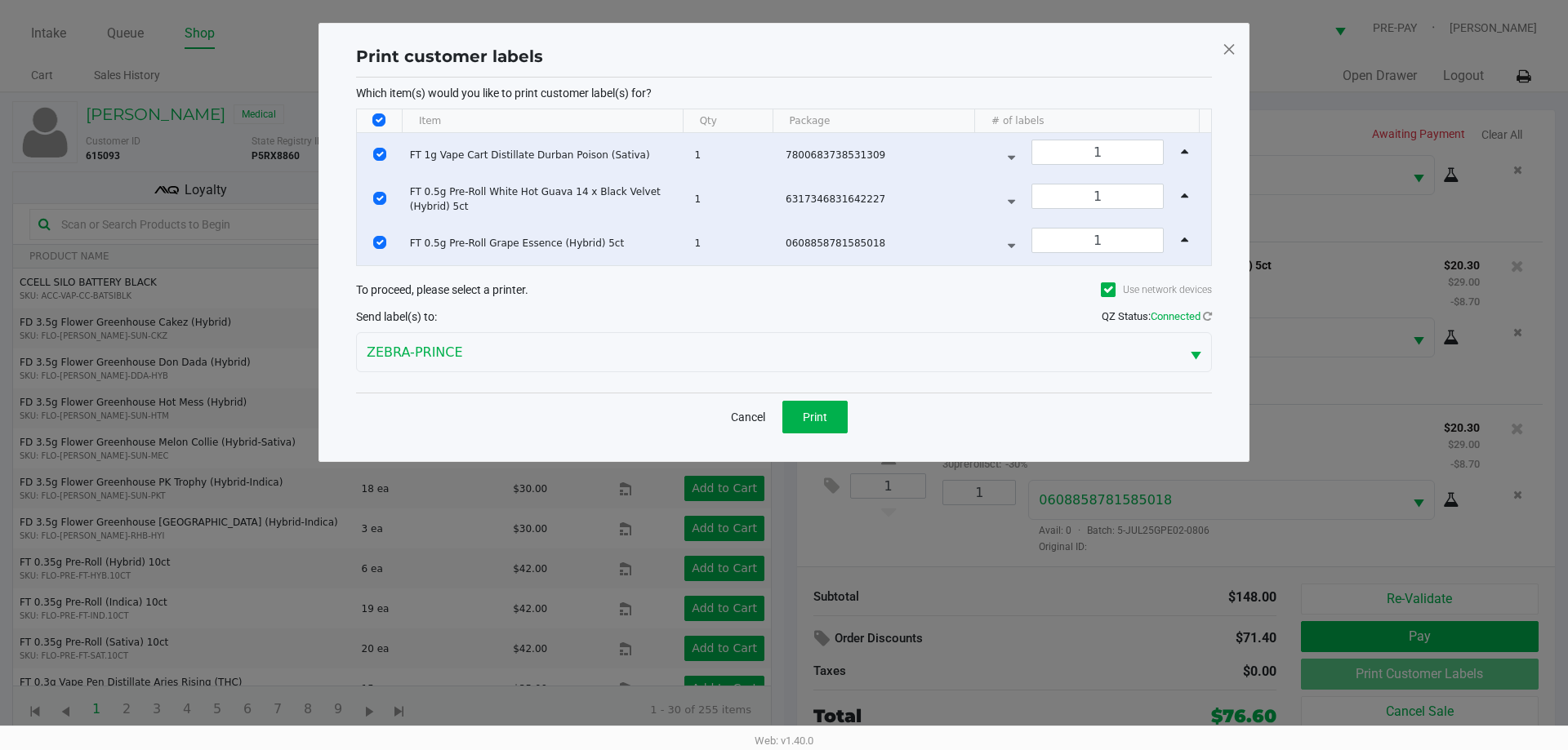
click at [853, 416] on div "Cancel Print" at bounding box center [784, 417] width 856 height 48
click at [844, 416] on button "Print" at bounding box center [815, 417] width 66 height 32
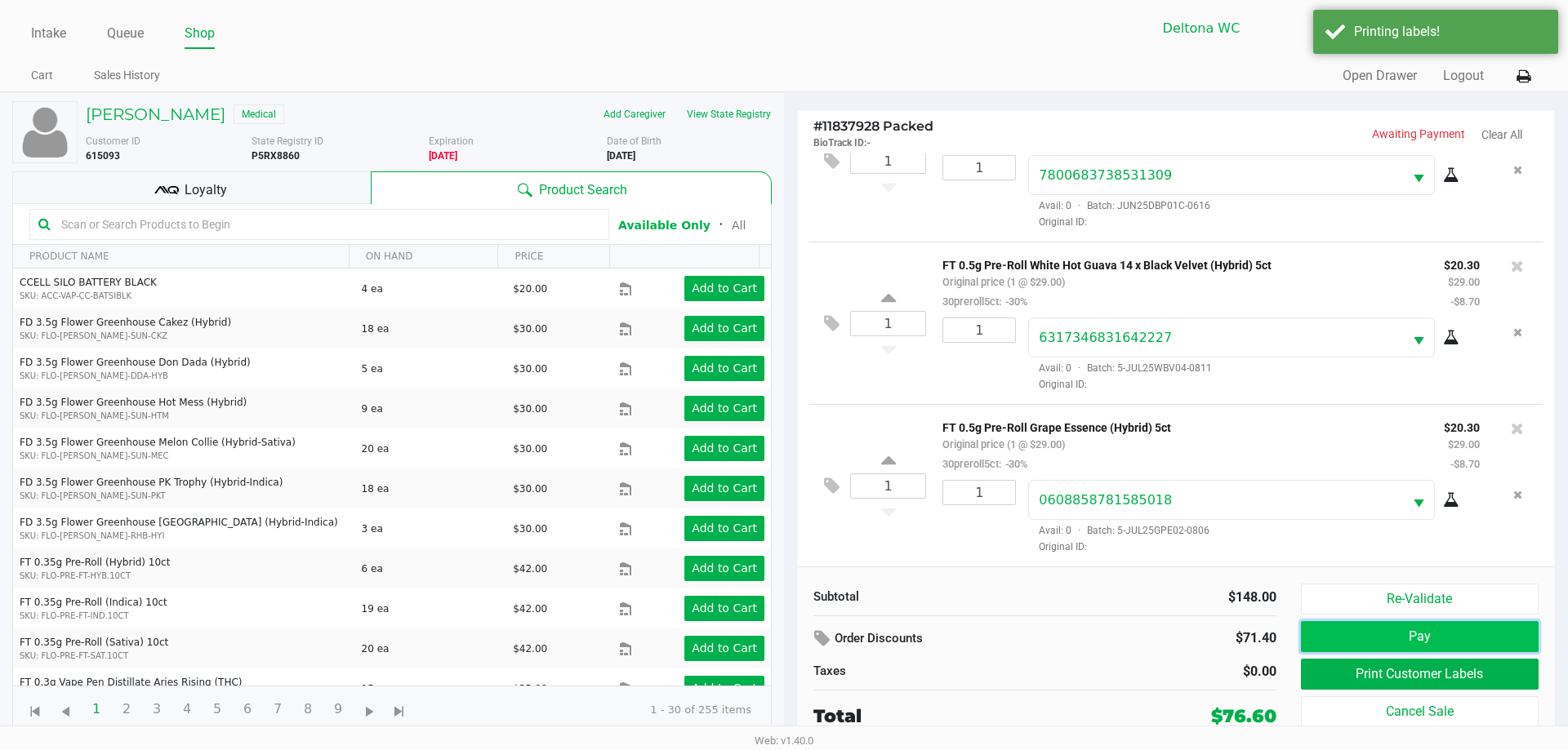
click at [1355, 635] on button "Pay" at bounding box center [1420, 637] width 238 height 31
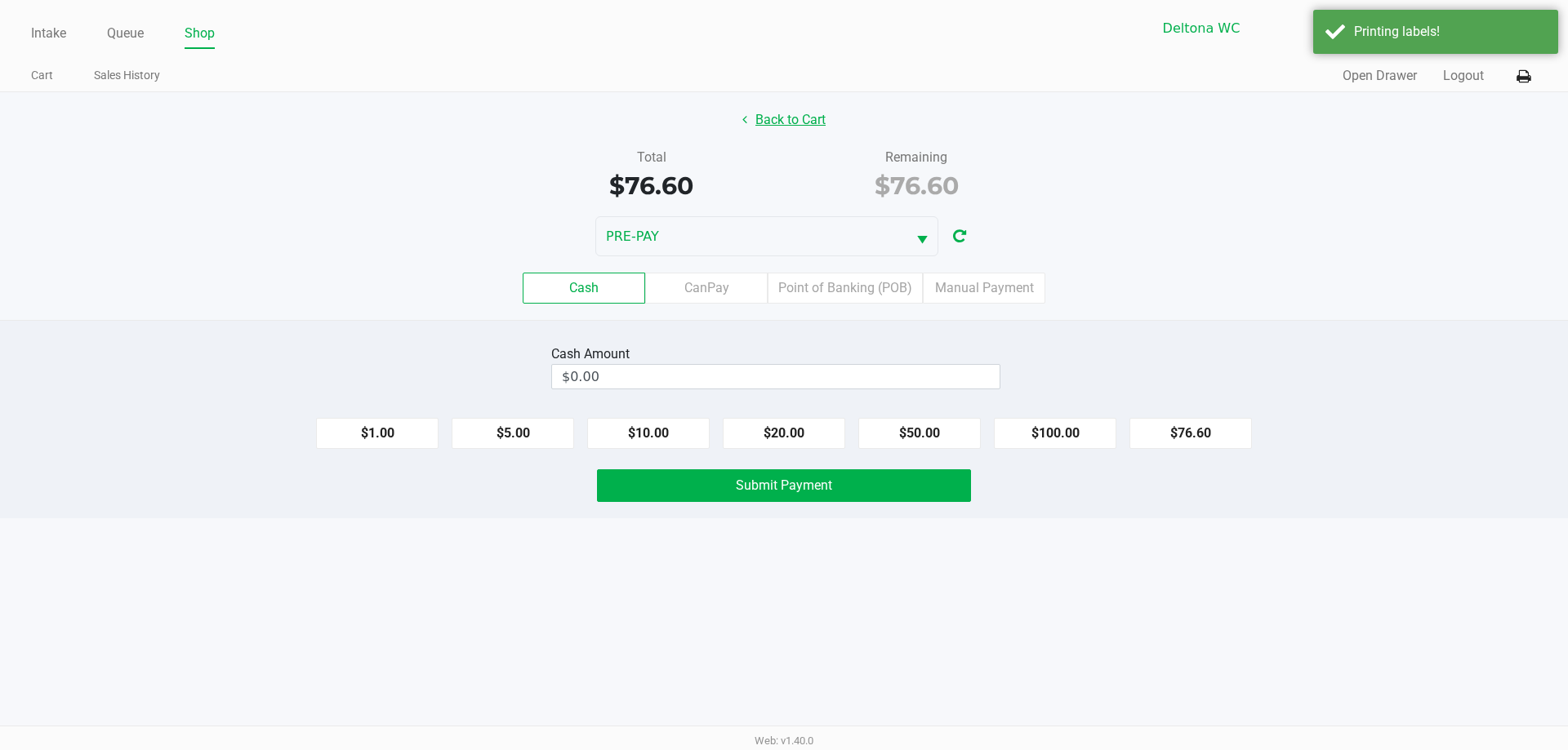
click at [785, 103] on div "Back to Cart Total $76.60 Remaining $76.60 PRE-PAY Cash CanPay Point of Banking…" at bounding box center [784, 206] width 1568 height 228
click at [785, 112] on button "Back to Cart" at bounding box center [784, 120] width 104 height 31
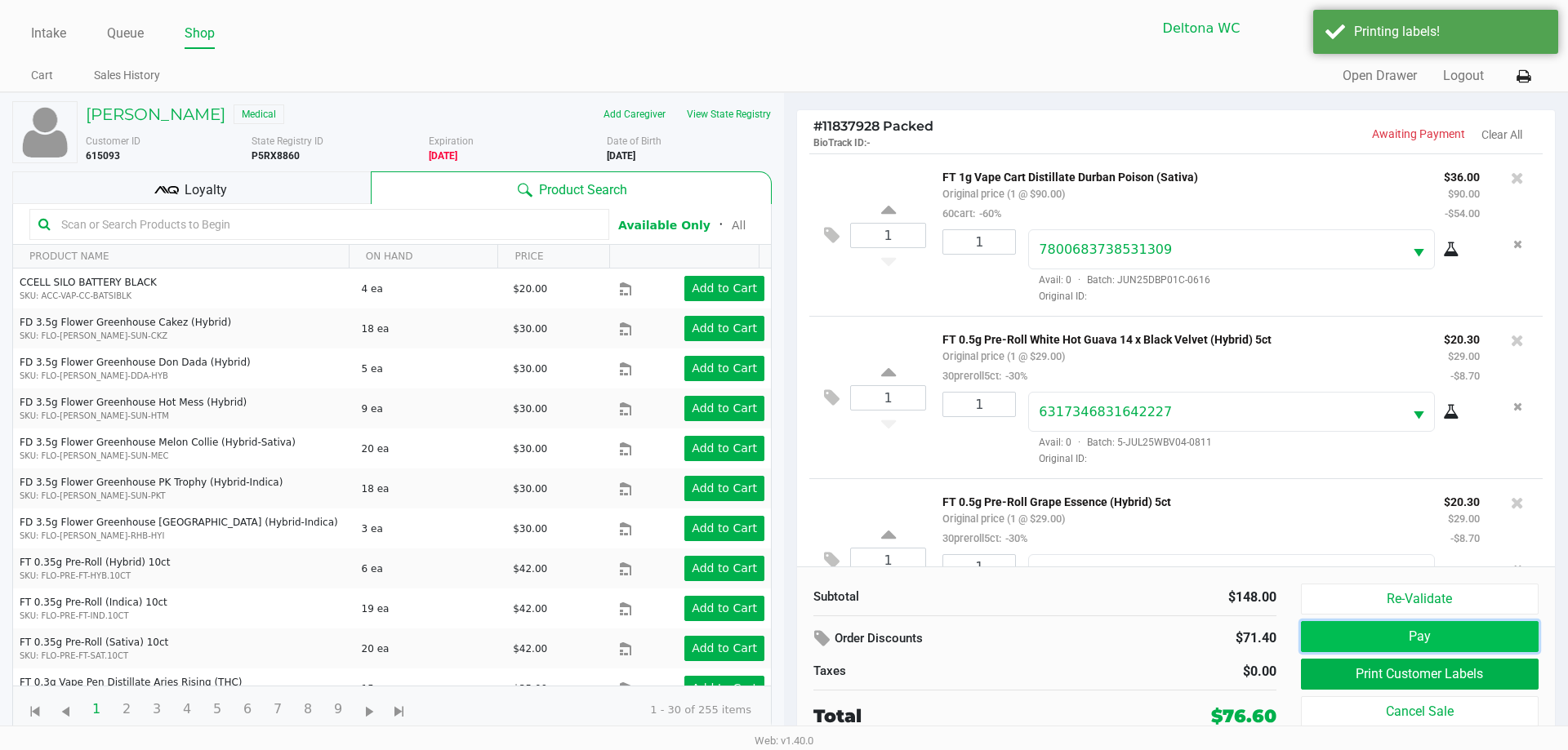
click at [1374, 629] on button "Pay" at bounding box center [1420, 637] width 238 height 31
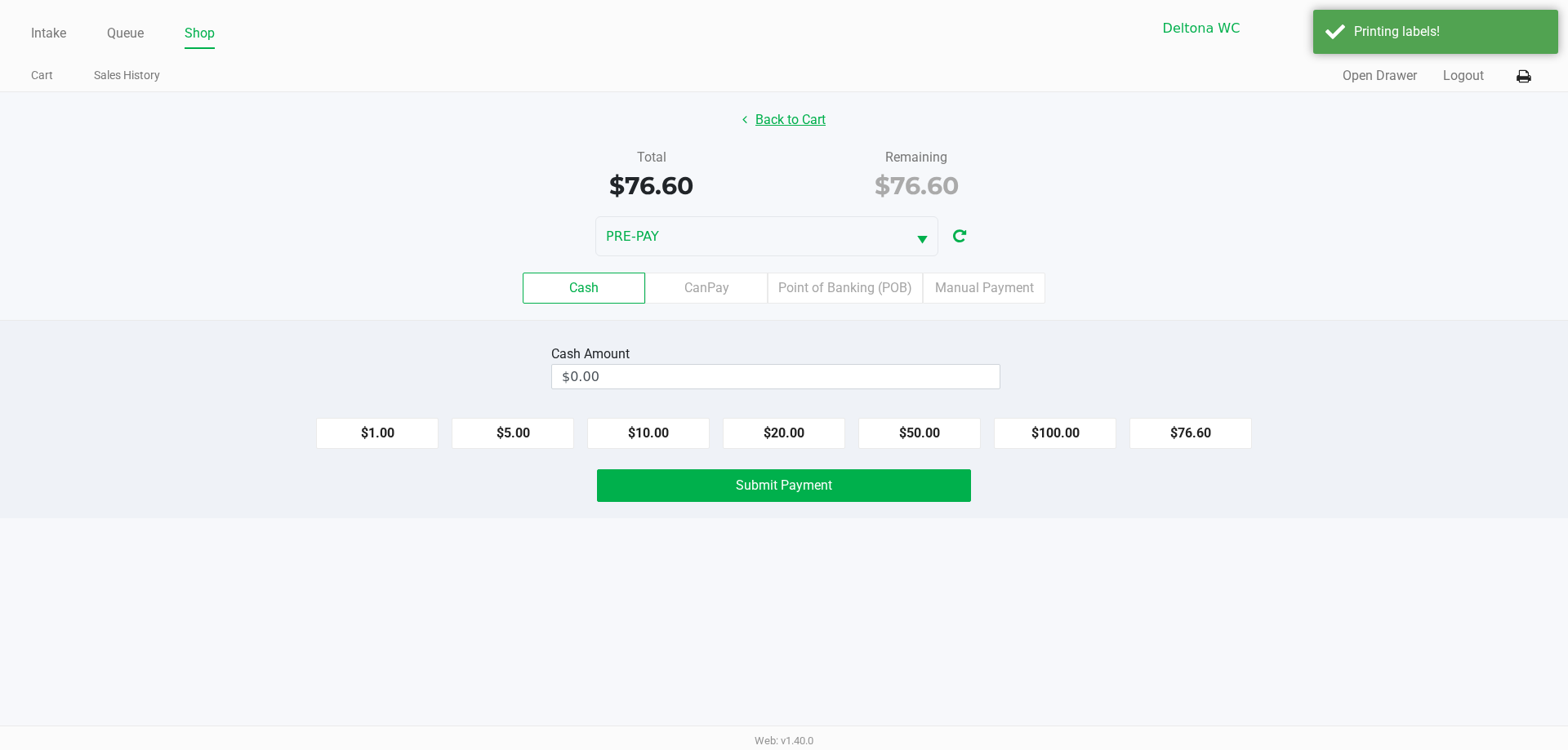
click at [807, 125] on button "Back to Cart" at bounding box center [784, 120] width 104 height 31
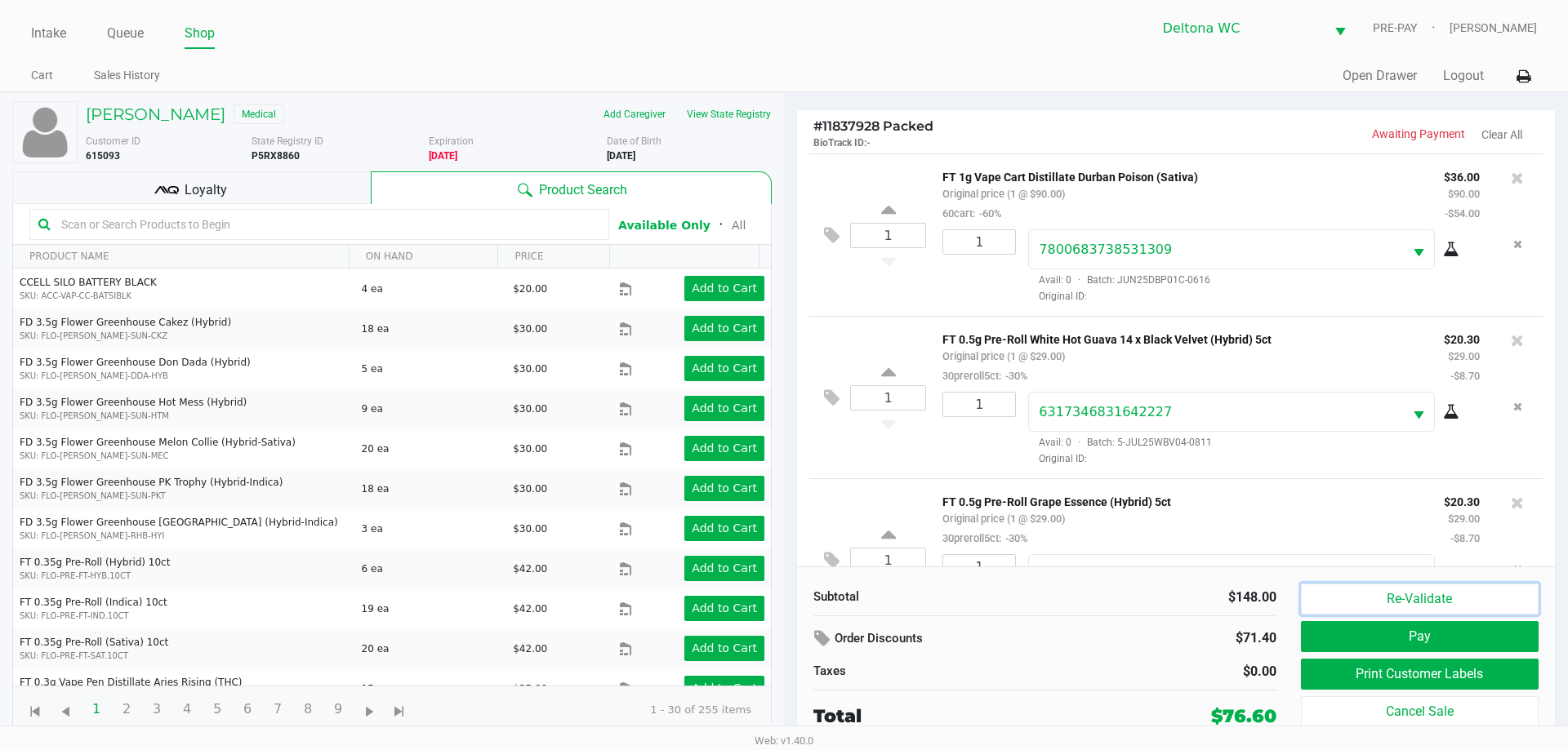
click at [1409, 596] on button "Re-Validate" at bounding box center [1420, 600] width 238 height 31
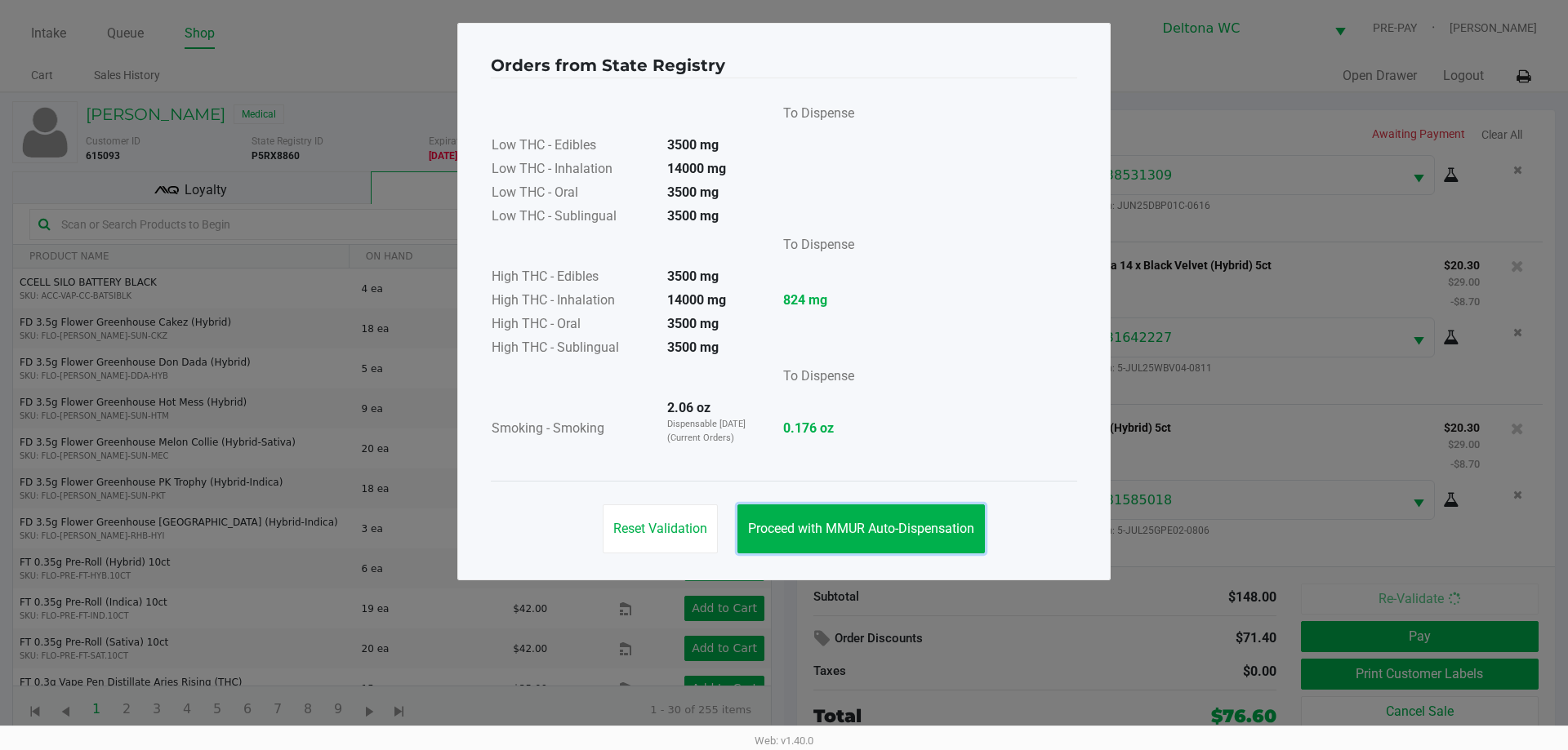
drag, startPoint x: 942, startPoint y: 520, endPoint x: 993, endPoint y: 539, distance: 54.4
click at [943, 522] on button "Proceed with MMUR Auto-Dispensation" at bounding box center [861, 529] width 247 height 49
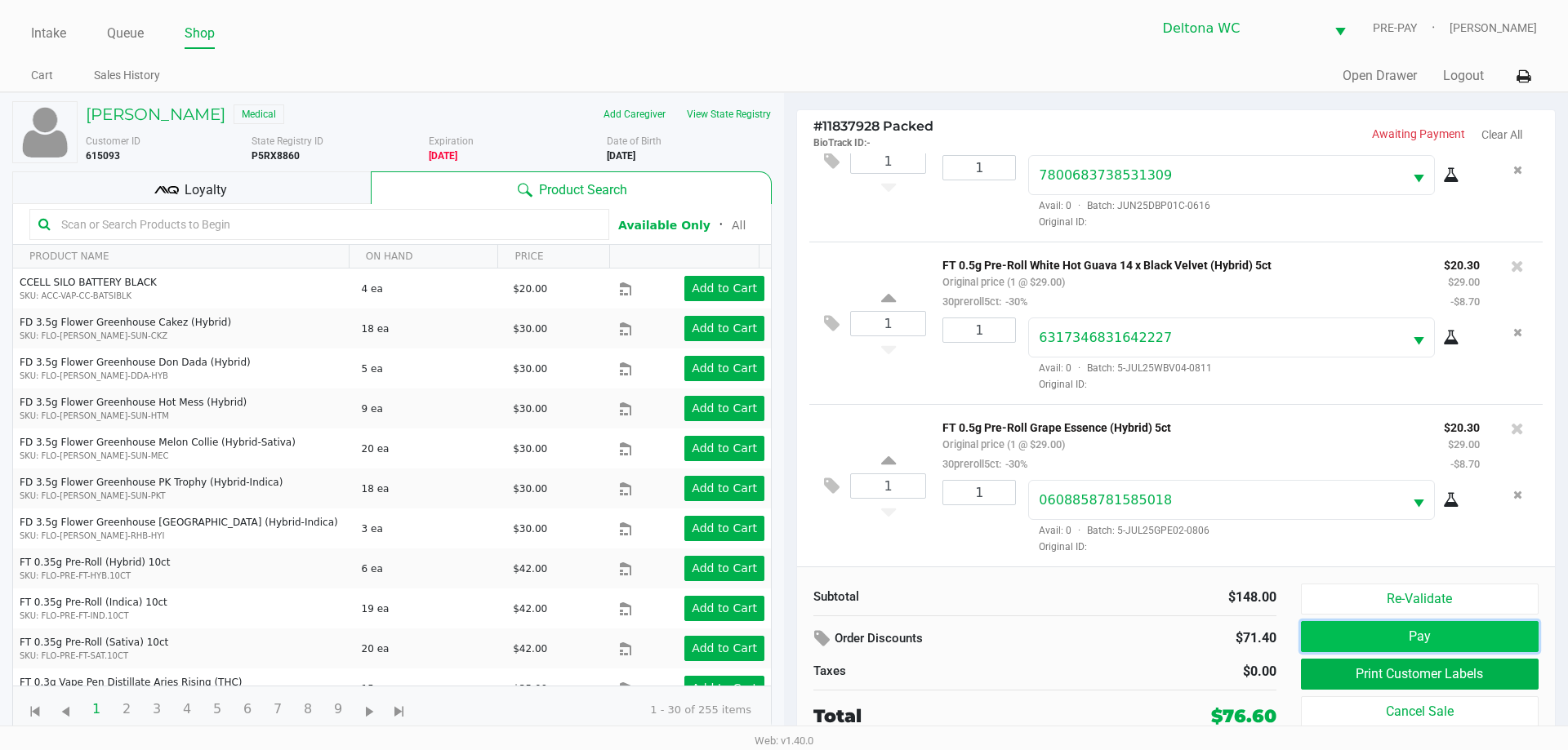
click at [1391, 635] on button "Pay" at bounding box center [1420, 637] width 238 height 31
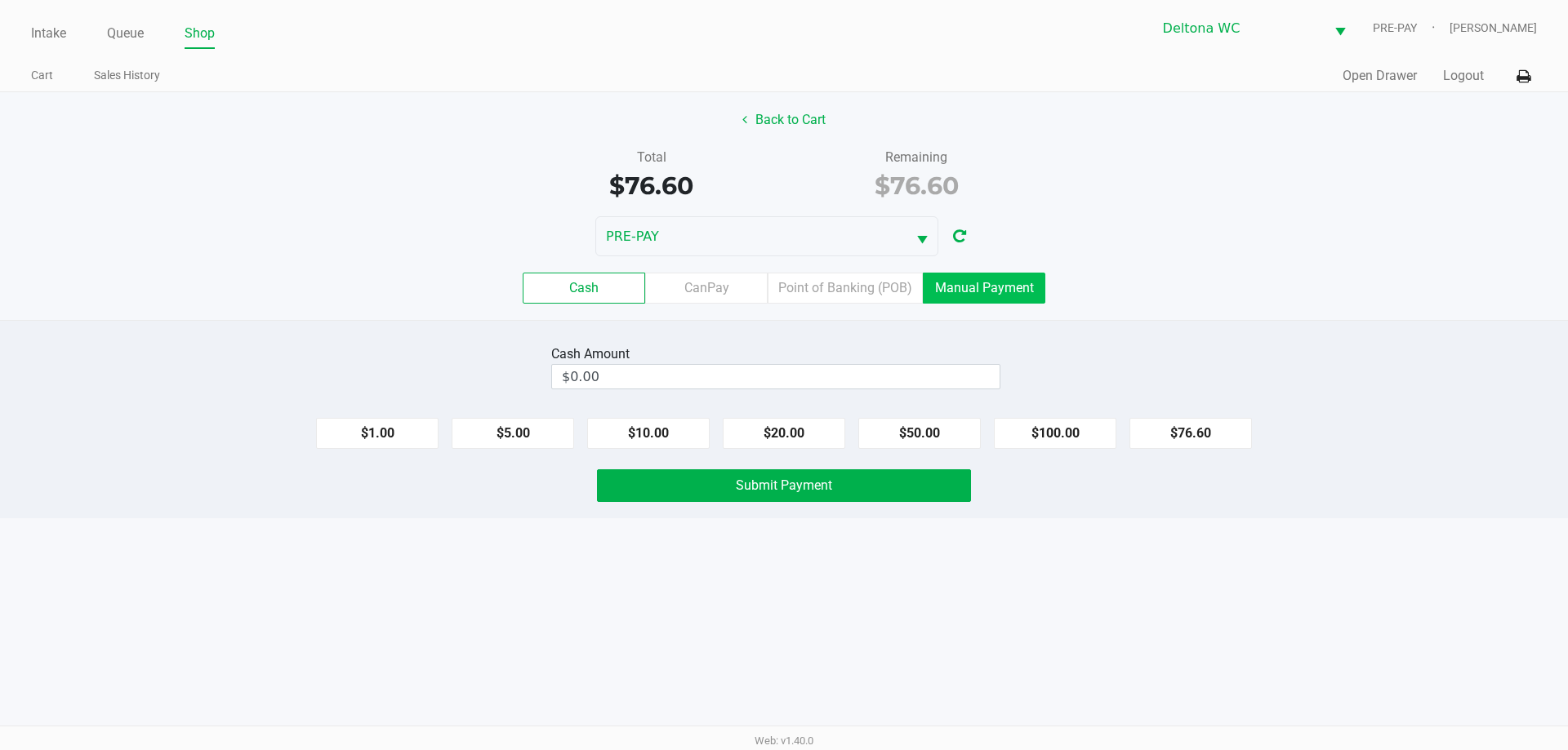
click at [975, 291] on label "Manual Payment" at bounding box center [984, 289] width 123 height 31
click at [0, 0] on 8 "Manual Payment" at bounding box center [0, 0] width 0 height 0
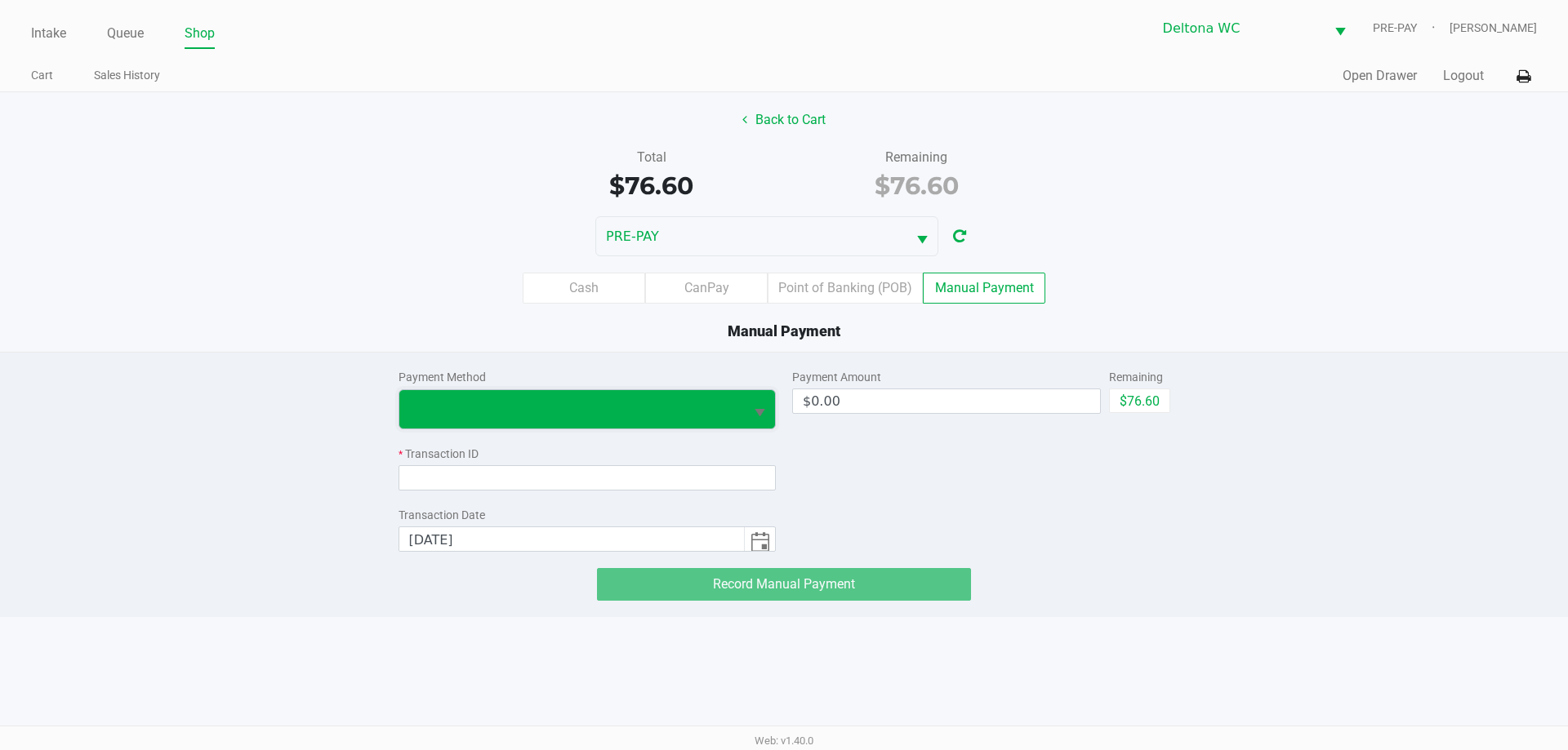
click at [634, 424] on span at bounding box center [572, 410] width 345 height 39
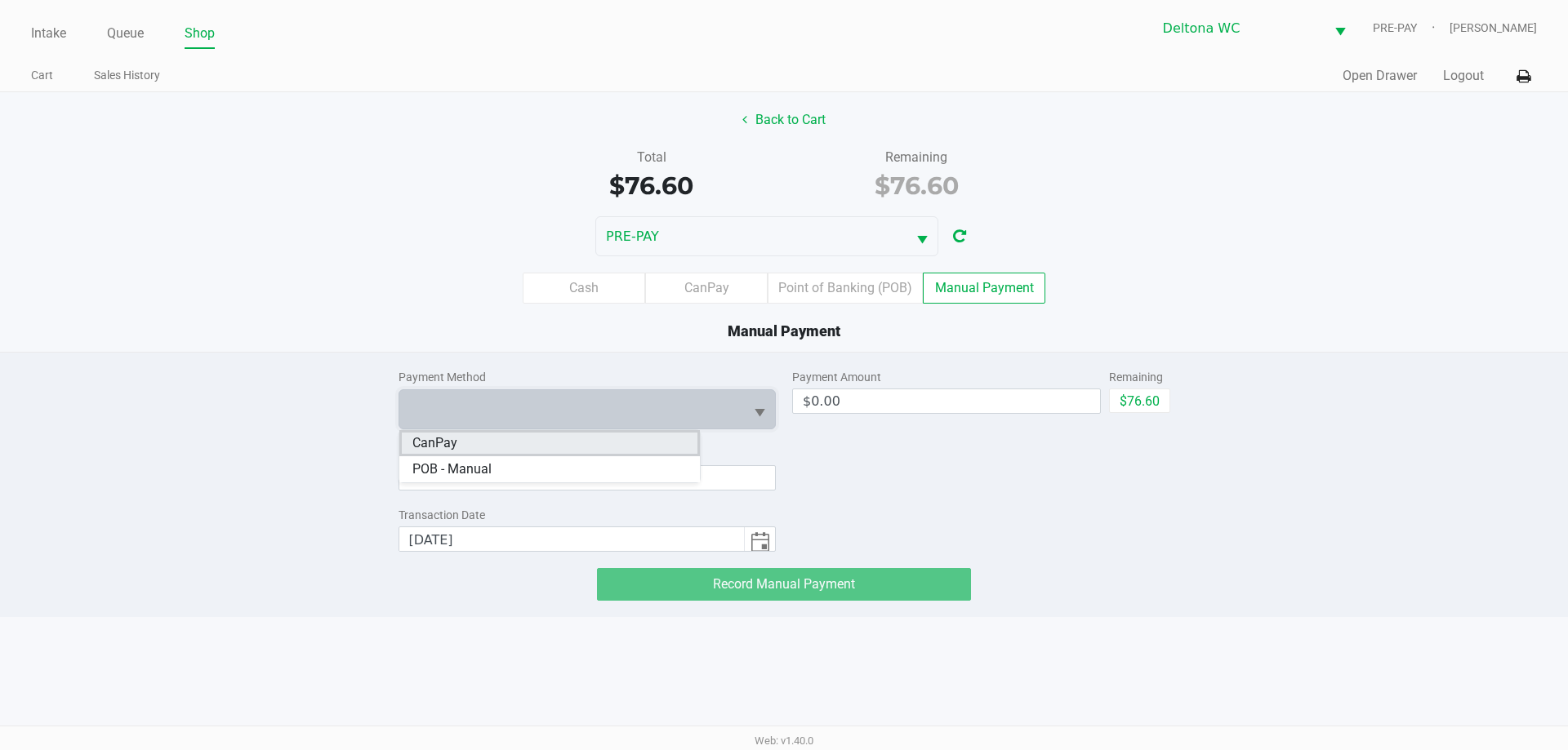
click at [571, 455] on li "CanPay" at bounding box center [550, 443] width 301 height 26
drag, startPoint x: 1156, startPoint y: 404, endPoint x: 1080, endPoint y: 422, distance: 78.1
click at [1156, 403] on button "$76.60" at bounding box center [1140, 400] width 61 height 25
type input "$76.60"
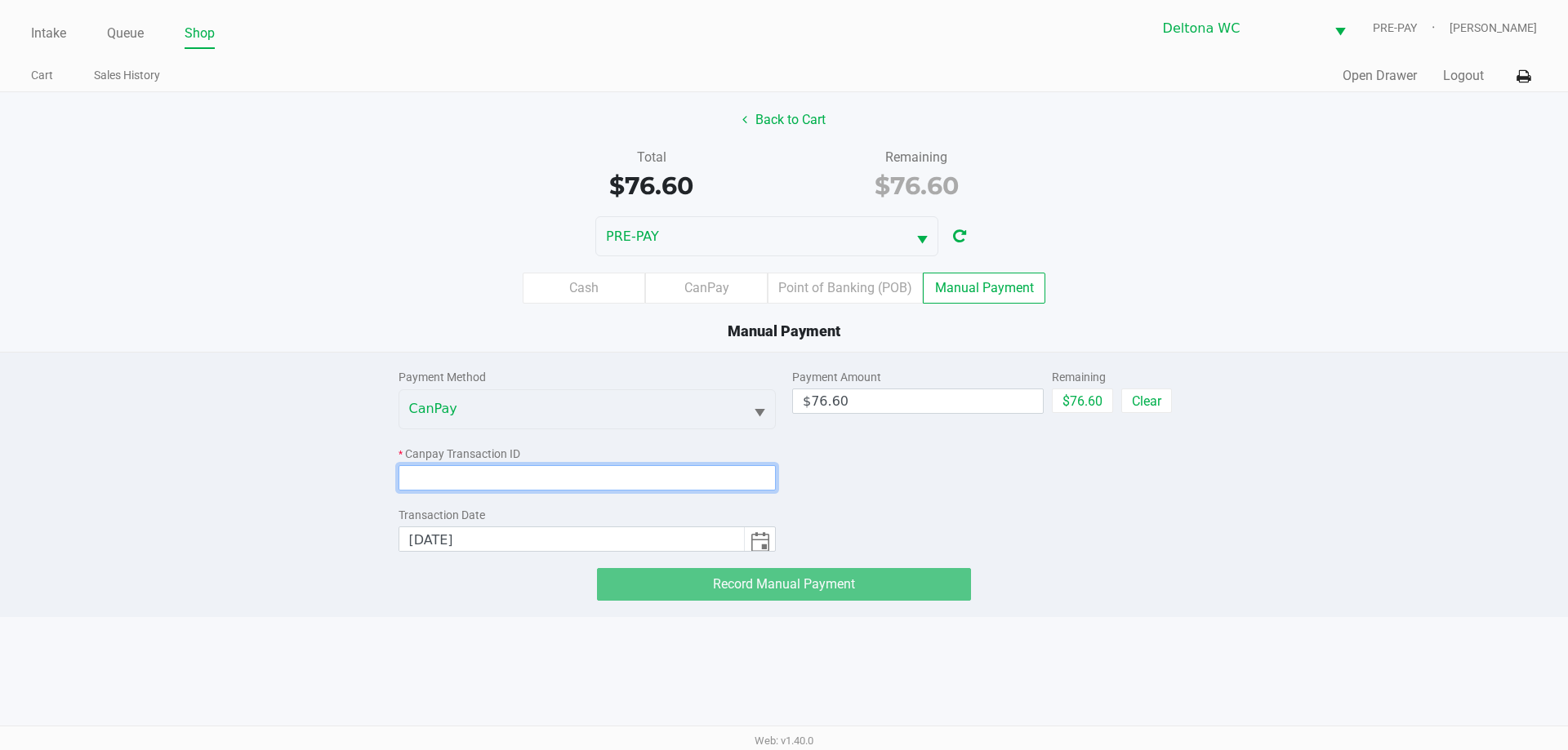
click at [564, 480] on input at bounding box center [588, 478] width 378 height 25
paste input "YENUNAKUSAWE"
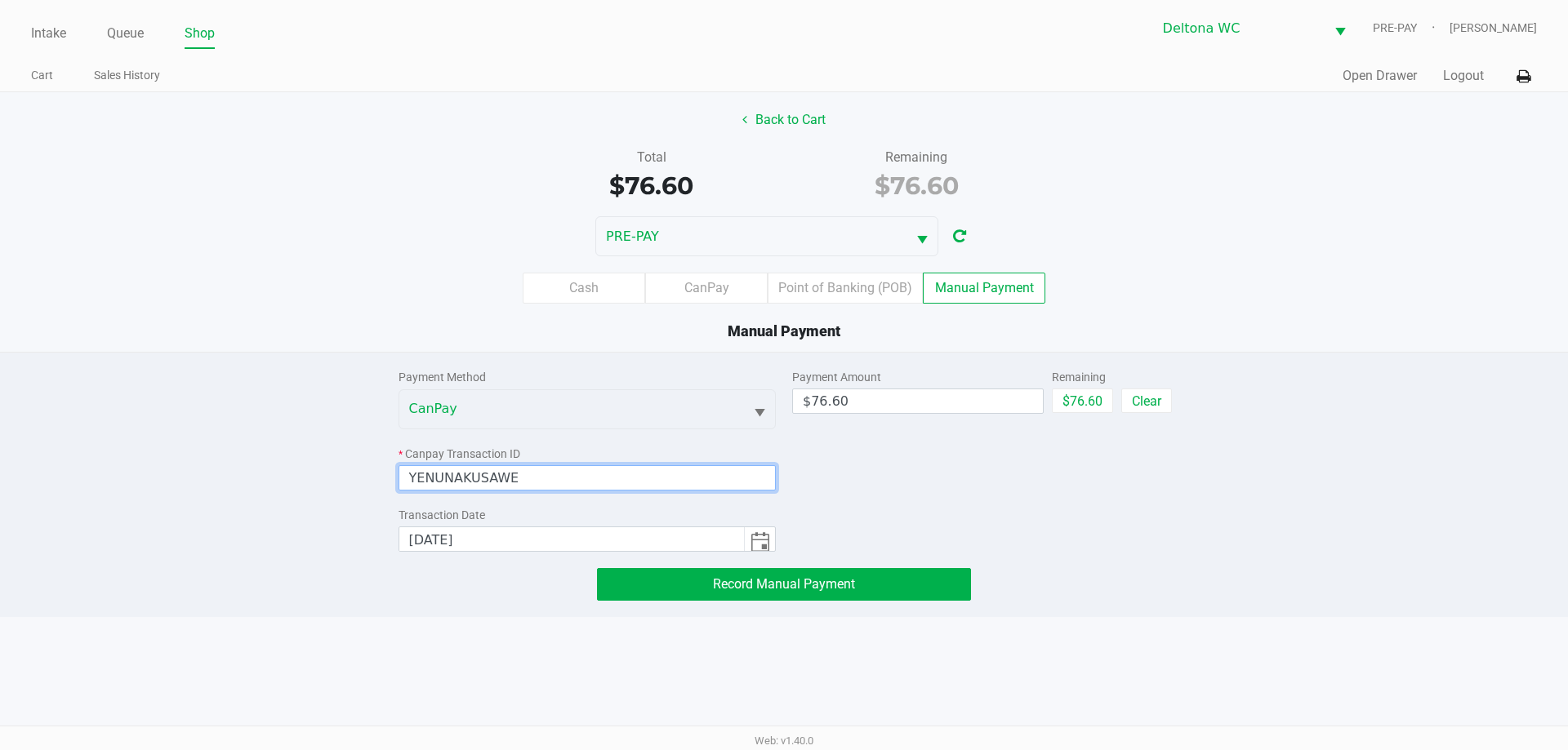
type input "YENUNAKUSAWE"
click at [928, 582] on button "Record Manual Payment" at bounding box center [784, 584] width 374 height 32
